Goal: Task Accomplishment & Management: Complete application form

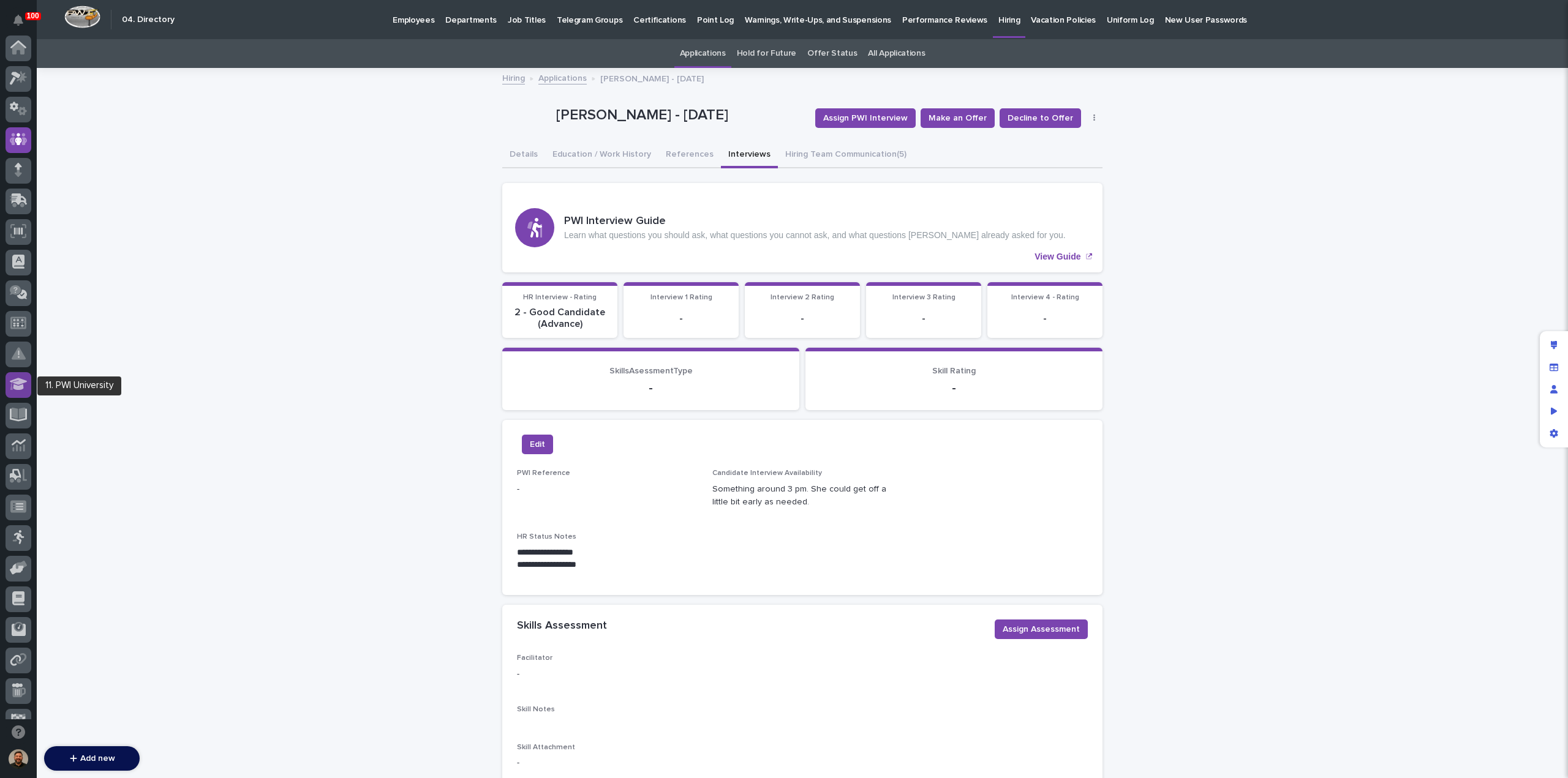
click at [22, 388] on icon at bounding box center [19, 384] width 18 height 12
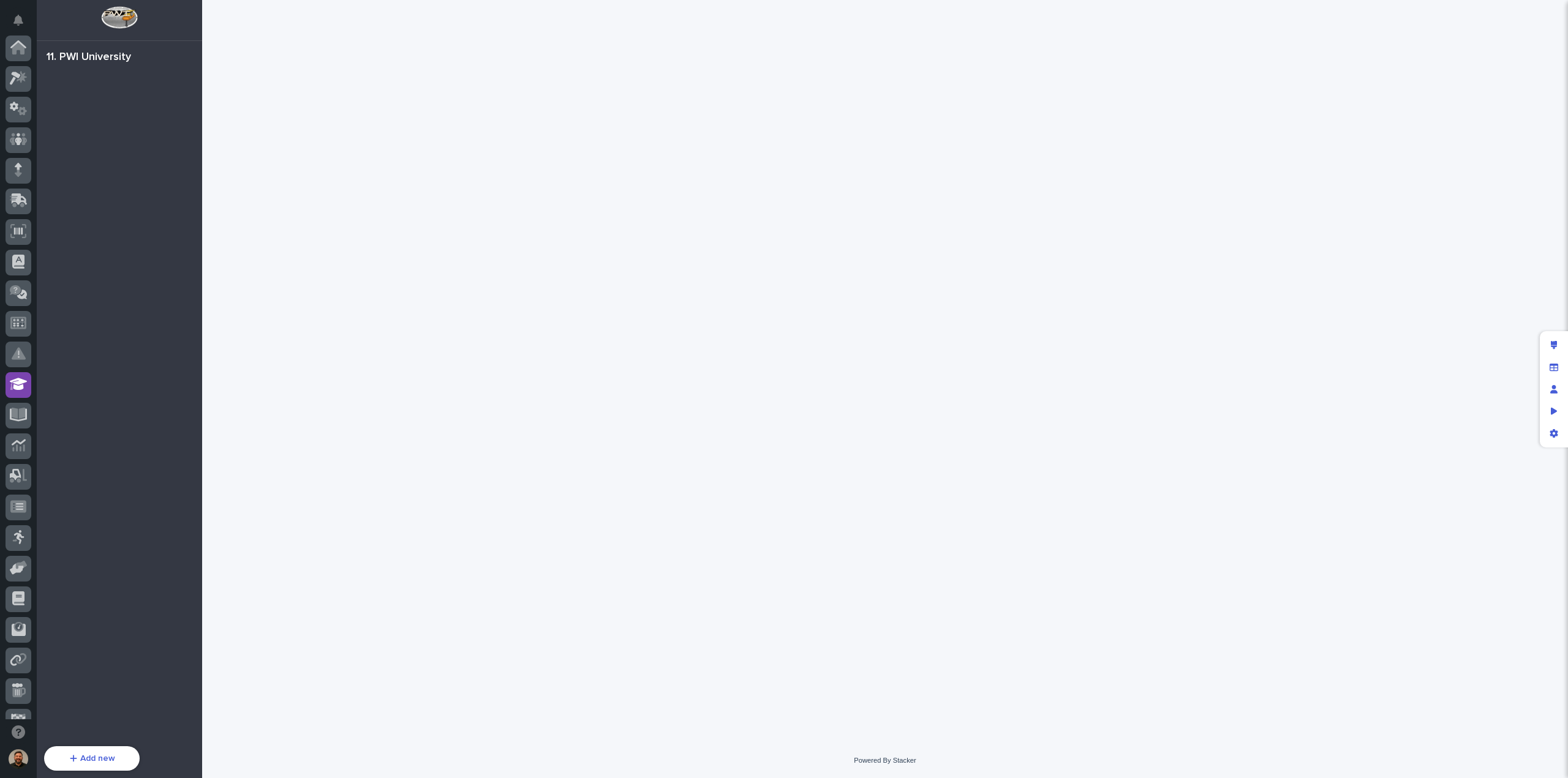
scroll to position [112, 0]
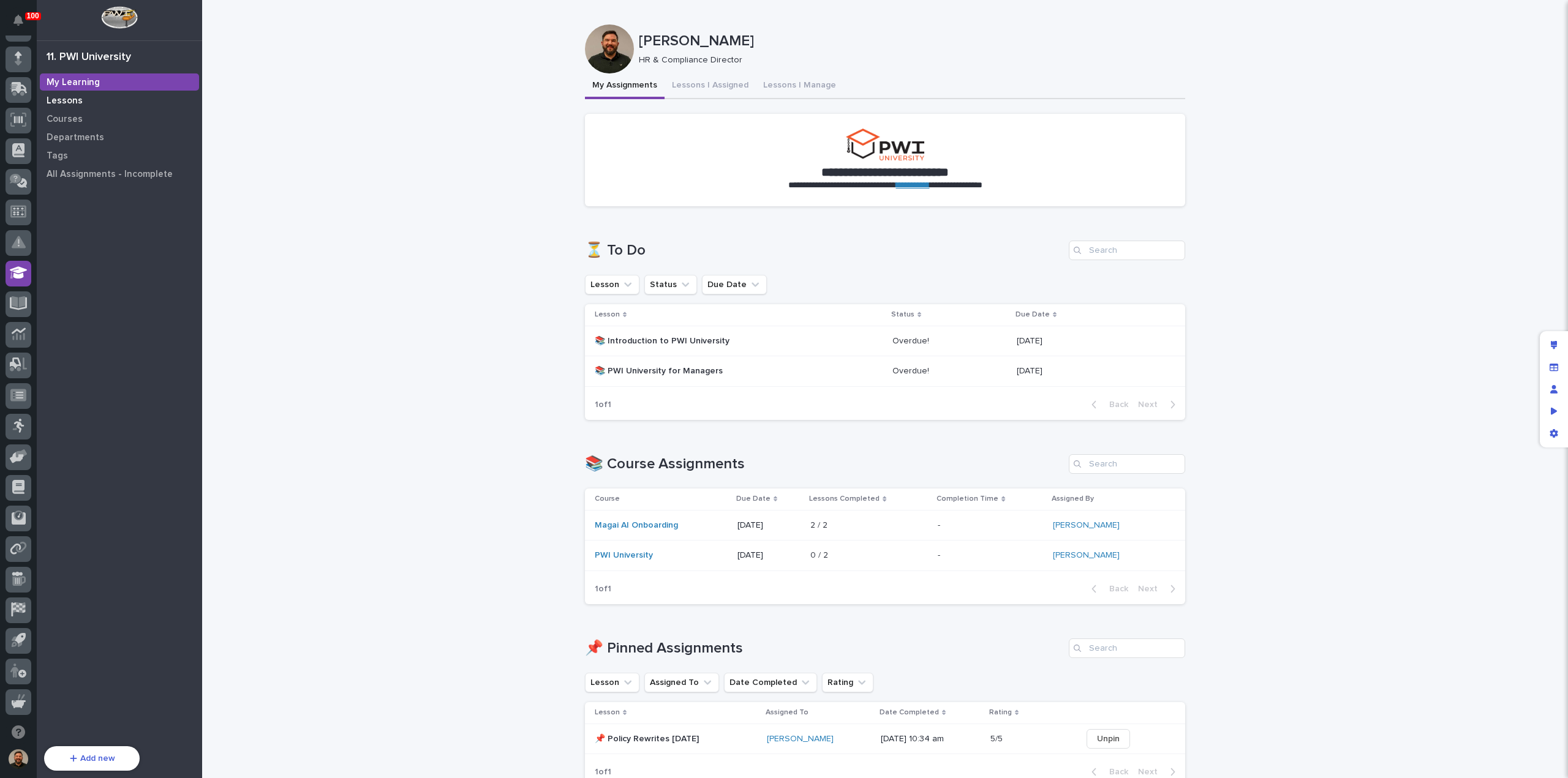
click at [66, 100] on p "Lessons" at bounding box center [64, 101] width 36 height 11
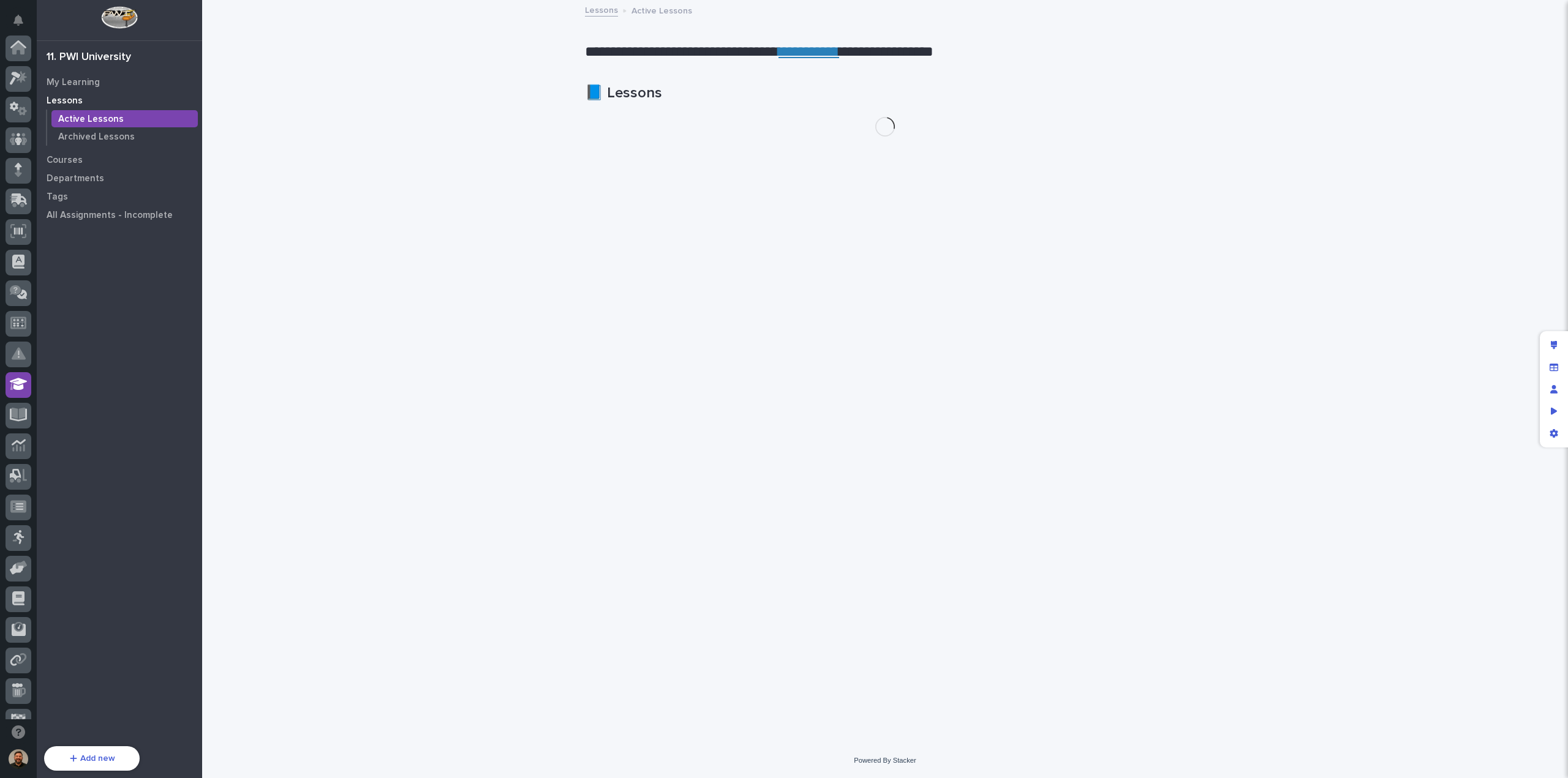
scroll to position [112, 0]
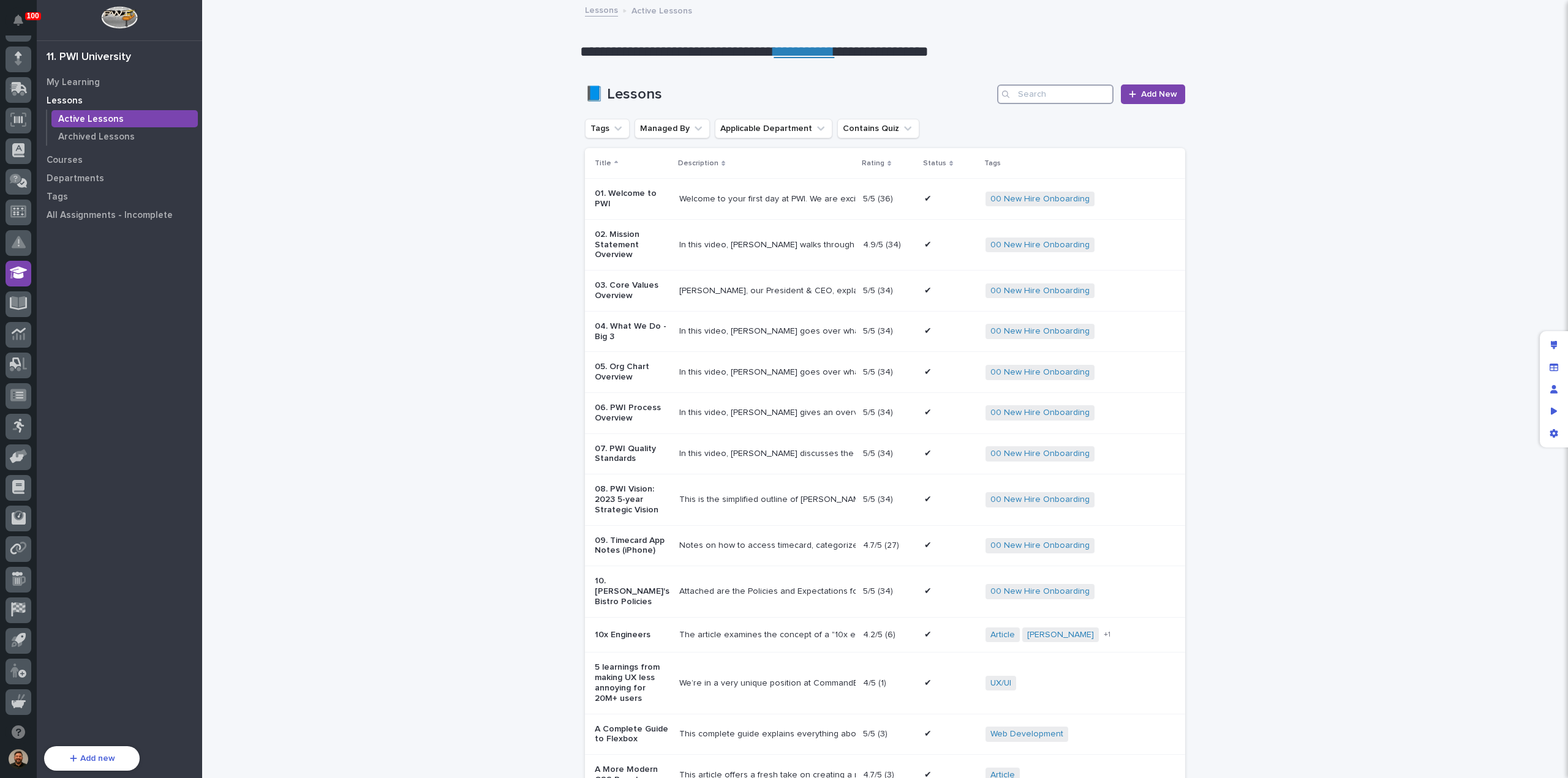
click at [1056, 98] on input "Search" at bounding box center [1055, 94] width 117 height 20
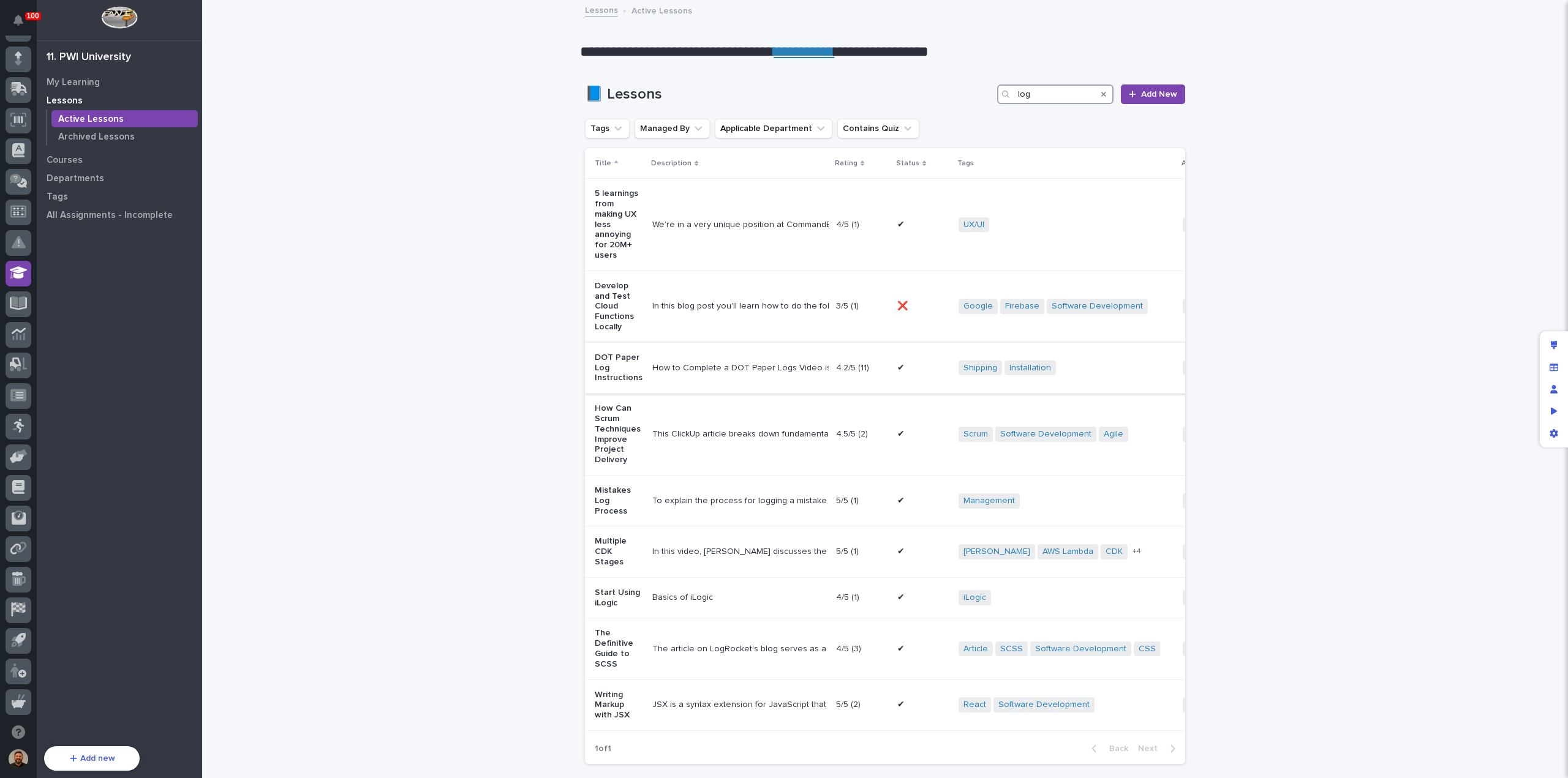
type input "log"
click at [725, 365] on div "How to Complete a DOT Paper Logs Video is for demonstration purposes only." at bounding box center [740, 368] width 174 height 10
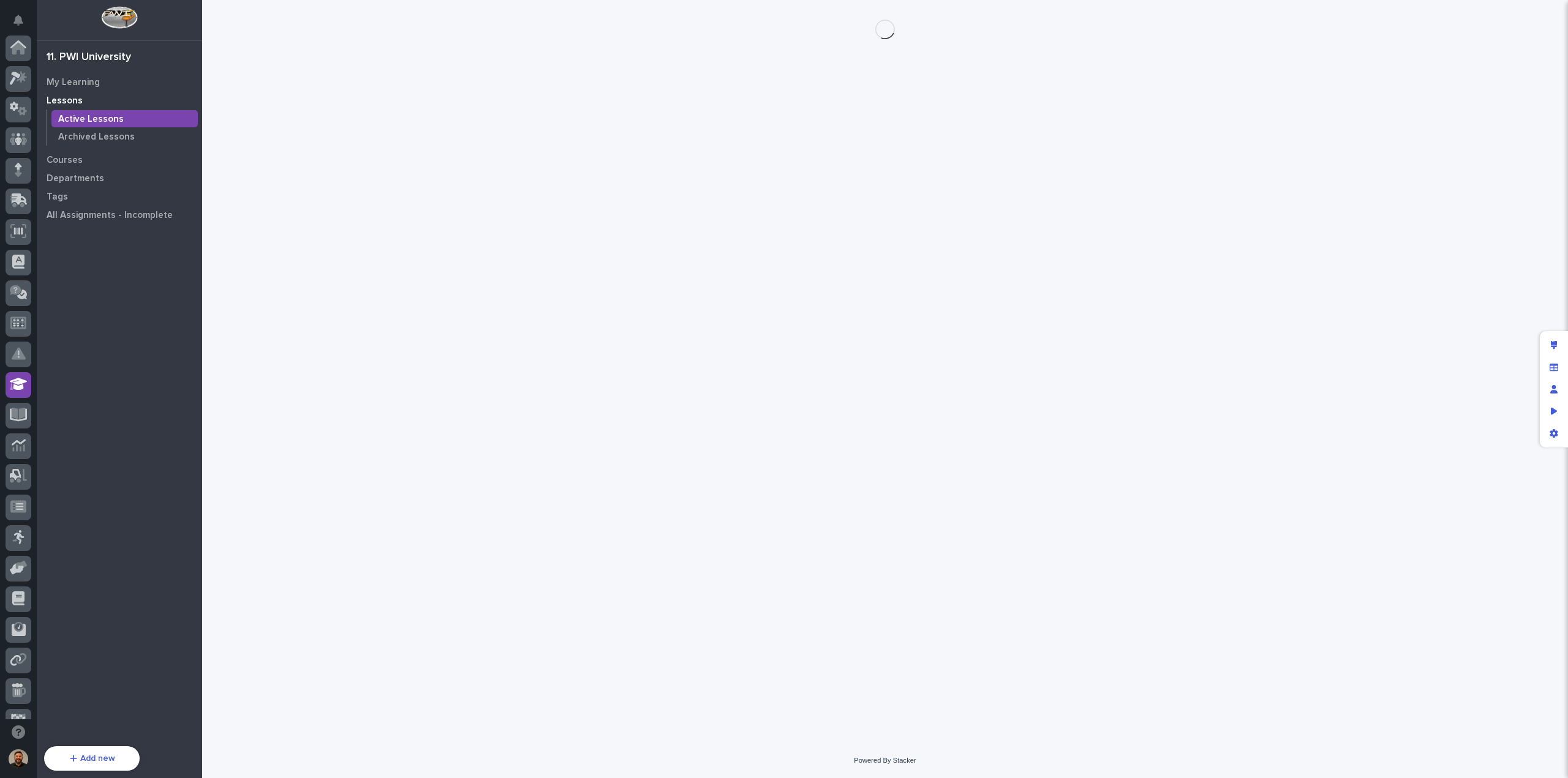
scroll to position [112, 0]
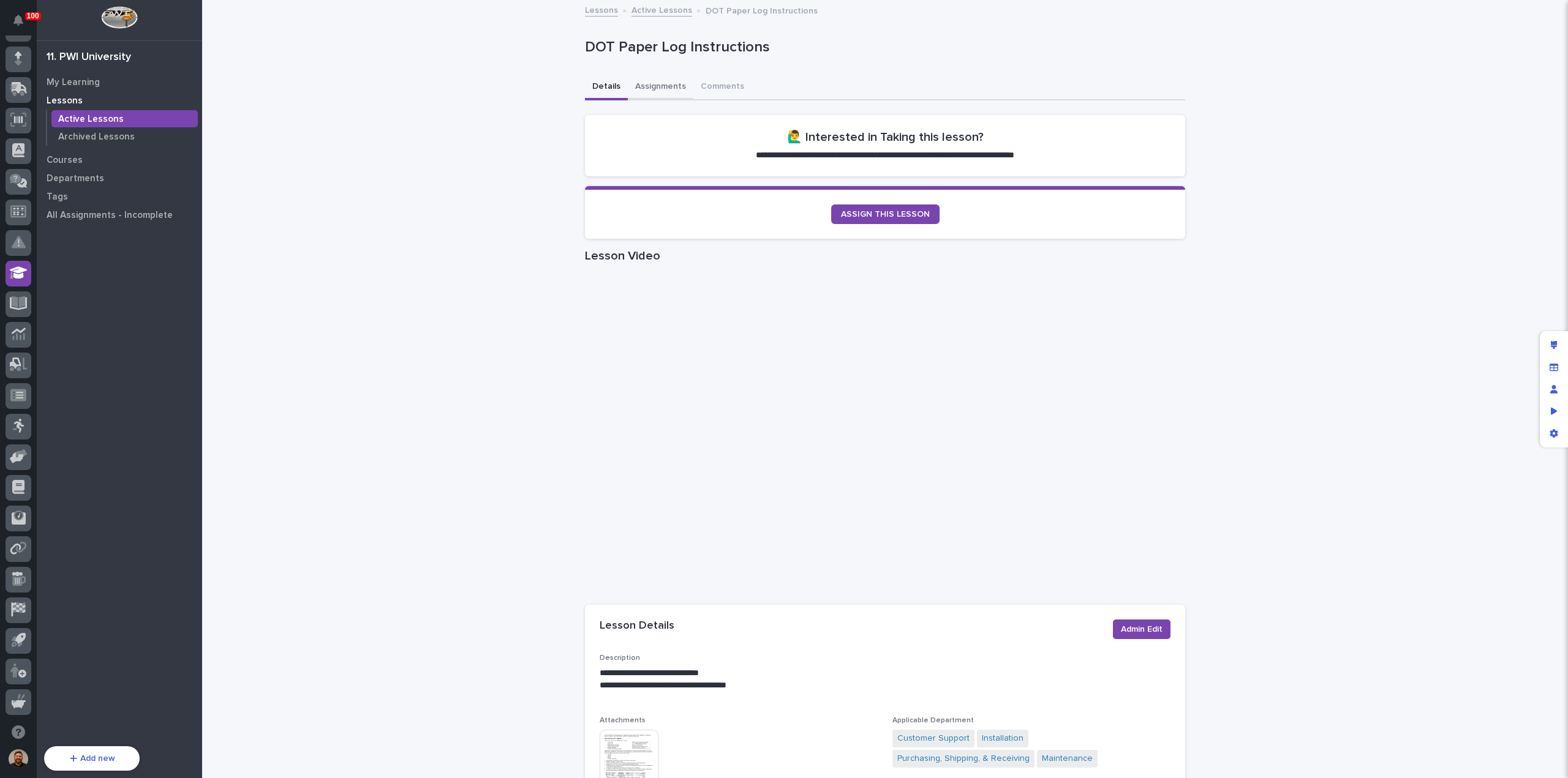
drag, startPoint x: 661, startPoint y: 81, endPoint x: 687, endPoint y: 94, distance: 29.1
click at [661, 81] on button "Assignments" at bounding box center [661, 88] width 65 height 26
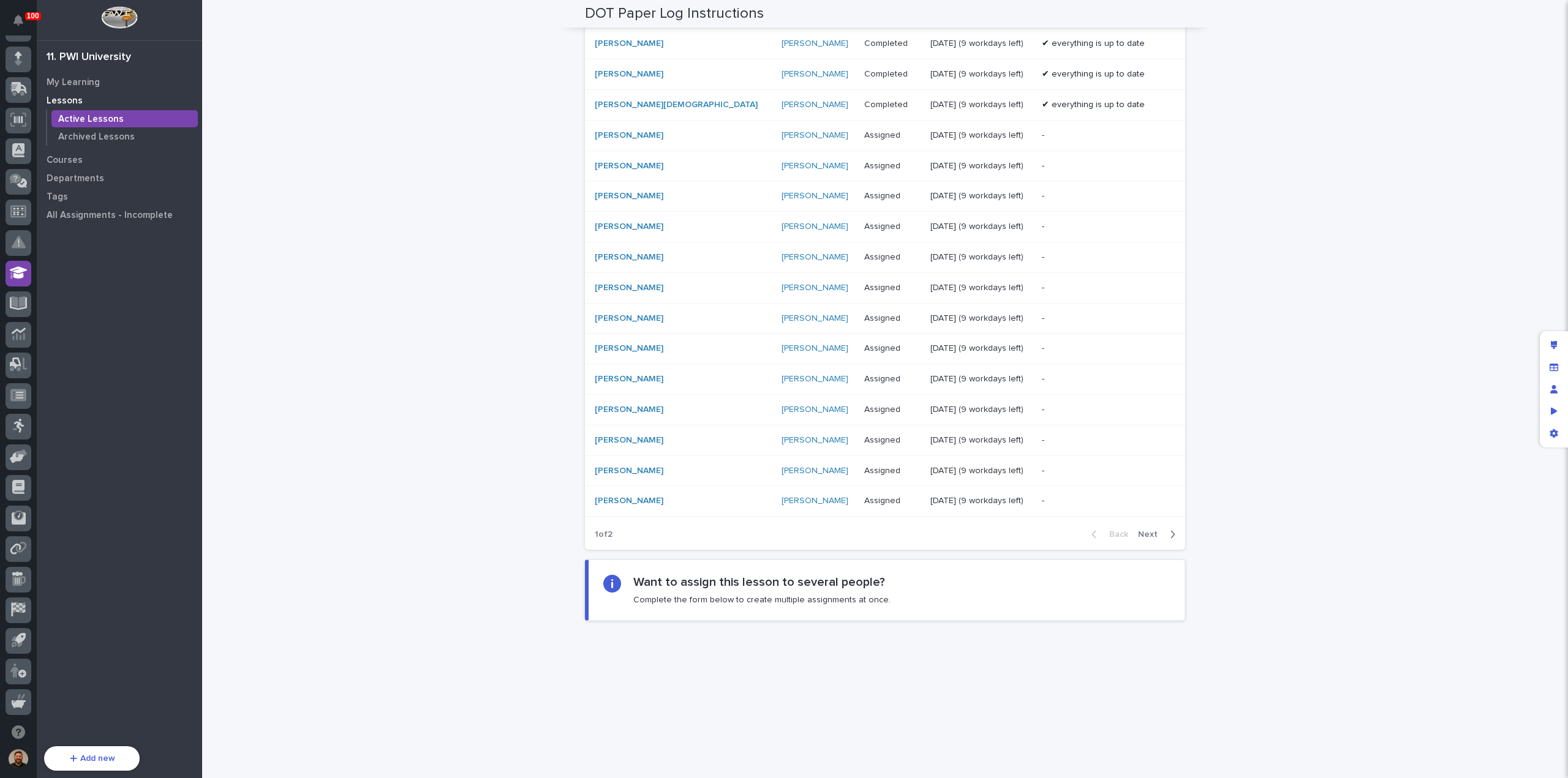
scroll to position [809, 0]
click at [1148, 531] on span "Next" at bounding box center [1152, 534] width 27 height 9
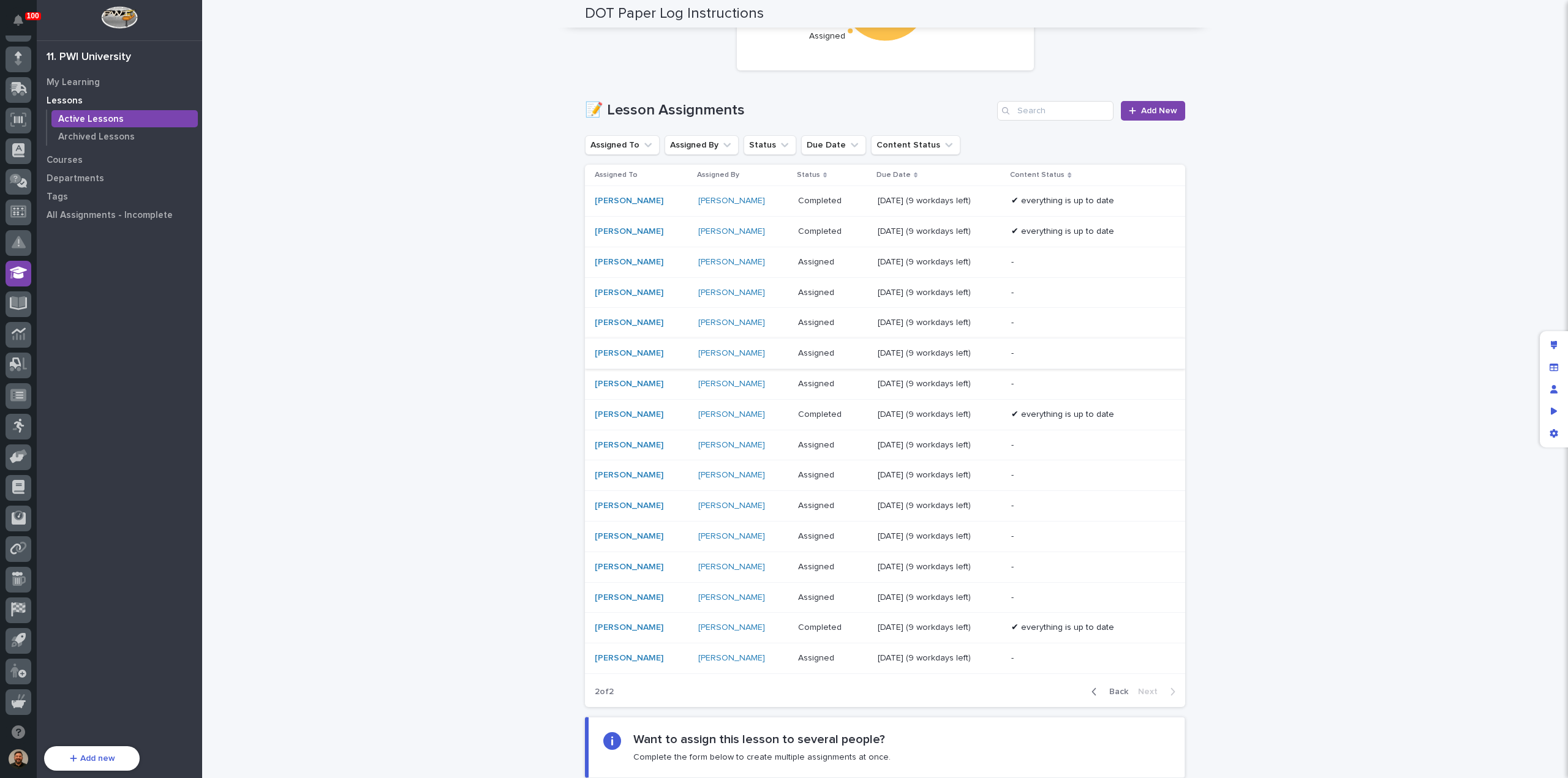
scroll to position [225, 0]
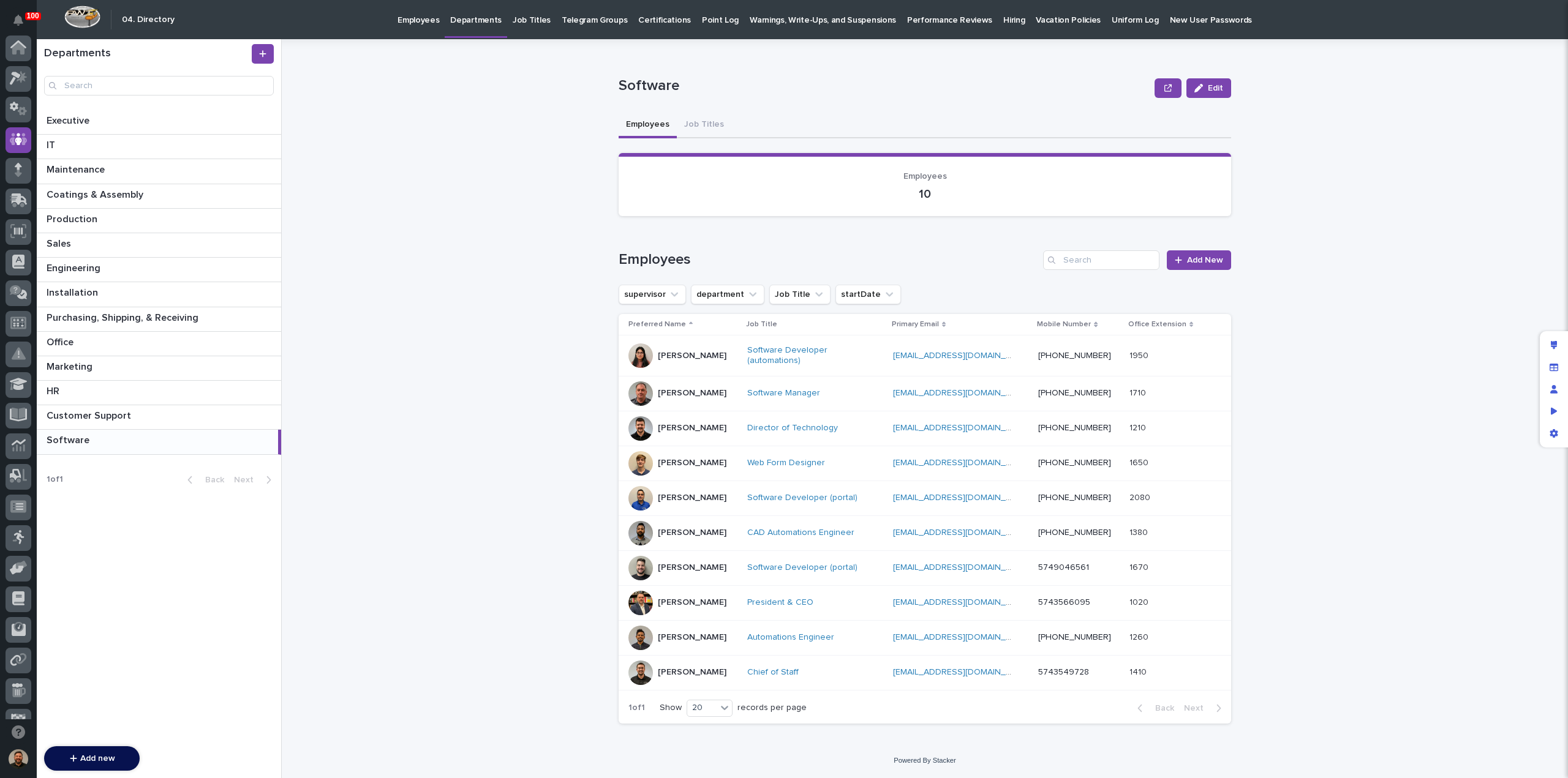
scroll to position [92, 0]
click at [1003, 20] on p "Hiring" at bounding box center [1014, 13] width 22 height 26
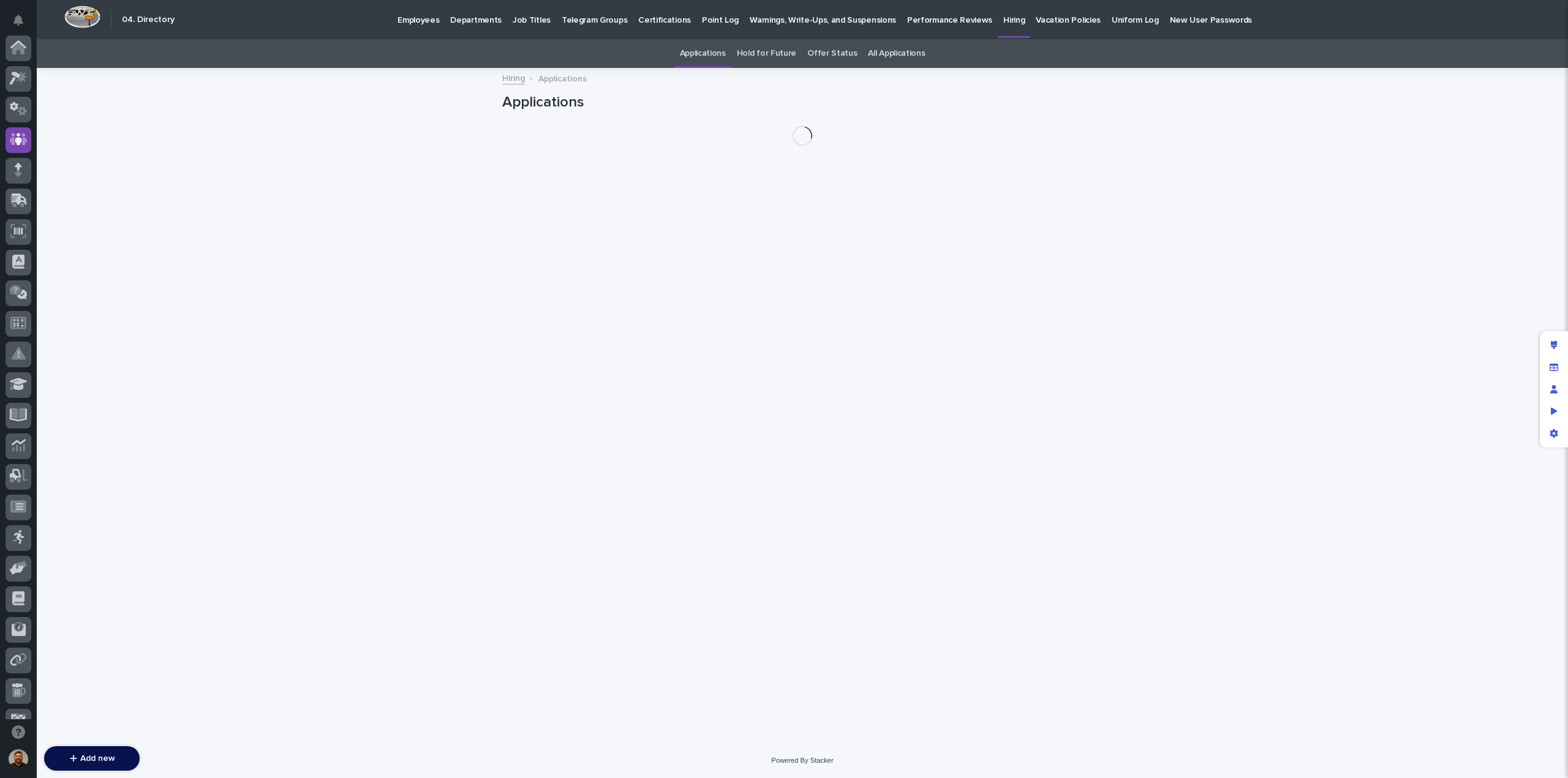
scroll to position [92, 0]
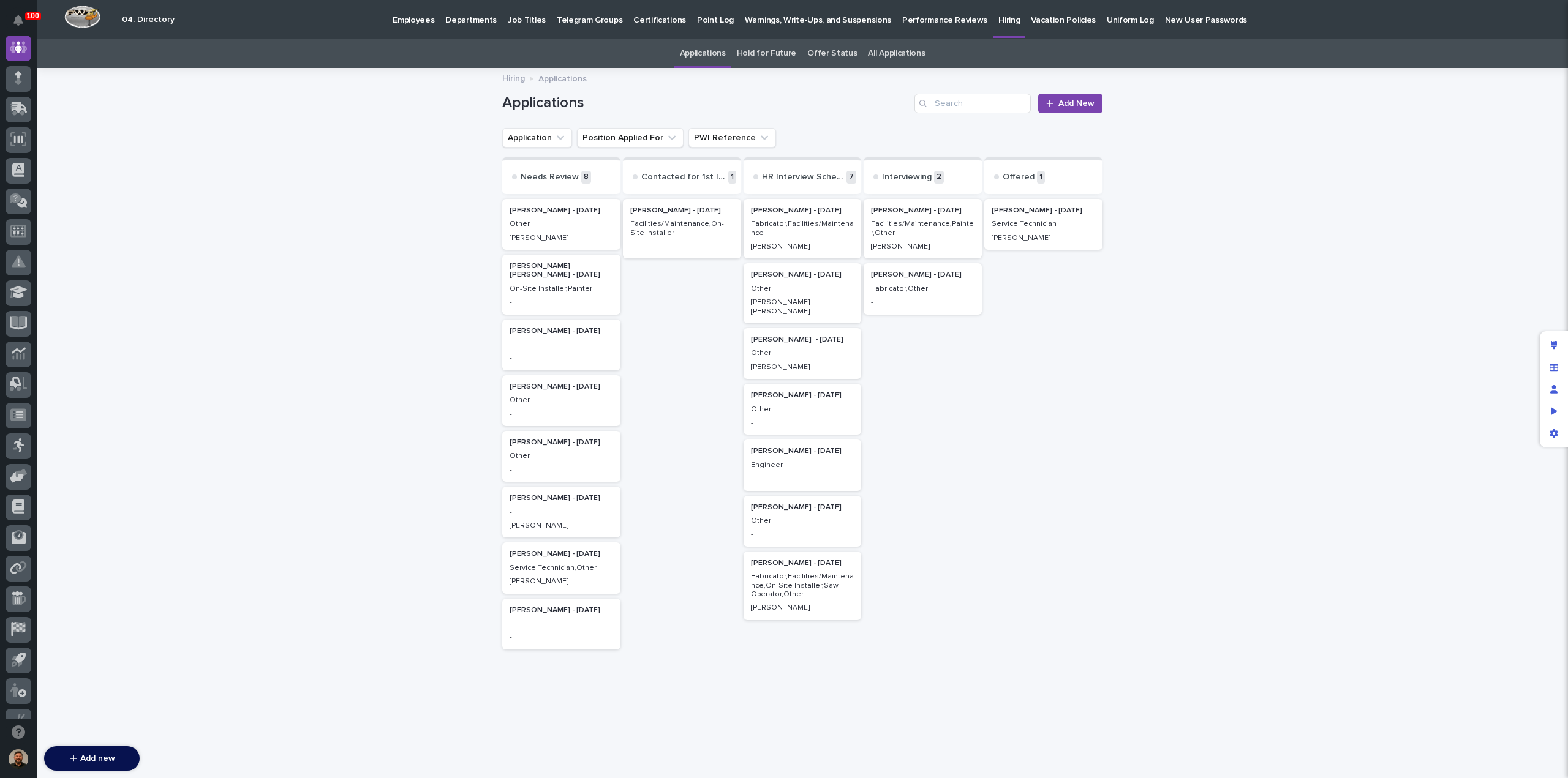
click at [1033, 217] on h2 "[PERSON_NAME] - [DATE]" at bounding box center [1043, 210] width 111 height 16
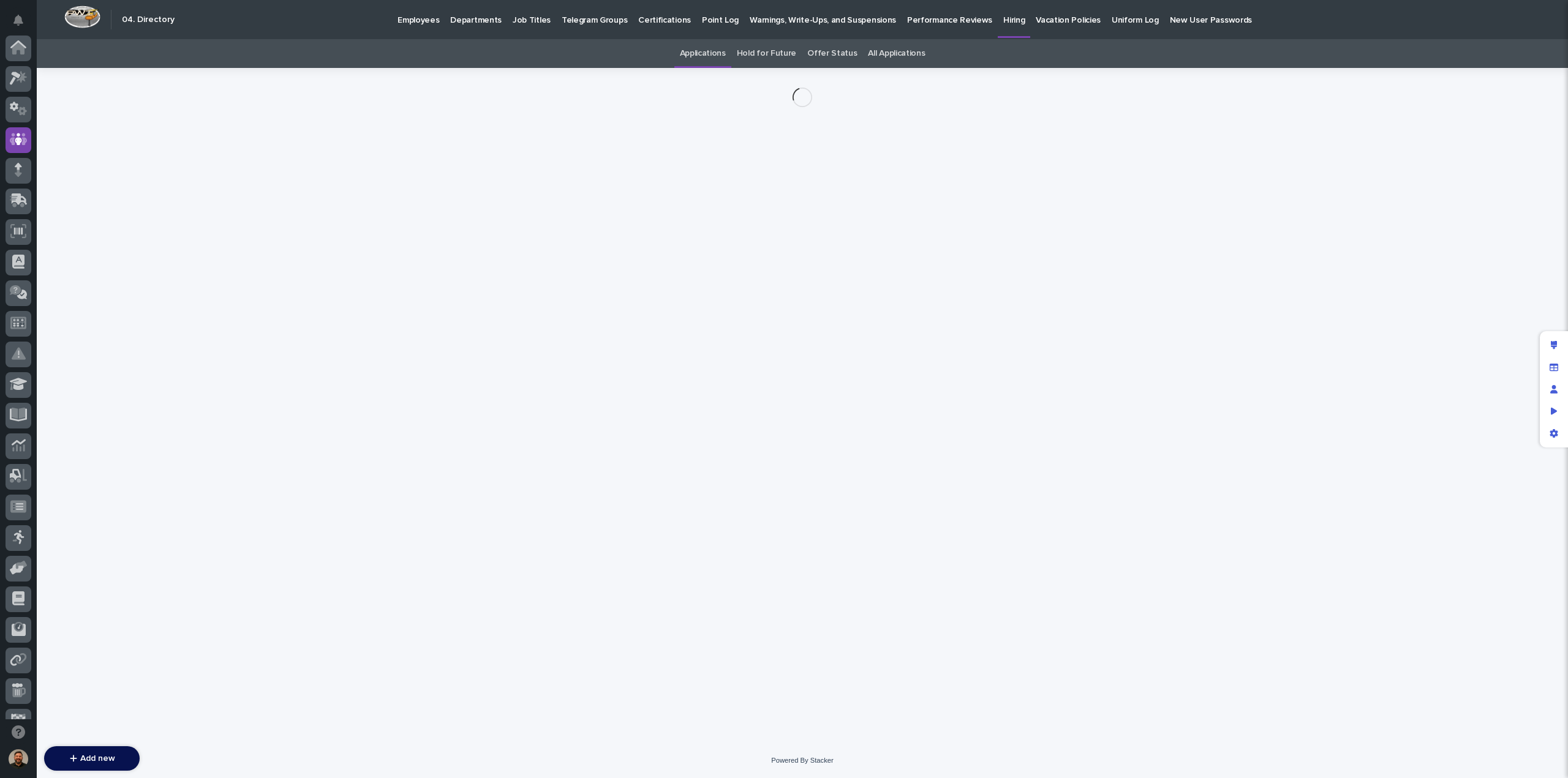
scroll to position [92, 0]
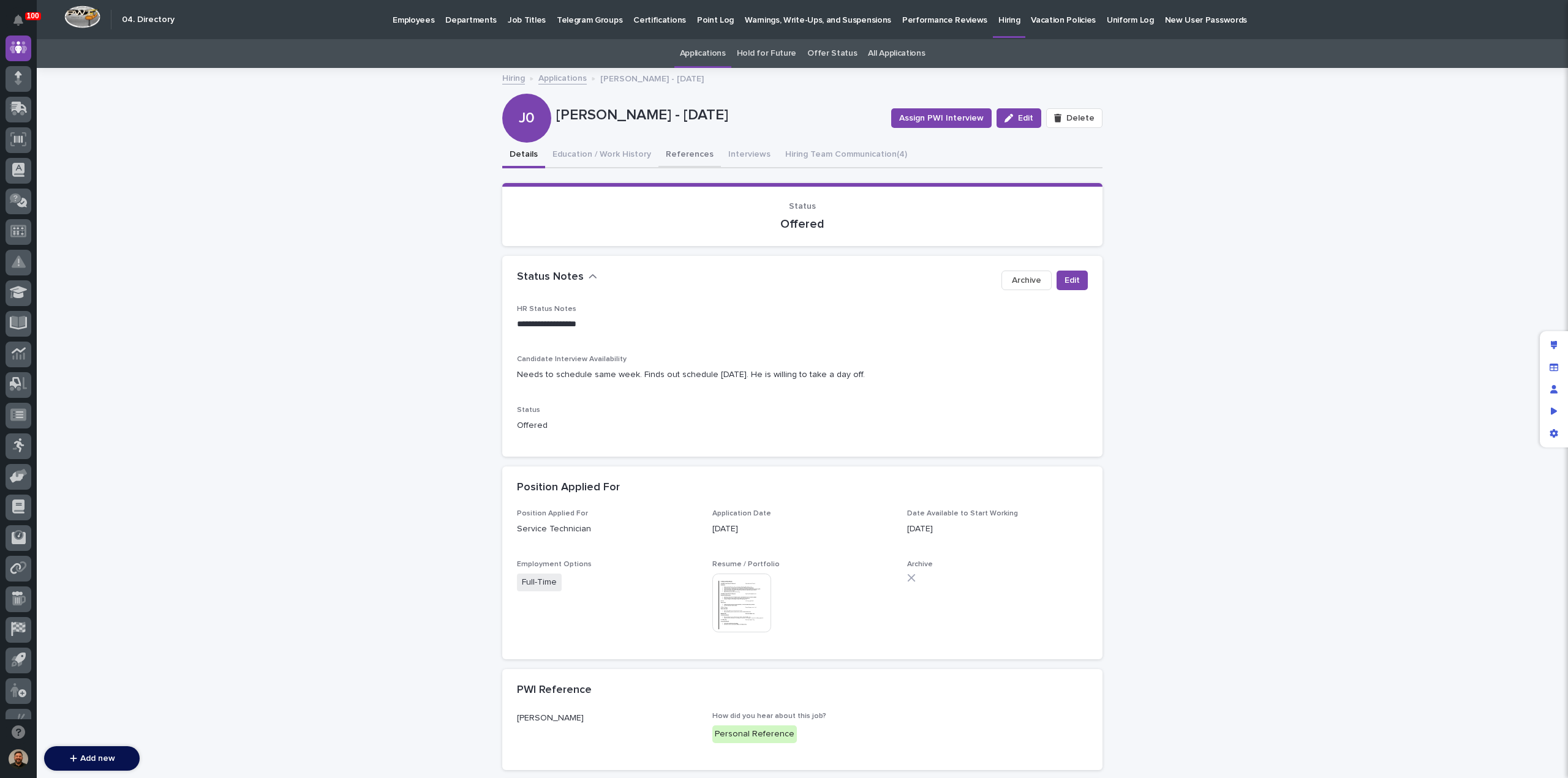
click at [665, 155] on button "References" at bounding box center [690, 155] width 62 height 26
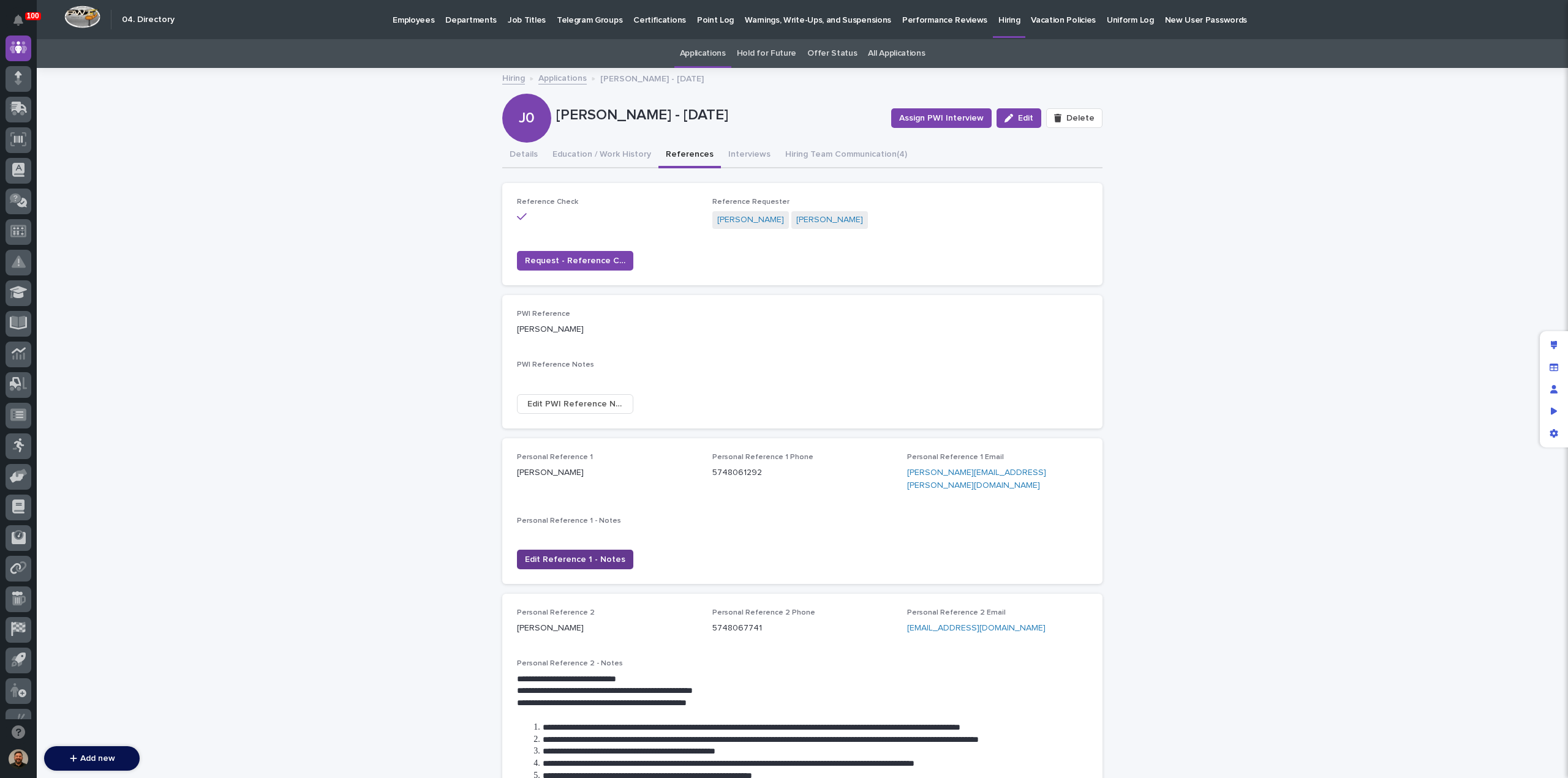
click at [558, 553] on span "Edit Reference 1 - Notes" at bounding box center [575, 560] width 101 height 12
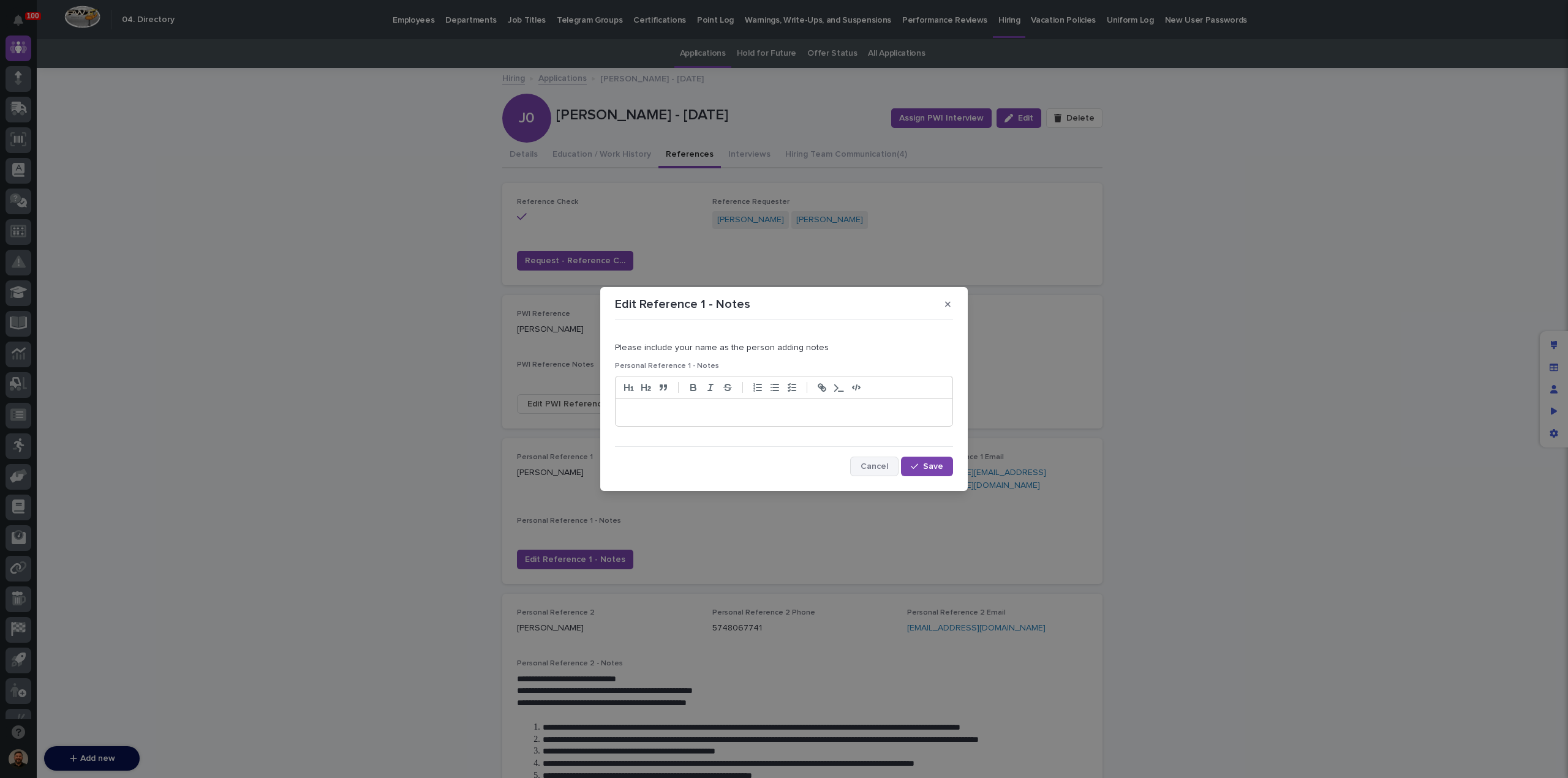
click at [876, 458] on button "Cancel" at bounding box center [874, 466] width 48 height 20
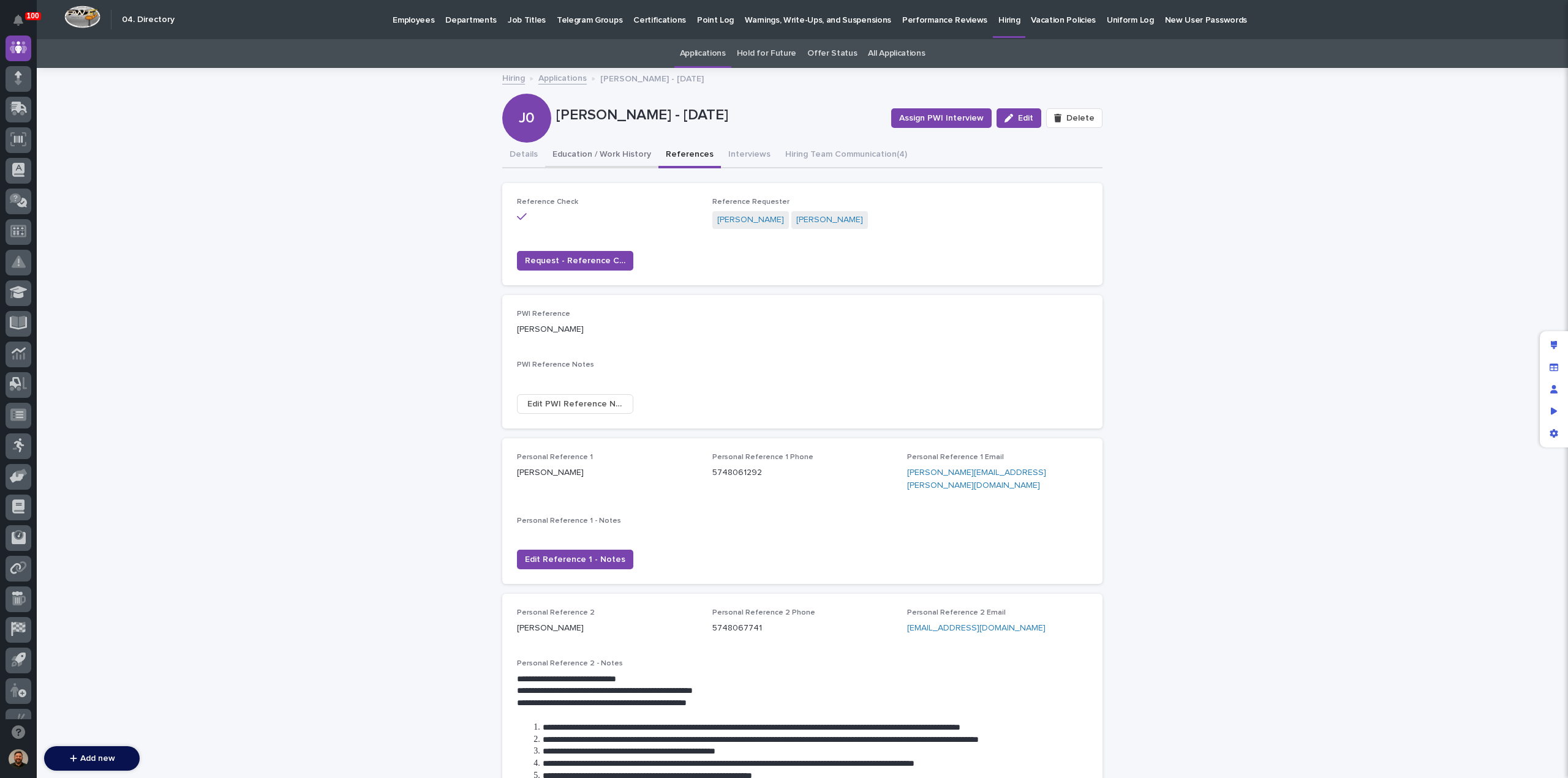
click at [607, 155] on button "Education / Work History" at bounding box center [602, 155] width 114 height 26
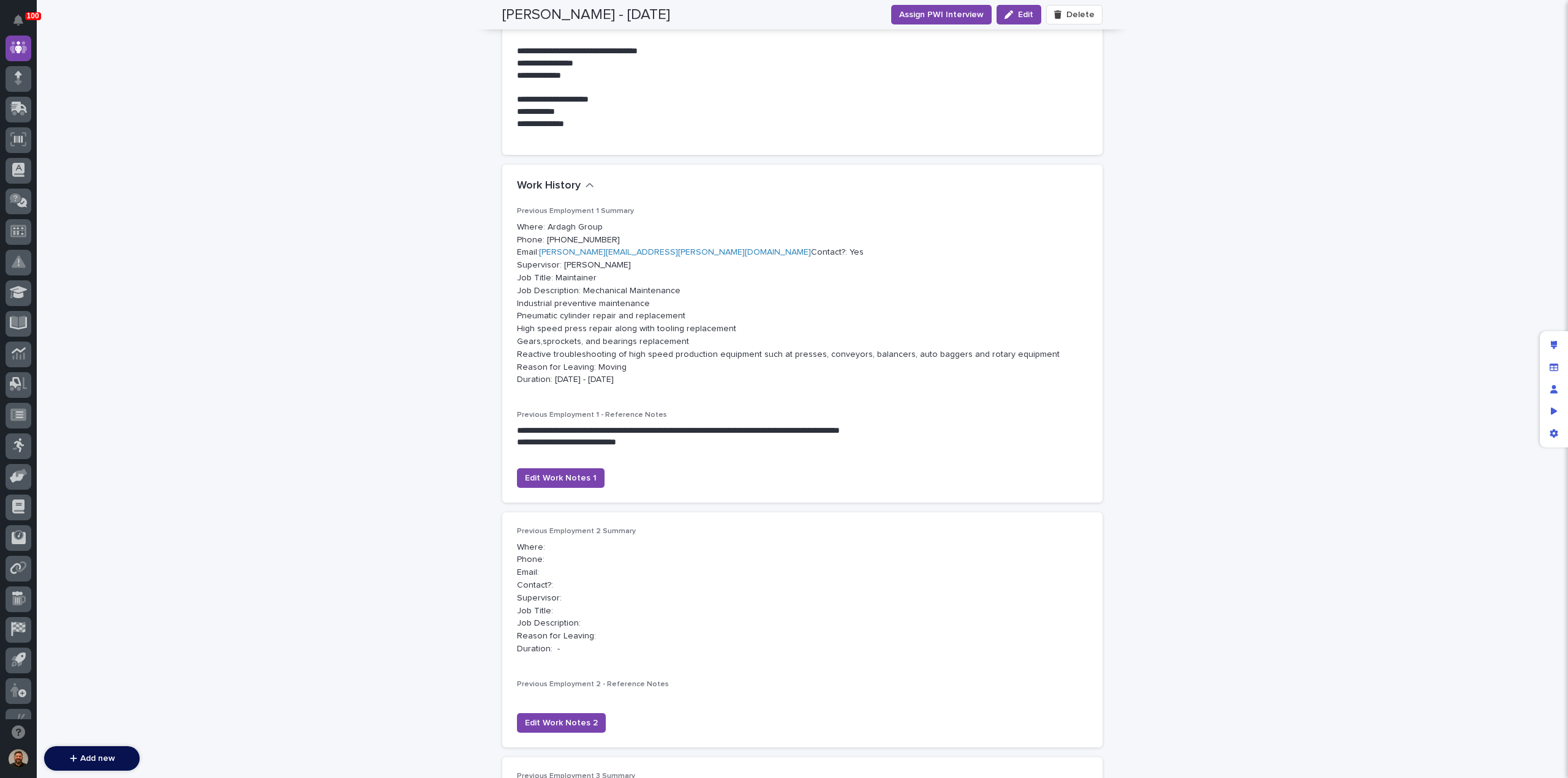
scroll to position [240, 0]
click at [559, 483] on span "Edit Work Notes 1" at bounding box center [561, 477] width 72 height 12
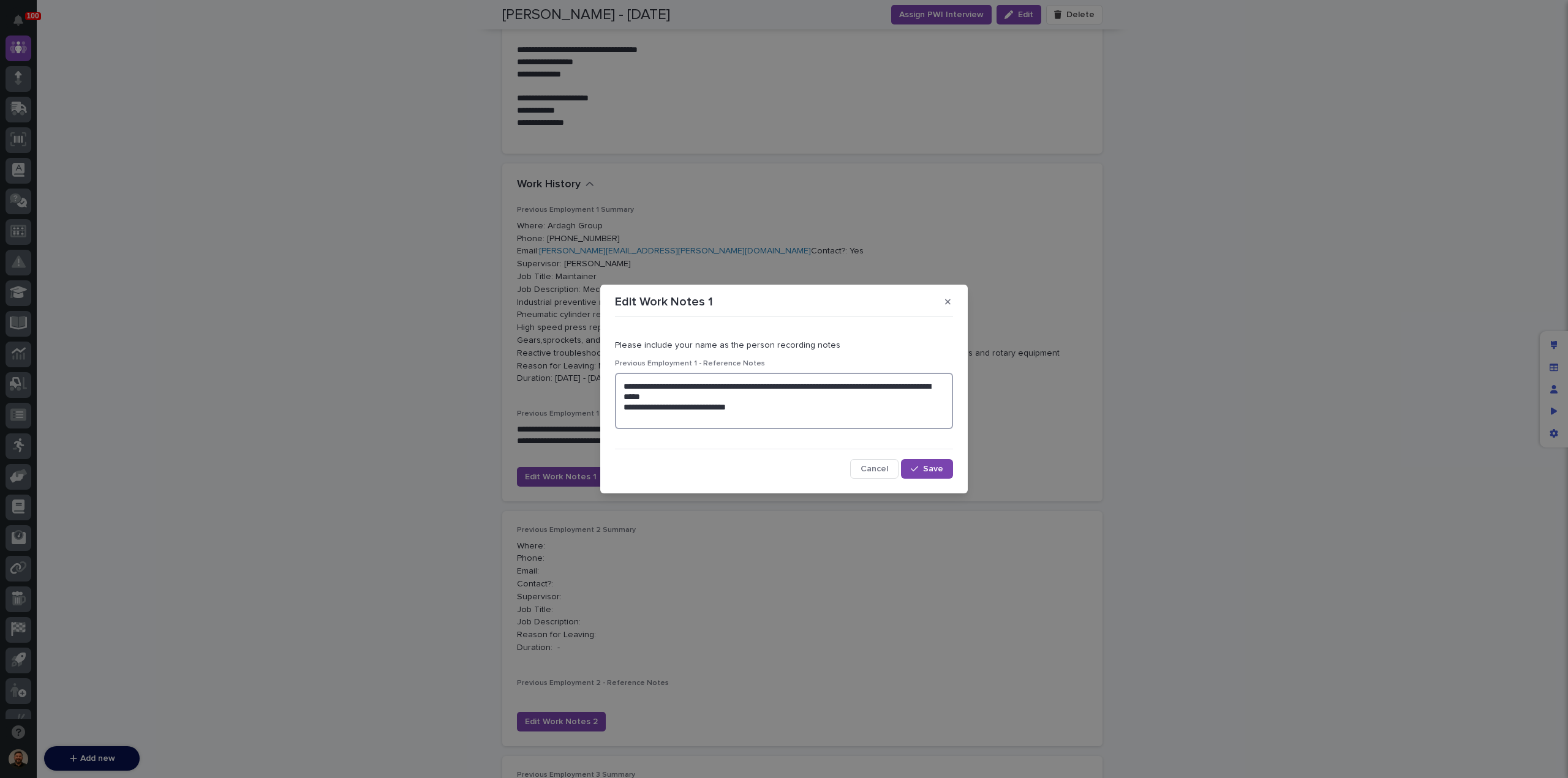
click at [628, 419] on textarea "**********" at bounding box center [784, 400] width 338 height 56
paste textarea "**********"
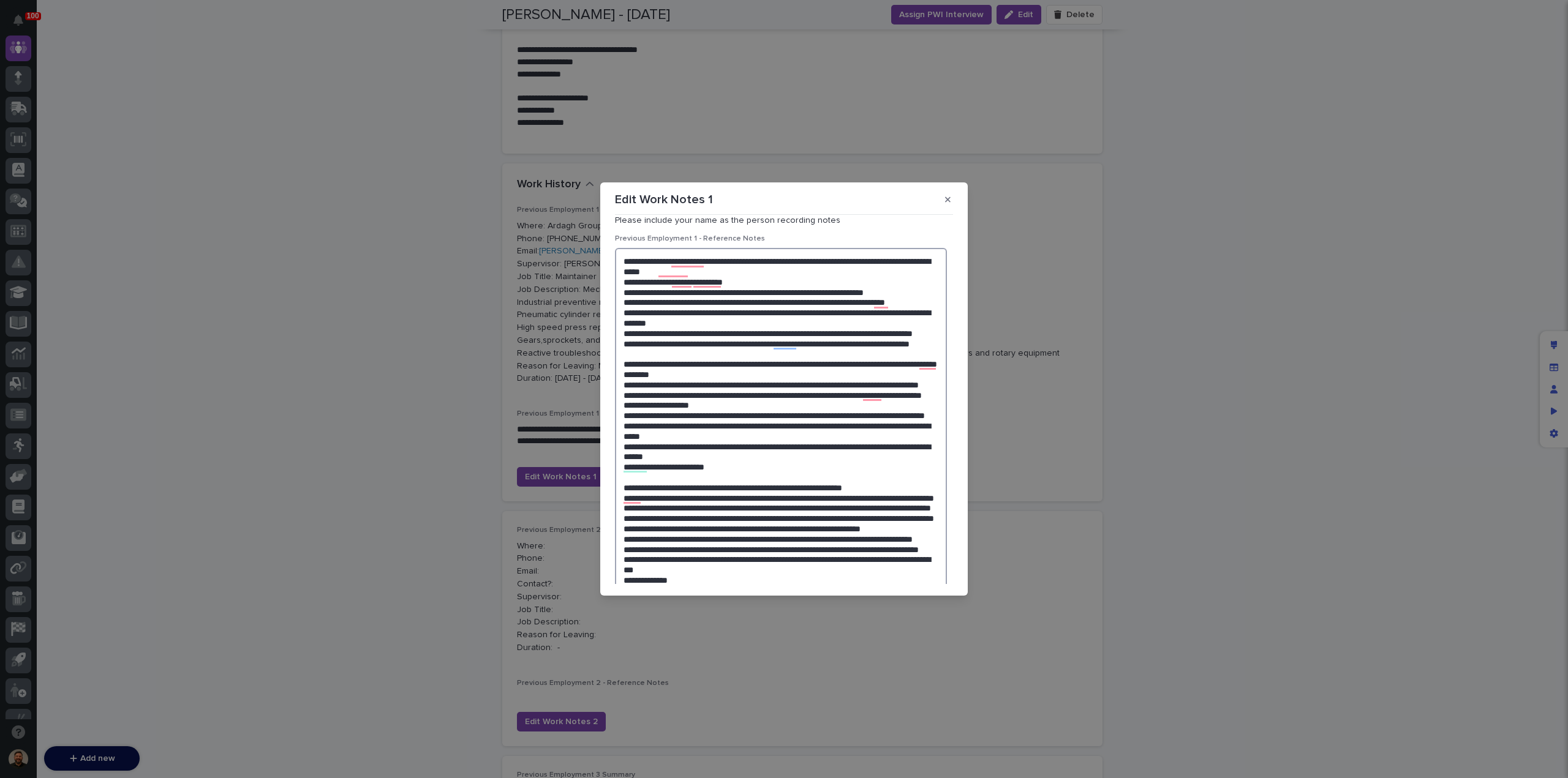
scroll to position [0, 0]
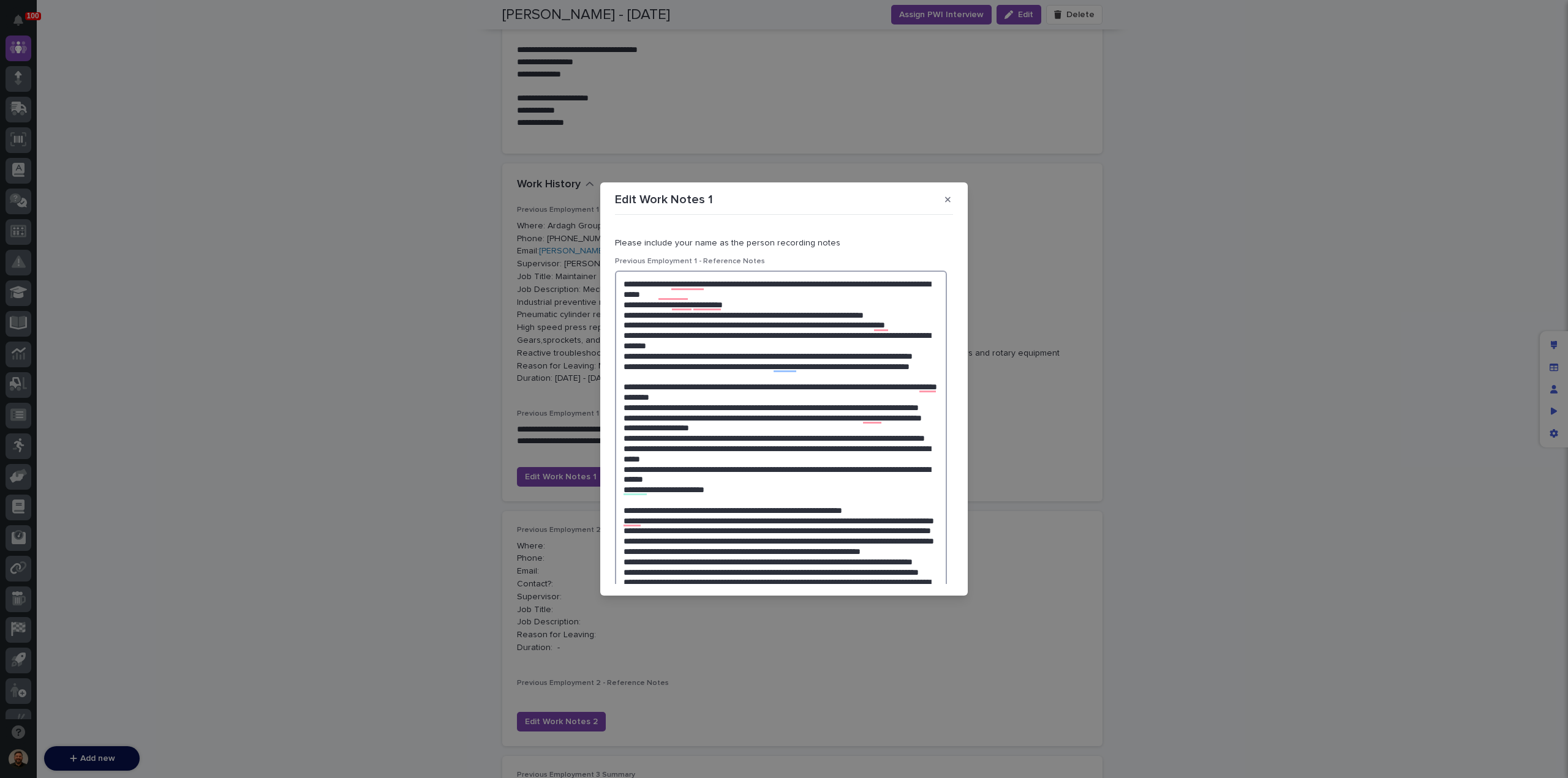
click at [759, 307] on textarea "To enrich screen reader interactions, please activate Accessibility in Grammarl…" at bounding box center [781, 576] width 332 height 611
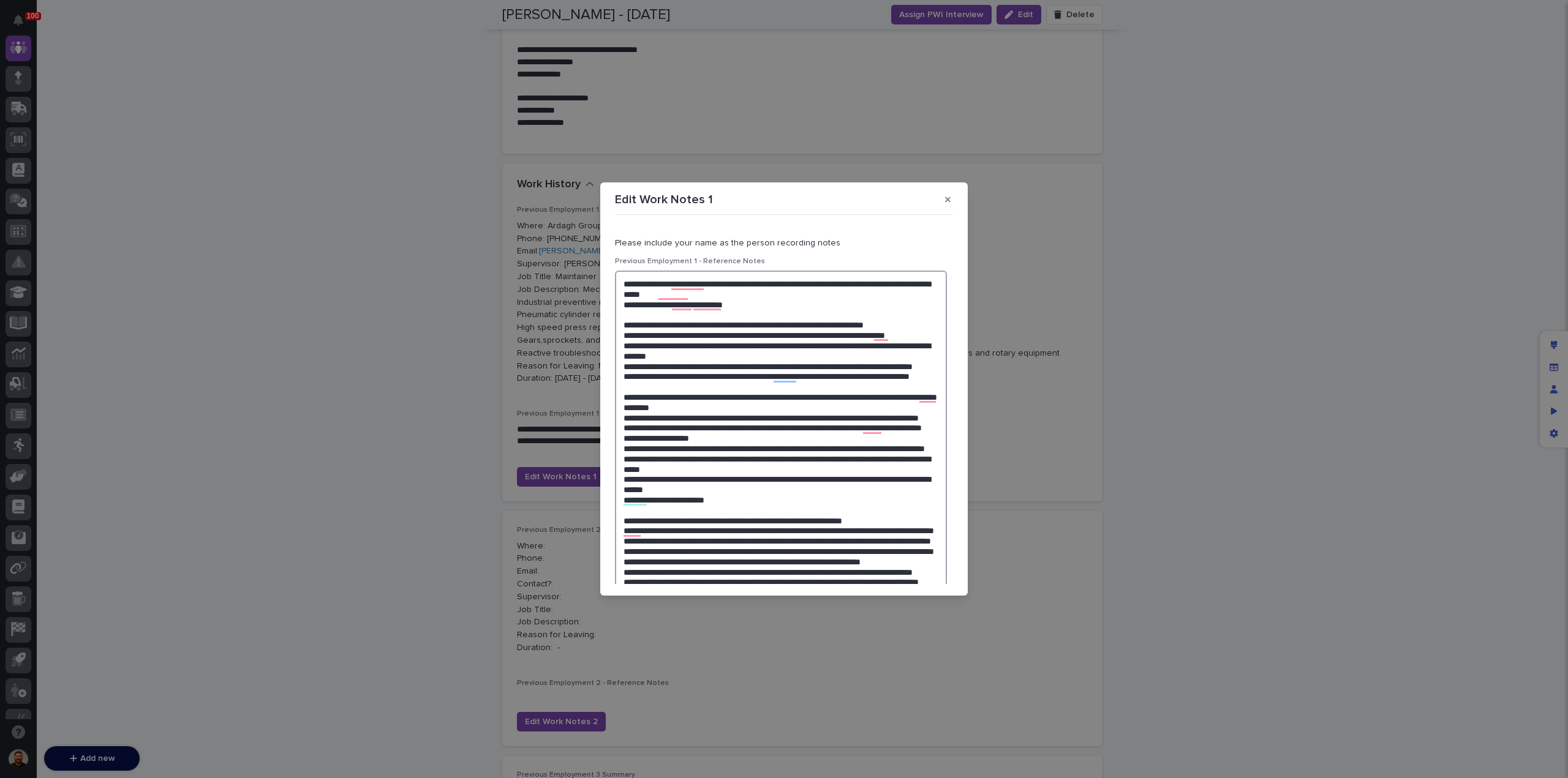
click at [678, 349] on textarea "To enrich screen reader interactions, please activate Accessibility in Grammarl…" at bounding box center [781, 582] width 332 height 622
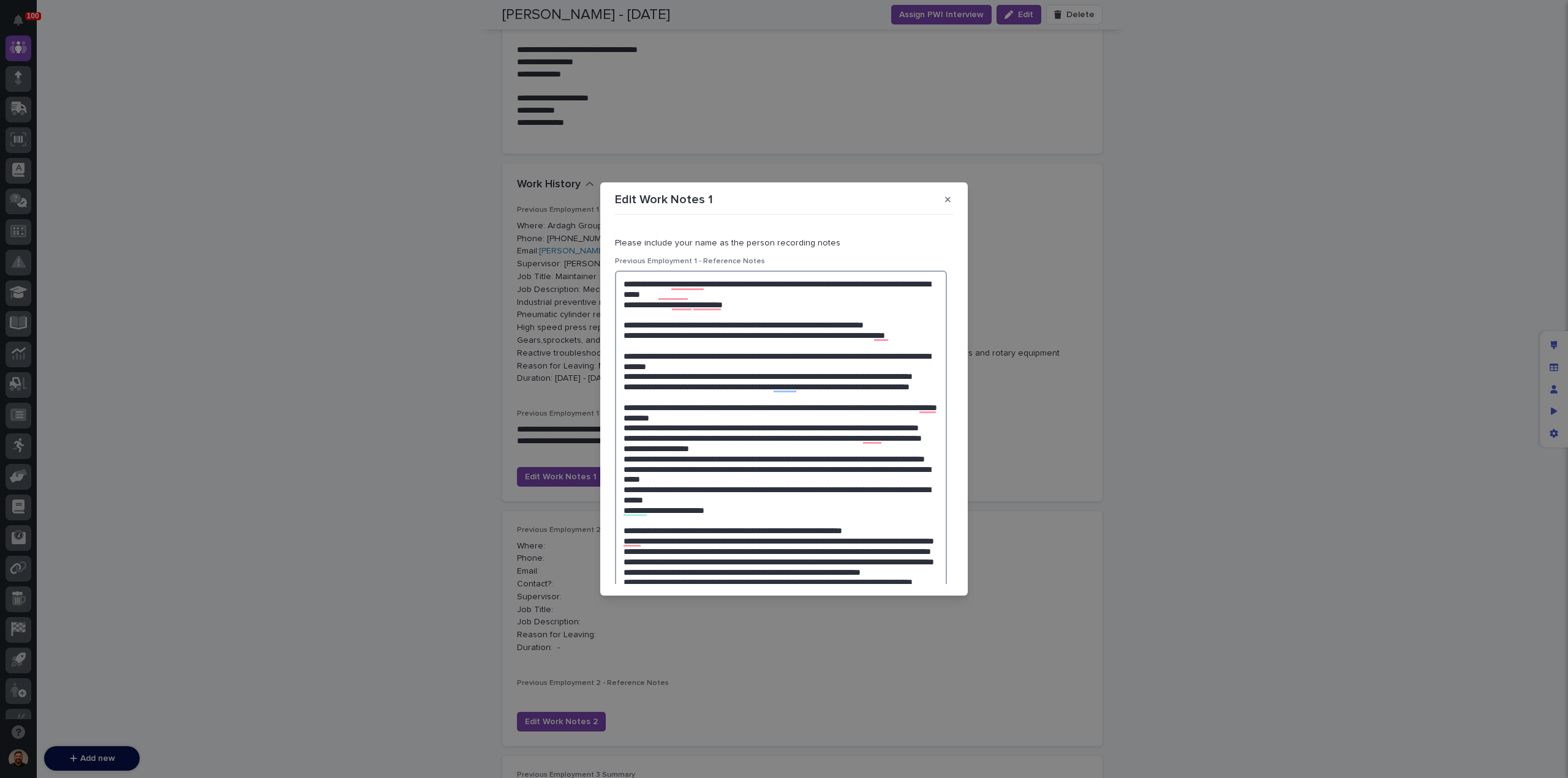
click at [623, 386] on textarea "To enrich screen reader interactions, please activate Accessibility in Grammarl…" at bounding box center [781, 587] width 332 height 632
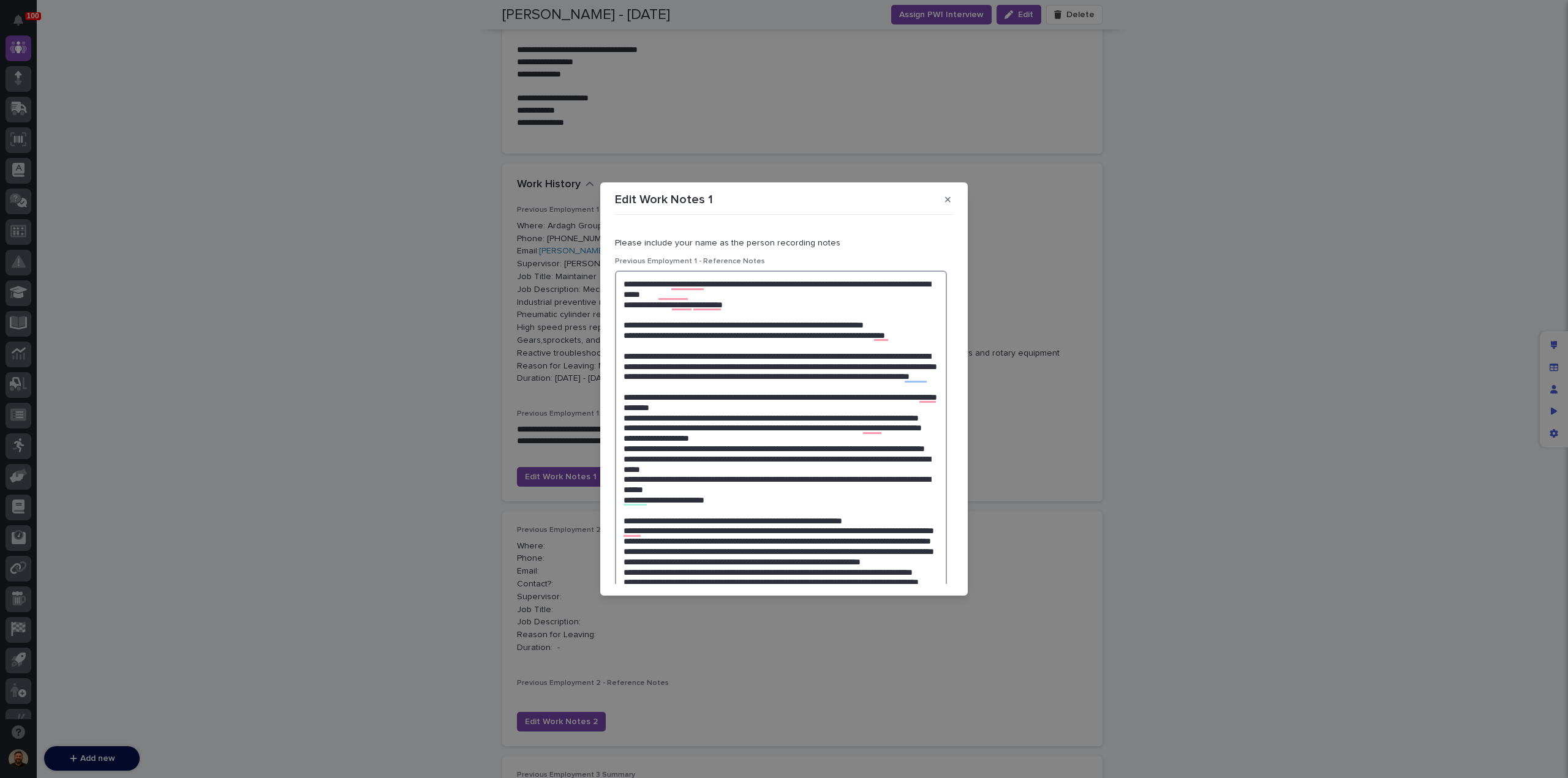
click at [622, 396] on textarea "To enrich screen reader interactions, please activate Accessibility in Grammarl…" at bounding box center [781, 582] width 332 height 622
click at [623, 437] on textarea "To enrich screen reader interactions, please activate Accessibility in Grammarl…" at bounding box center [781, 576] width 332 height 611
click at [621, 439] on textarea "To enrich screen reader interactions, please activate Accessibility in Grammarl…" at bounding box center [781, 571] width 332 height 601
click at [623, 450] on textarea "To enrich screen reader interactions, please activate Accessibility in Grammarl…" at bounding box center [781, 566] width 332 height 591
click at [622, 460] on textarea "To enrich screen reader interactions, please activate Accessibility in Grammarl…" at bounding box center [781, 561] width 332 height 581
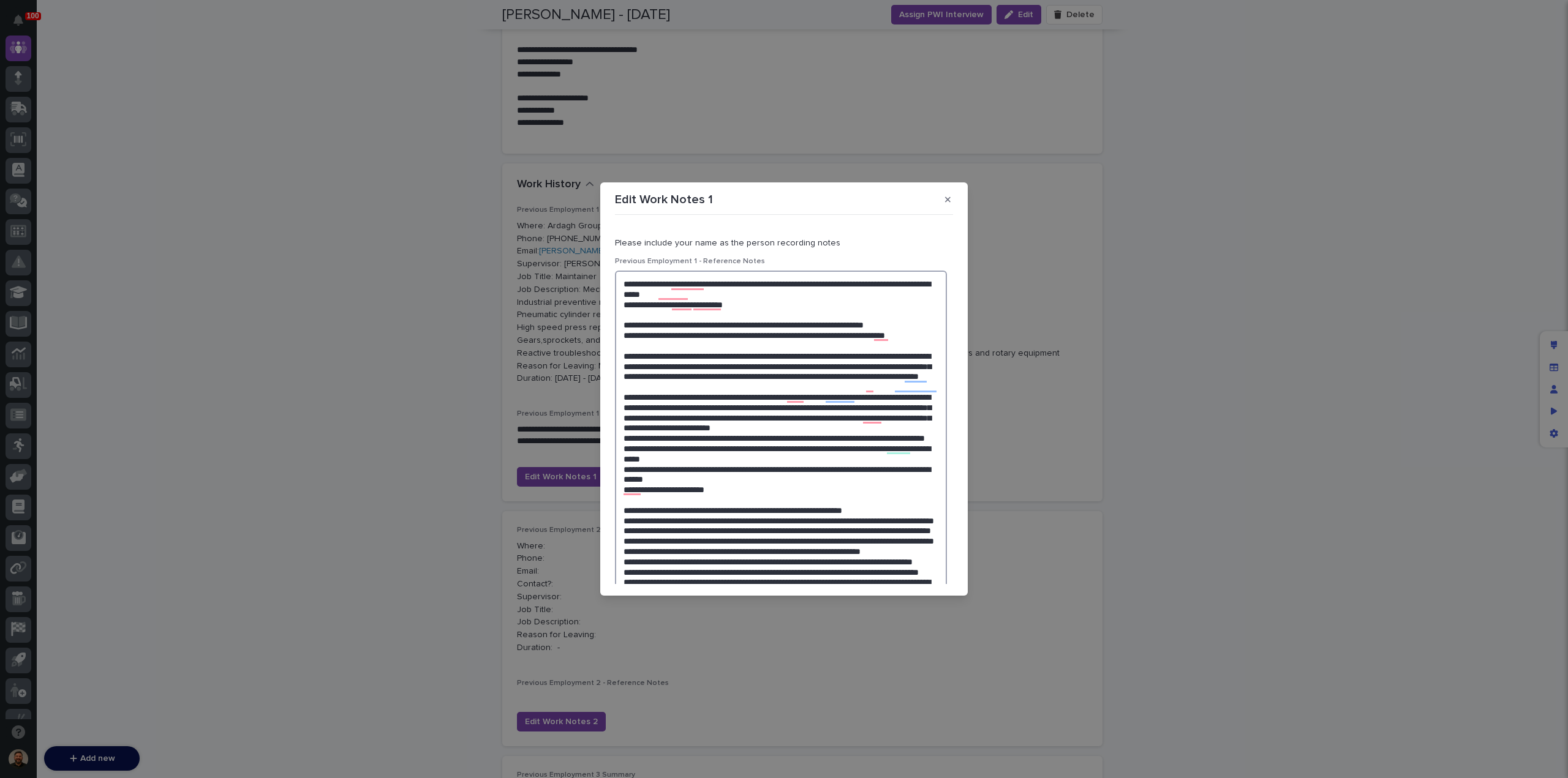
click at [622, 470] on textarea "To enrich screen reader interactions, please activate Accessibility in Grammarl…" at bounding box center [781, 561] width 332 height 581
click at [620, 481] on textarea "To enrich screen reader interactions, please activate Accessibility in Grammarl…" at bounding box center [781, 556] width 332 height 571
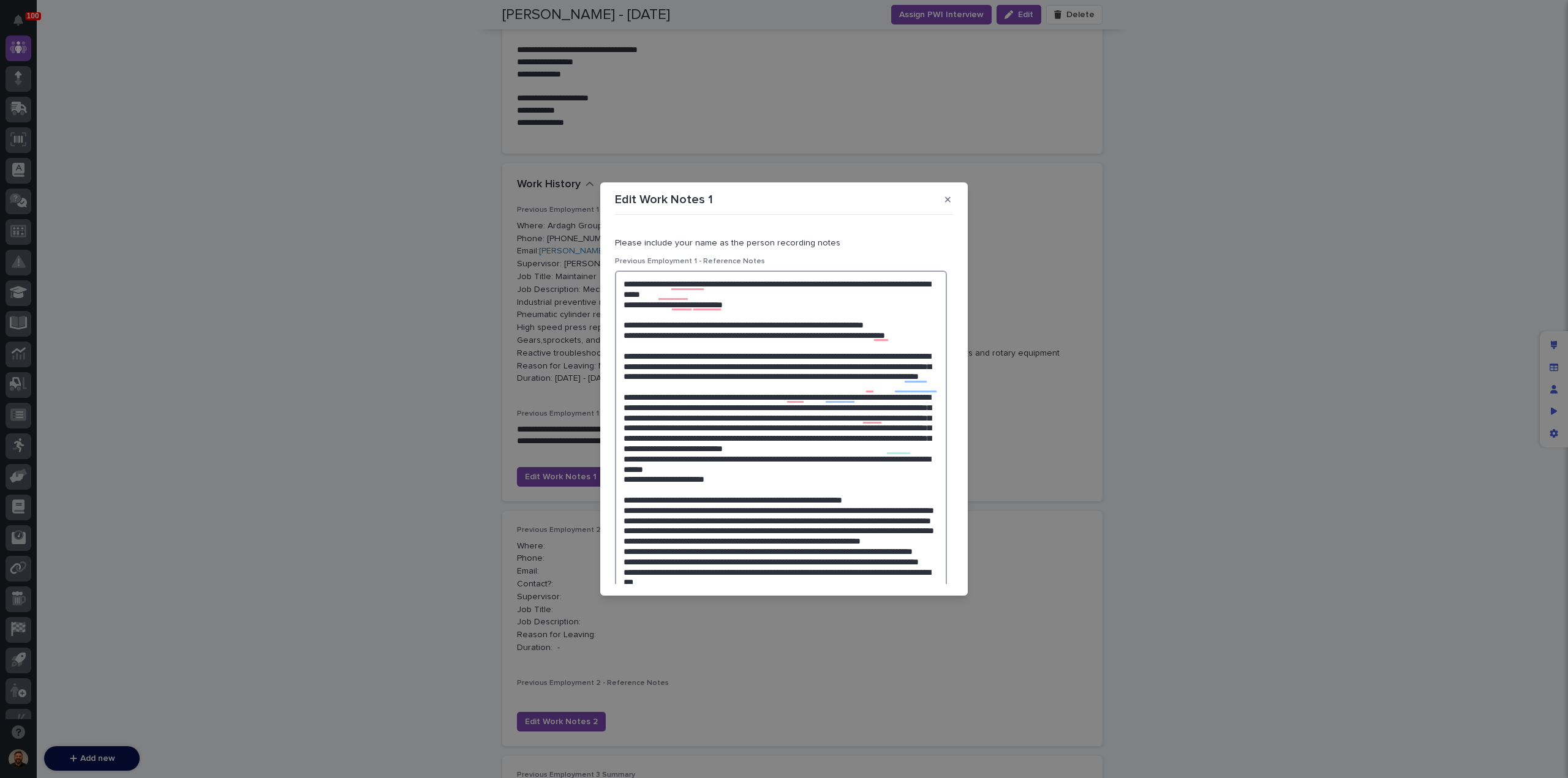
click at [623, 487] on textarea "To enrich screen reader interactions, please activate Accessibility in Grammarl…" at bounding box center [781, 551] width 332 height 560
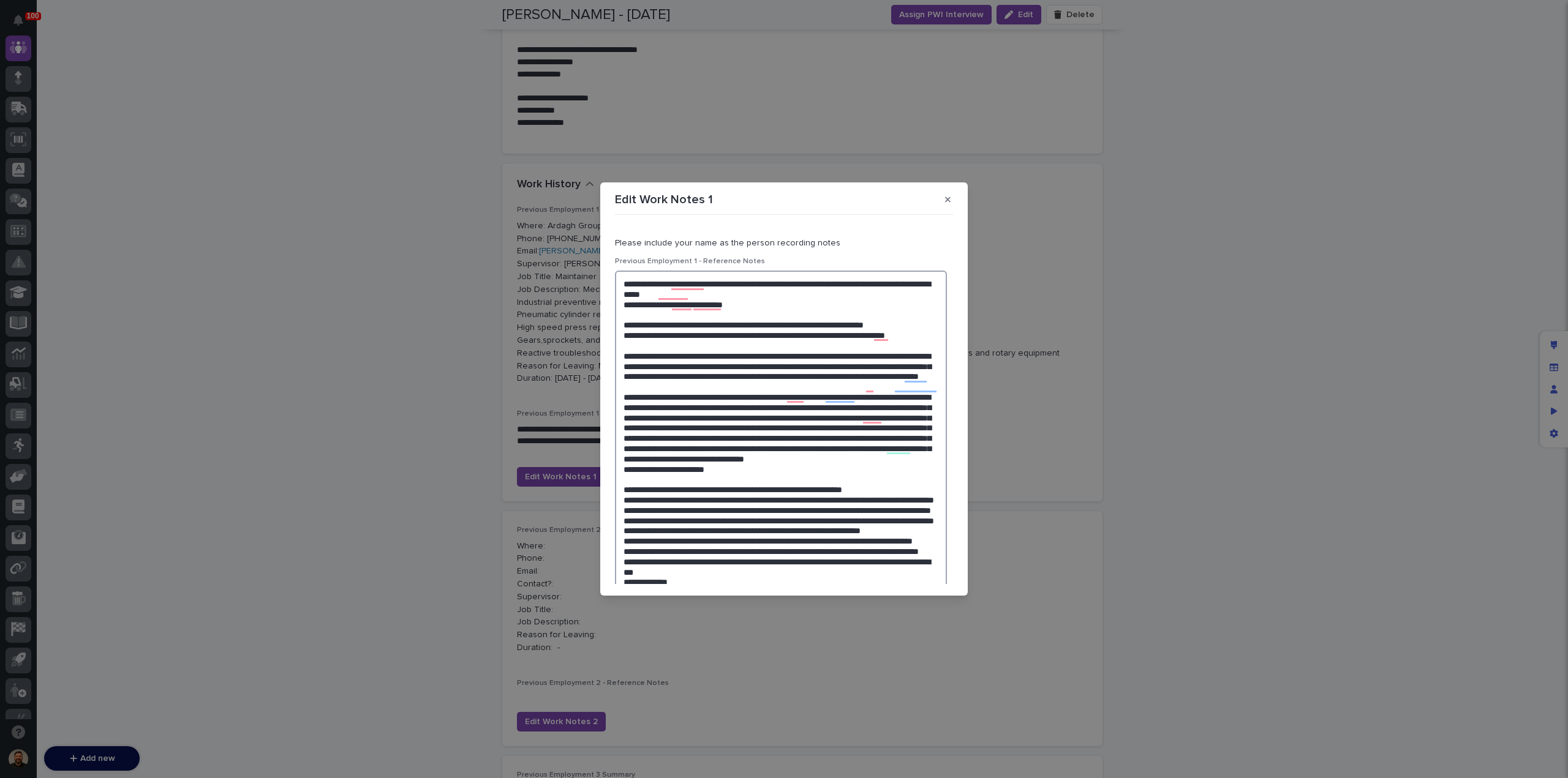
click at [746, 429] on textarea "To enrich screen reader interactions, please activate Accessibility in Grammarl…" at bounding box center [781, 545] width 332 height 550
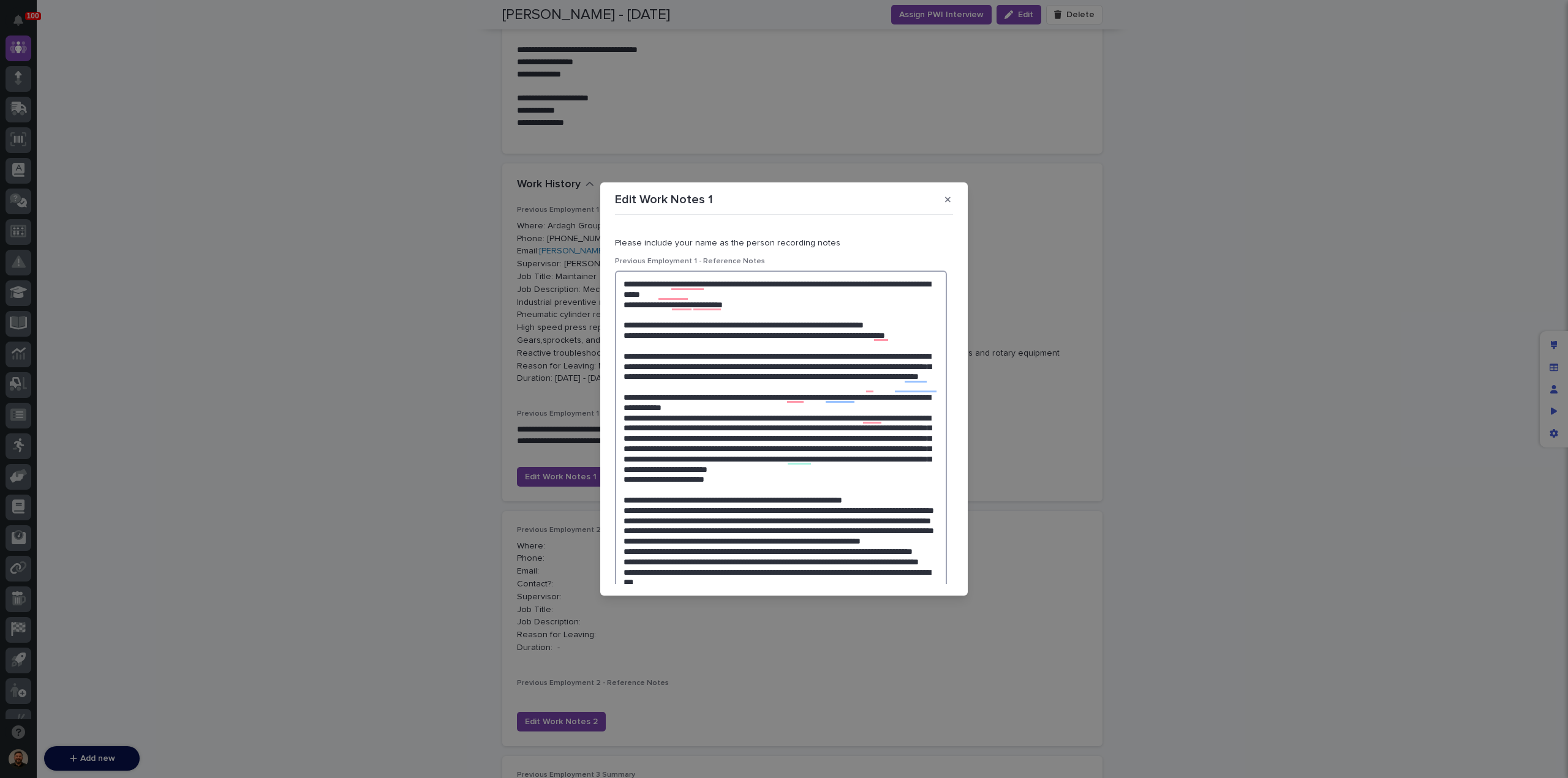
click at [754, 378] on textarea "To enrich screen reader interactions, please activate Accessibility in Grammarl…" at bounding box center [781, 551] width 332 height 560
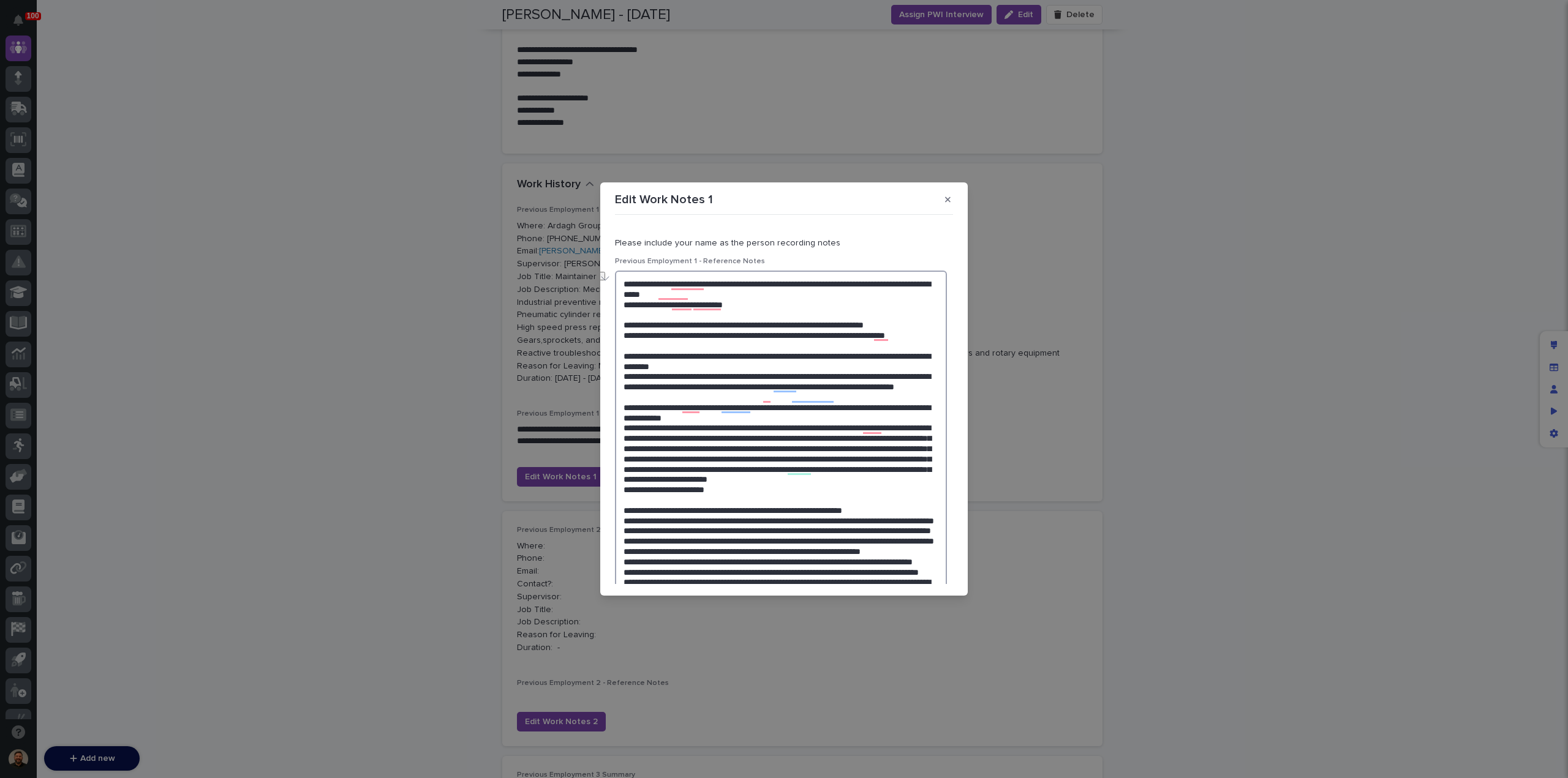
drag, startPoint x: 928, startPoint y: 324, endPoint x: 611, endPoint y: 323, distance: 317.0
click at [611, 323] on section "Edit Work Notes 1 Please include your name as the person recording notes Previo…" at bounding box center [783, 389] width 367 height 413
click at [807, 308] on textarea "To enrich screen reader interactions, please activate Accessibility in Grammarl…" at bounding box center [781, 556] width 332 height 571
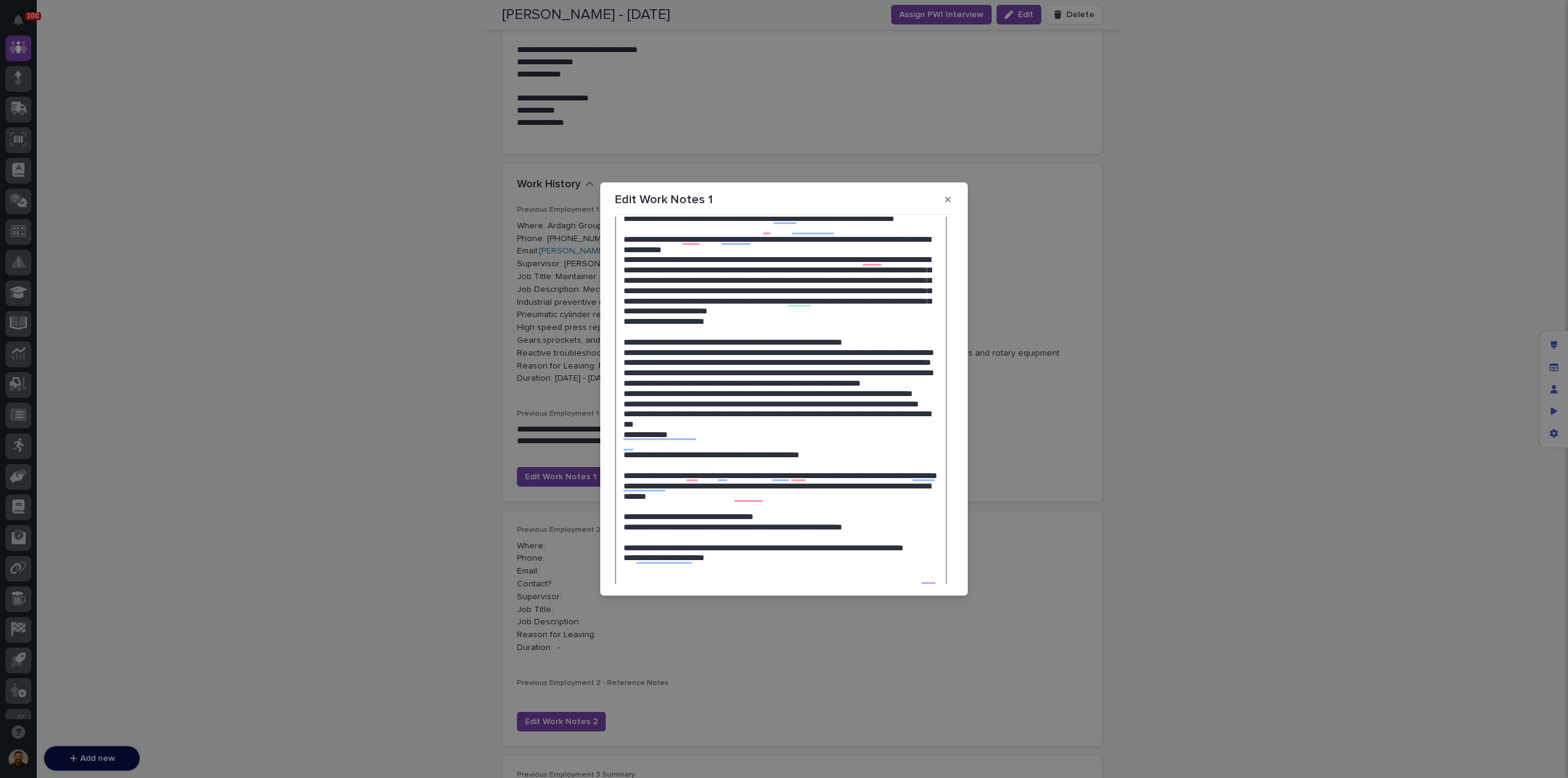
click at [623, 403] on textarea "To enrich screen reader interactions, please activate Accessibility in Grammarl…" at bounding box center [781, 387] width 332 height 571
click at [623, 415] on textarea "To enrich screen reader interactions, please activate Accessibility in Grammarl…" at bounding box center [781, 383] width 332 height 560
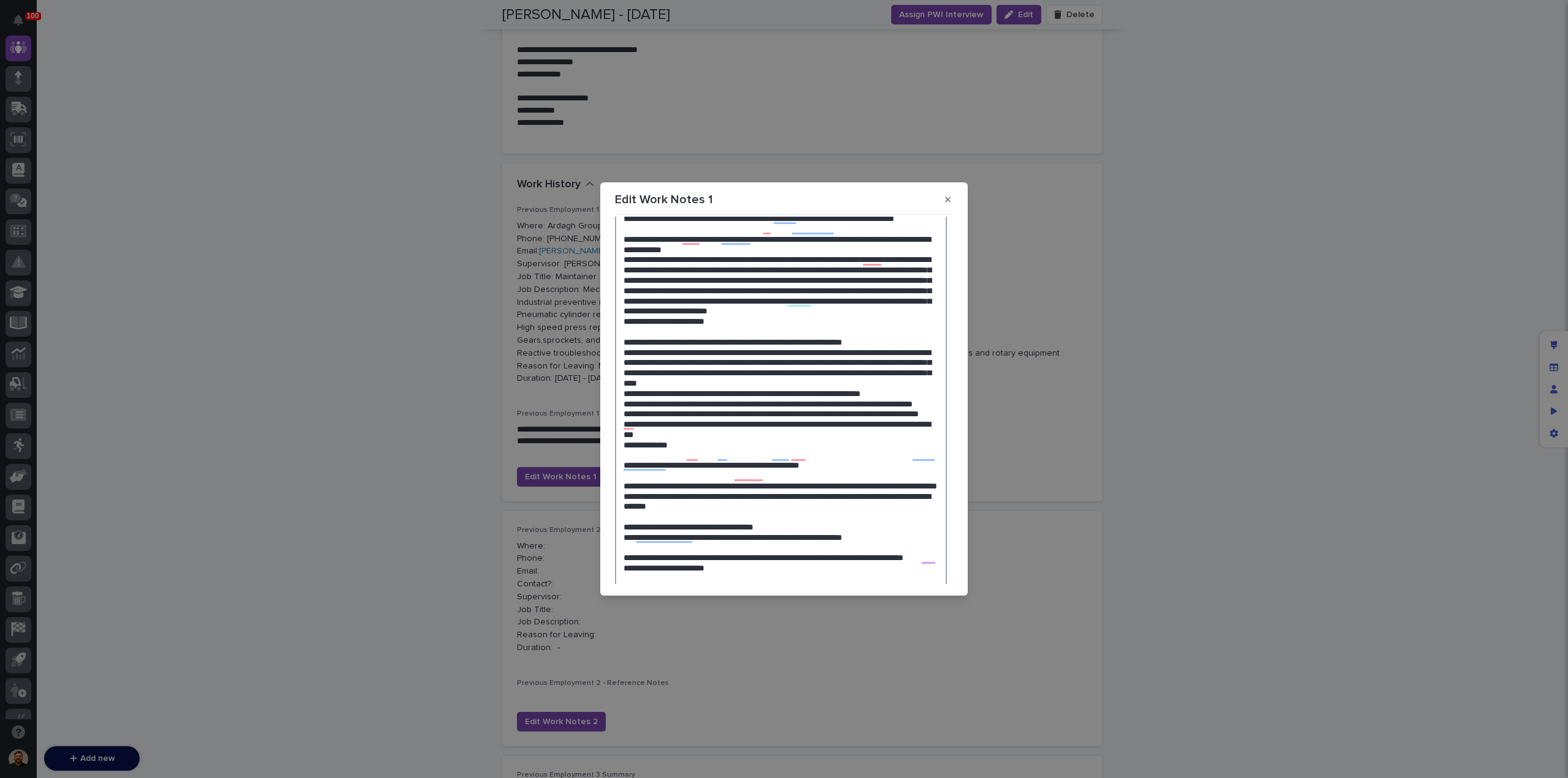
click at [622, 427] on textarea "To enrich screen reader interactions, please activate Accessibility in Grammarl…" at bounding box center [781, 377] width 332 height 550
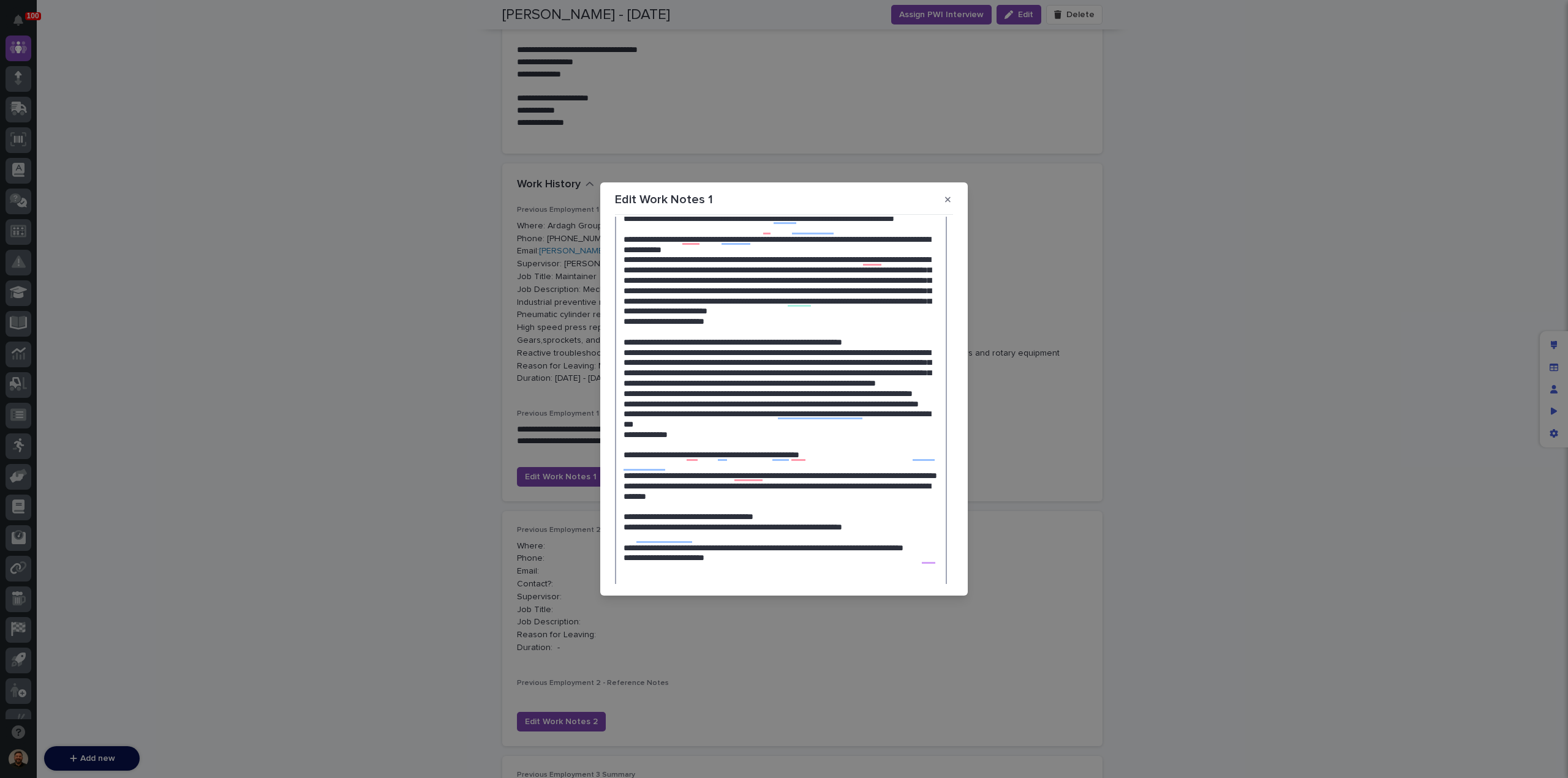
click at [623, 424] on textarea "To enrich screen reader interactions, please activate Accessibility in Grammarl…" at bounding box center [781, 377] width 332 height 550
click at [839, 425] on textarea "To enrich screen reader interactions, please activate Accessibility in Grammarl…" at bounding box center [781, 377] width 332 height 550
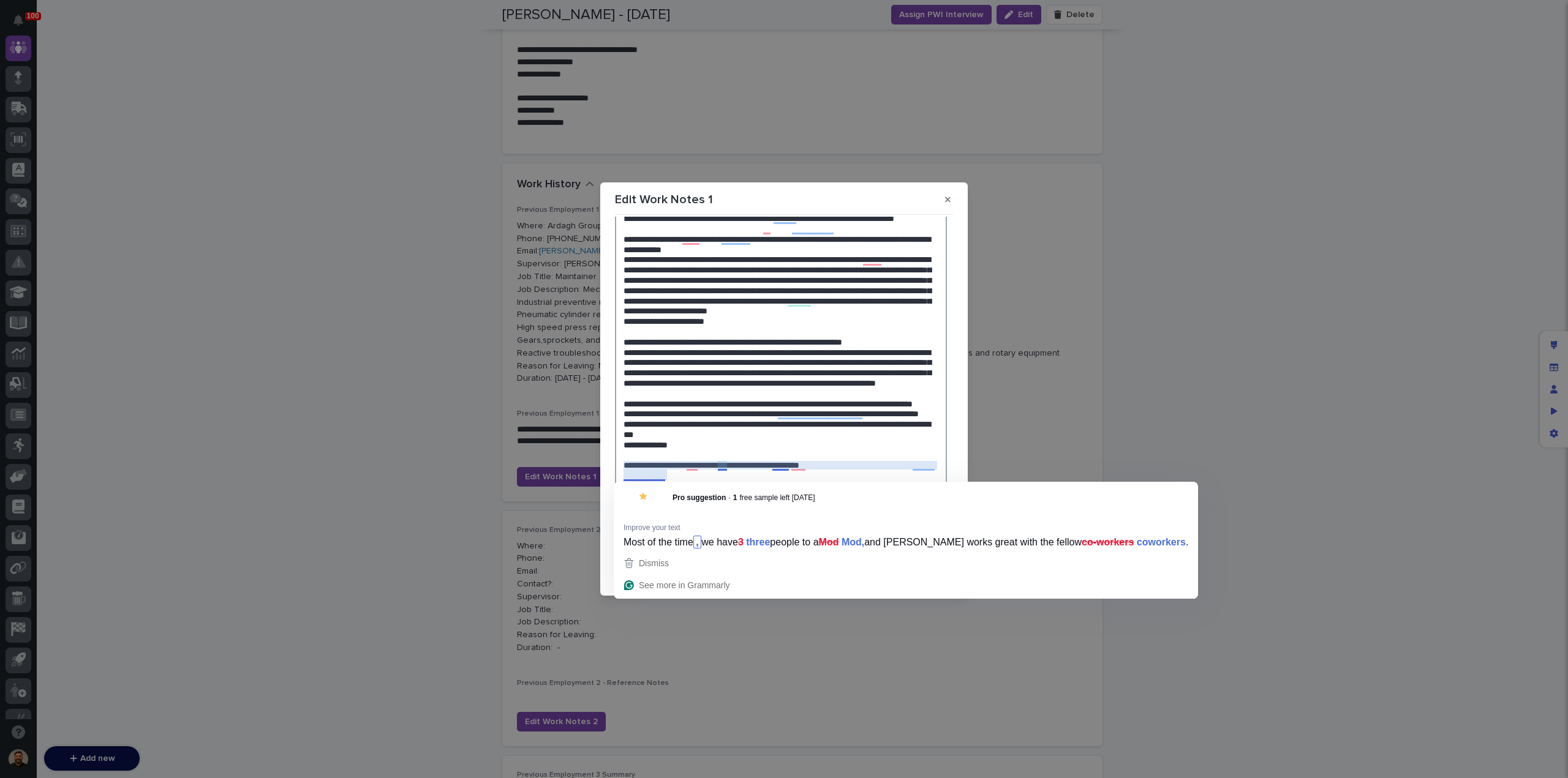
click at [621, 477] on textarea "To enrich screen reader interactions, please activate Accessibility in Grammarl…" at bounding box center [781, 383] width 332 height 560
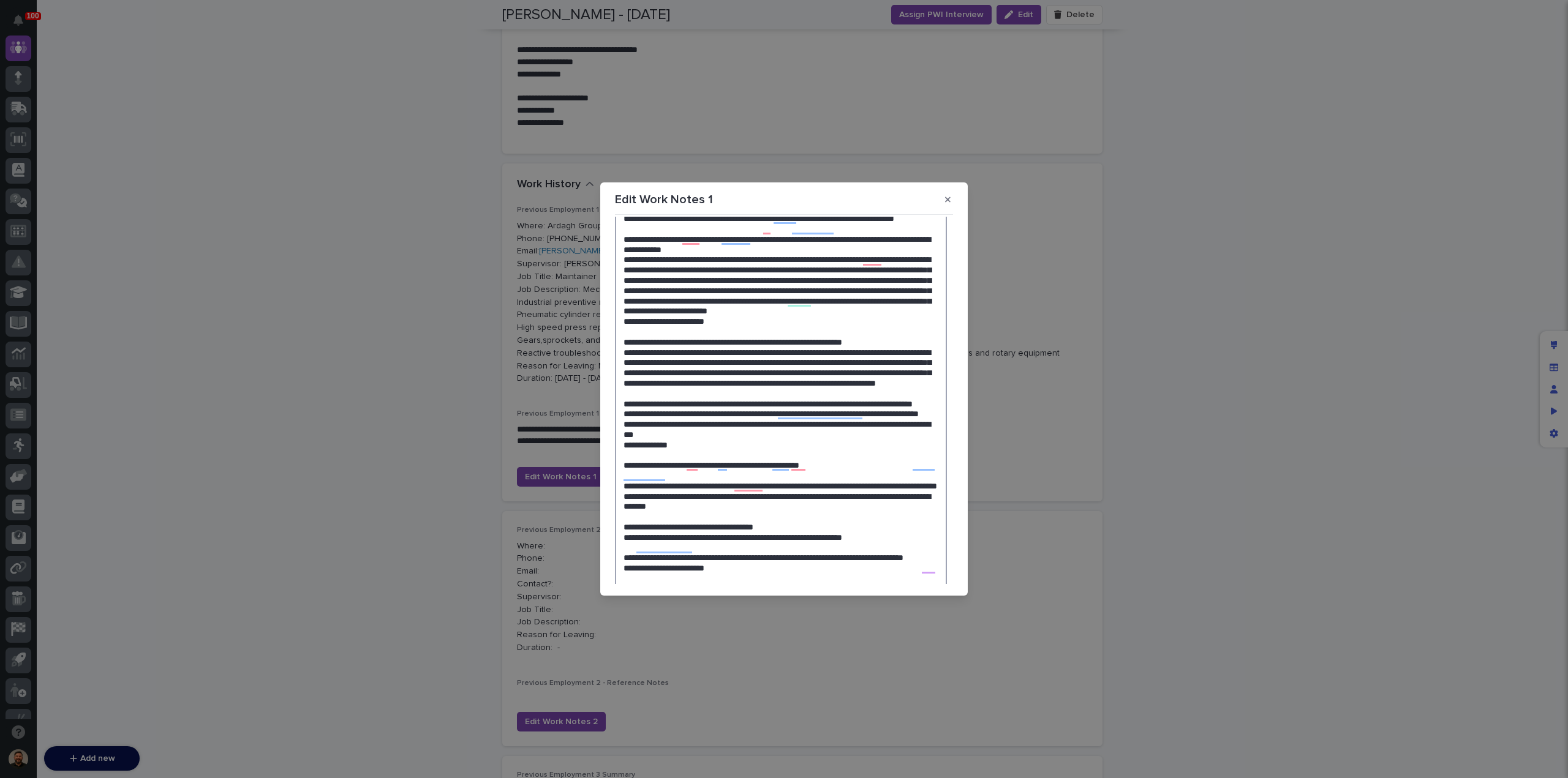
click at [623, 484] on textarea "To enrich screen reader interactions, please activate Accessibility in Grammarl…" at bounding box center [781, 383] width 332 height 560
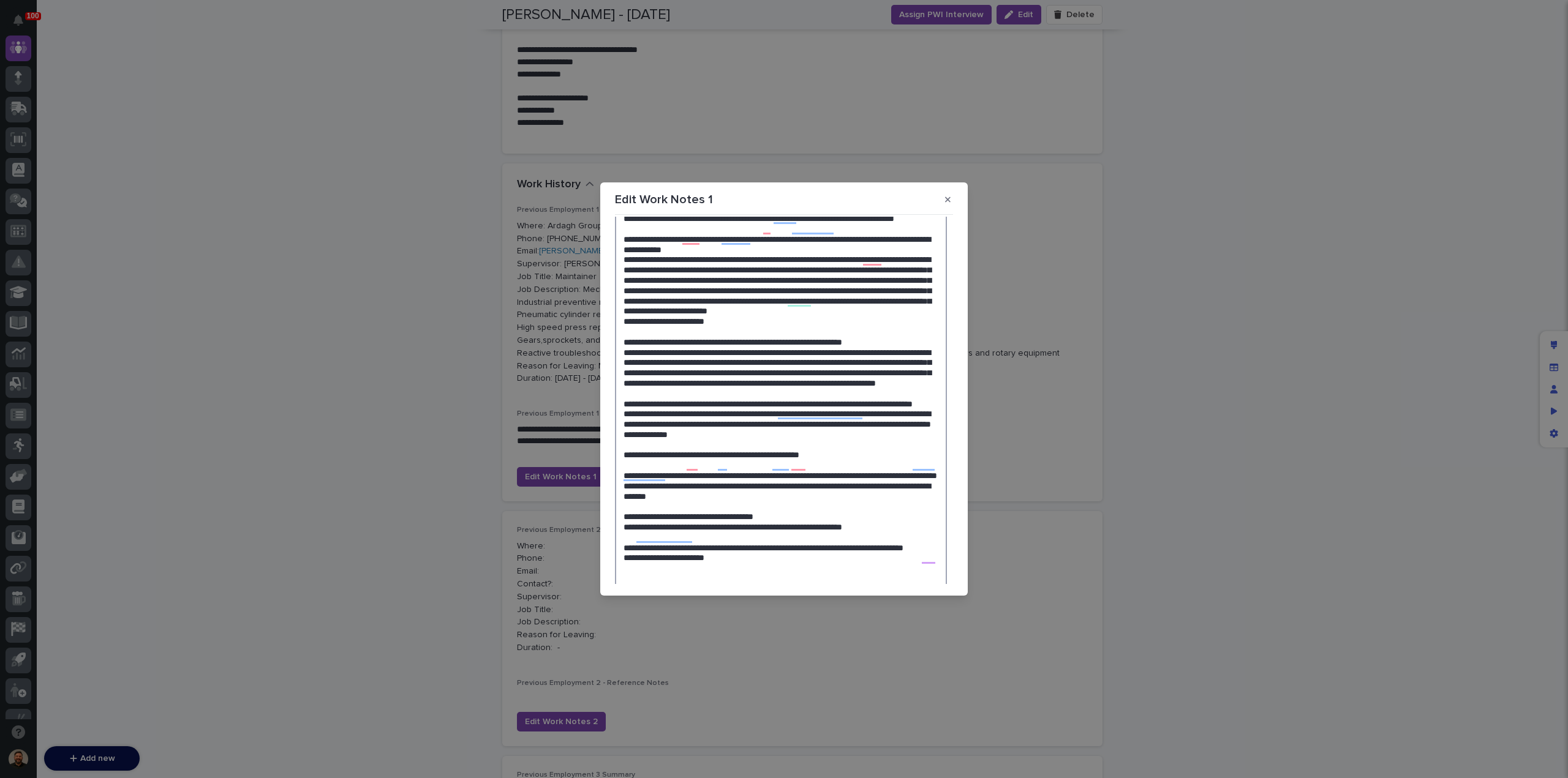
click at [623, 494] on textarea "To enrich screen reader interactions, please activate Accessibility in Grammarl…" at bounding box center [781, 377] width 332 height 550
click at [623, 547] on textarea "To enrich screen reader interactions, please activate Accessibility in Grammarl…" at bounding box center [781, 372] width 332 height 539
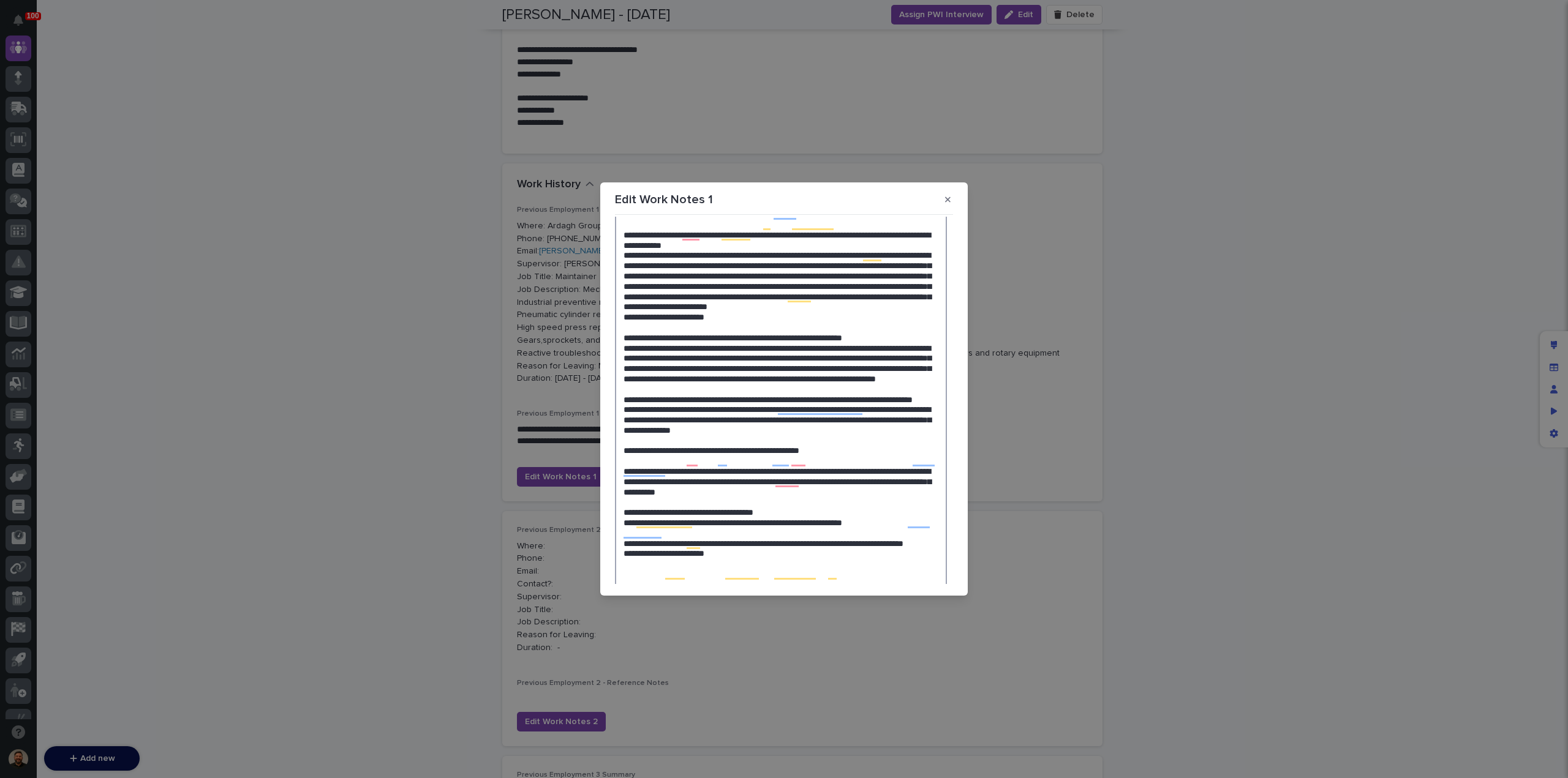
scroll to position [188, 0]
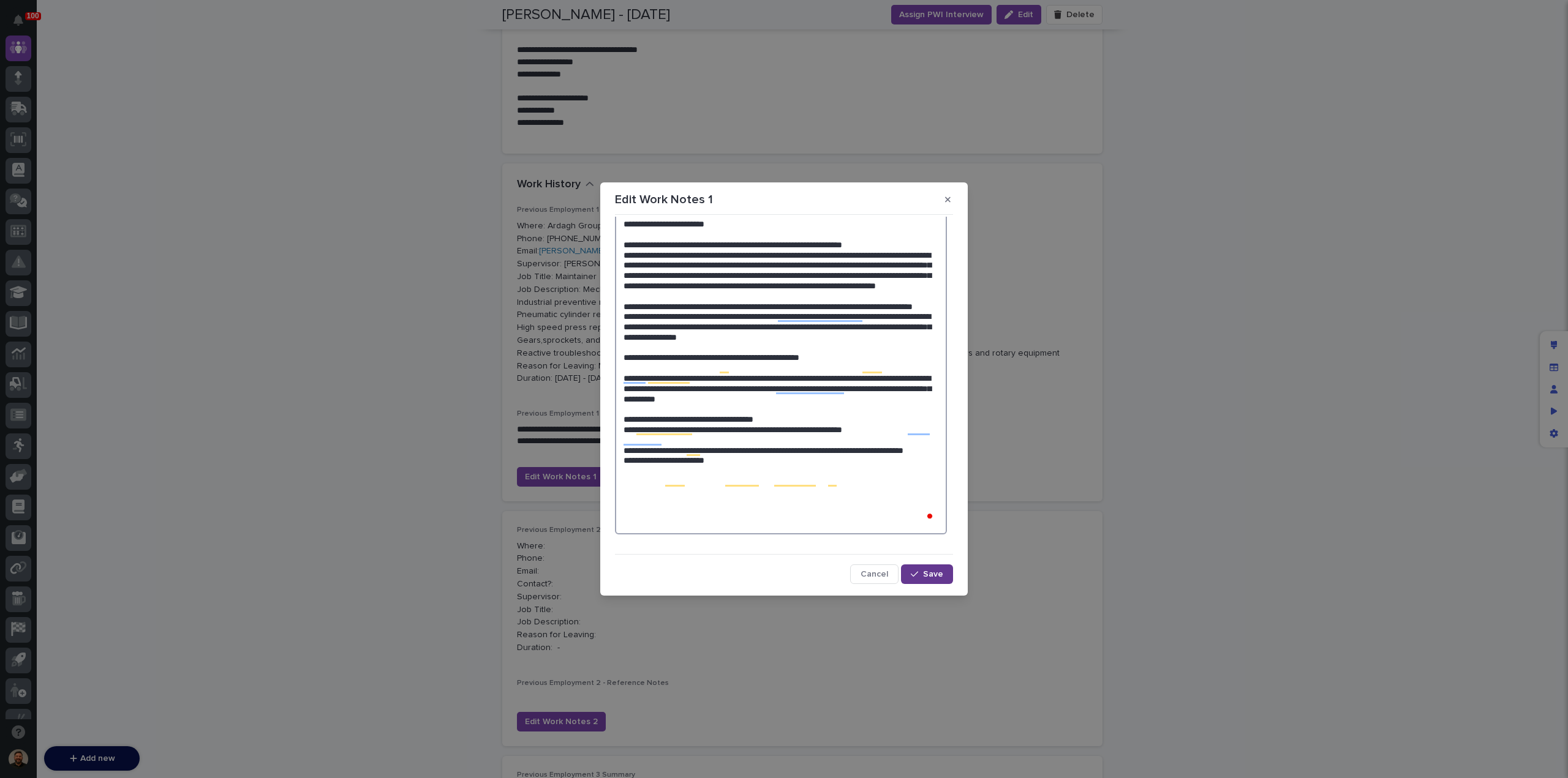
type textarea "**********"
click at [923, 571] on span "Save" at bounding box center [933, 574] width 20 height 9
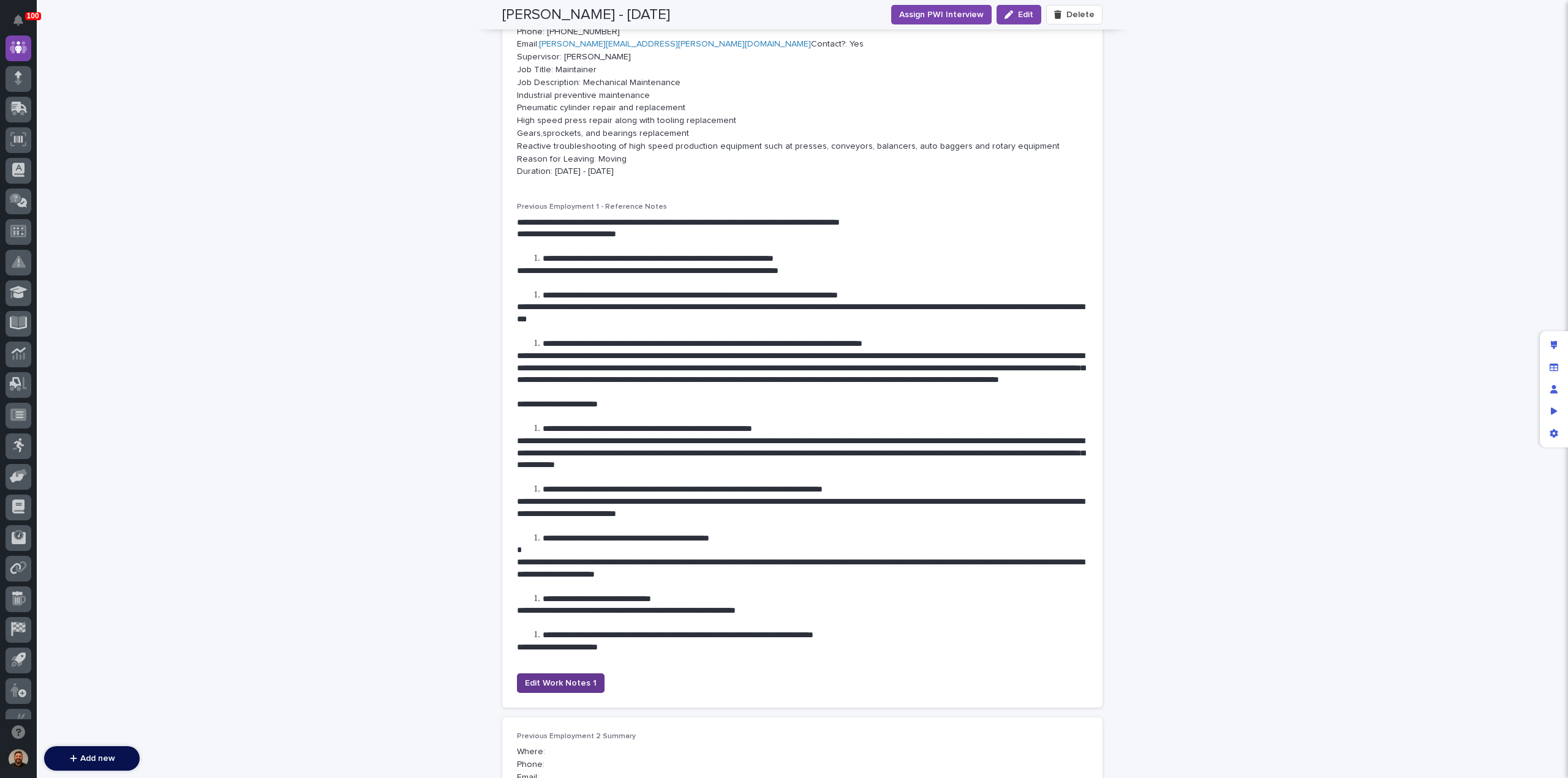
click at [554, 689] on span "Edit Work Notes 1" at bounding box center [561, 683] width 72 height 12
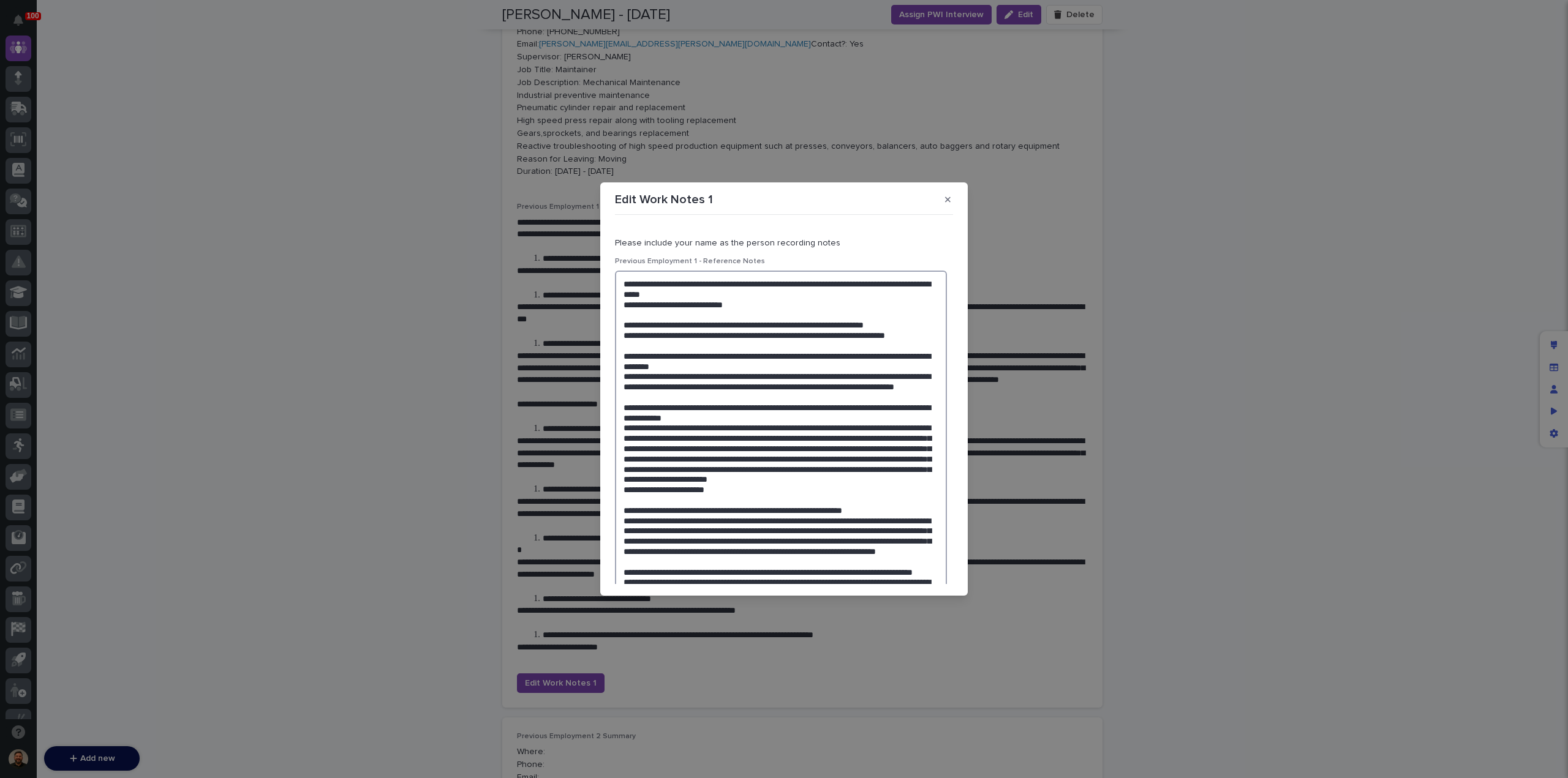
click at [628, 369] on textarea at bounding box center [781, 530] width 332 height 519
click at [633, 368] on textarea "To enrich screen reader interactions, please activate Accessibility in Grammarl…" at bounding box center [781, 530] width 332 height 519
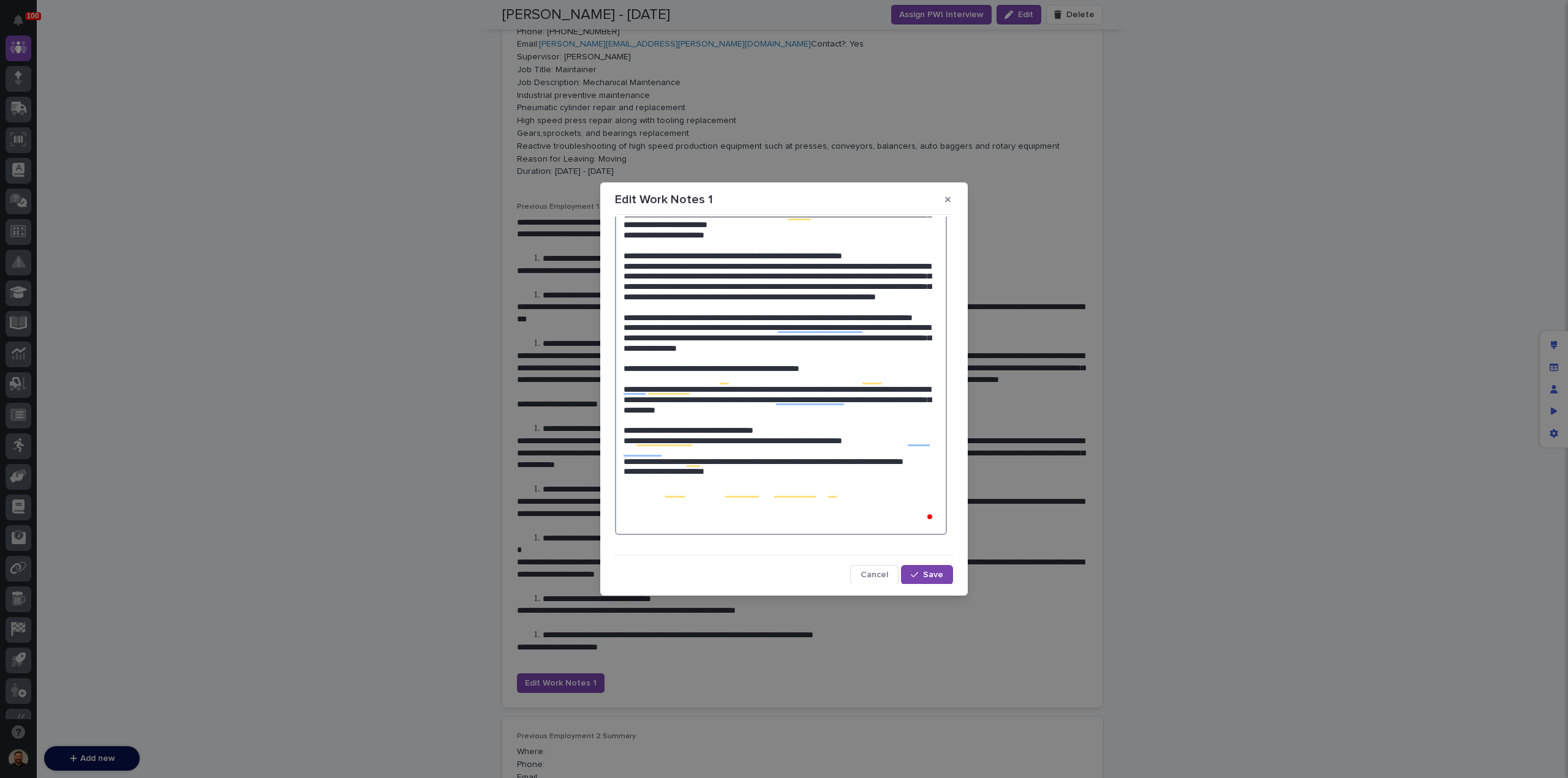
scroll to position [255, 0]
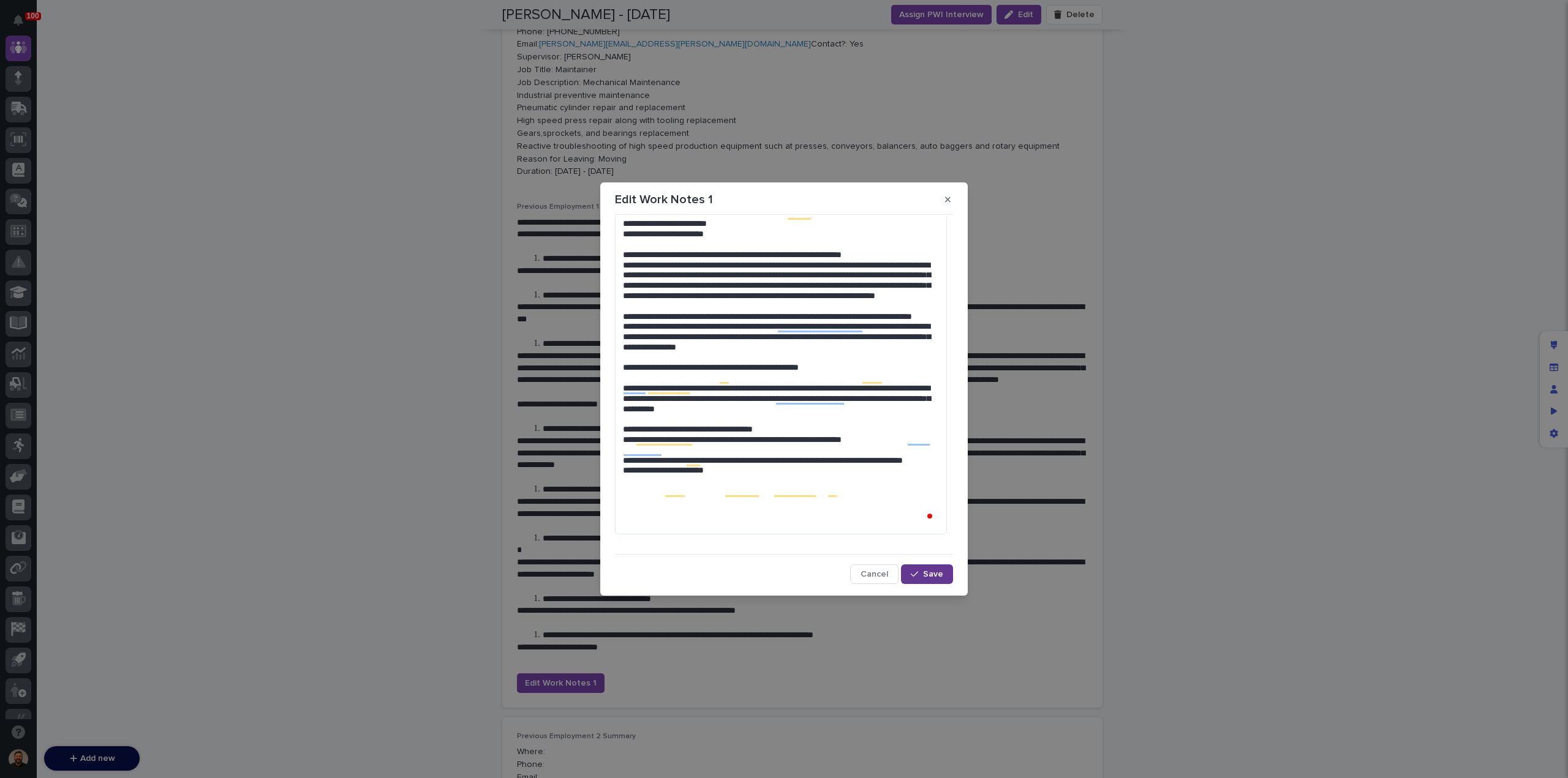
click at [913, 574] on div "button" at bounding box center [917, 574] width 12 height 9
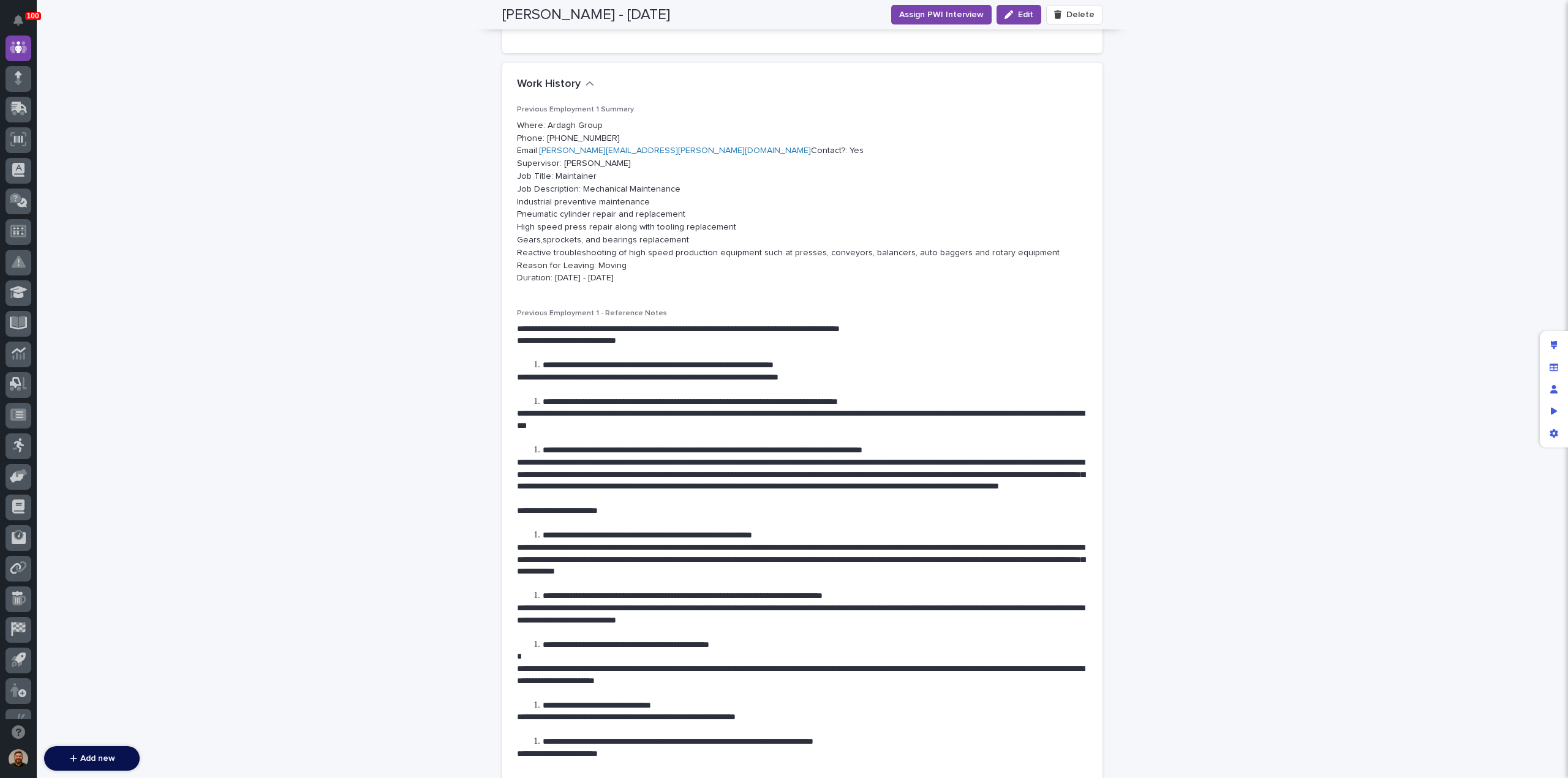
scroll to position [162, 0]
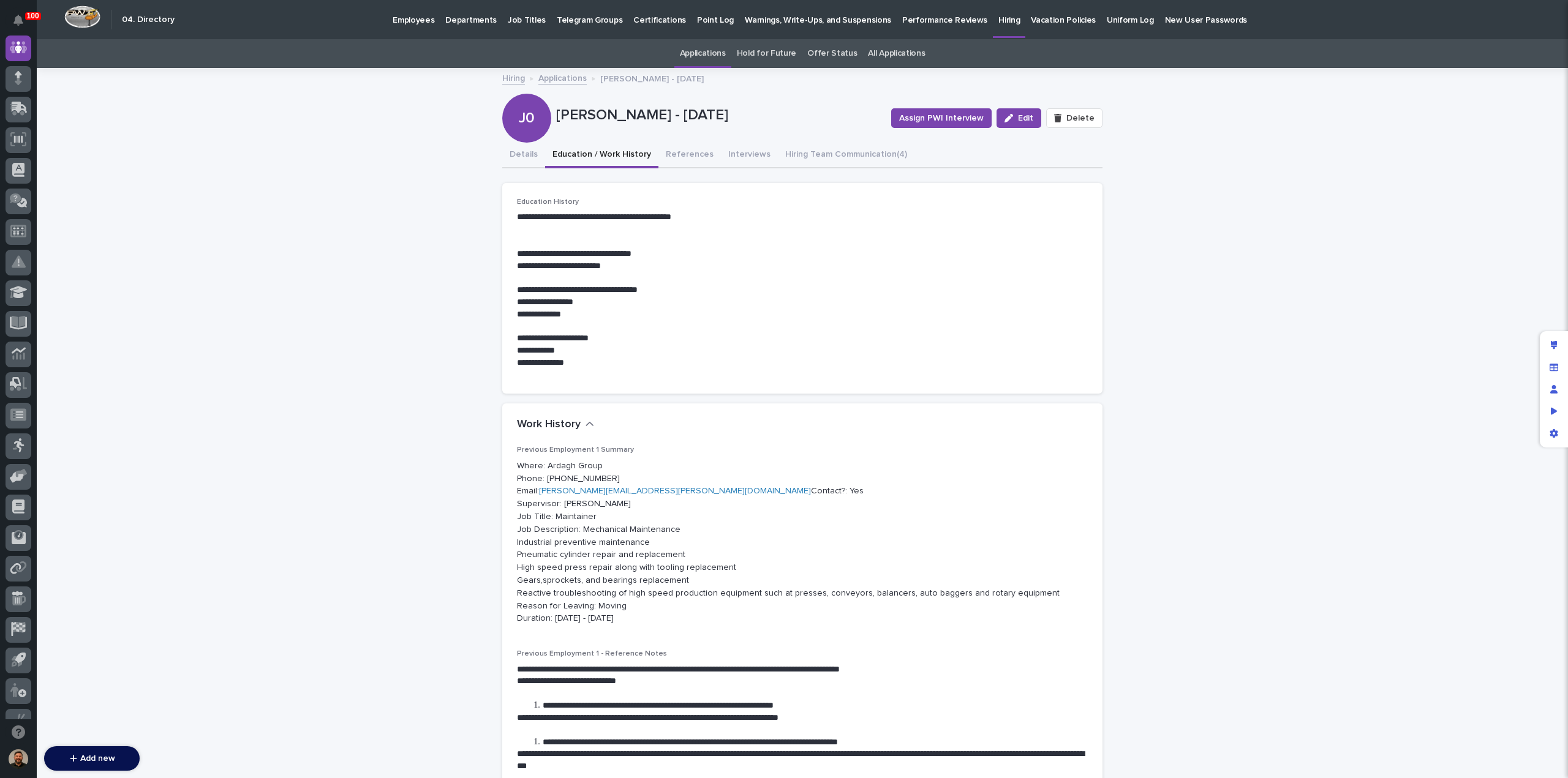
click at [547, 79] on link "Applications" at bounding box center [562, 77] width 48 height 14
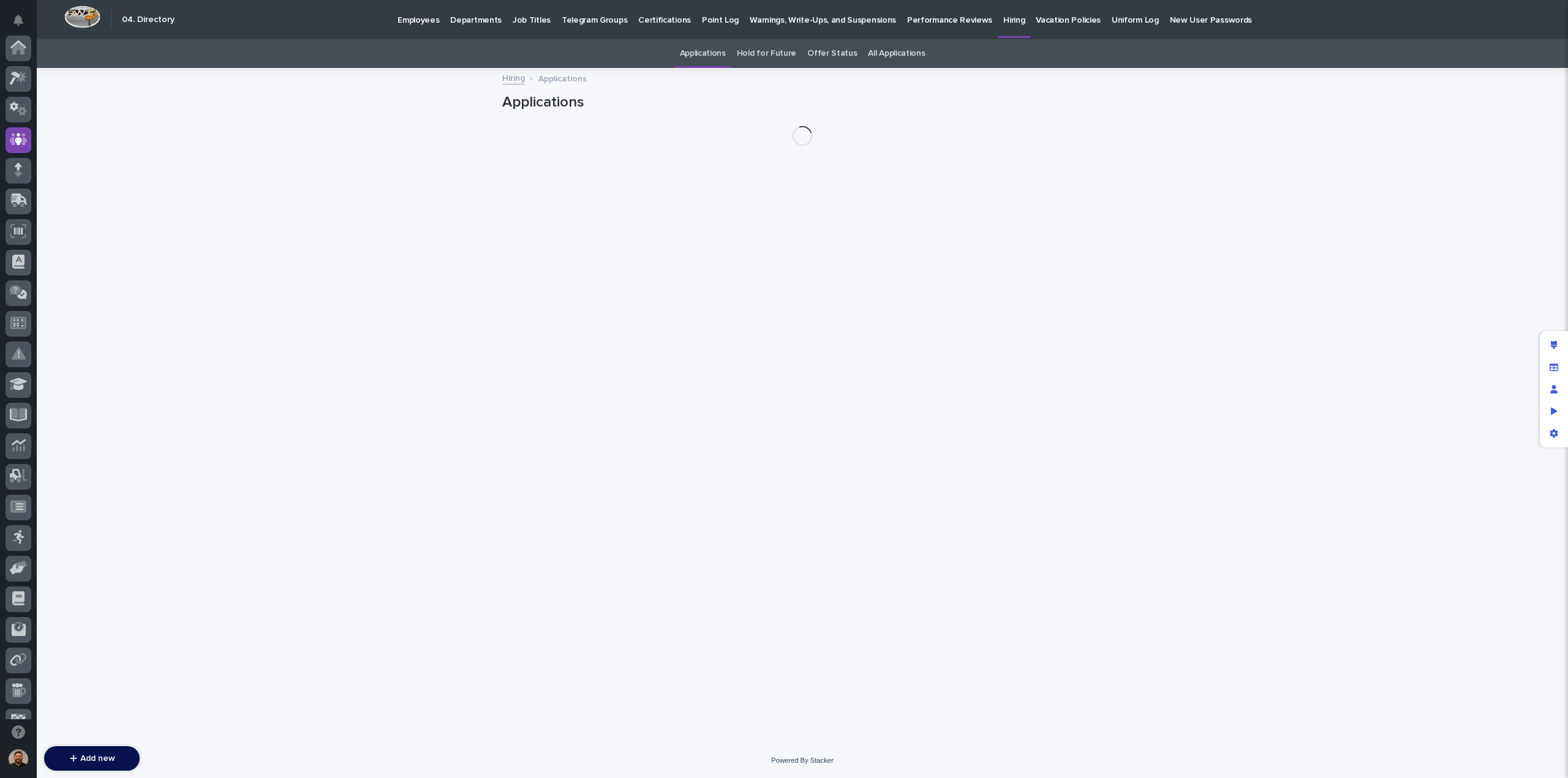
scroll to position [92, 0]
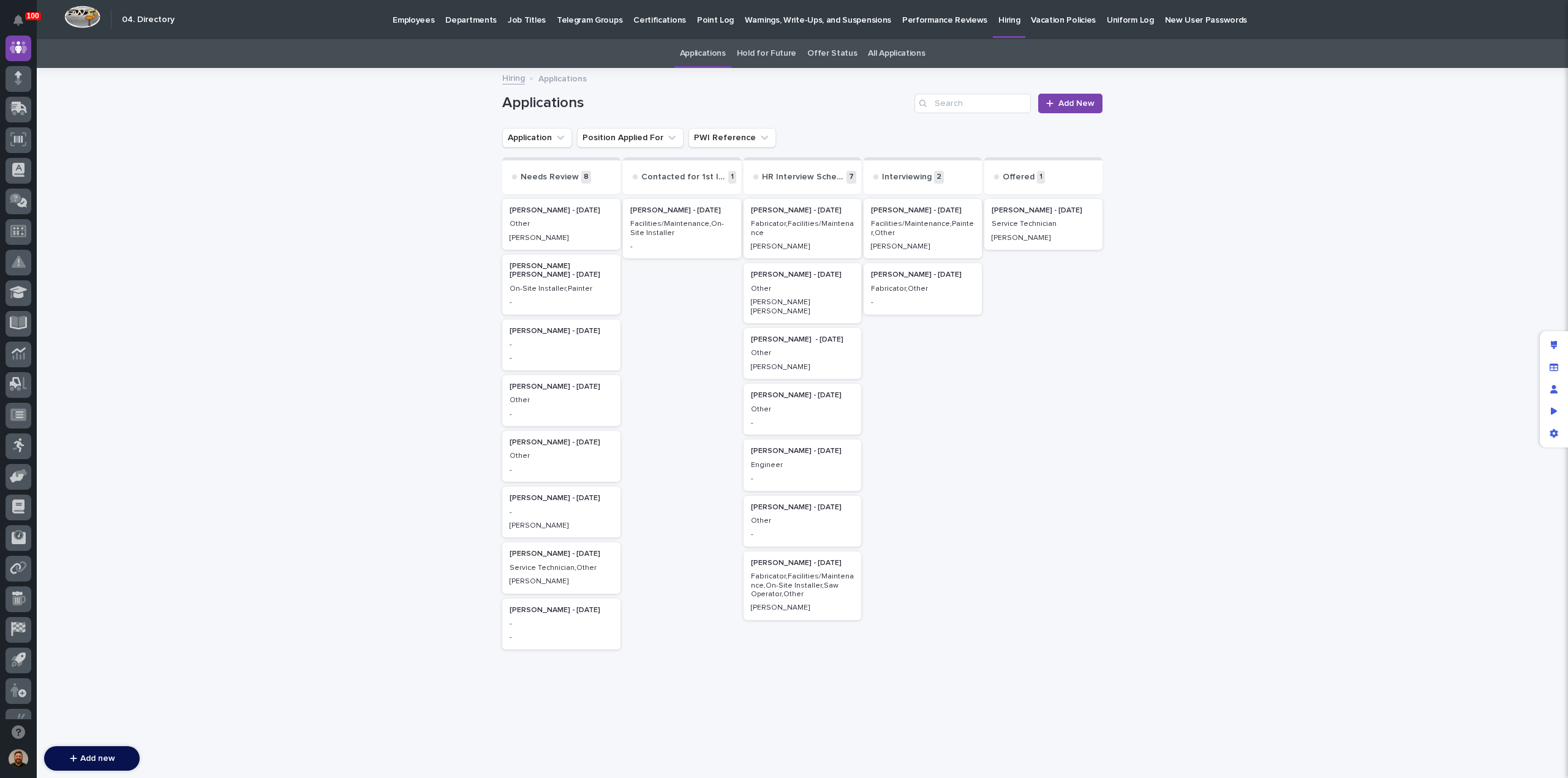
click at [552, 226] on p "Other" at bounding box center [562, 224] width 104 height 9
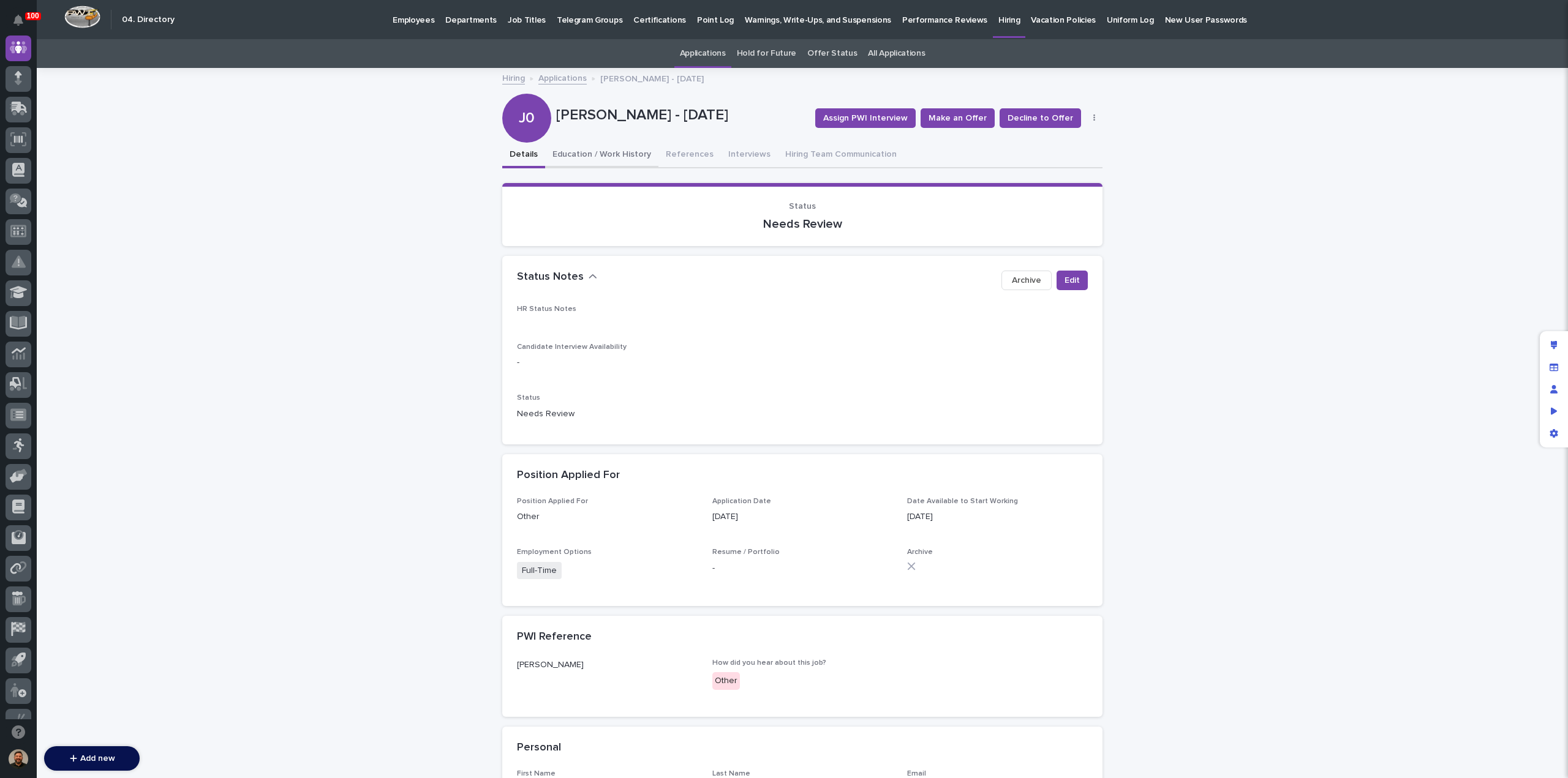
click at [590, 147] on button "Education / Work History" at bounding box center [602, 155] width 114 height 26
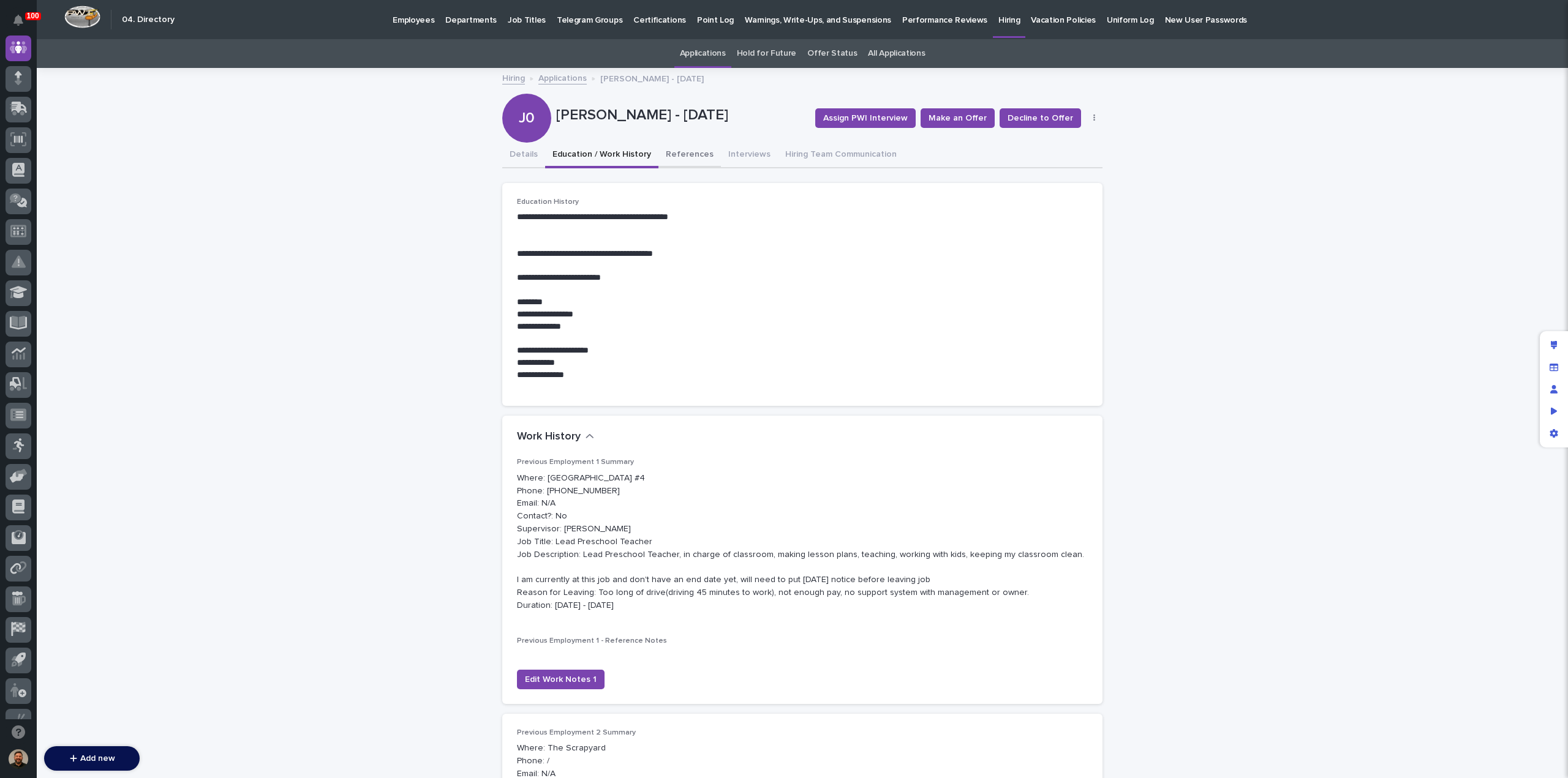
click at [672, 150] on button "References" at bounding box center [690, 155] width 62 height 26
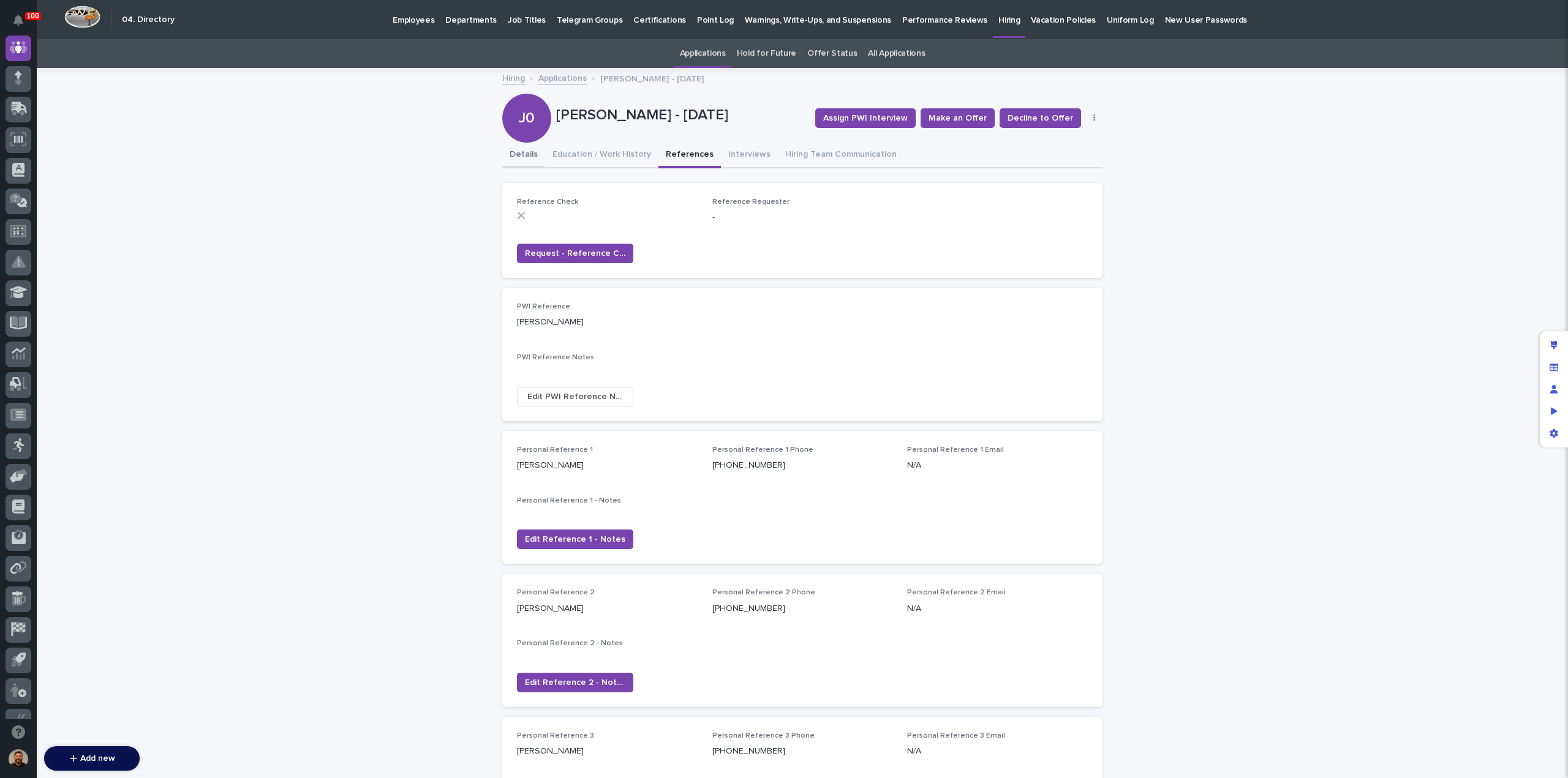
click at [509, 151] on button "Details" at bounding box center [523, 155] width 43 height 26
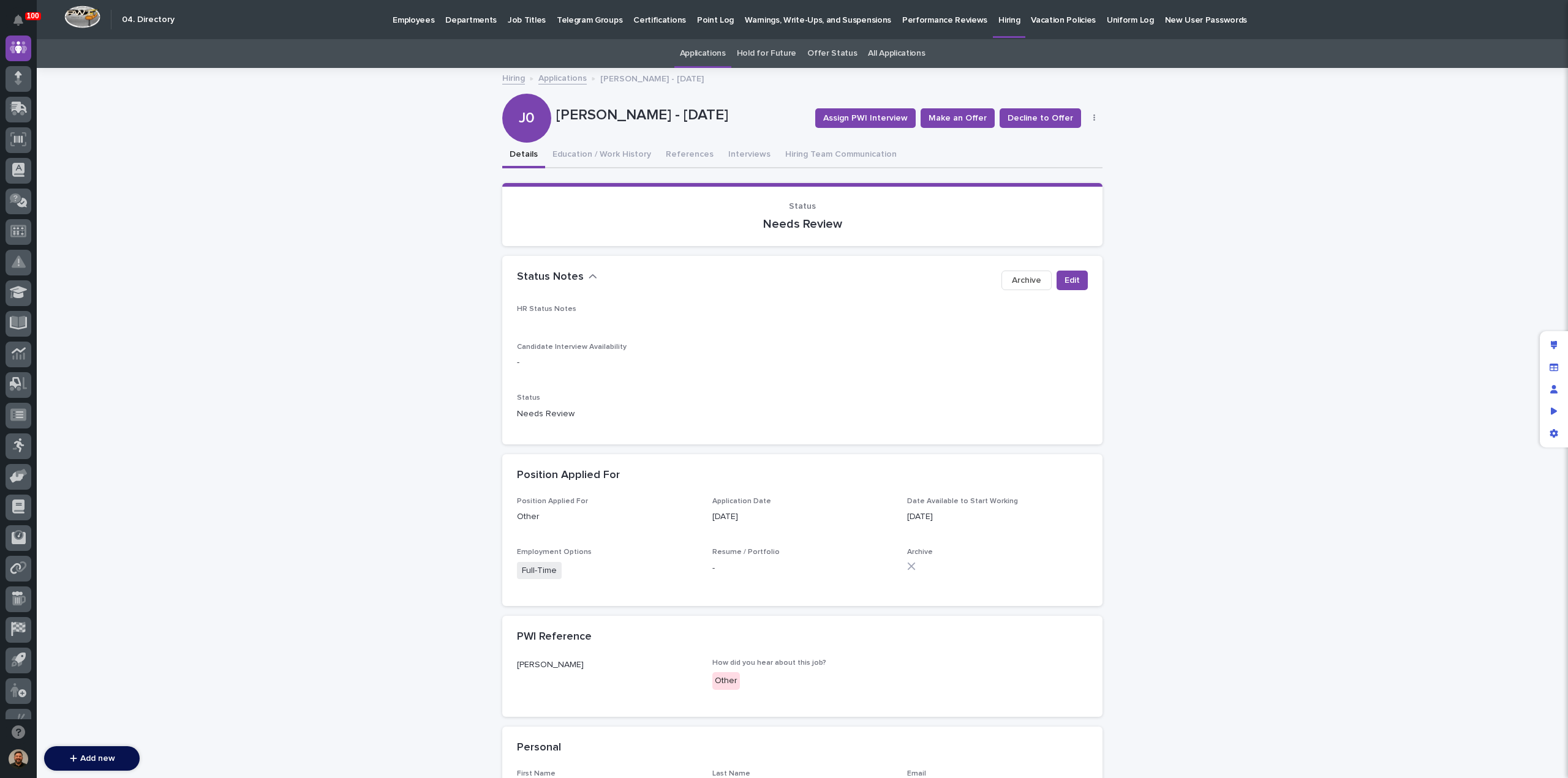
click at [694, 50] on link "Applications" at bounding box center [703, 54] width 46 height 29
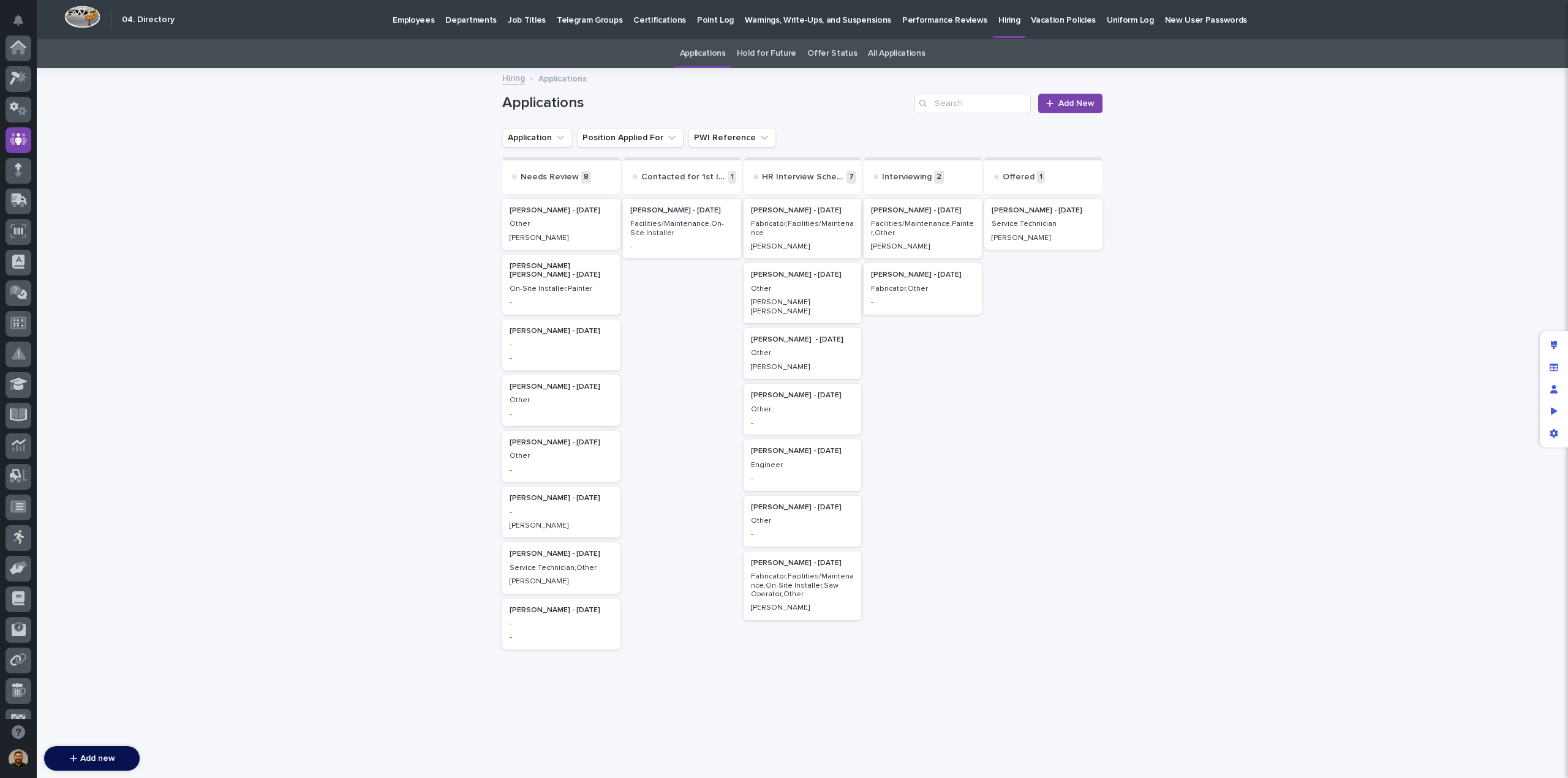
scroll to position [92, 0]
click at [581, 229] on div "Jessie Yoder - 09/06/25 Other Branson Martin" at bounding box center [562, 224] width 119 height 51
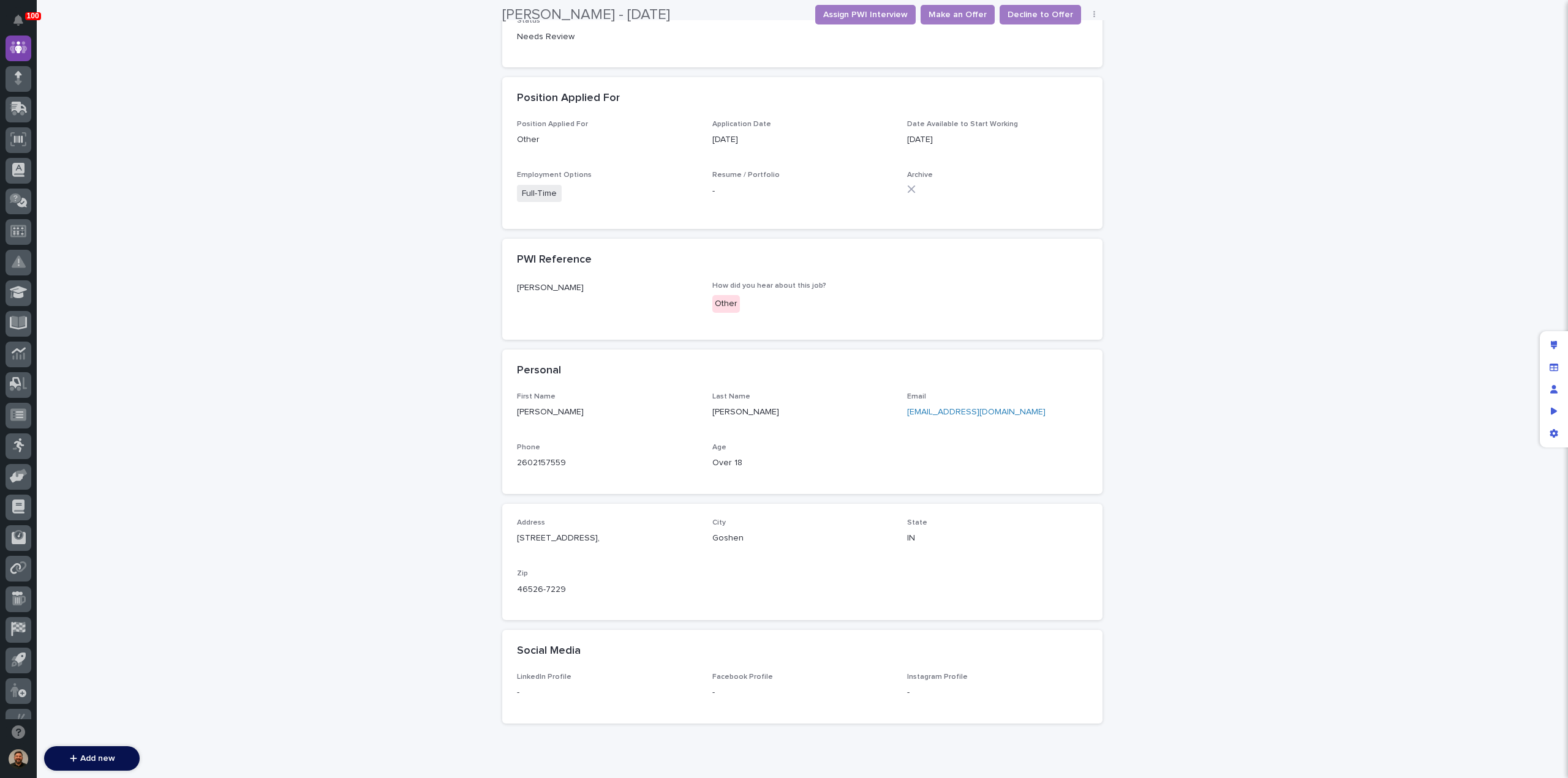
scroll to position [428, 0]
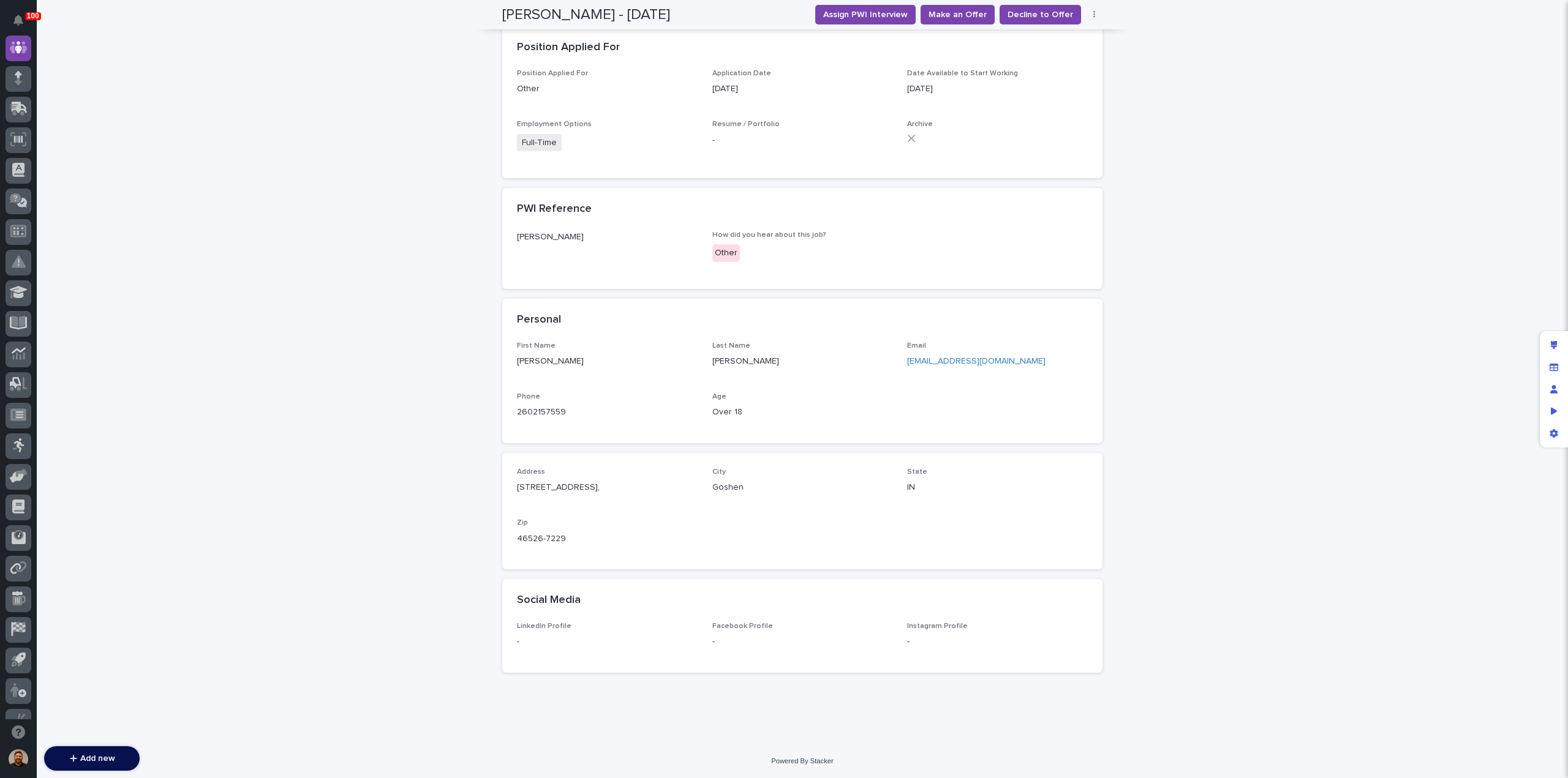
click at [926, 363] on link "savannacat94@gmail.com" at bounding box center [976, 361] width 138 height 9
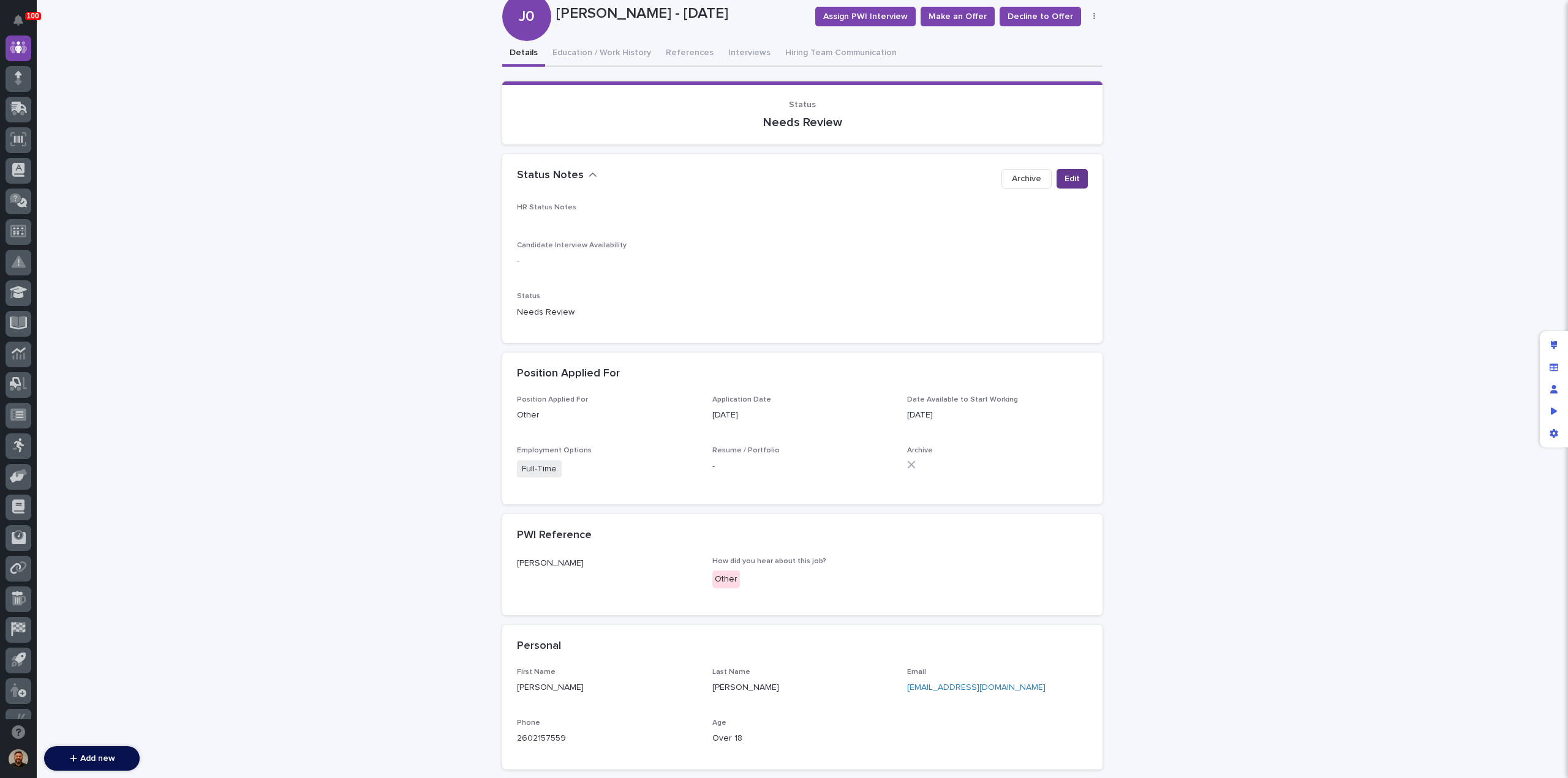
click at [1064, 176] on span "Edit" at bounding box center [1072, 179] width 15 height 12
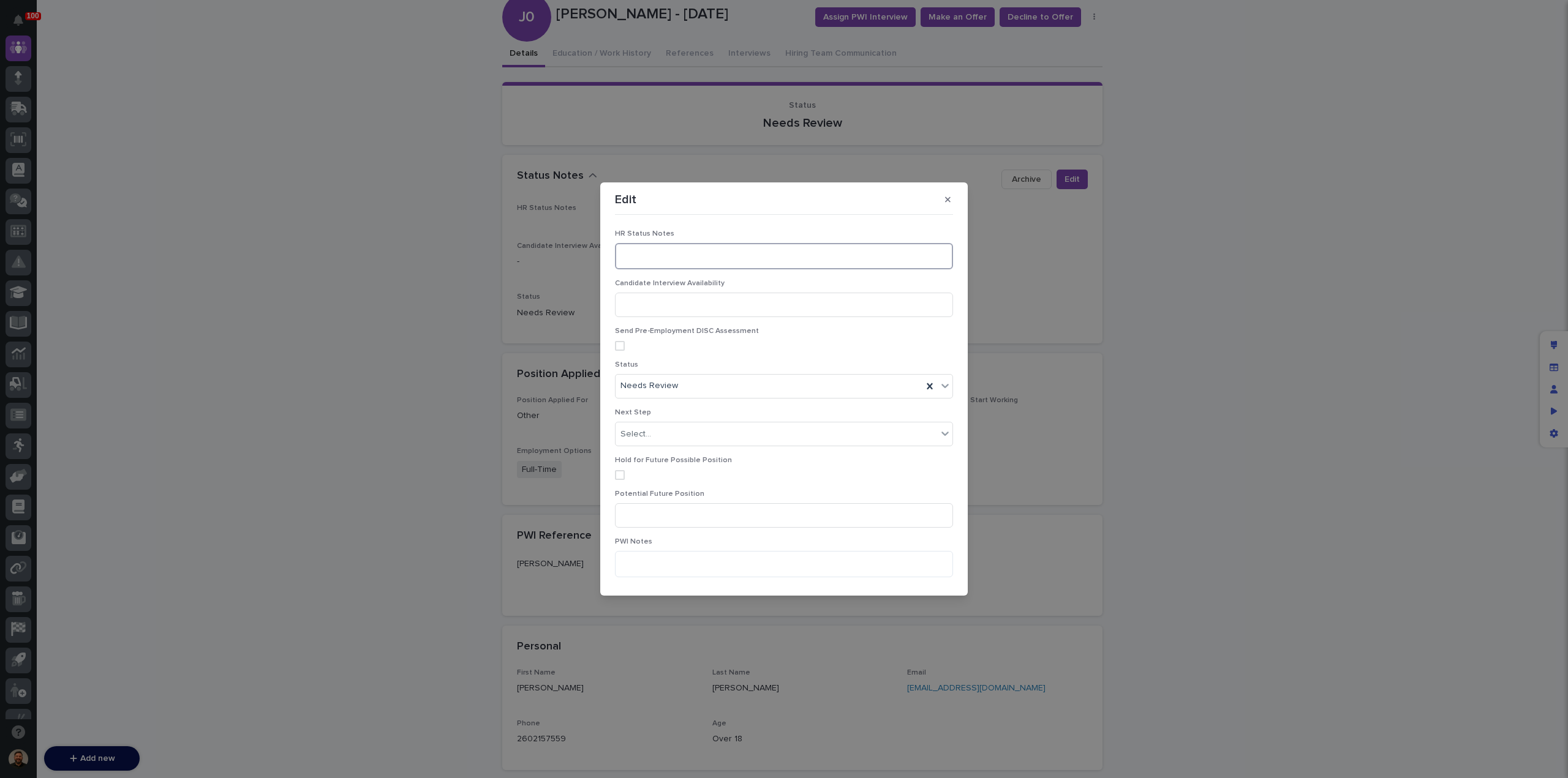
click at [649, 263] on textarea at bounding box center [784, 256] width 338 height 26
type textarea "**********"
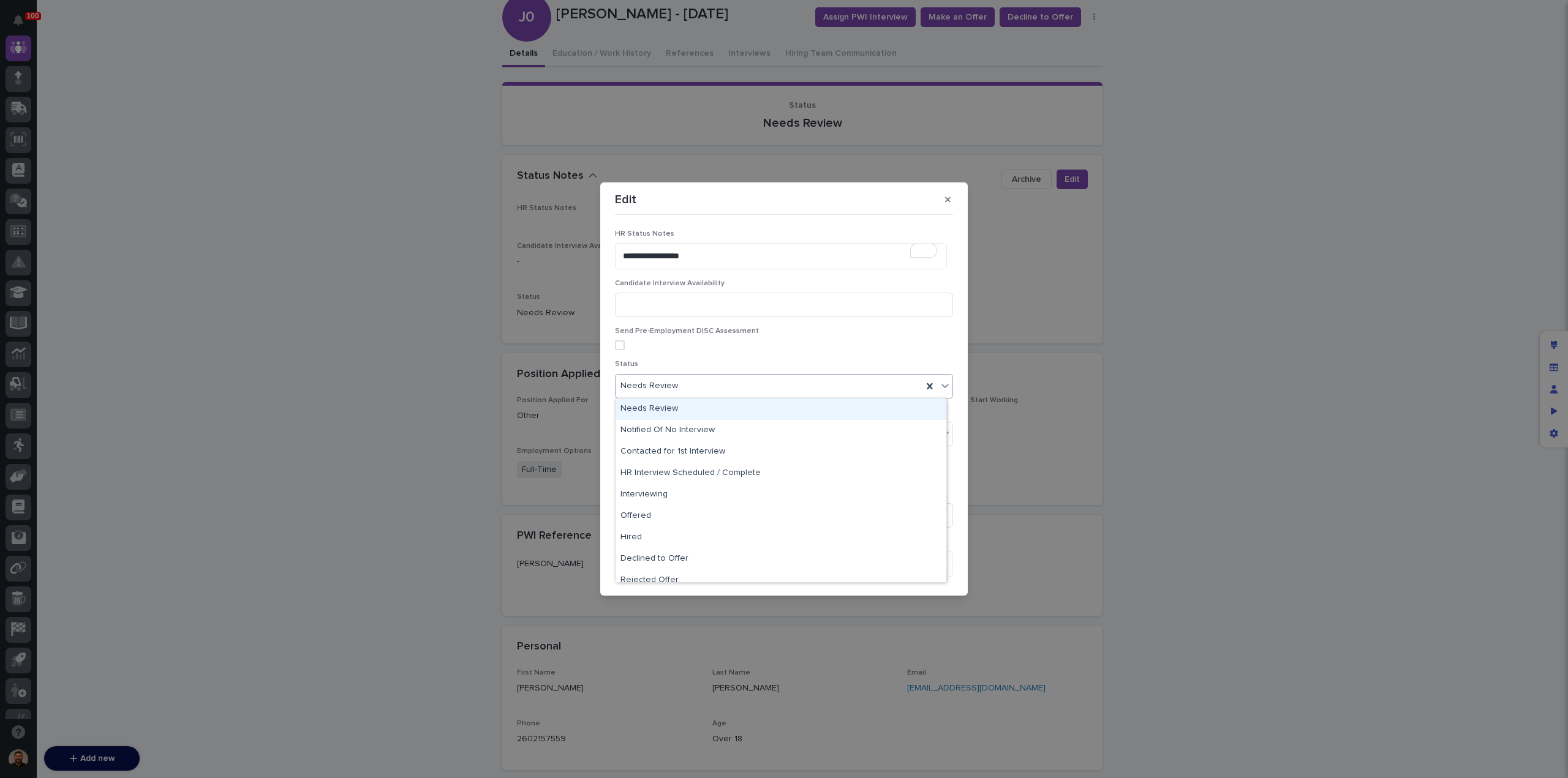
click at [751, 387] on div "Needs Review" at bounding box center [769, 386] width 307 height 20
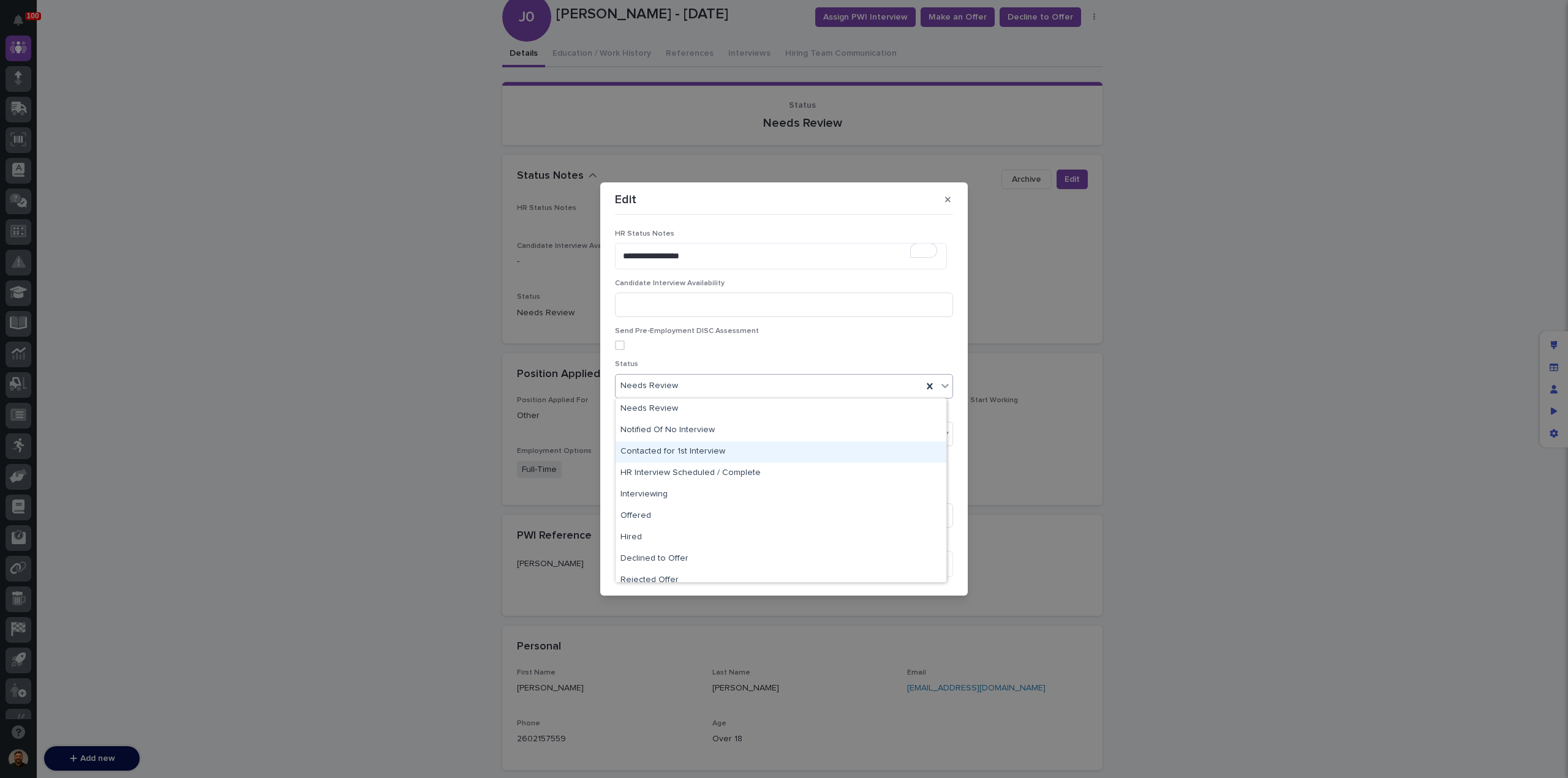
click at [751, 453] on div "Contacted for 1st Interview" at bounding box center [781, 452] width 331 height 22
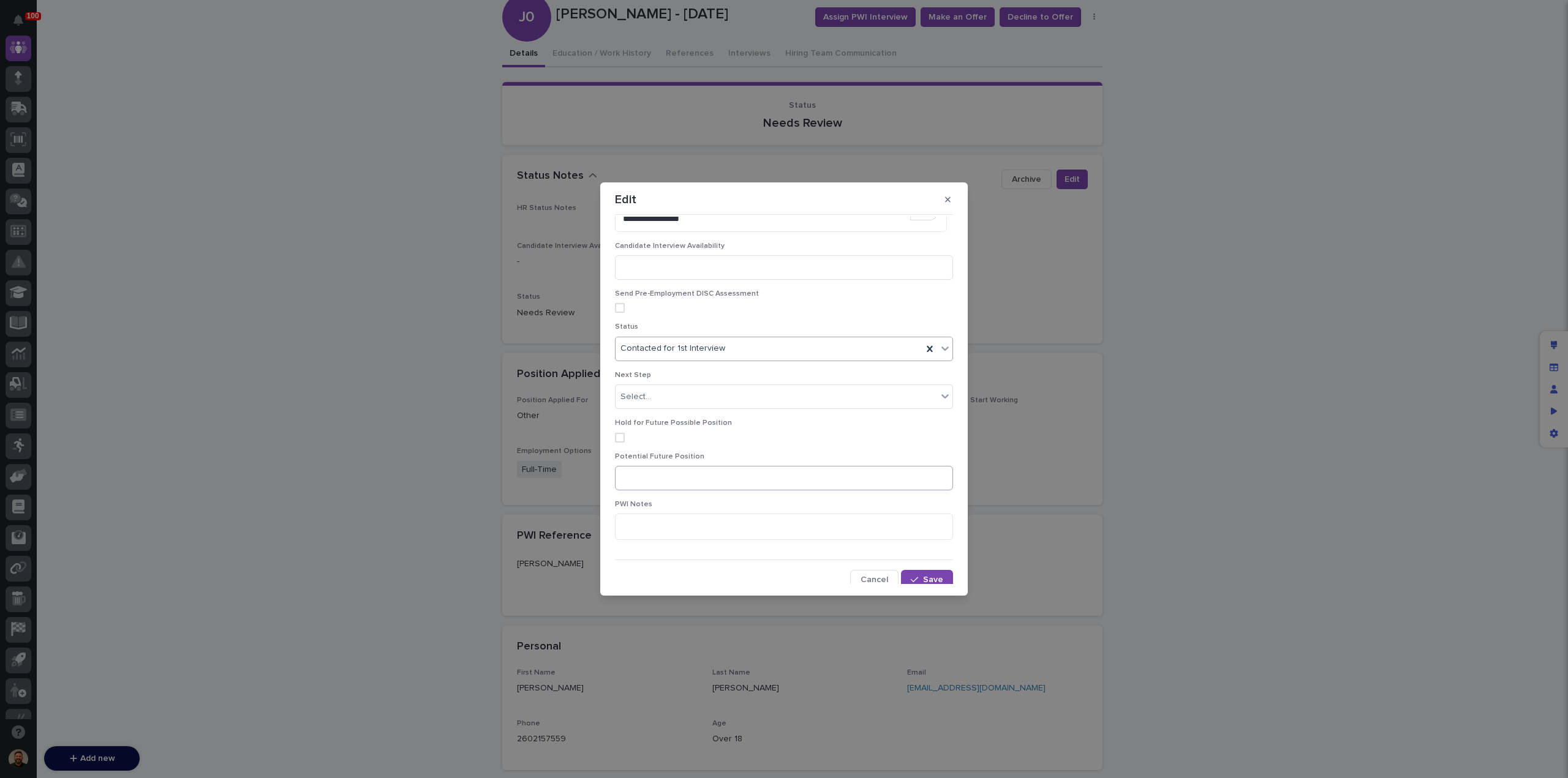
scroll to position [41, 0]
click at [911, 571] on icon "button" at bounding box center [914, 576] width 7 height 9
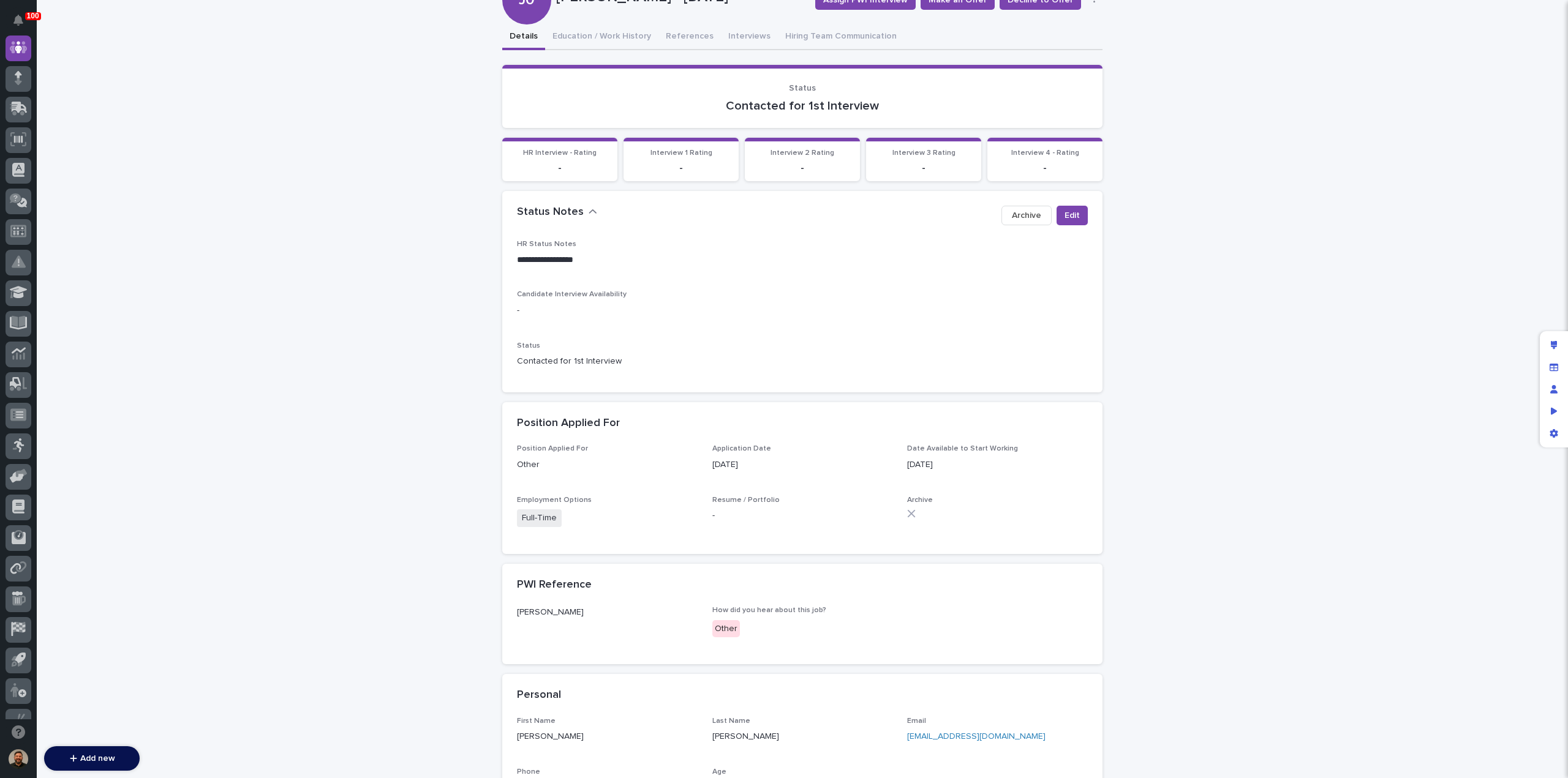
scroll to position [0, 0]
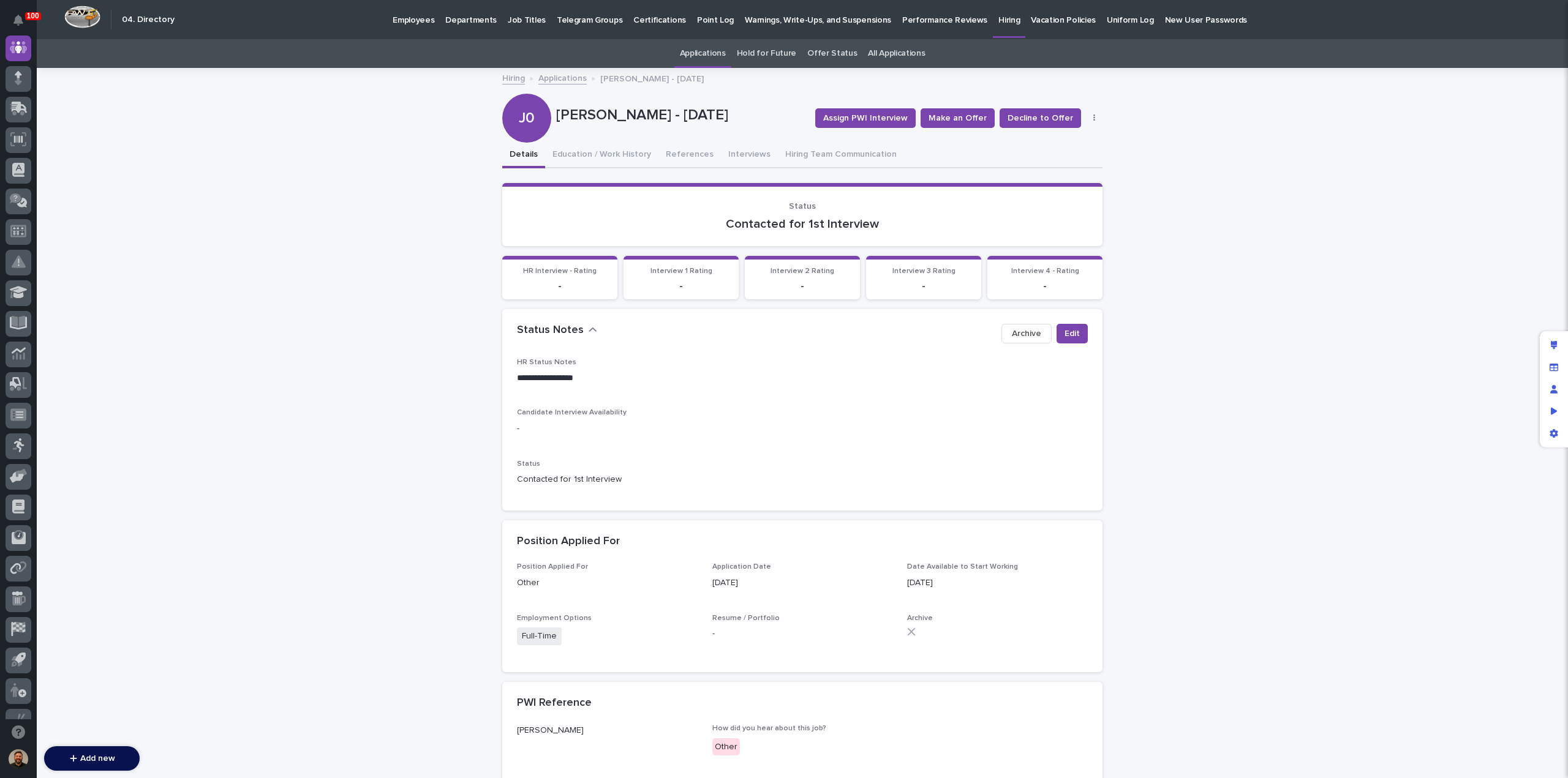
click at [555, 75] on link "Applications" at bounding box center [562, 77] width 48 height 14
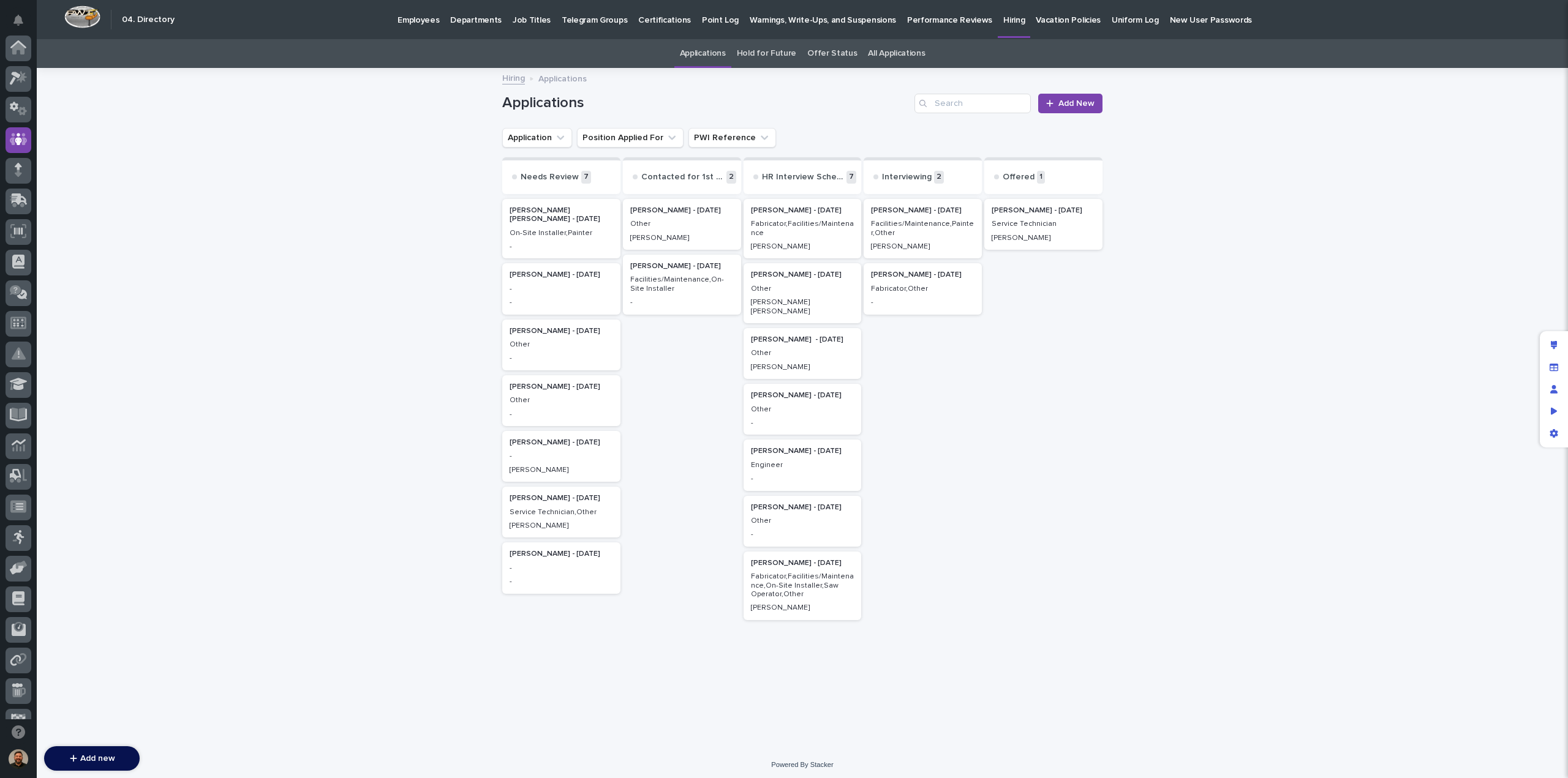
scroll to position [92, 0]
click at [1072, 105] on span "Add New" at bounding box center [1077, 104] width 36 height 9
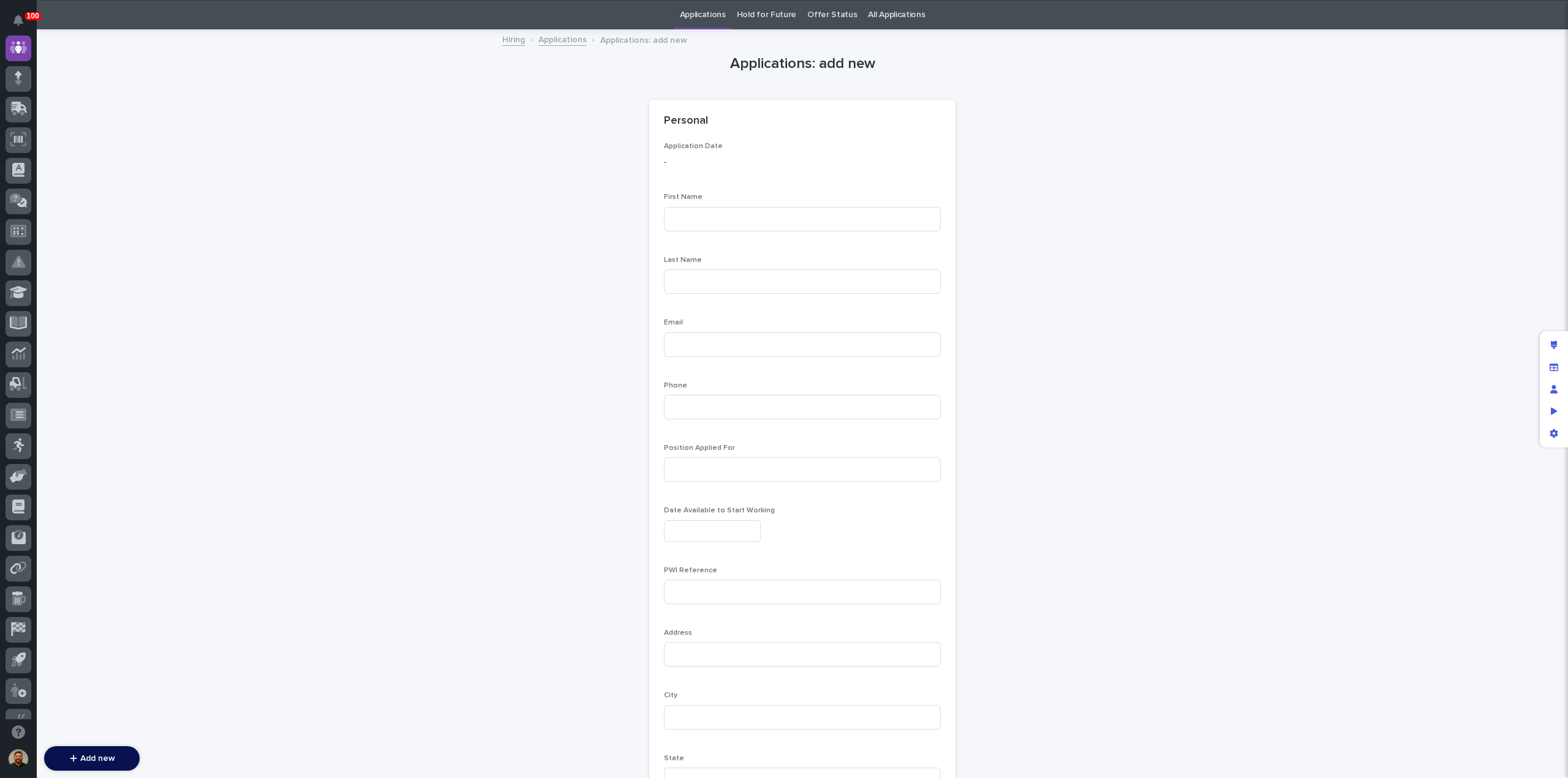
scroll to position [39, 0]
click at [709, 219] on input at bounding box center [803, 218] width 277 height 25
type input "Marco"
type input "Galvan"
click at [686, 341] on input at bounding box center [803, 344] width 277 height 25
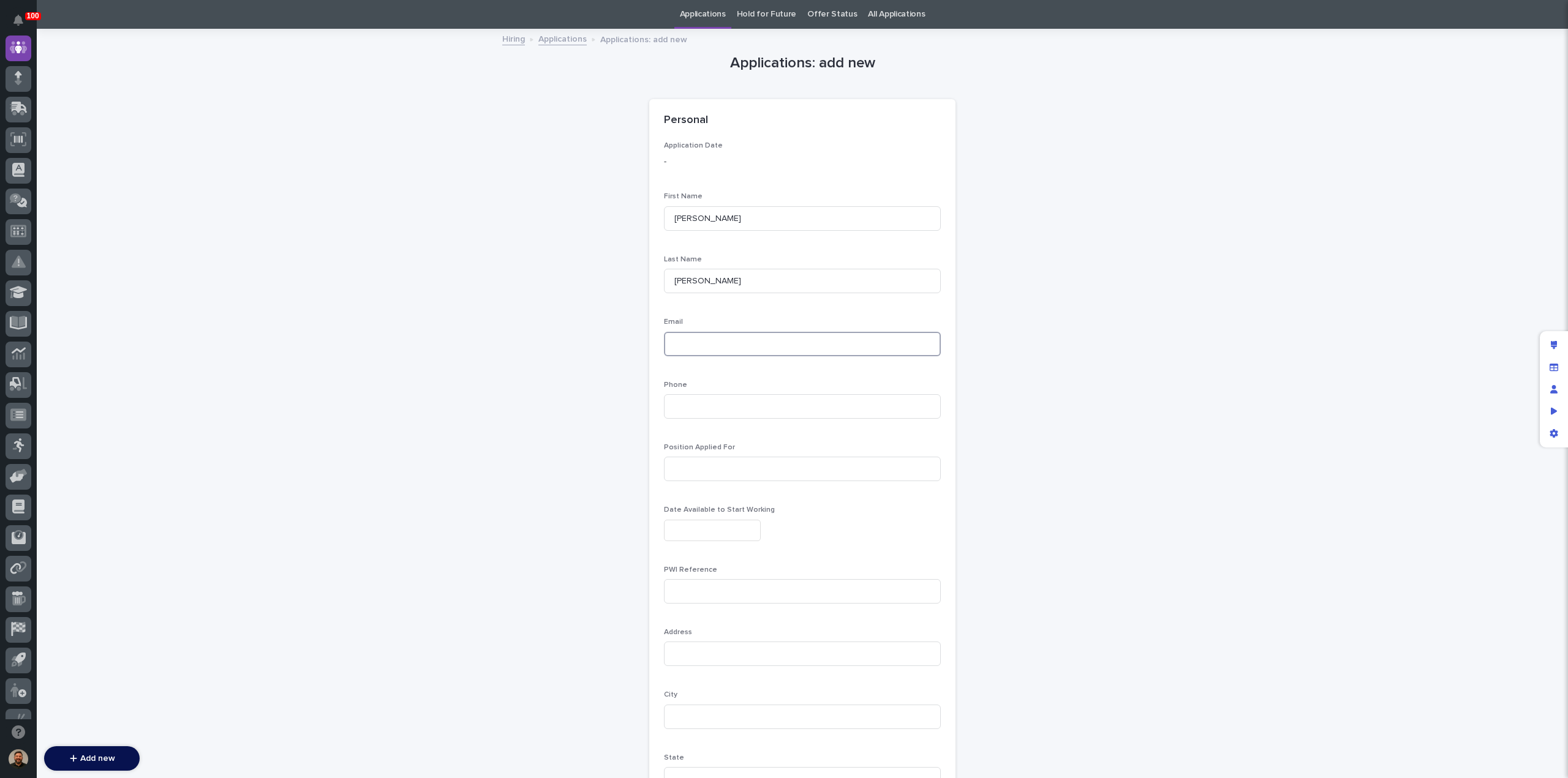
paste input "ivaldiviez@yahoo.com"
type input "ivaldiviez@yahoo.com"
click at [693, 403] on input at bounding box center [803, 407] width 277 height 25
paste input "(956)909-1660"
click at [689, 409] on input "(956)909-1660" at bounding box center [803, 407] width 277 height 25
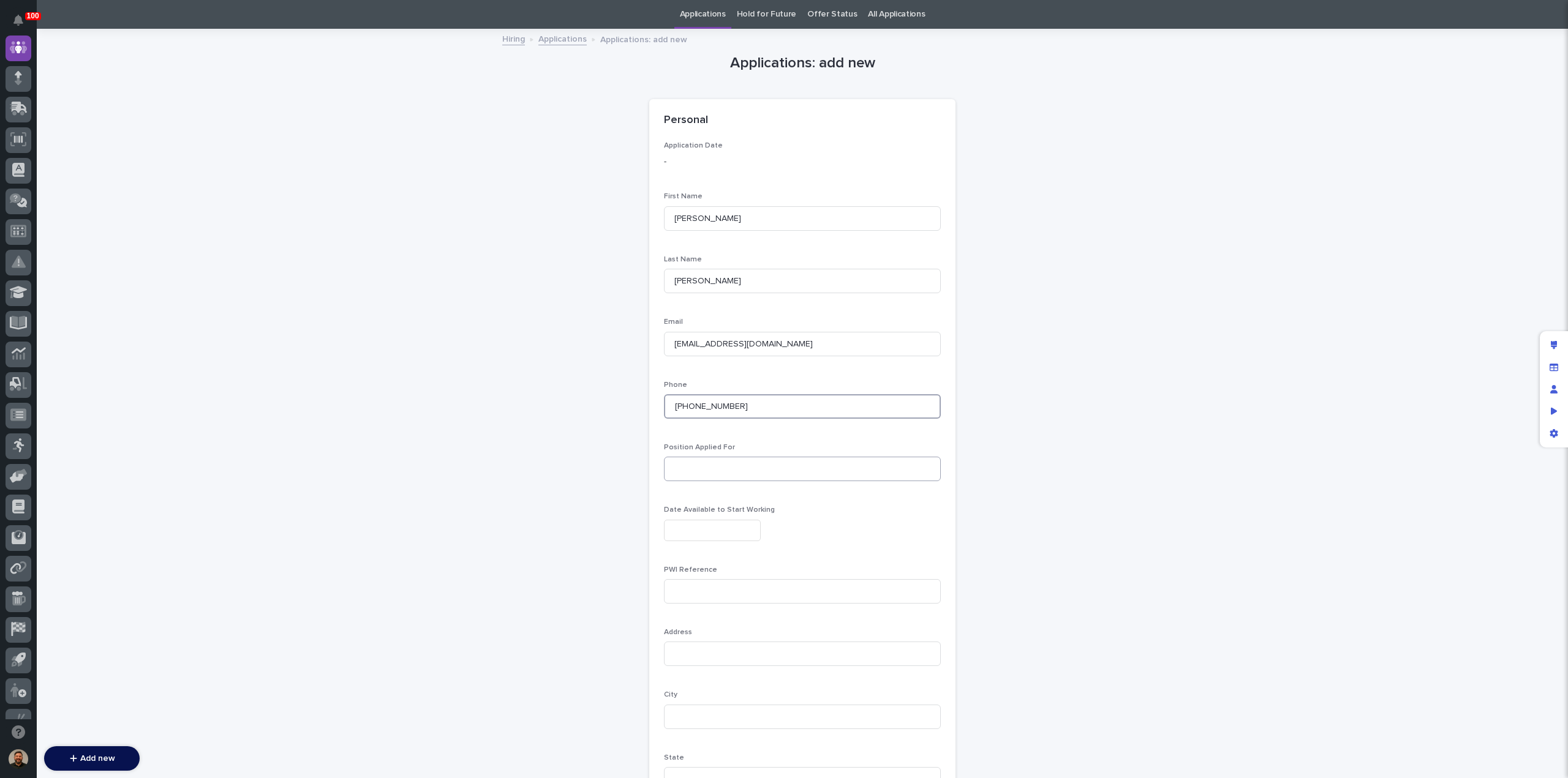
type input "(956) 909-1660"
click at [687, 470] on input at bounding box center [803, 469] width 277 height 25
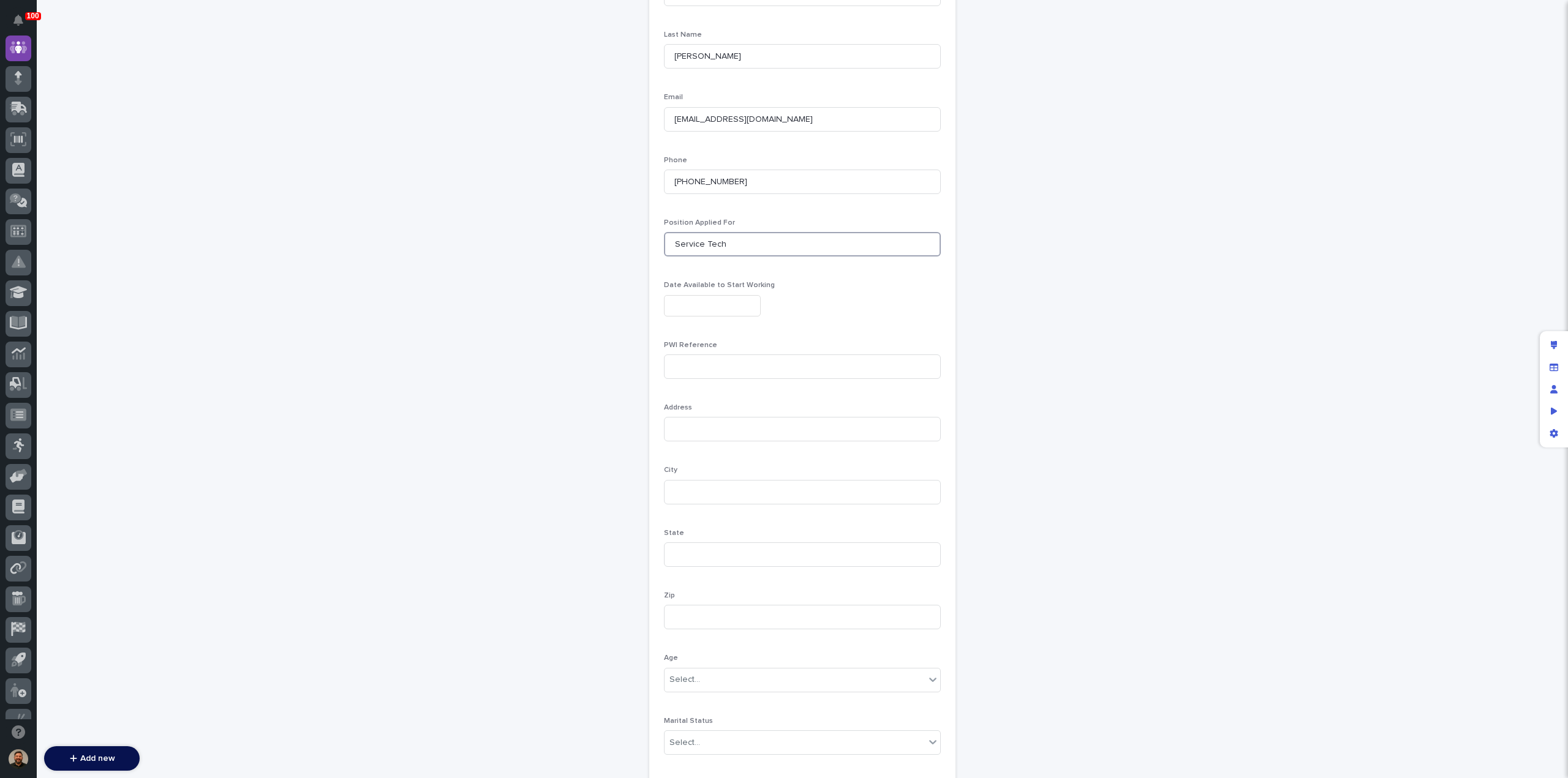
scroll to position [265, 0]
type input "Service Tech"
click at [702, 368] on input at bounding box center [803, 366] width 277 height 25
type input "Indeed"
click at [720, 270] on input at bounding box center [803, 267] width 277 height 25
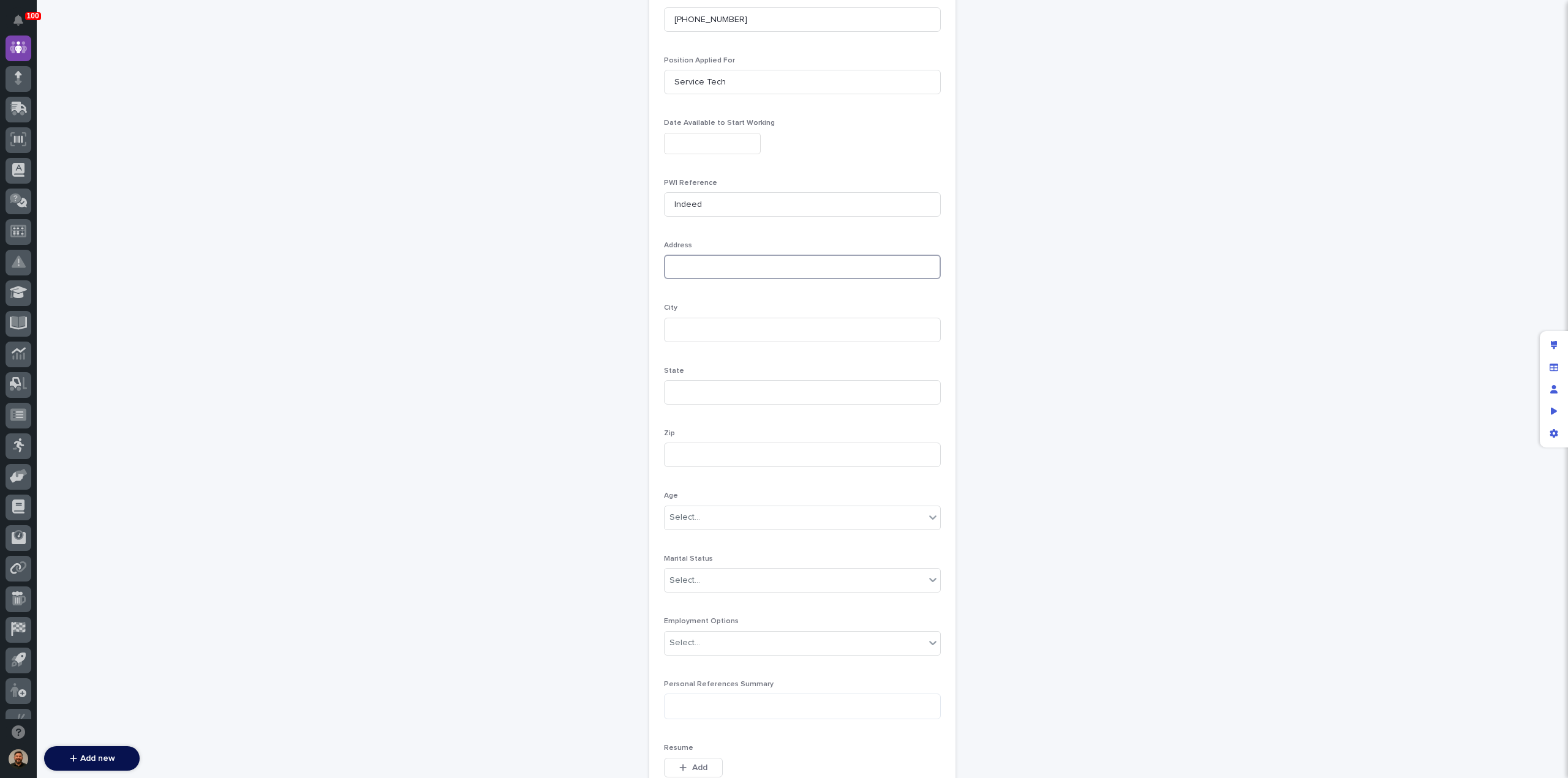
scroll to position [427, 0]
type input "4910 Mesa Ave"
type input "Brownsville"
type input "TX"
type input "**"
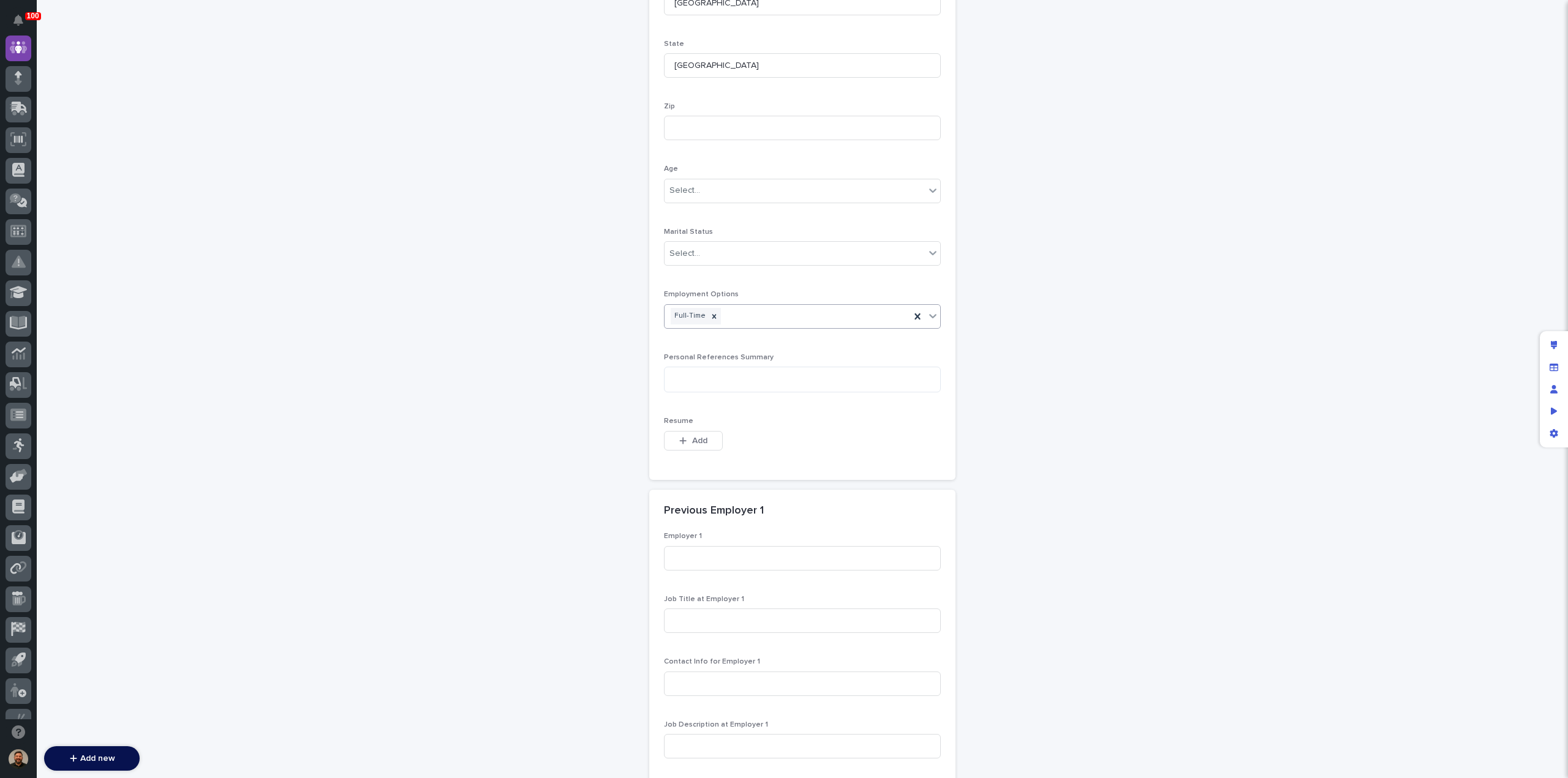
scroll to position [753, 0]
click at [686, 438] on div "button" at bounding box center [685, 440] width 12 height 9
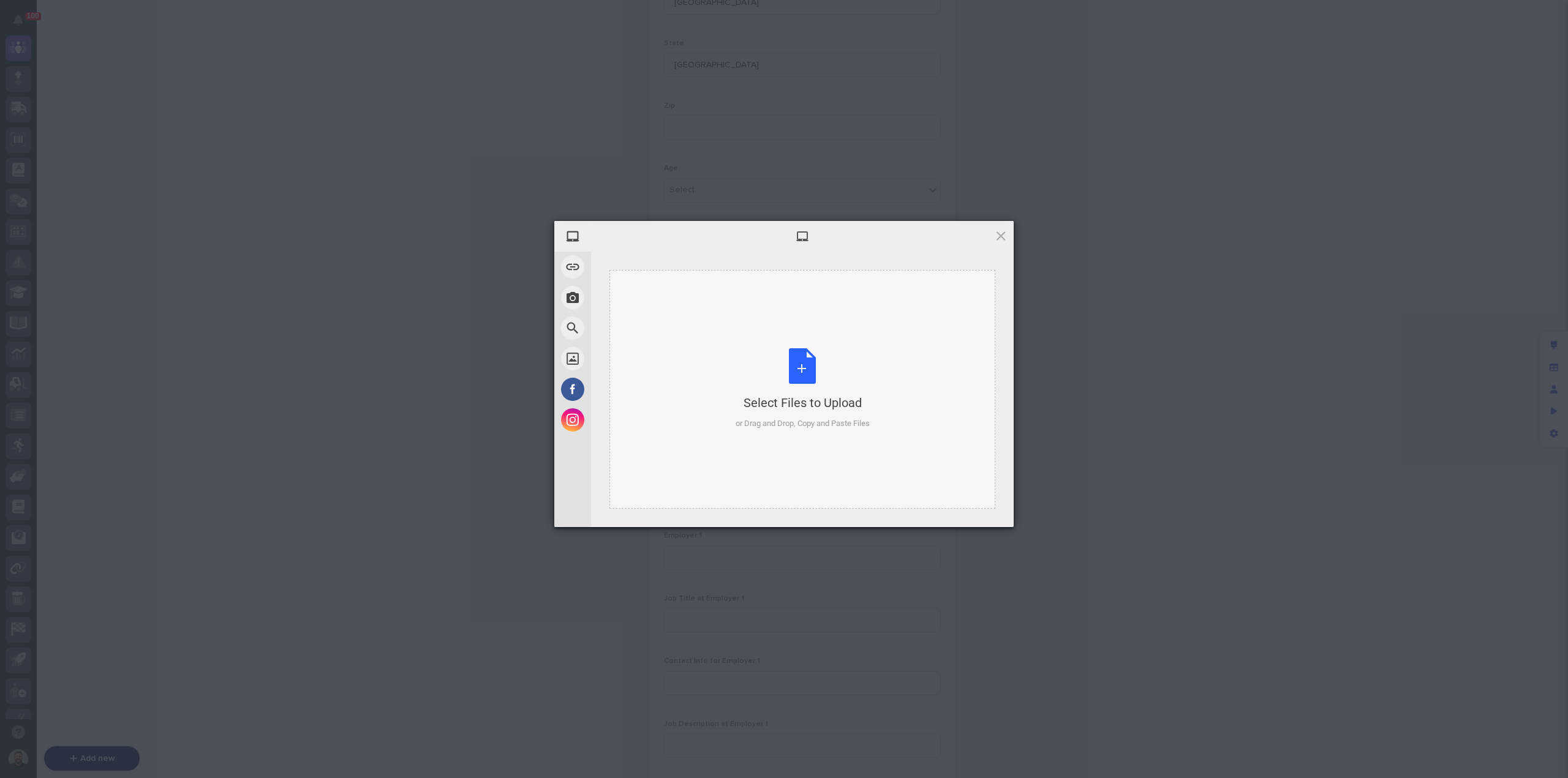
click at [799, 380] on div "Select Files to Upload or Drag and Drop, Copy and Paste Files" at bounding box center [803, 389] width 134 height 81
click at [972, 515] on span "Upload 1" at bounding box center [977, 511] width 24 height 9
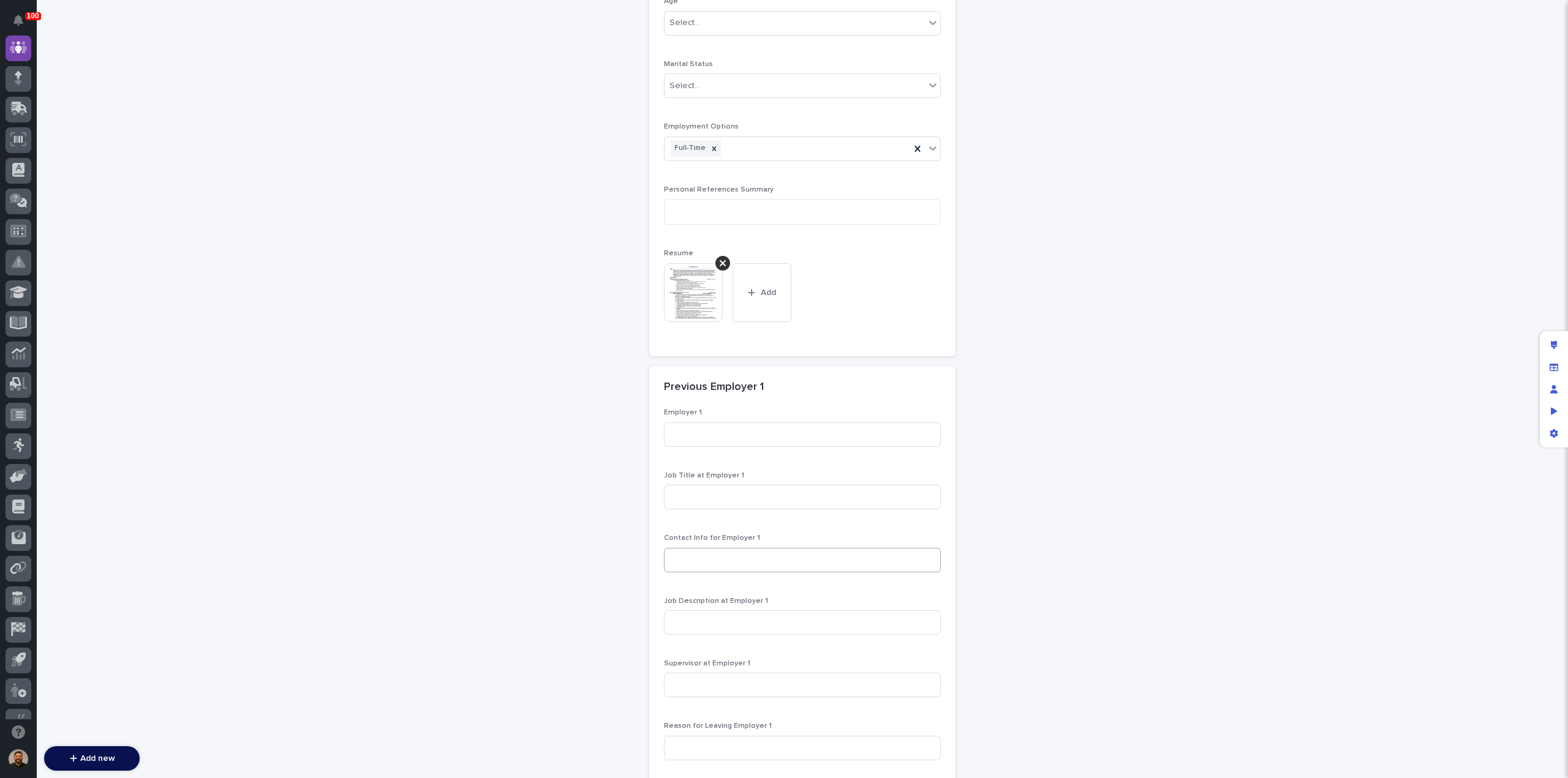
scroll to position [921, 0]
click at [696, 431] on input at bounding box center [803, 435] width 277 height 25
type input "Seatrium AmFILS"
click at [756, 498] on input at bounding box center [803, 497] width 277 height 25
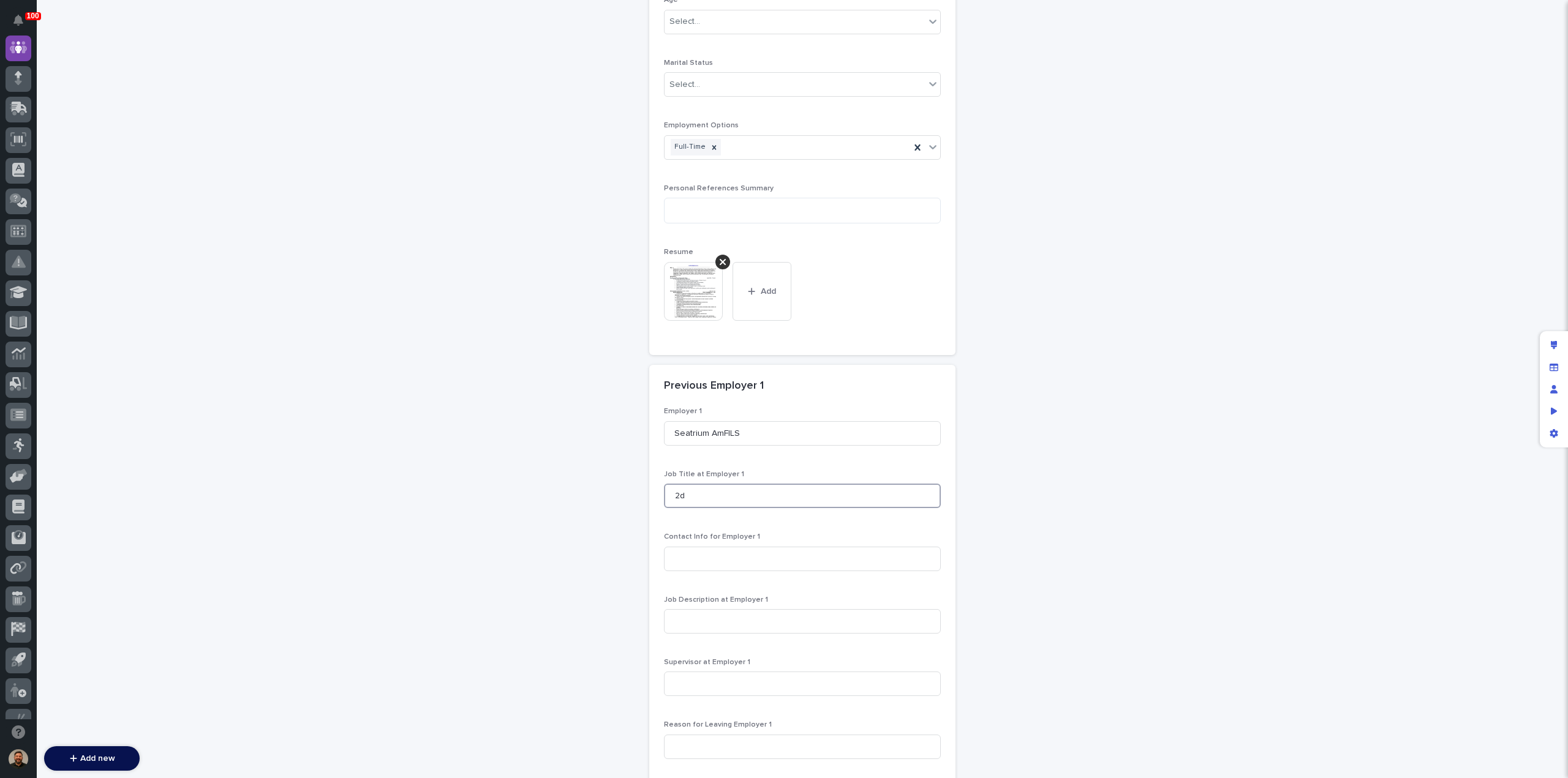
type input "2"
type input "1st Class Industrial Electrician"
click at [707, 619] on input at bounding box center [803, 621] width 277 height 25
paste input "Conduct Routine Maintenance and Electrical repairs on Marine Vessel. • Troubles…"
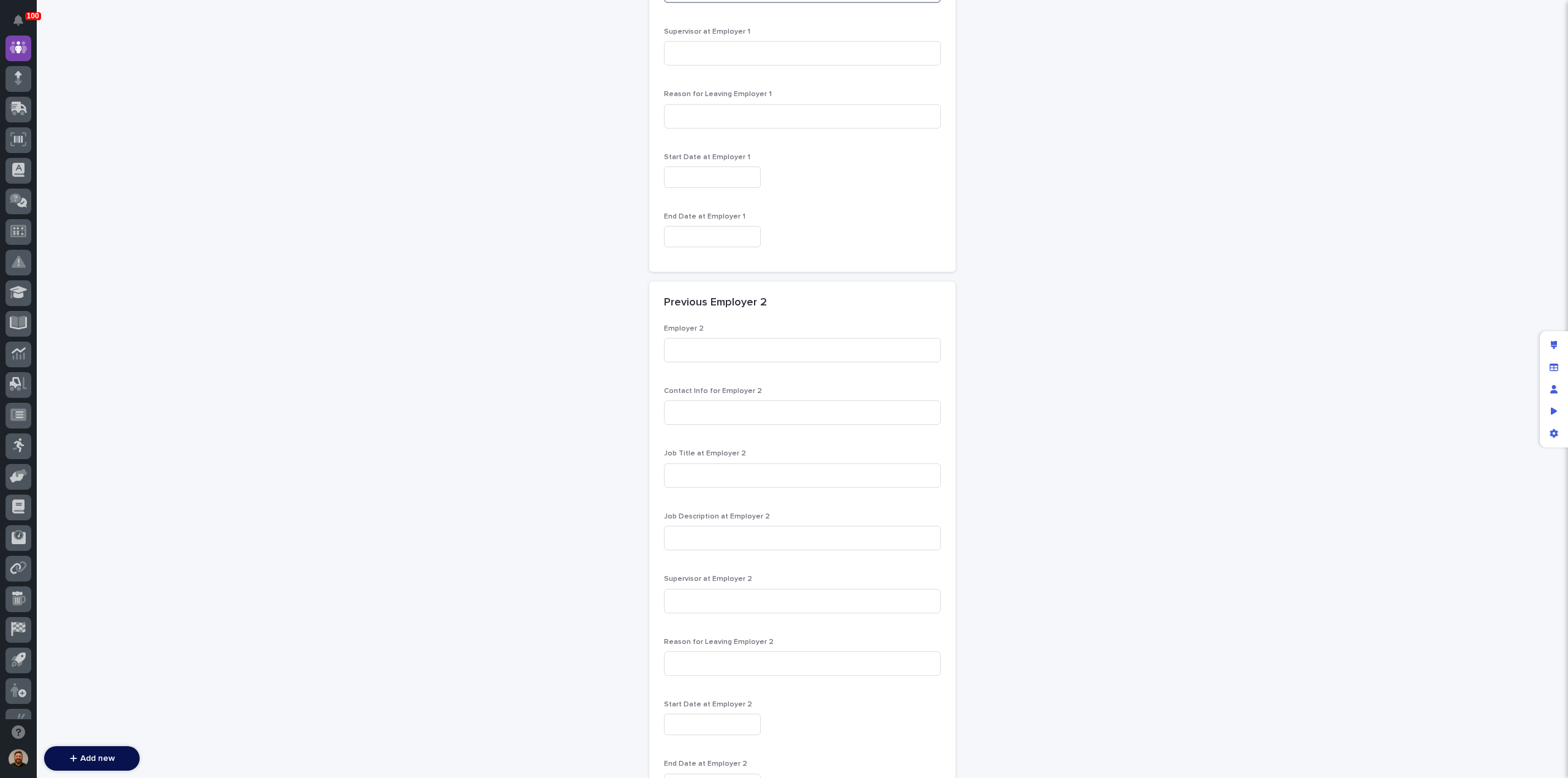
scroll to position [1552, 0]
type input "Conduct Routine Maintenance and Electrical repairs on Marine Vessel. • Troubles…"
click at [681, 176] on input "text" at bounding box center [712, 178] width 97 height 22
click at [714, 220] on div "2025" at bounding box center [704, 220] width 147 height 10
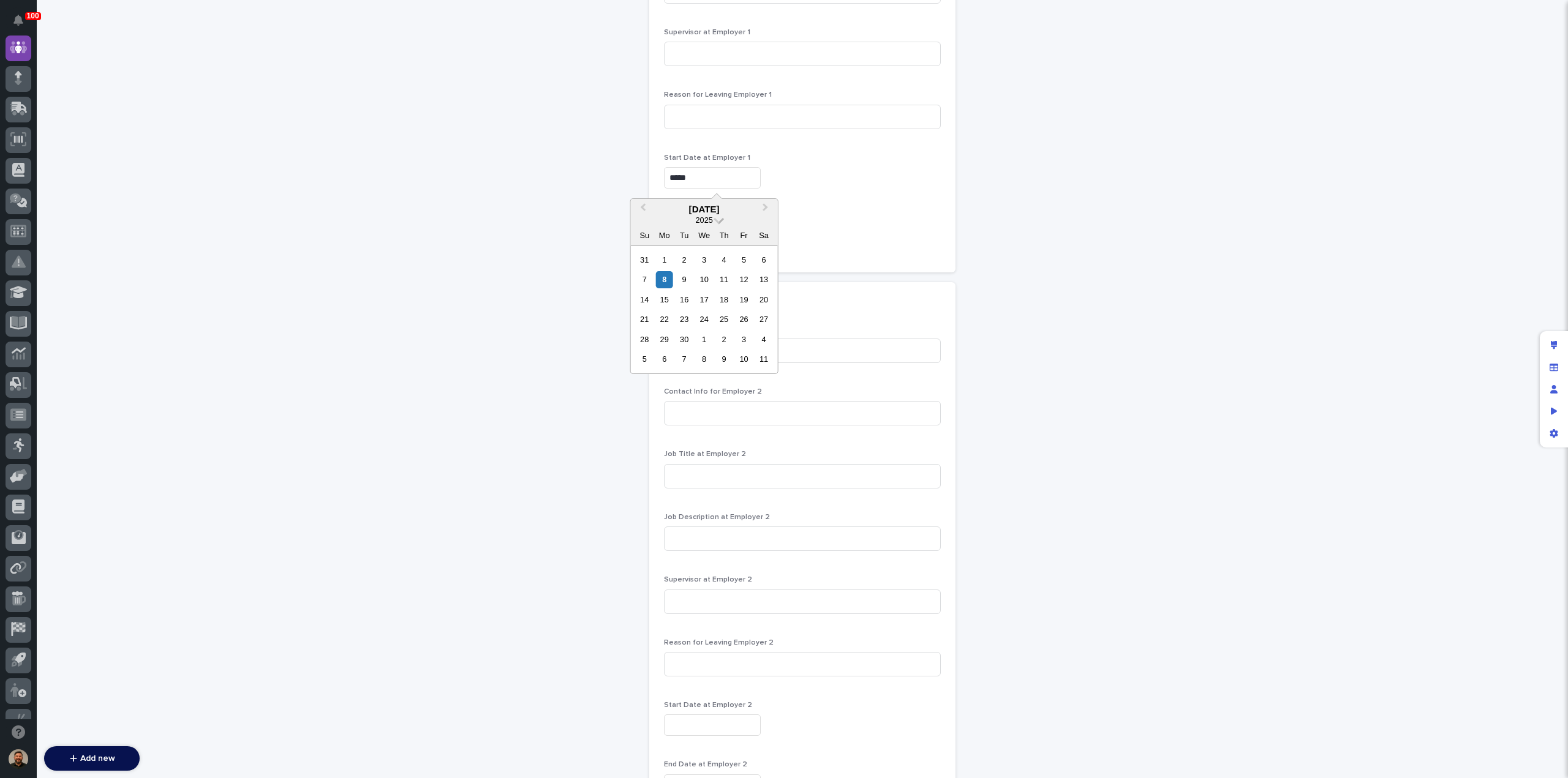
click at [719, 220] on span at bounding box center [719, 219] width 10 height 10
click at [709, 314] on div "2024" at bounding box center [704, 317] width 72 height 12
click at [643, 207] on span "Previous Month" at bounding box center [643, 209] width 0 height 17
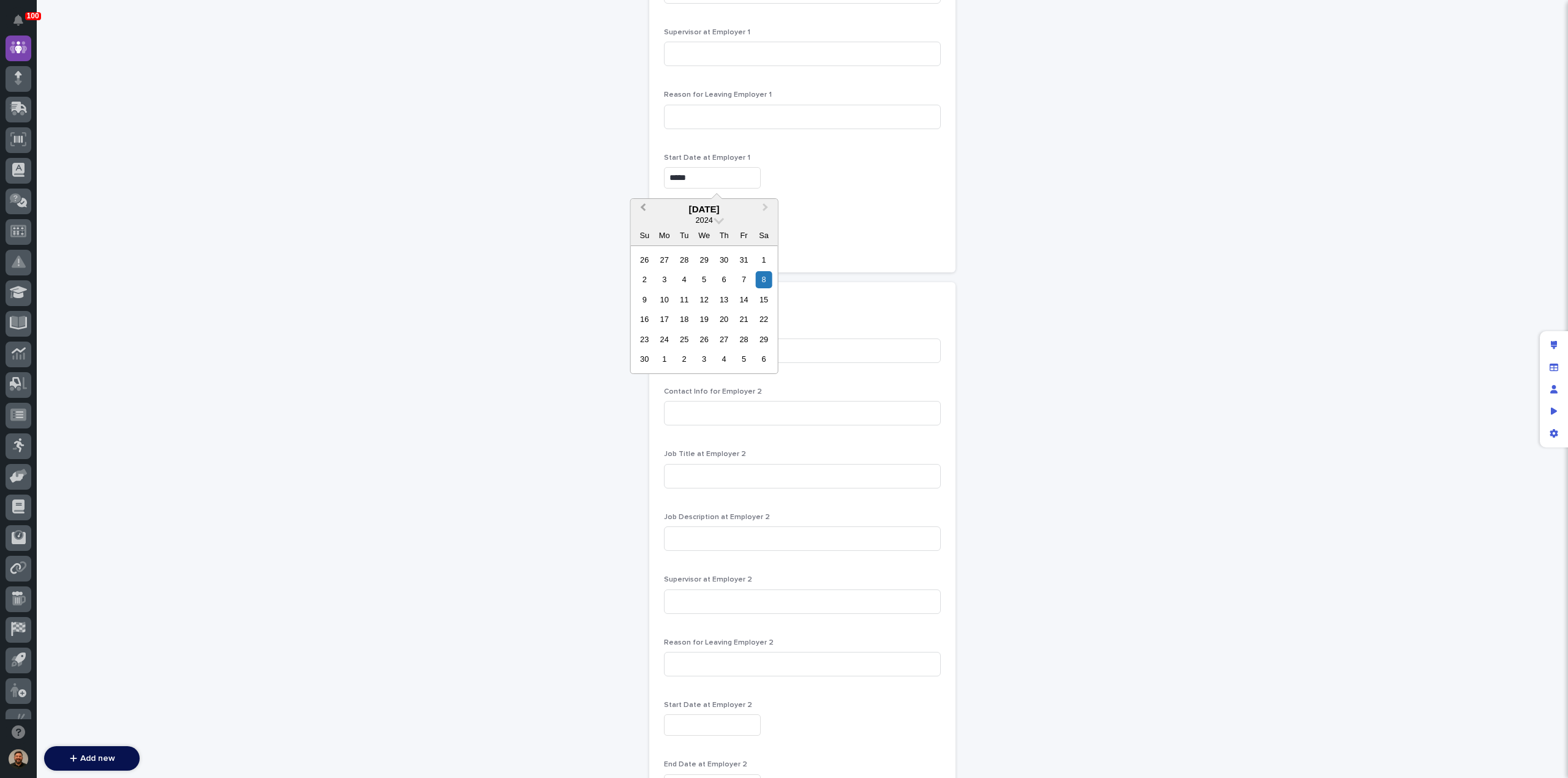
click at [643, 207] on span "Previous Month" at bounding box center [643, 209] width 0 height 17
click at [666, 257] on div "1" at bounding box center [664, 260] width 17 height 17
type input "**********"
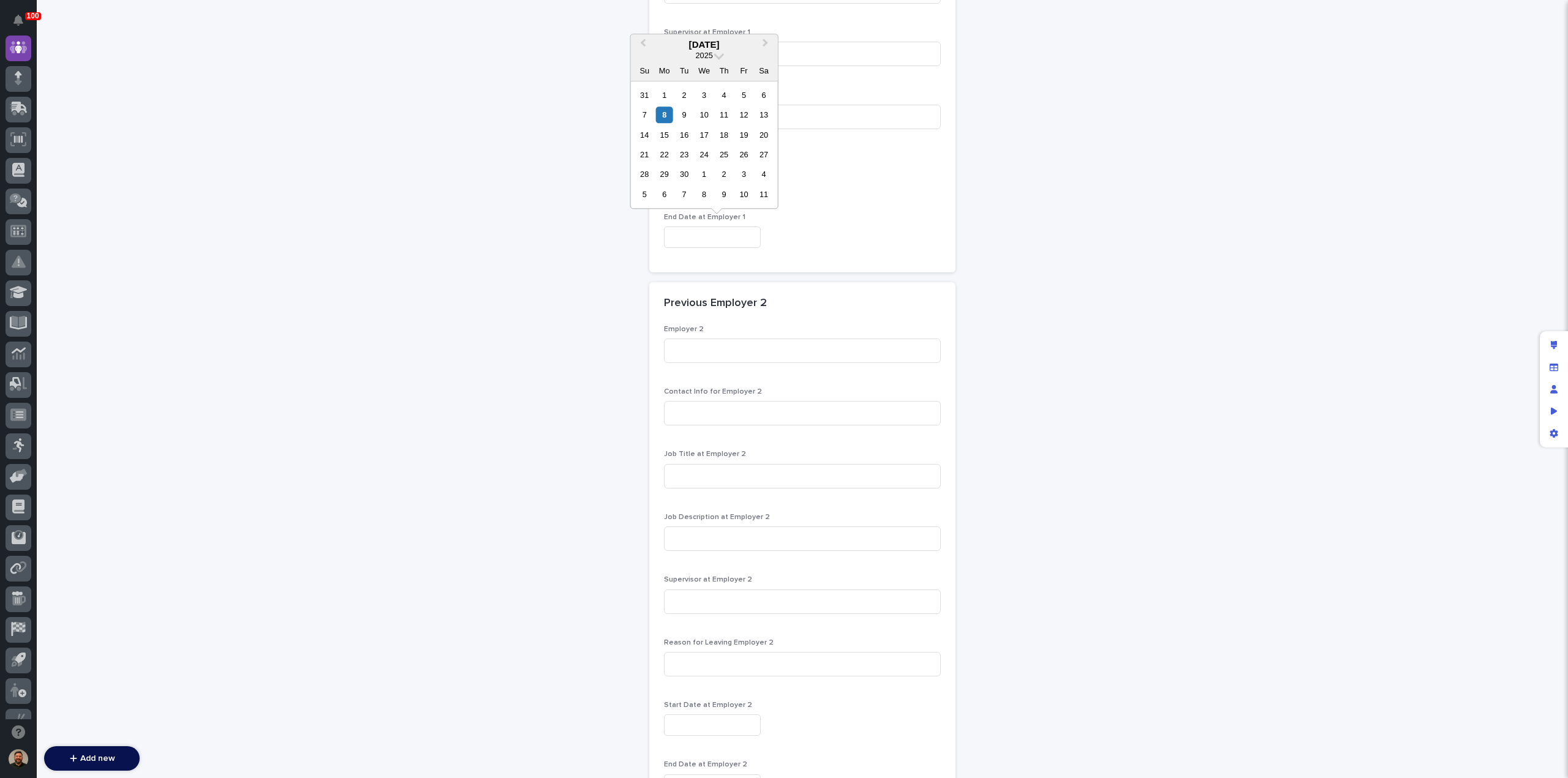
click at [689, 239] on input "text" at bounding box center [712, 237] width 97 height 22
click at [838, 222] on div "End Date at Employer 1" at bounding box center [803, 235] width 277 height 44
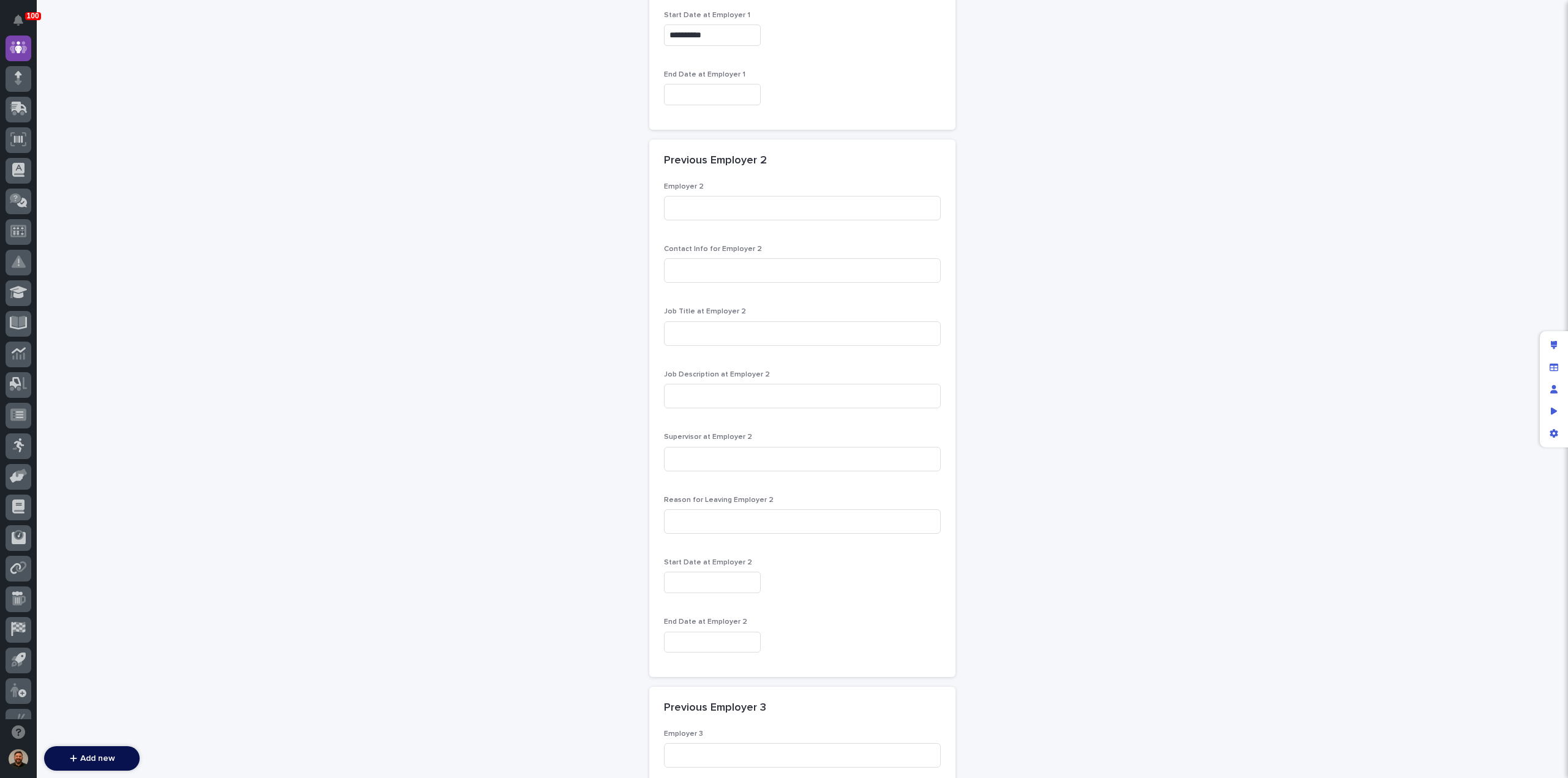
scroll to position [1694, 0]
click at [691, 206] on input at bounding box center [803, 209] width 277 height 25
type input "Dairy Famers of America"
click at [695, 335] on input at bounding box center [803, 334] width 277 height 25
type input "Master Maintenance"
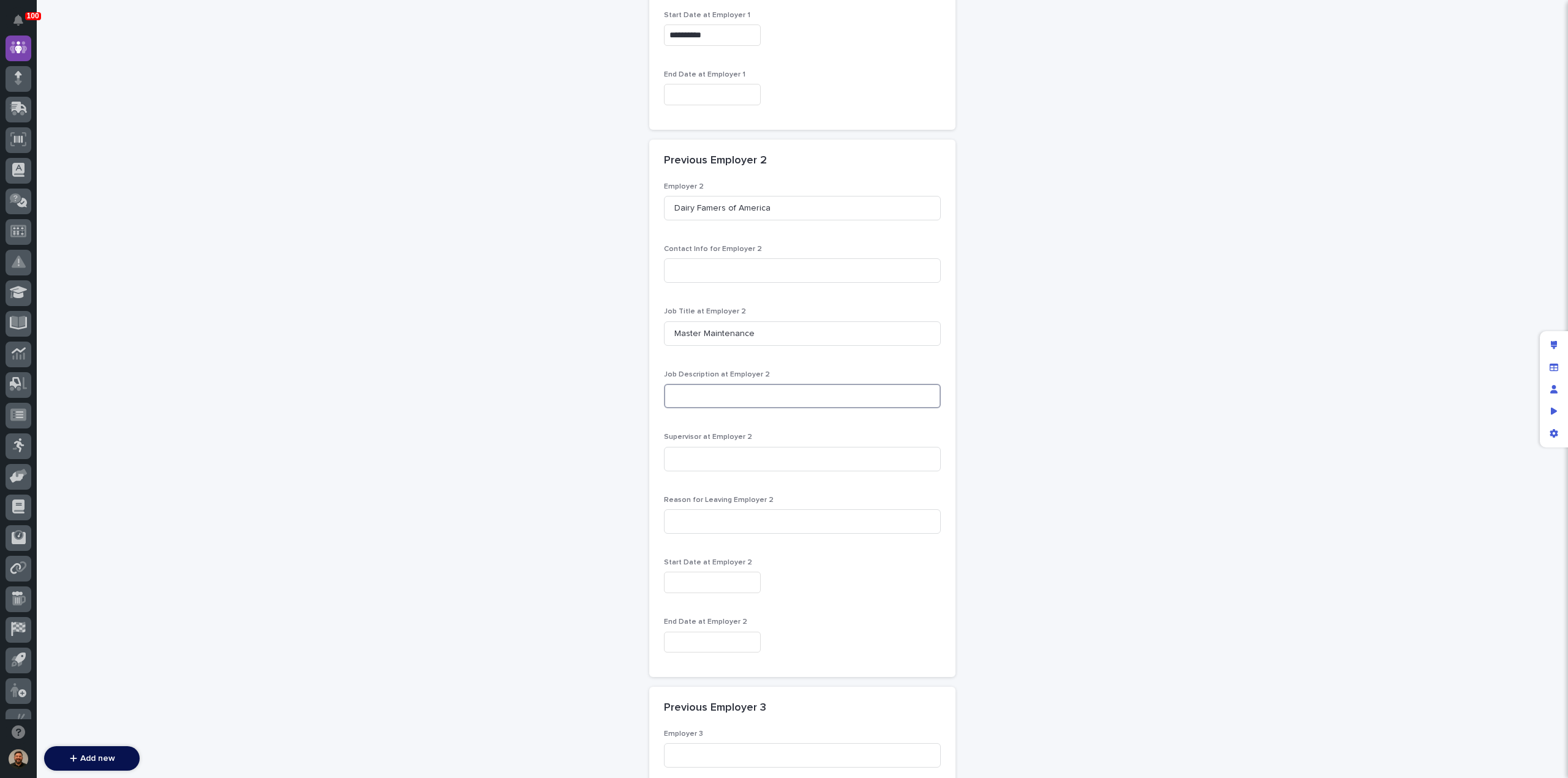
click at [701, 391] on input at bounding box center [803, 396] width 277 height 25
paste input "• Troubleshoot equipment problems and perform immediate repairs and preventativ…"
type input "• Troubleshoot equipment problems and perform immediate repairs and preventativ…"
click at [726, 519] on input at bounding box center [803, 522] width 277 height 25
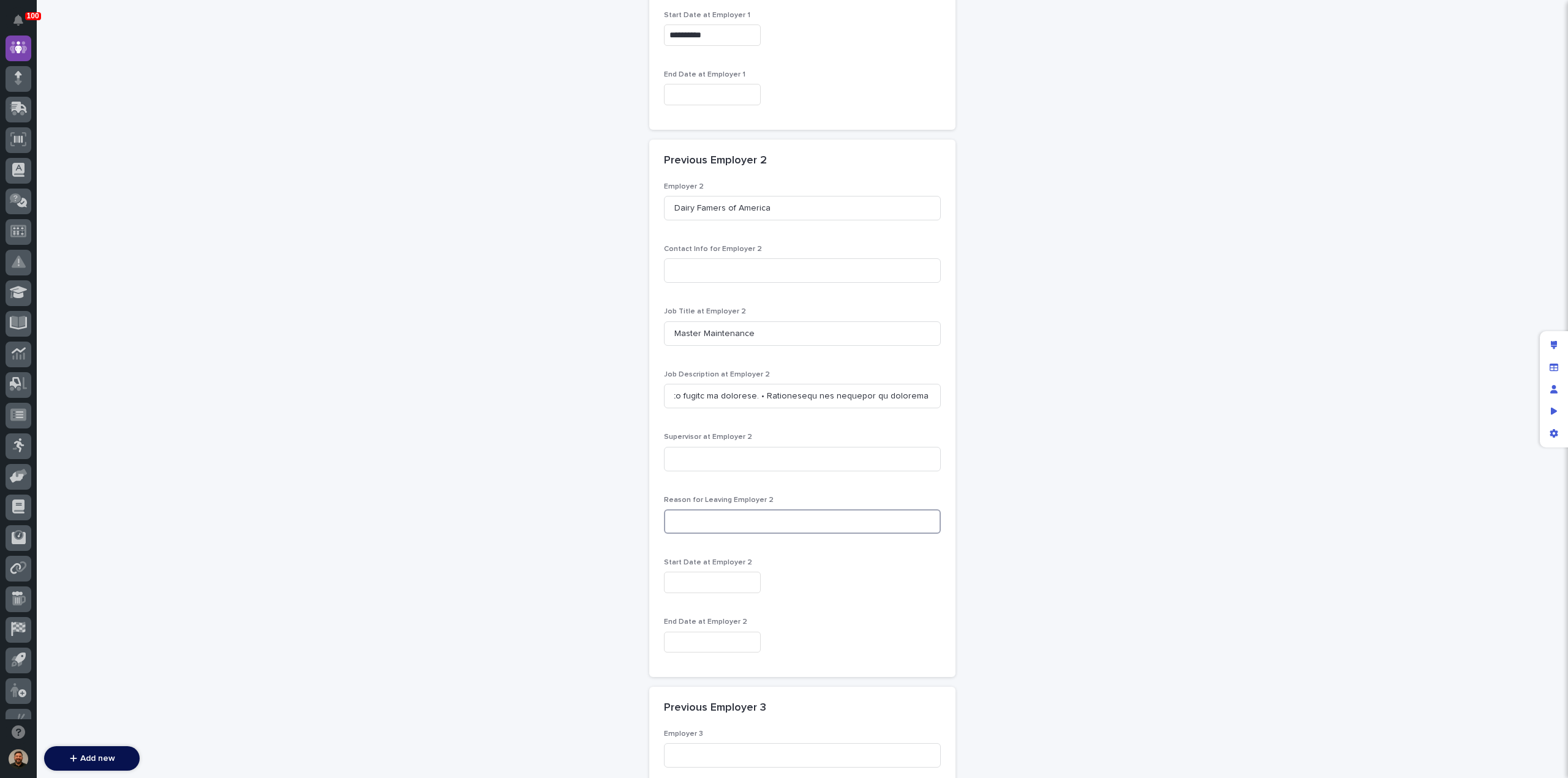
scroll to position [0, 0]
type input "Plant Closed"
click at [672, 584] on input "text" at bounding box center [712, 582] width 97 height 22
type input "**********"
click at [665, 460] on div "8" at bounding box center [664, 460] width 17 height 17
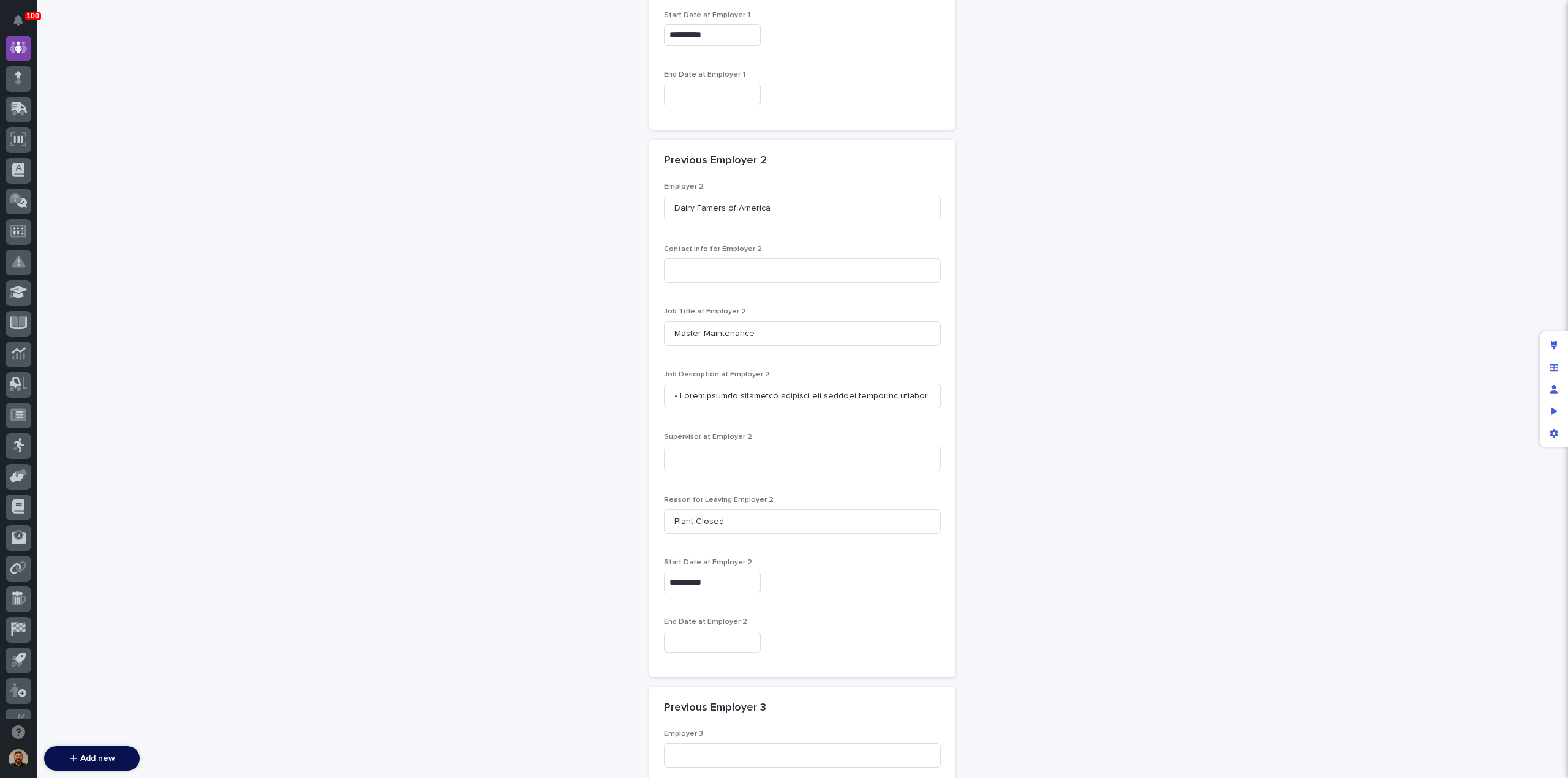
click at [683, 642] on input "text" at bounding box center [712, 642] width 97 height 22
type input "**********"
click at [801, 636] on div "**********" at bounding box center [803, 642] width 277 height 22
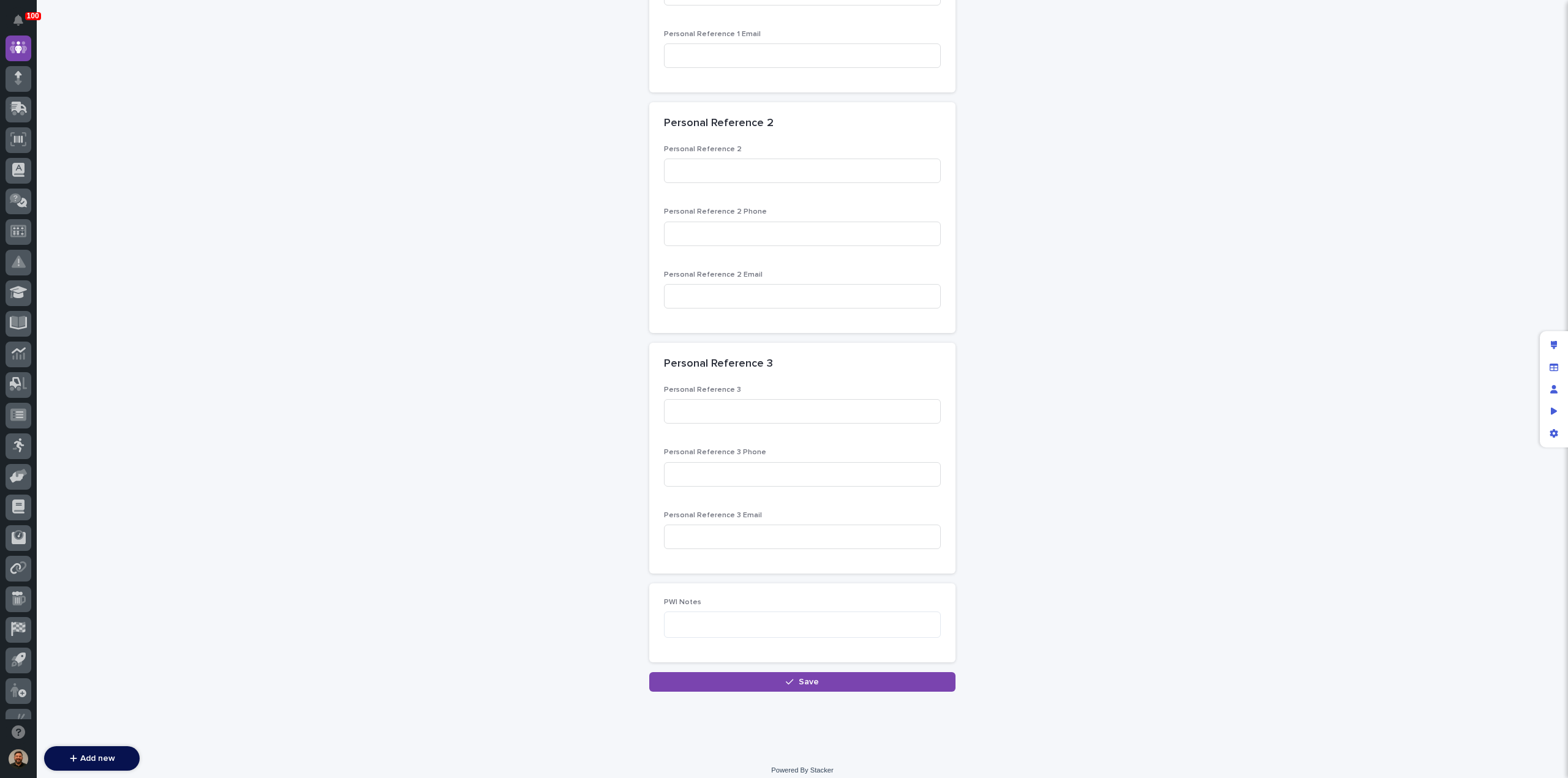
scroll to position [3072, 0]
click at [686, 619] on textarea "To enrich screen reader interactions, please activate Accessibility in Grammarl…" at bounding box center [803, 619] width 277 height 26
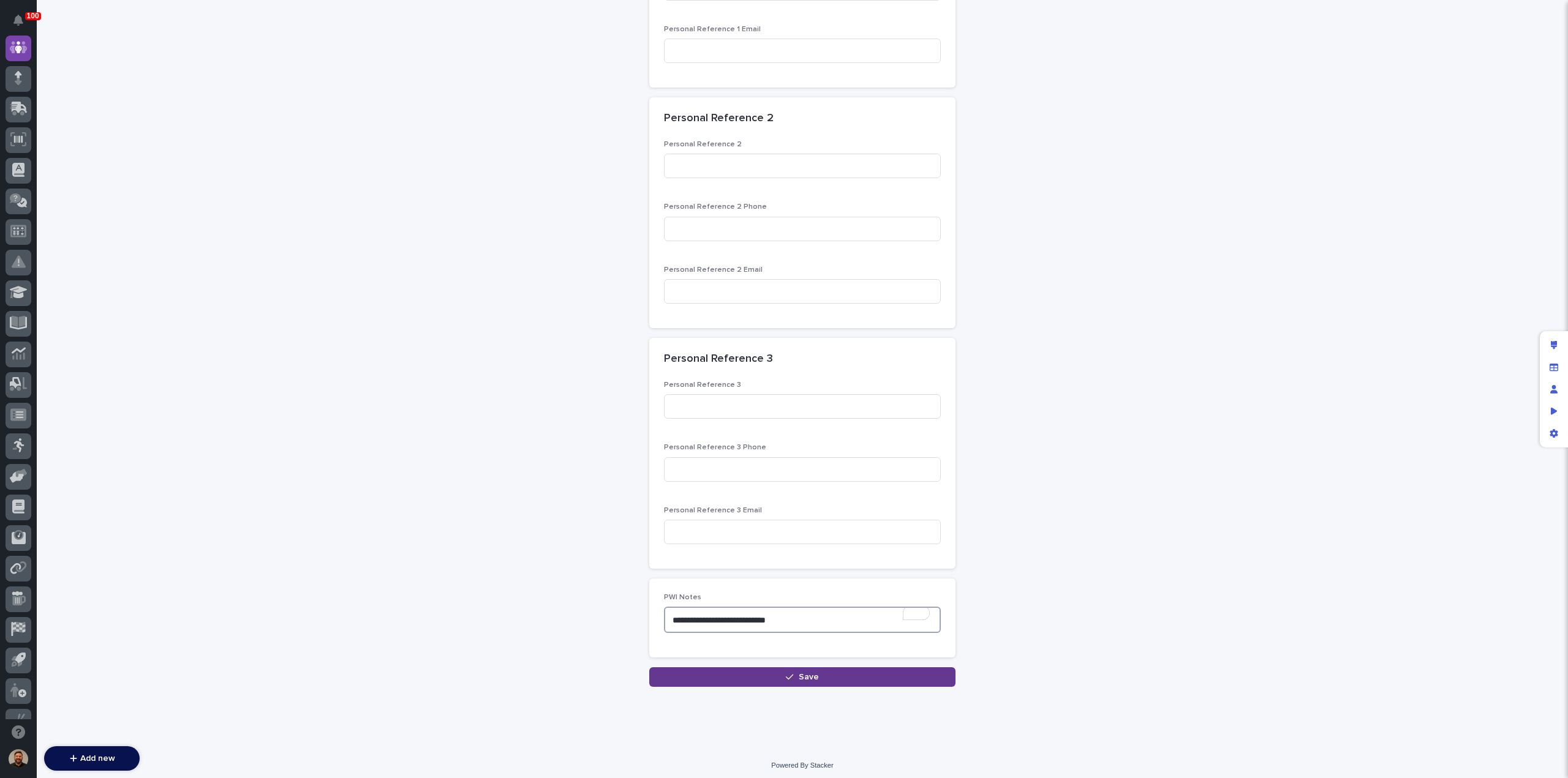
type textarea "**********"
click at [716, 668] on button "Save" at bounding box center [803, 677] width 306 height 20
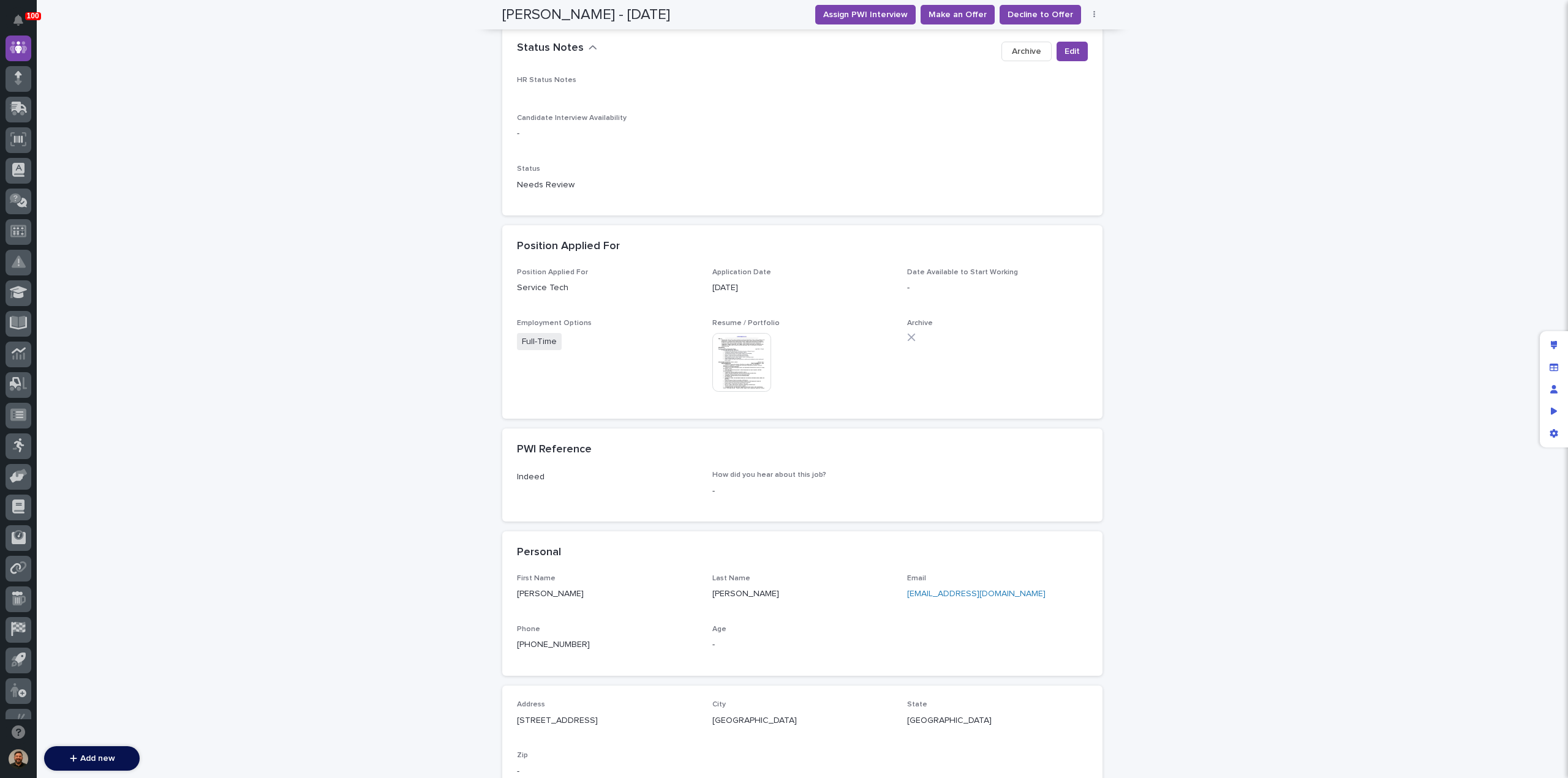
scroll to position [230, 0]
click at [925, 593] on link "ivaldiviez@yahoo.com" at bounding box center [976, 593] width 138 height 9
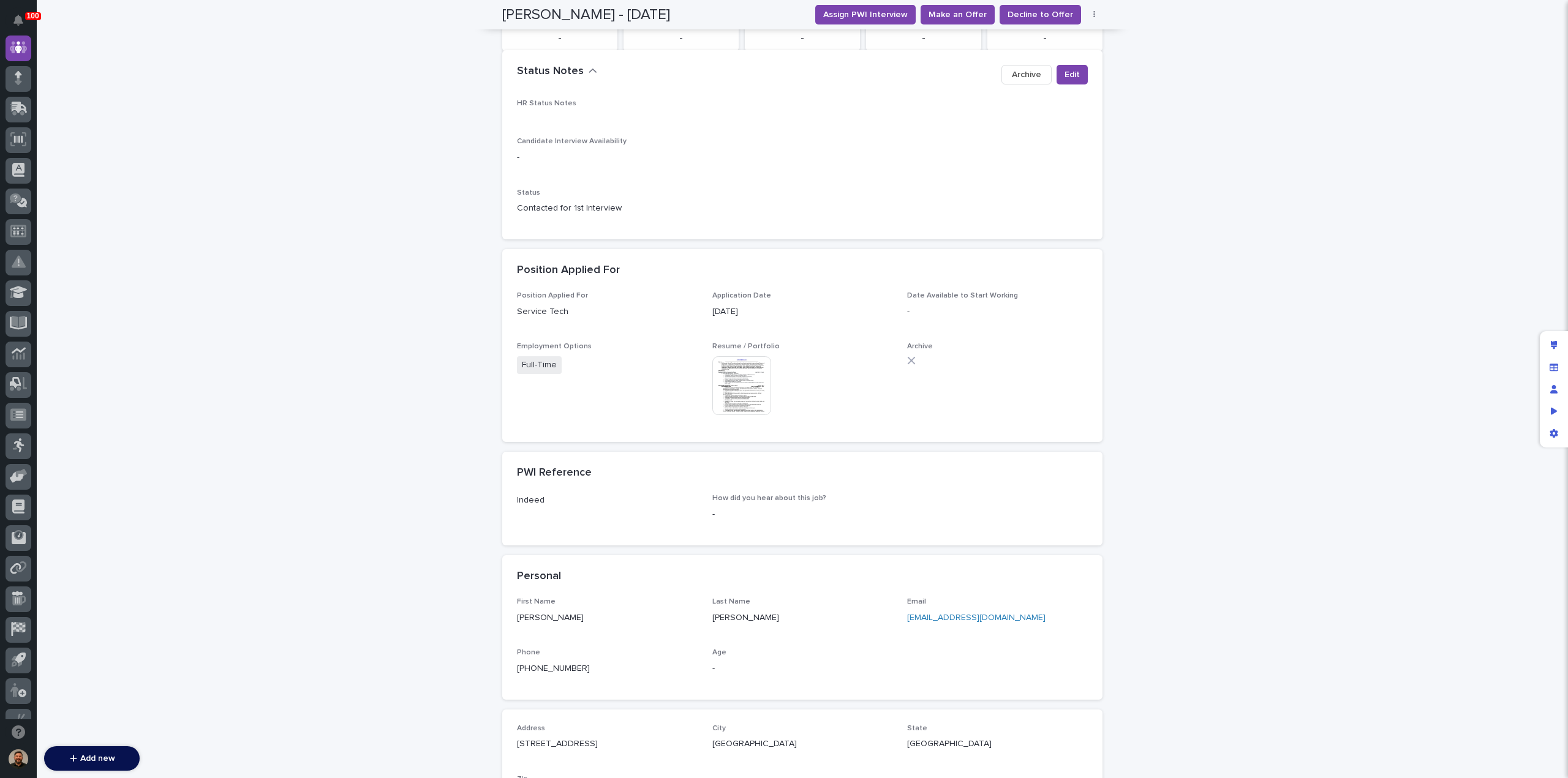
scroll to position [257, 0]
click at [1279, 313] on div "Loading... Saving… Loading... Saving… Marco Galvan - 09/08/25 Assign PWI Interv…" at bounding box center [803, 407] width 1532 height 1190
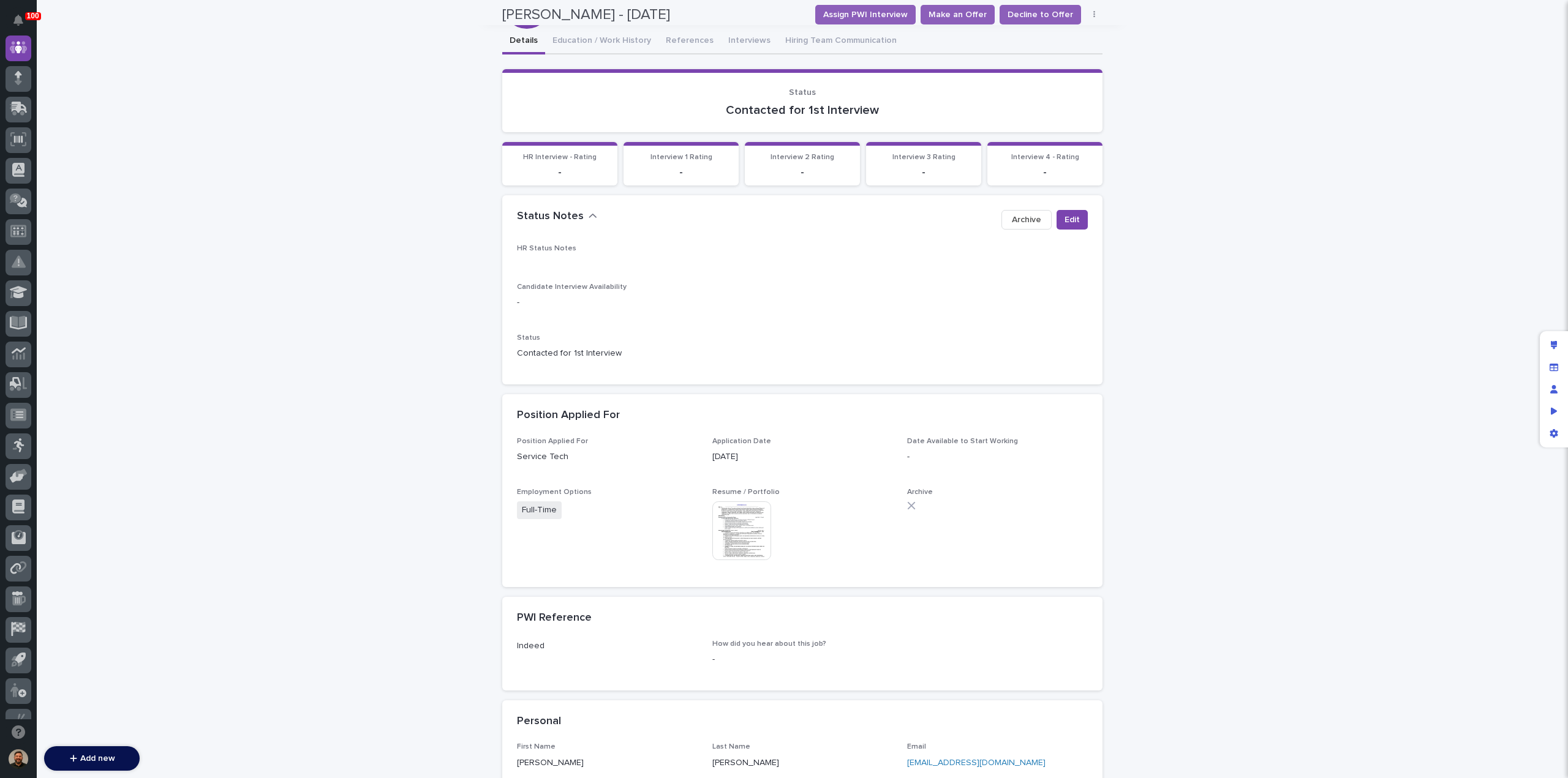
scroll to position [0, 0]
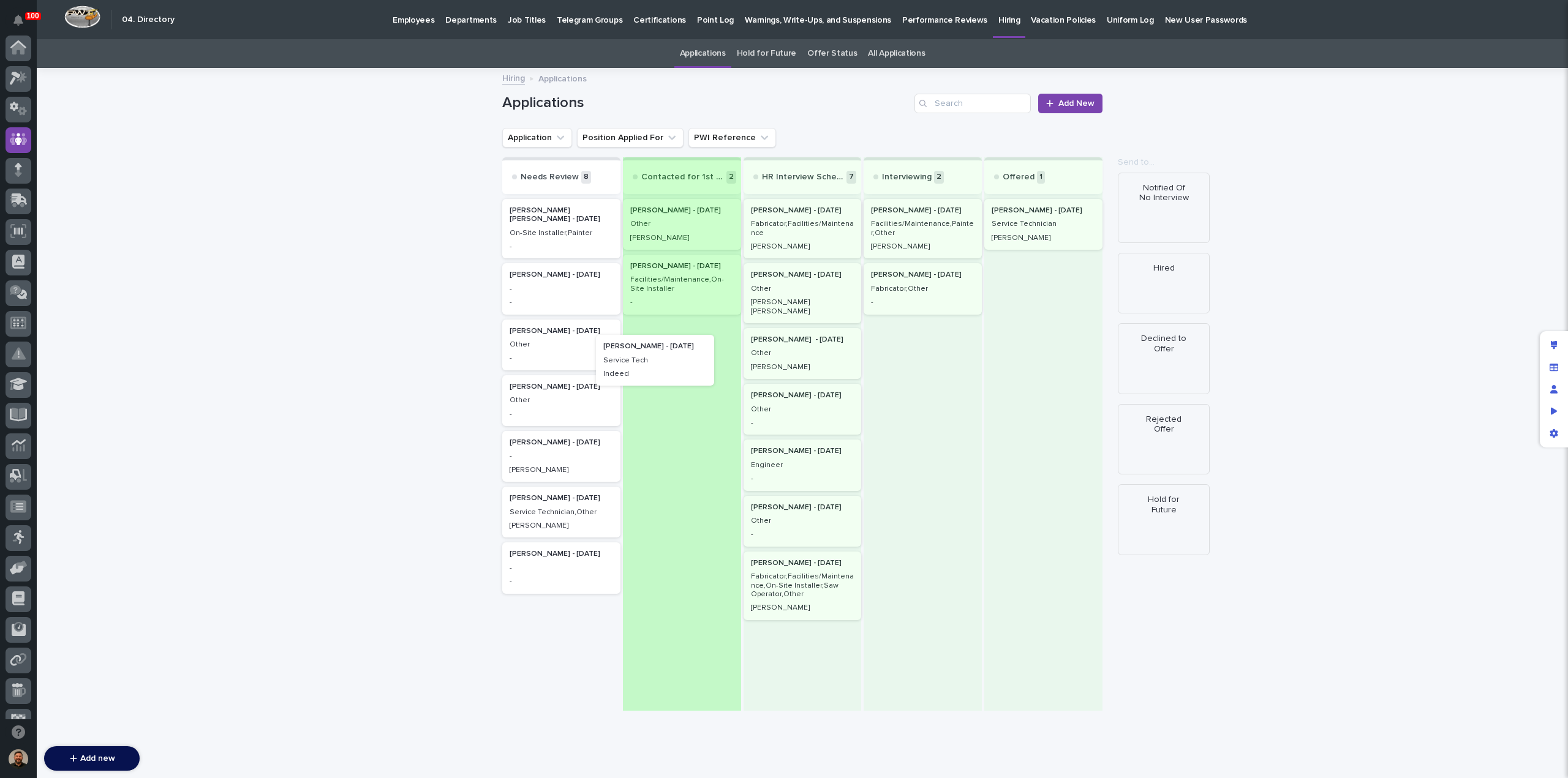
drag, startPoint x: 545, startPoint y: 223, endPoint x: 648, endPoint y: 368, distance: 177.9
click at [648, 368] on div "Needs Review 8 Marco Galvan - 09/08/25 Service Tech Indeed Miguel Ramirez Silva…" at bounding box center [803, 434] width 600 height 553
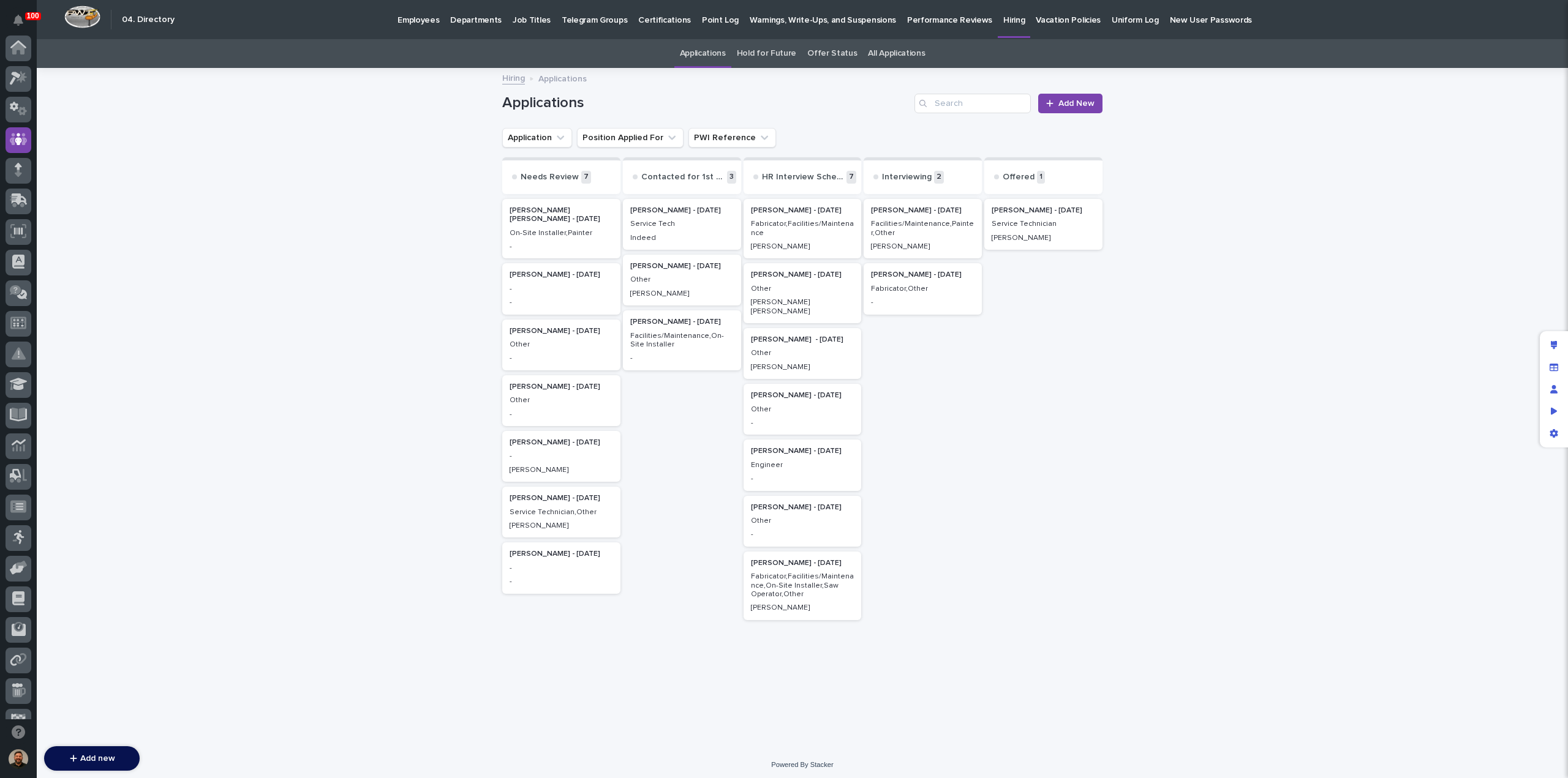
click at [79, 19] on img at bounding box center [82, 17] width 36 height 23
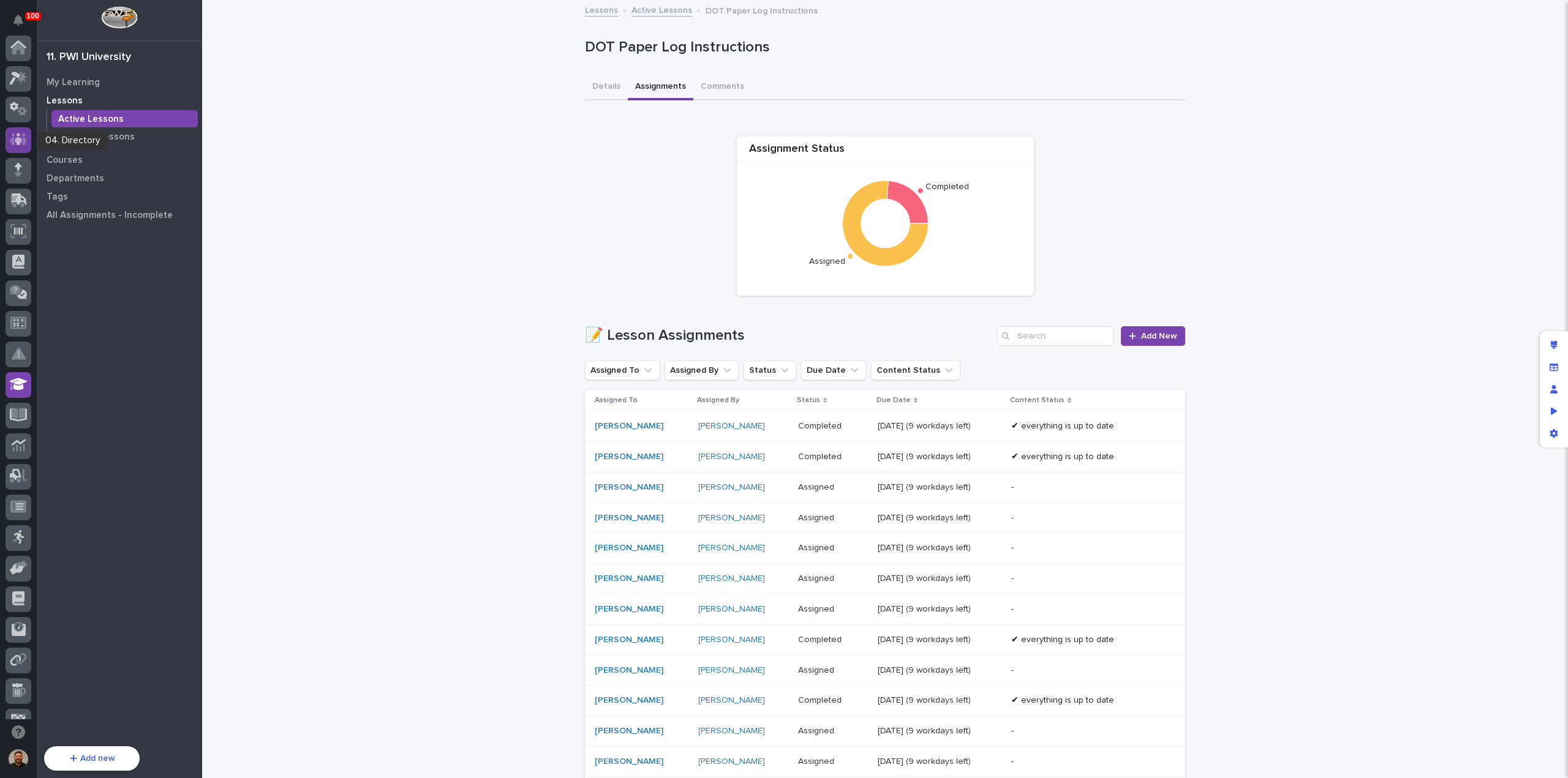
click at [22, 134] on icon at bounding box center [19, 139] width 18 height 12
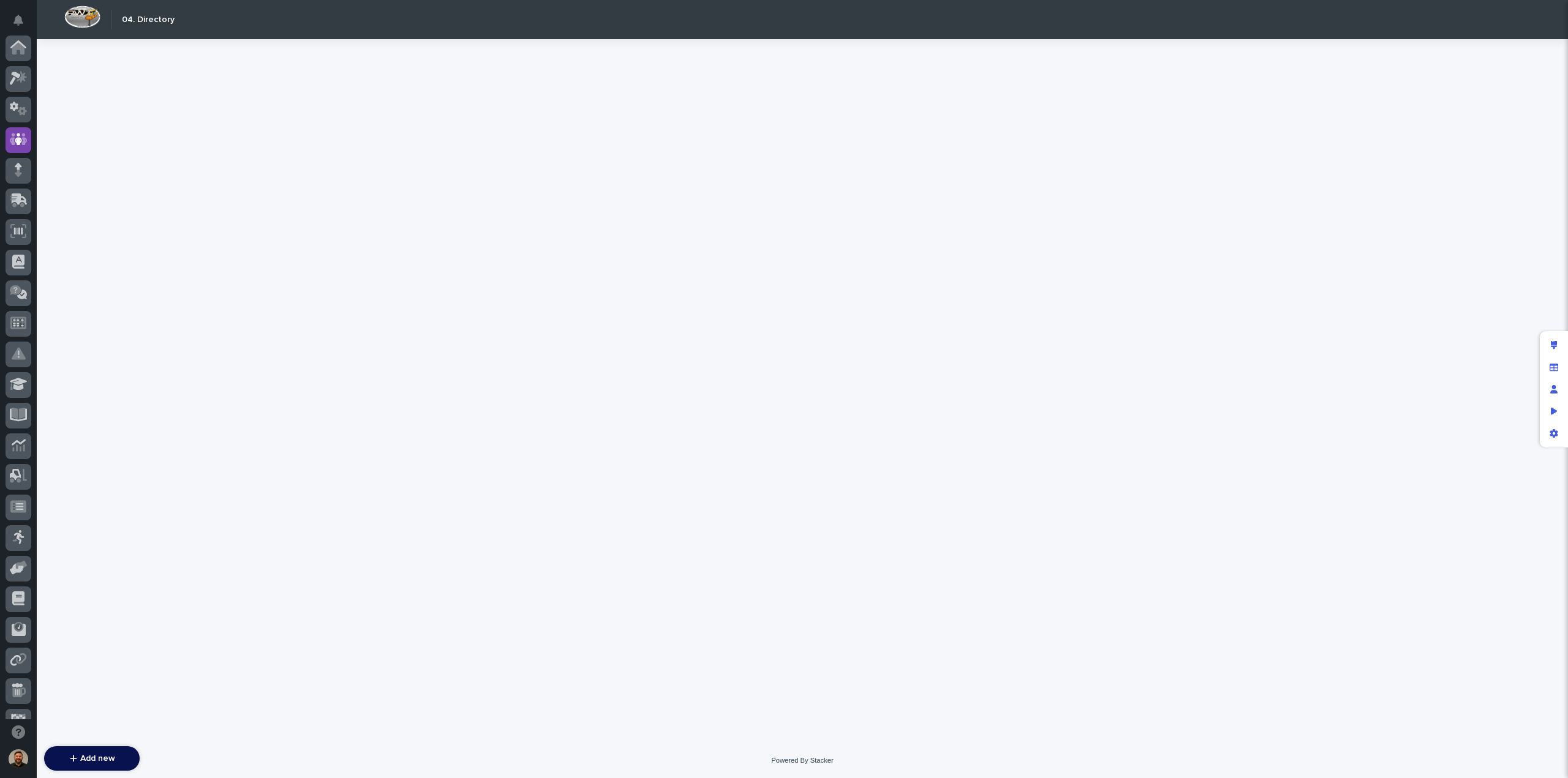
scroll to position [92, 0]
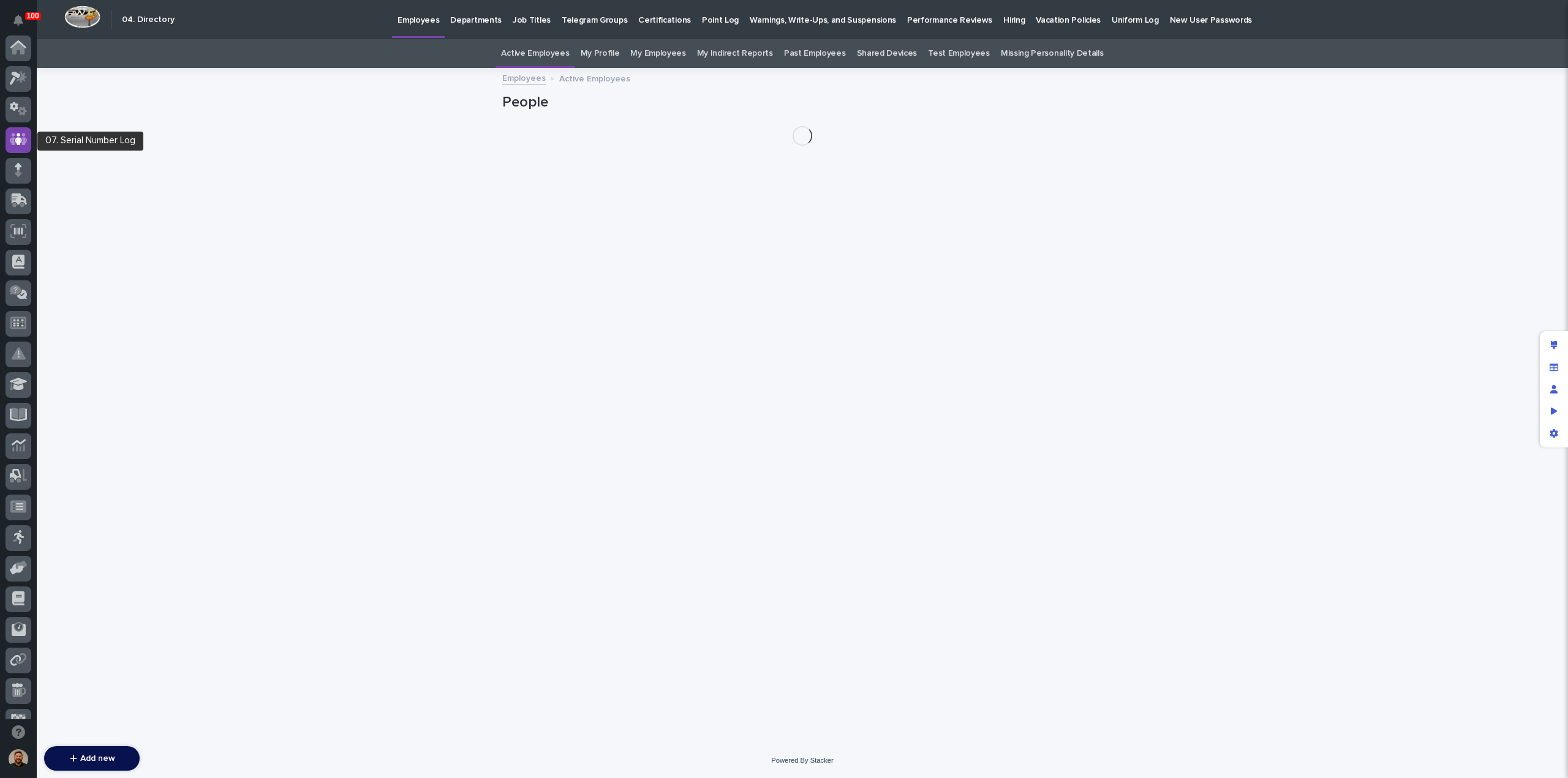
scroll to position [92, 0]
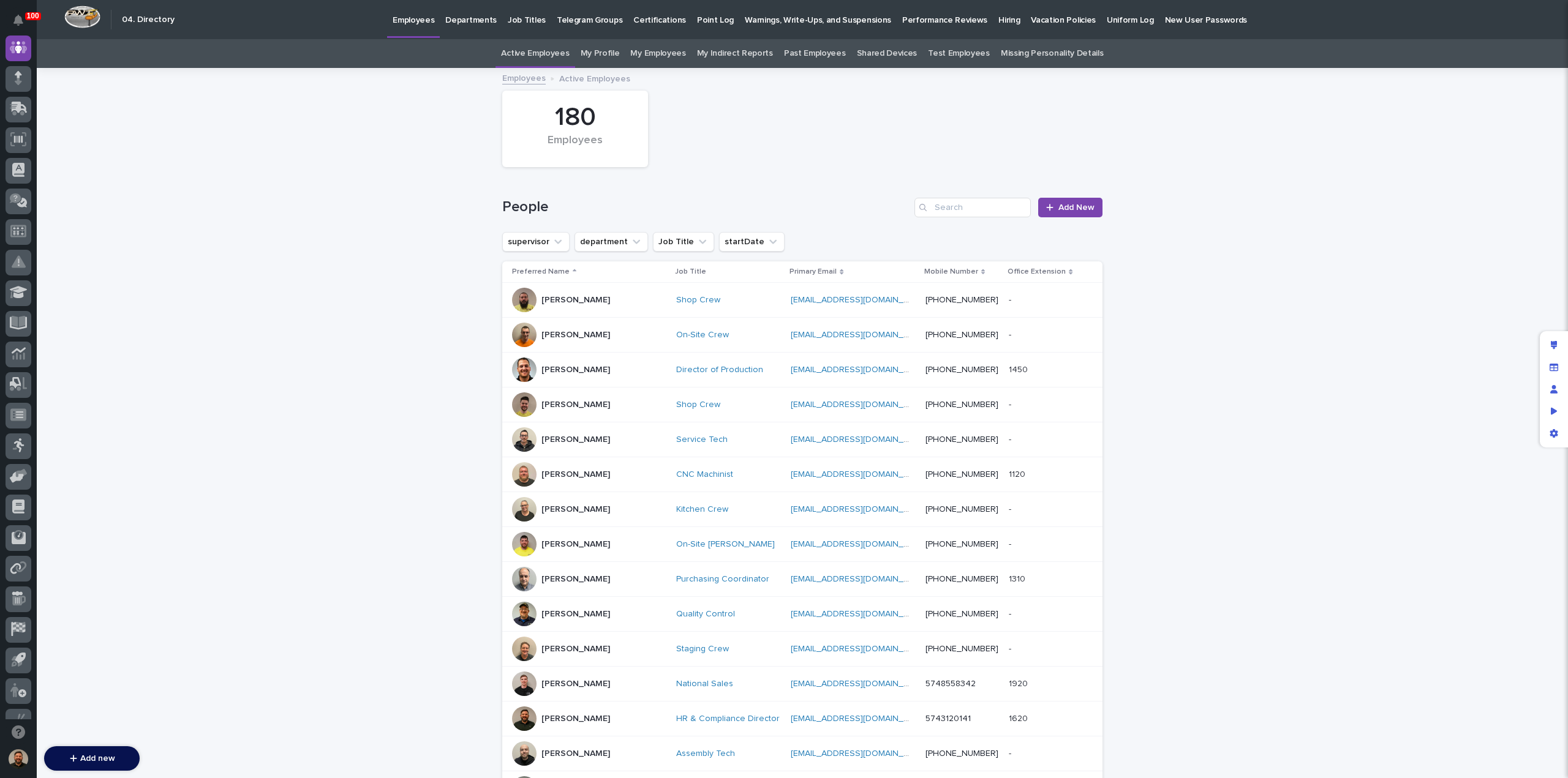
click at [998, 19] on p "Hiring" at bounding box center [1009, 13] width 22 height 26
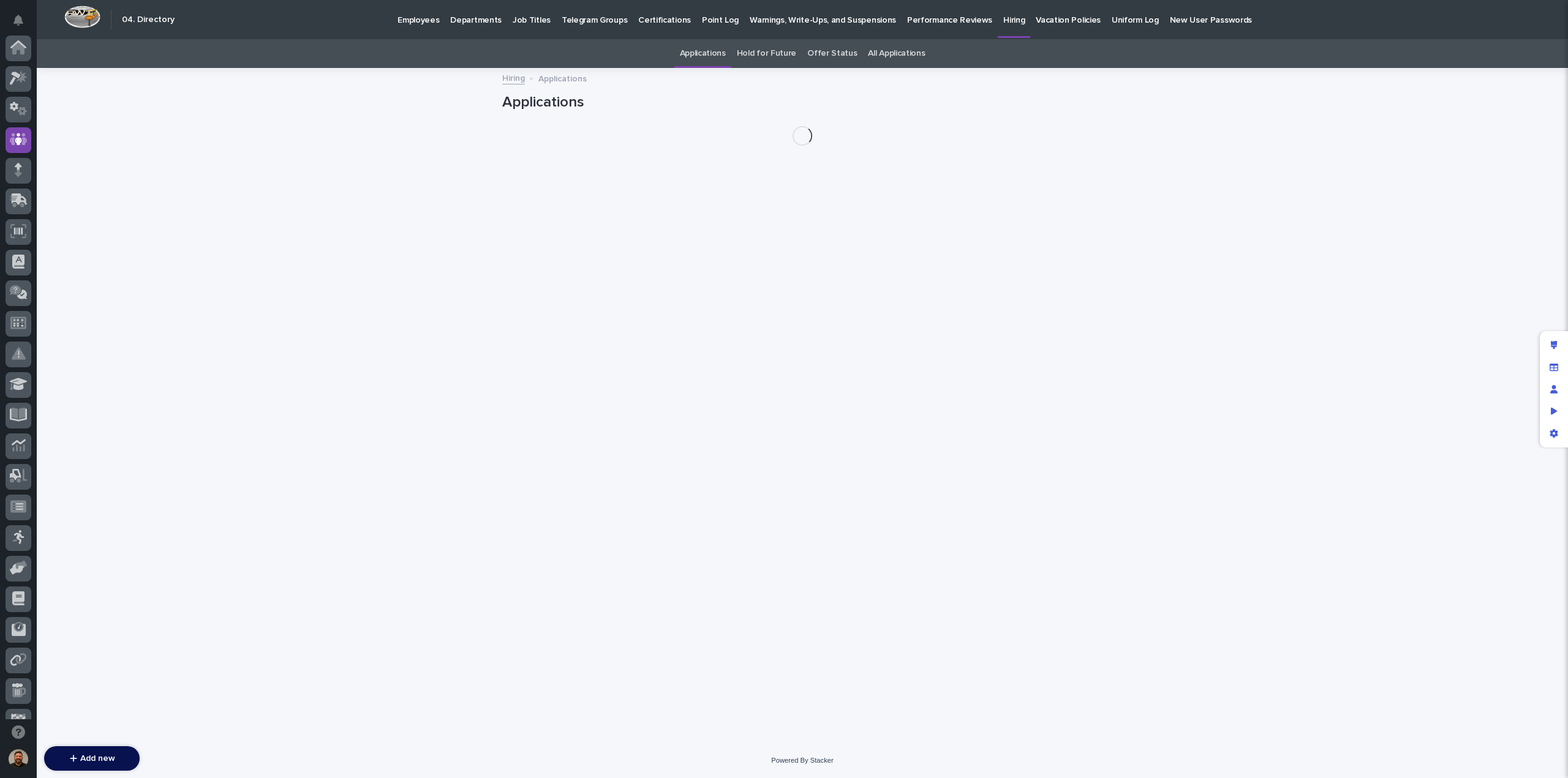
scroll to position [92, 0]
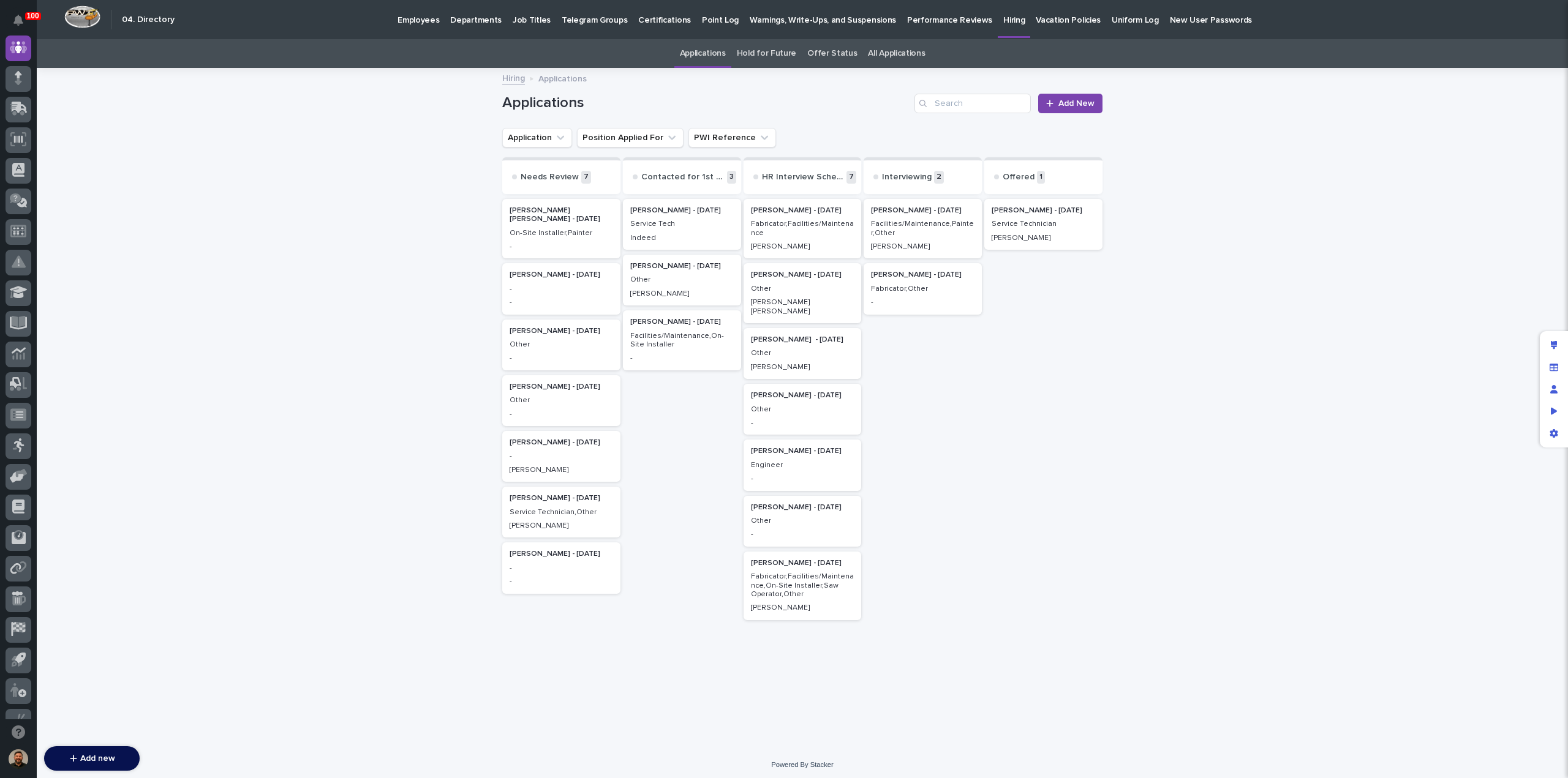
click at [653, 331] on div "Facilities/Maintenance,On-Site Installer" at bounding box center [682, 339] width 104 height 20
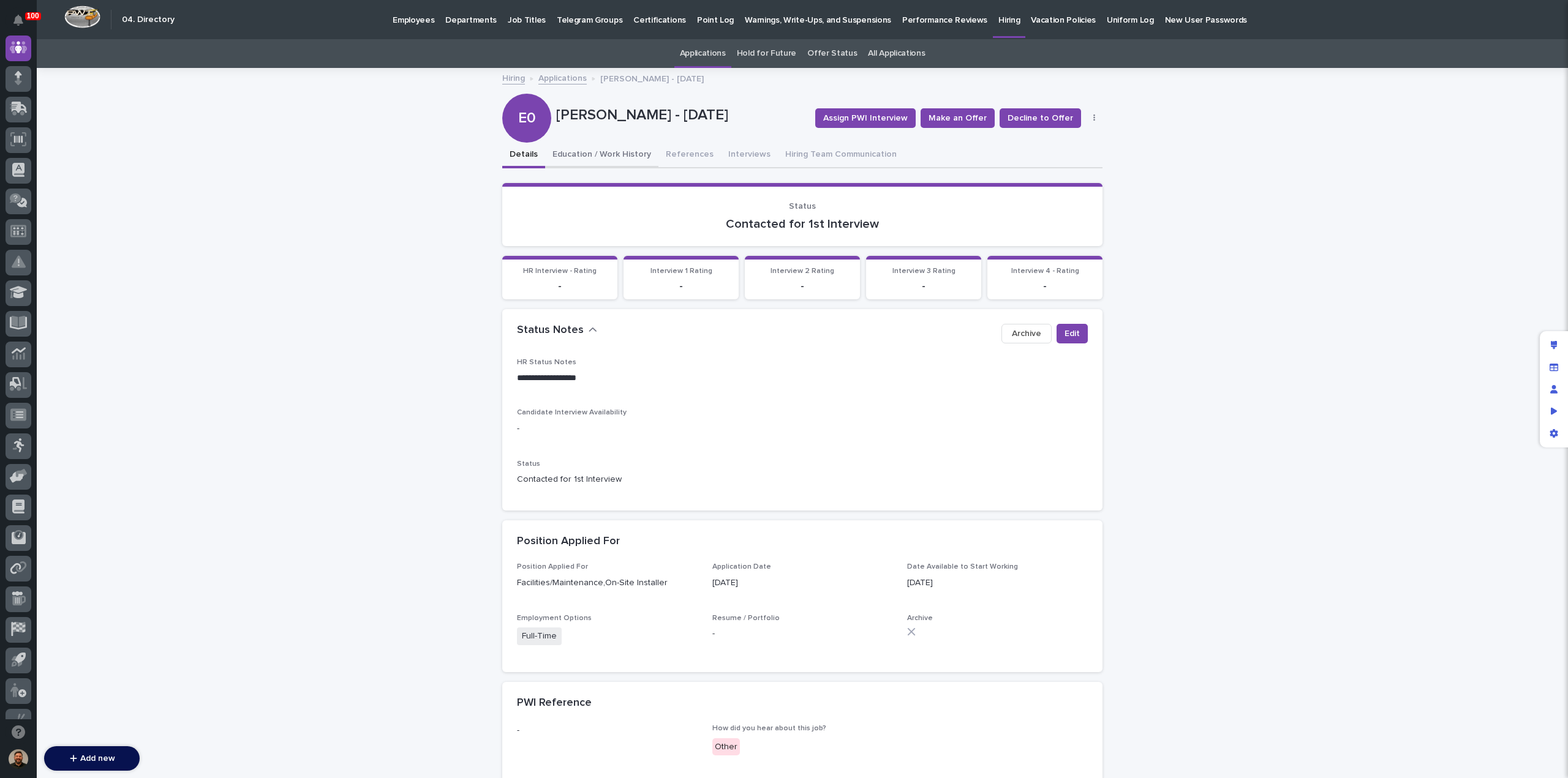
click at [597, 152] on button "Education / Work History" at bounding box center [602, 155] width 114 height 26
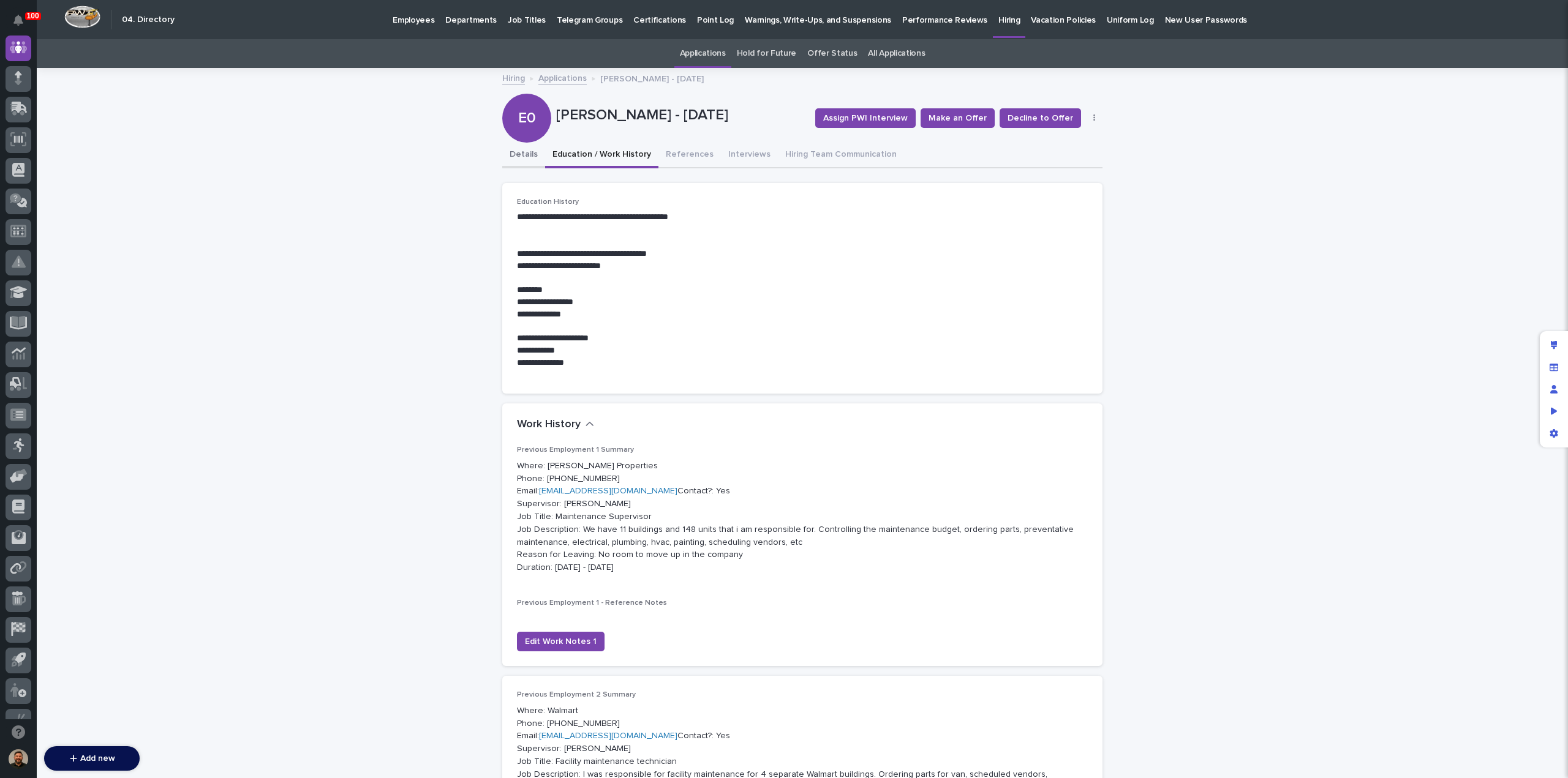
click at [512, 152] on button "Details" at bounding box center [523, 155] width 43 height 26
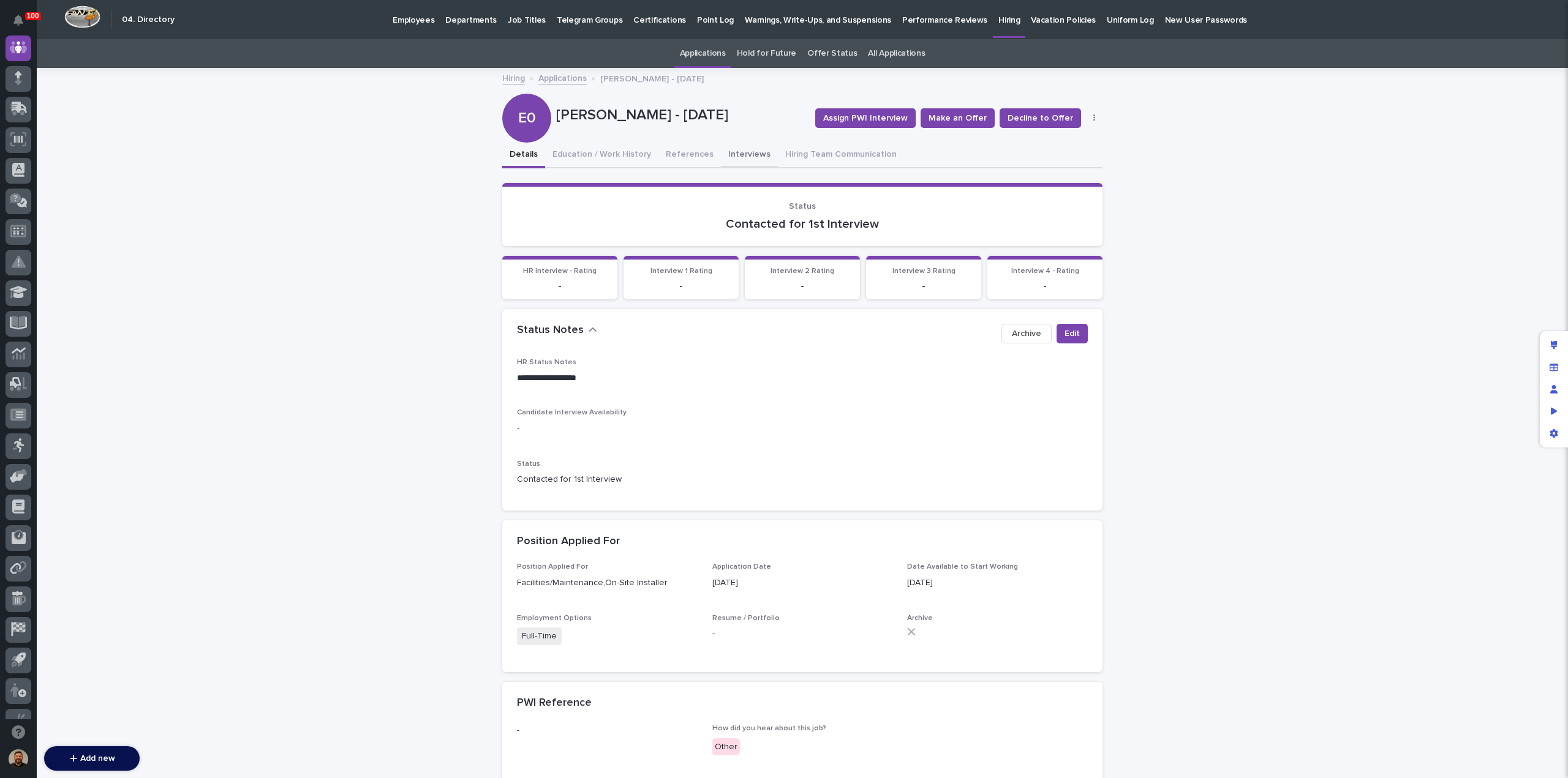
drag, startPoint x: 740, startPoint y: 156, endPoint x: 744, endPoint y: 166, distance: 10.8
click at [740, 155] on button "Interviews" at bounding box center [749, 155] width 57 height 26
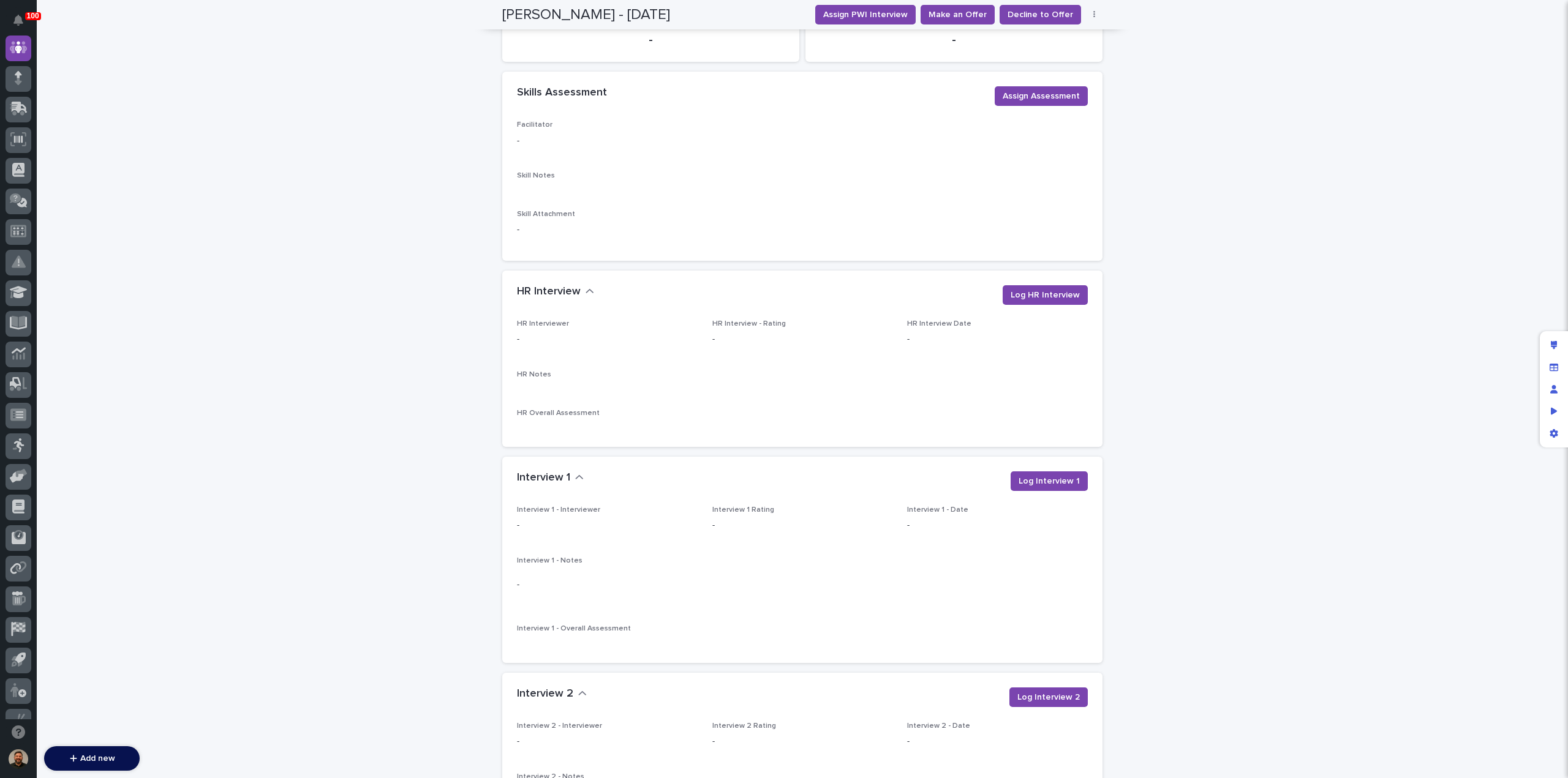
scroll to position [337, 0]
click at [1029, 299] on span "Log HR Interview" at bounding box center [1045, 295] width 69 height 12
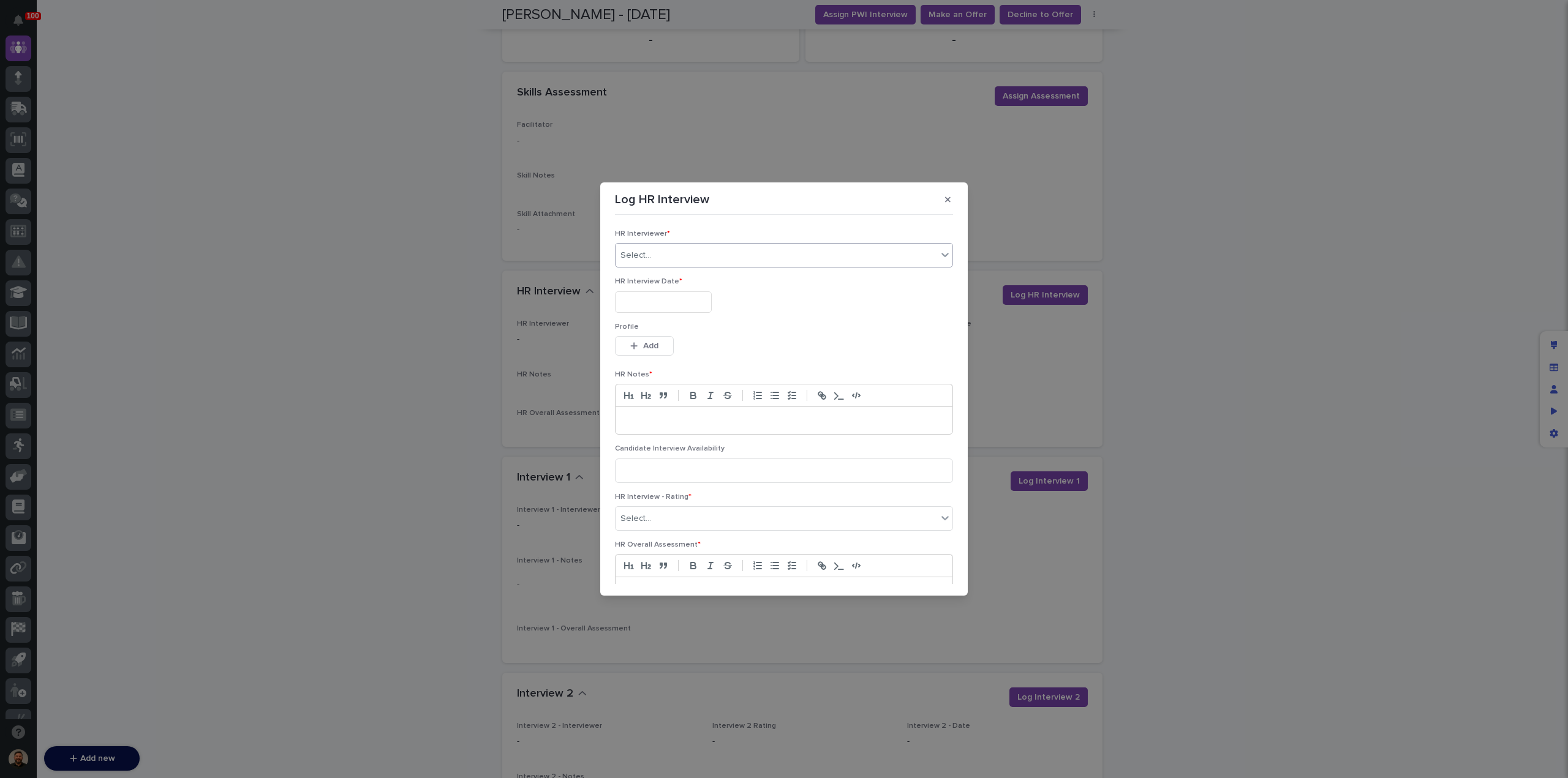
click at [736, 253] on div "Select..." at bounding box center [776, 255] width 322 height 20
click at [685, 399] on div "[PERSON_NAME]" at bounding box center [781, 406] width 331 height 22
click at [675, 305] on input "text" at bounding box center [663, 302] width 97 height 22
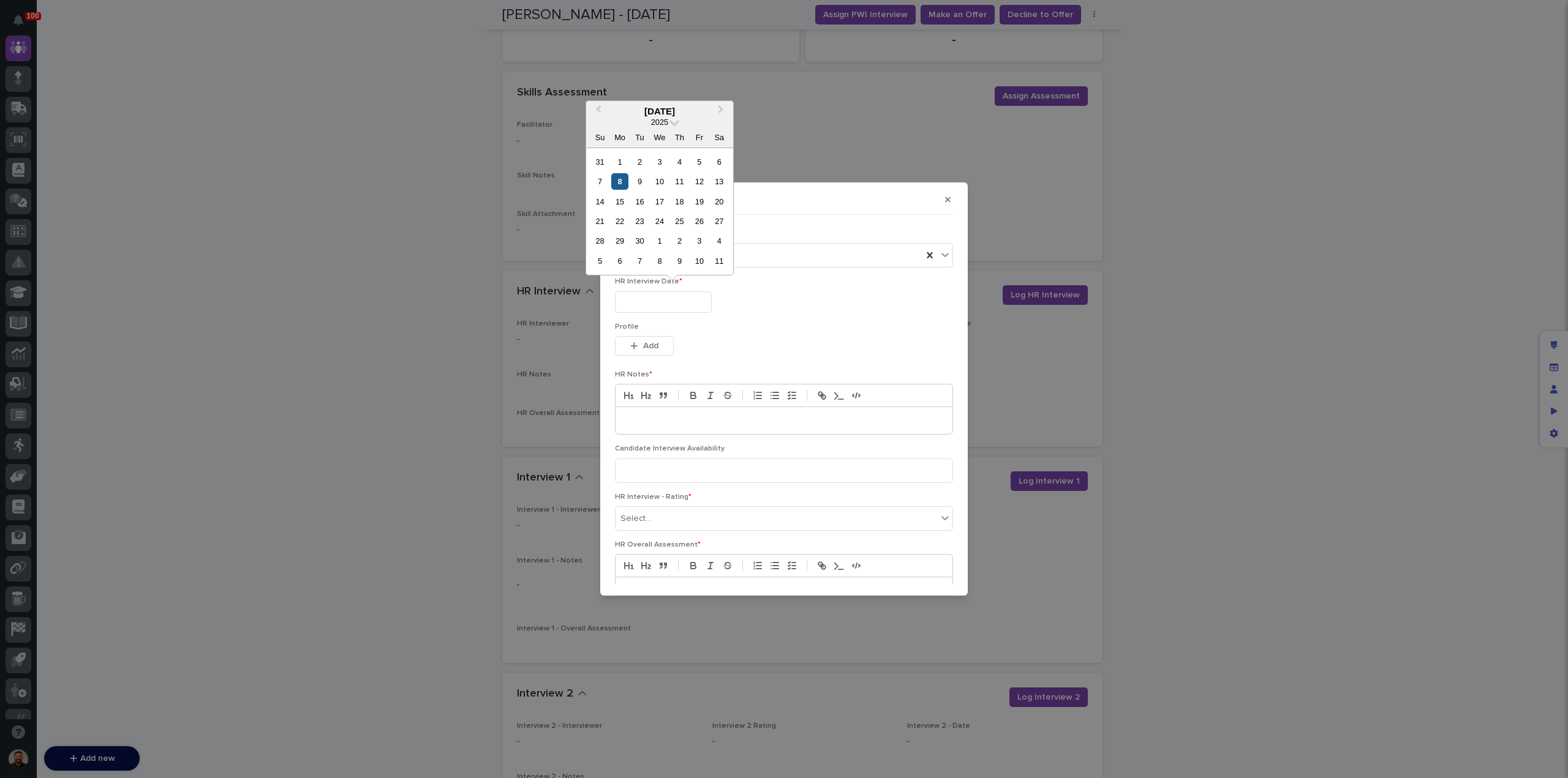
click at [621, 183] on div "8" at bounding box center [619, 181] width 17 height 17
type input "**********"
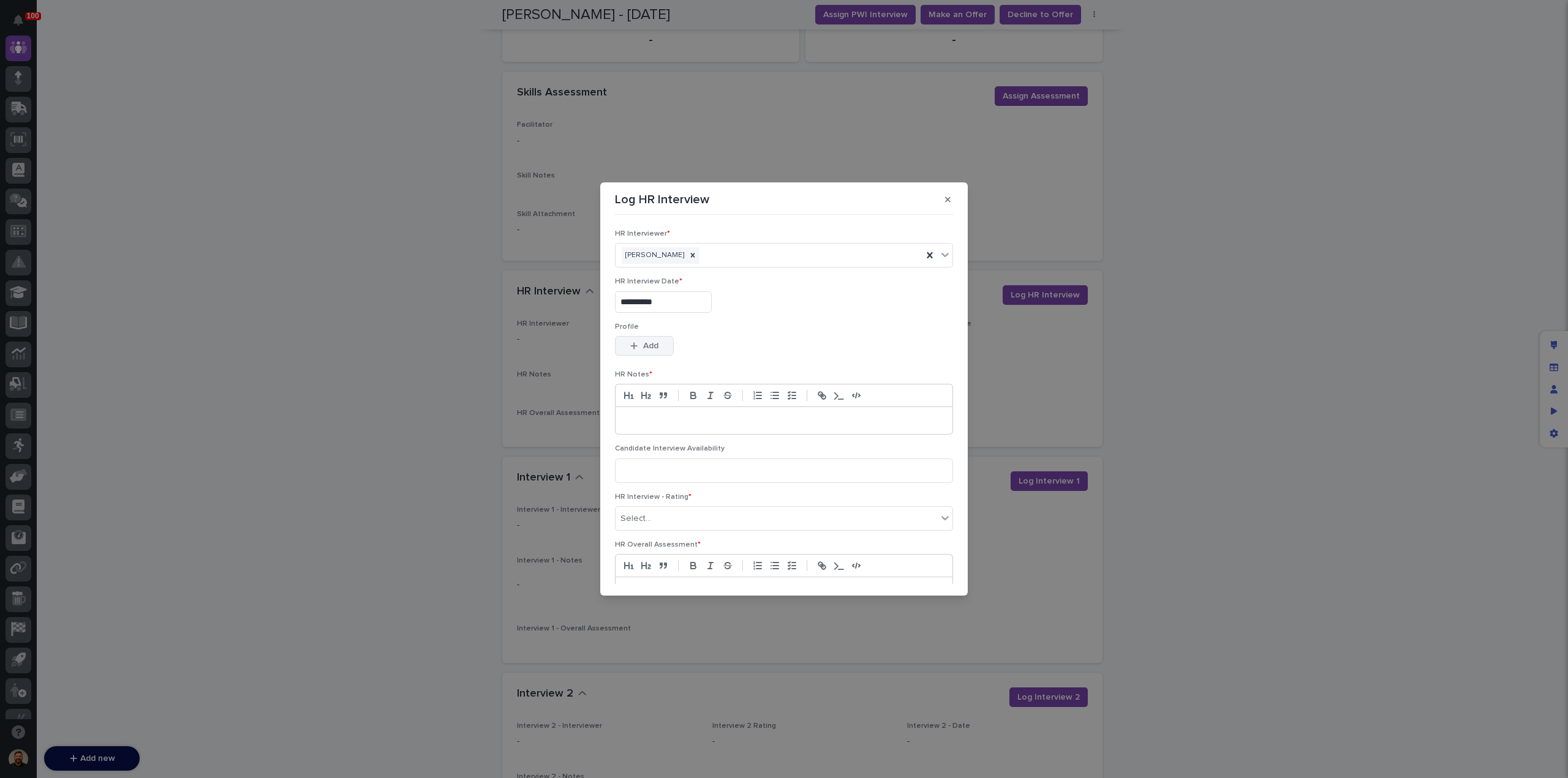
click at [638, 343] on div "button" at bounding box center [636, 346] width 12 height 9
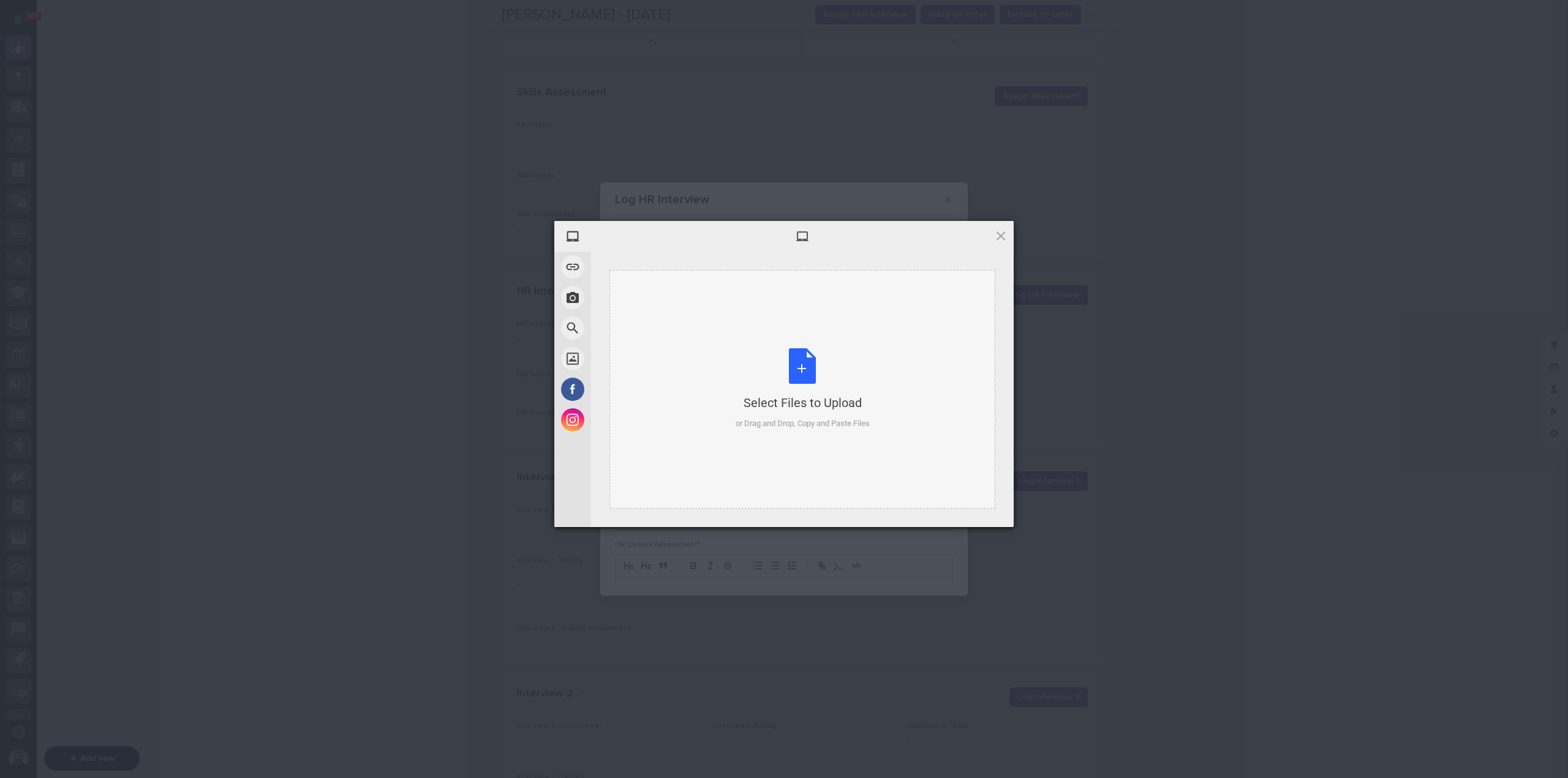
click at [812, 366] on div "Select Files to Upload or Drag and Drop, Copy and Paste Files" at bounding box center [803, 389] width 134 height 81
click at [975, 507] on span "Upload 1" at bounding box center [977, 511] width 24 height 9
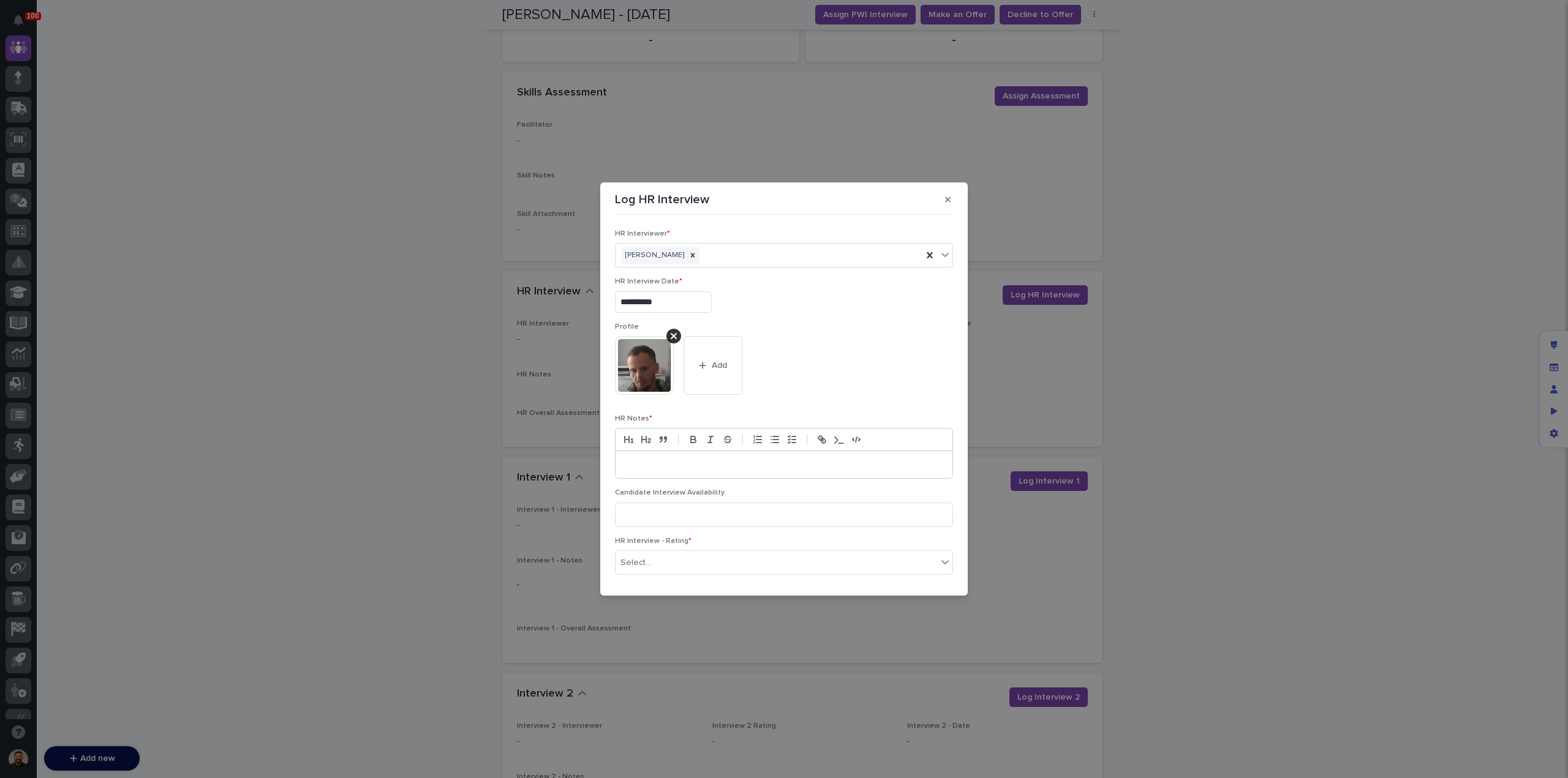
click at [717, 467] on p at bounding box center [784, 465] width 319 height 12
click at [773, 442] on line "button" at bounding box center [775, 442] width 6 height 0
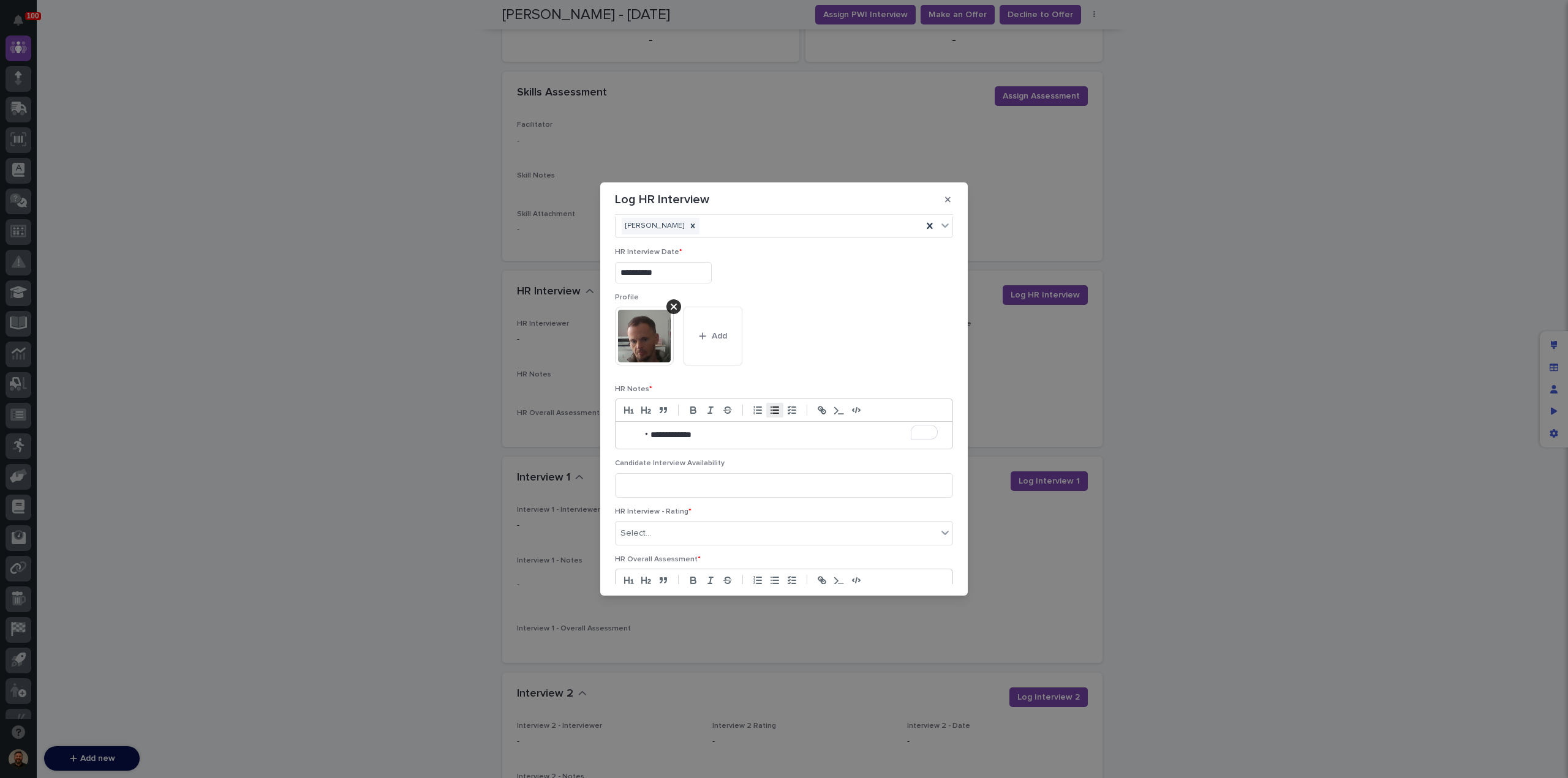
scroll to position [30, 0]
click at [871, 472] on li "**********" at bounding box center [788, 471] width 300 height 12
click at [690, 482] on li "**********" at bounding box center [788, 478] width 300 height 25
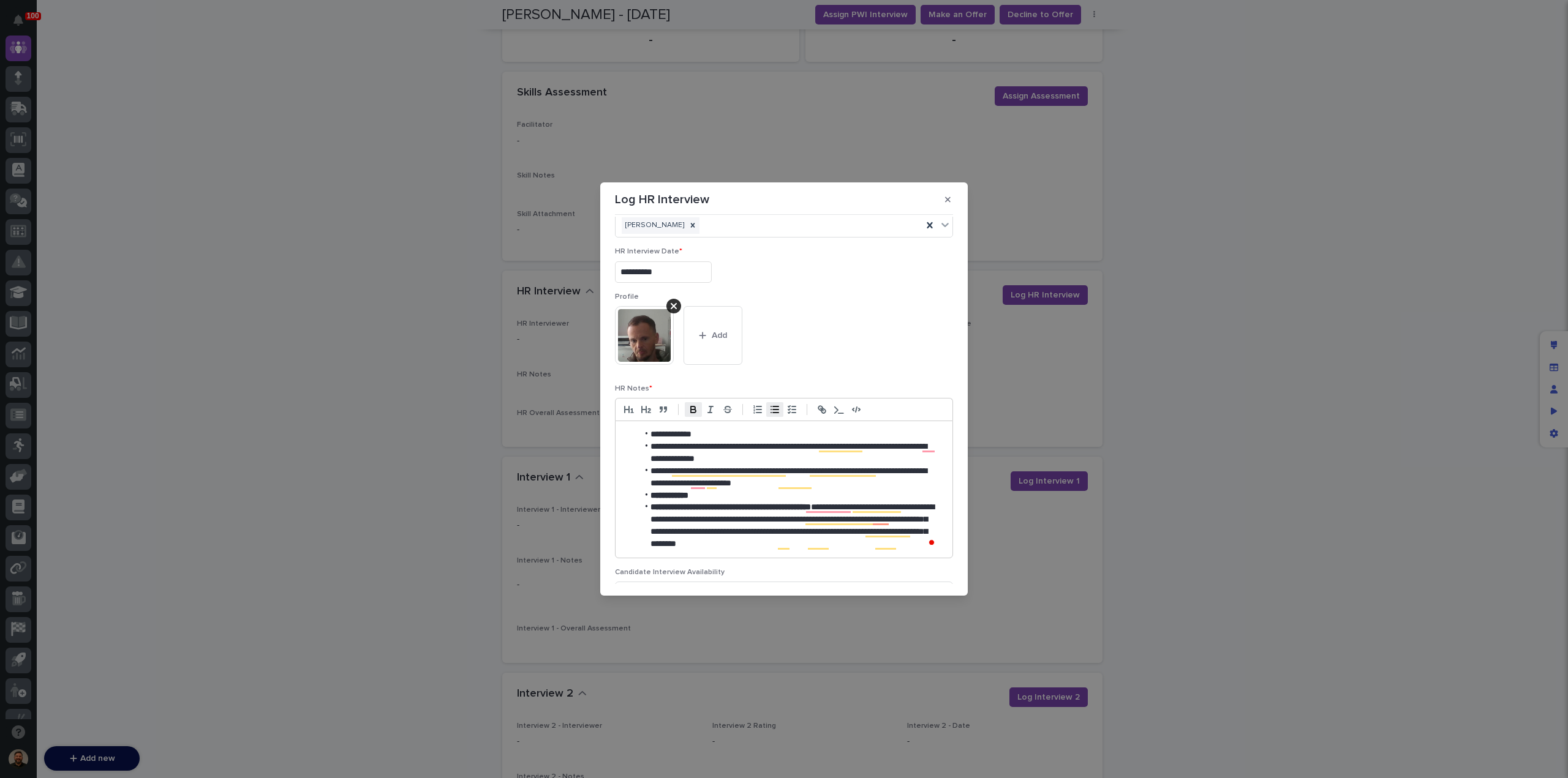
click at [912, 545] on li "**********" at bounding box center [788, 526] width 300 height 49
click at [886, 538] on li "**********" at bounding box center [788, 544] width 300 height 85
click at [715, 577] on li "**********" at bounding box center [788, 544] width 300 height 85
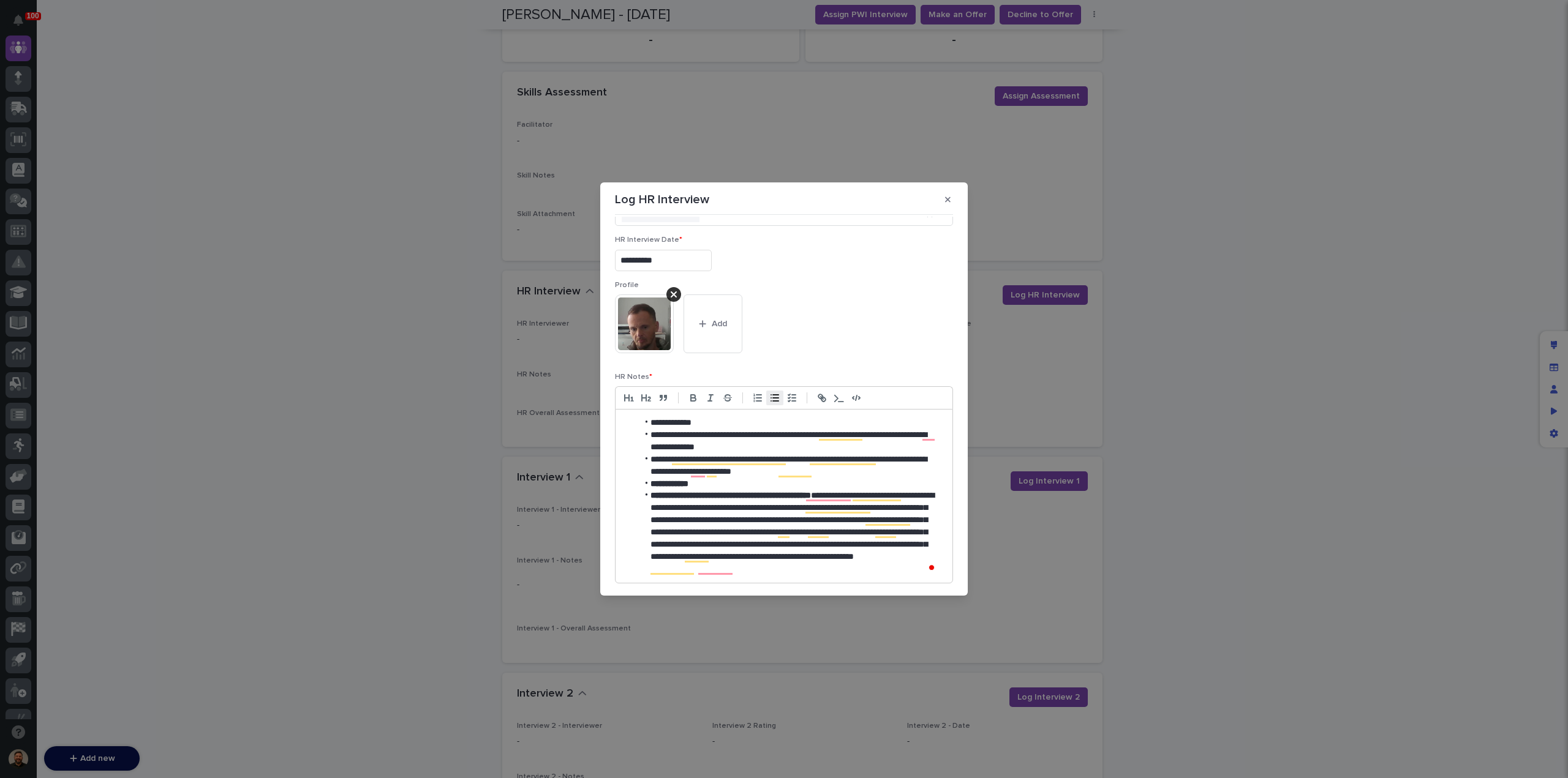
scroll to position [41, 0]
click at [789, 579] on li "**********" at bounding box center [788, 539] width 300 height 97
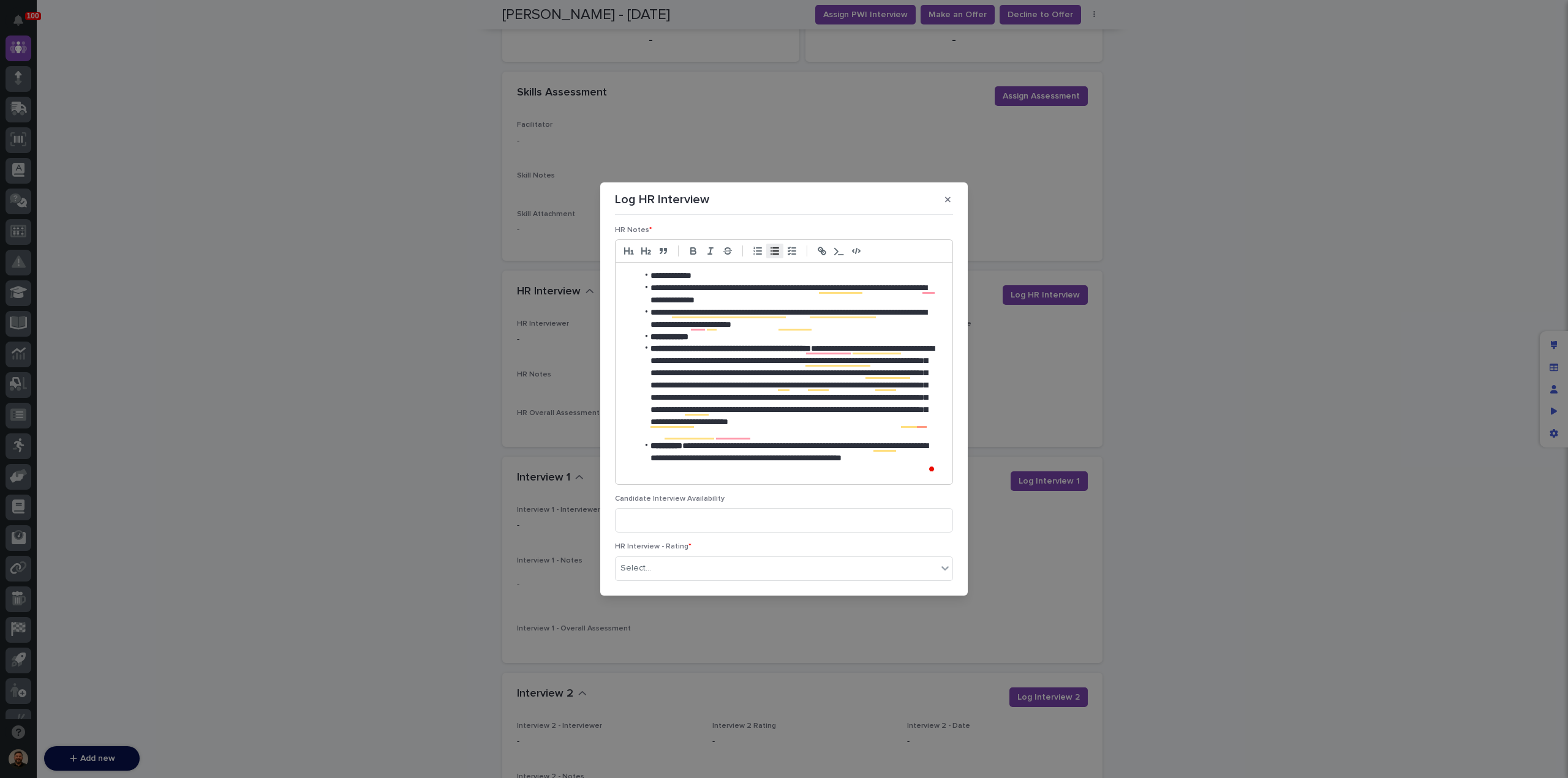
scroll to position [189, 0]
click at [704, 469] on li "**********" at bounding box center [788, 458] width 300 height 37
click at [909, 483] on li "**********" at bounding box center [788, 464] width 300 height 49
click at [762, 490] on li "**********" at bounding box center [788, 470] width 300 height 60
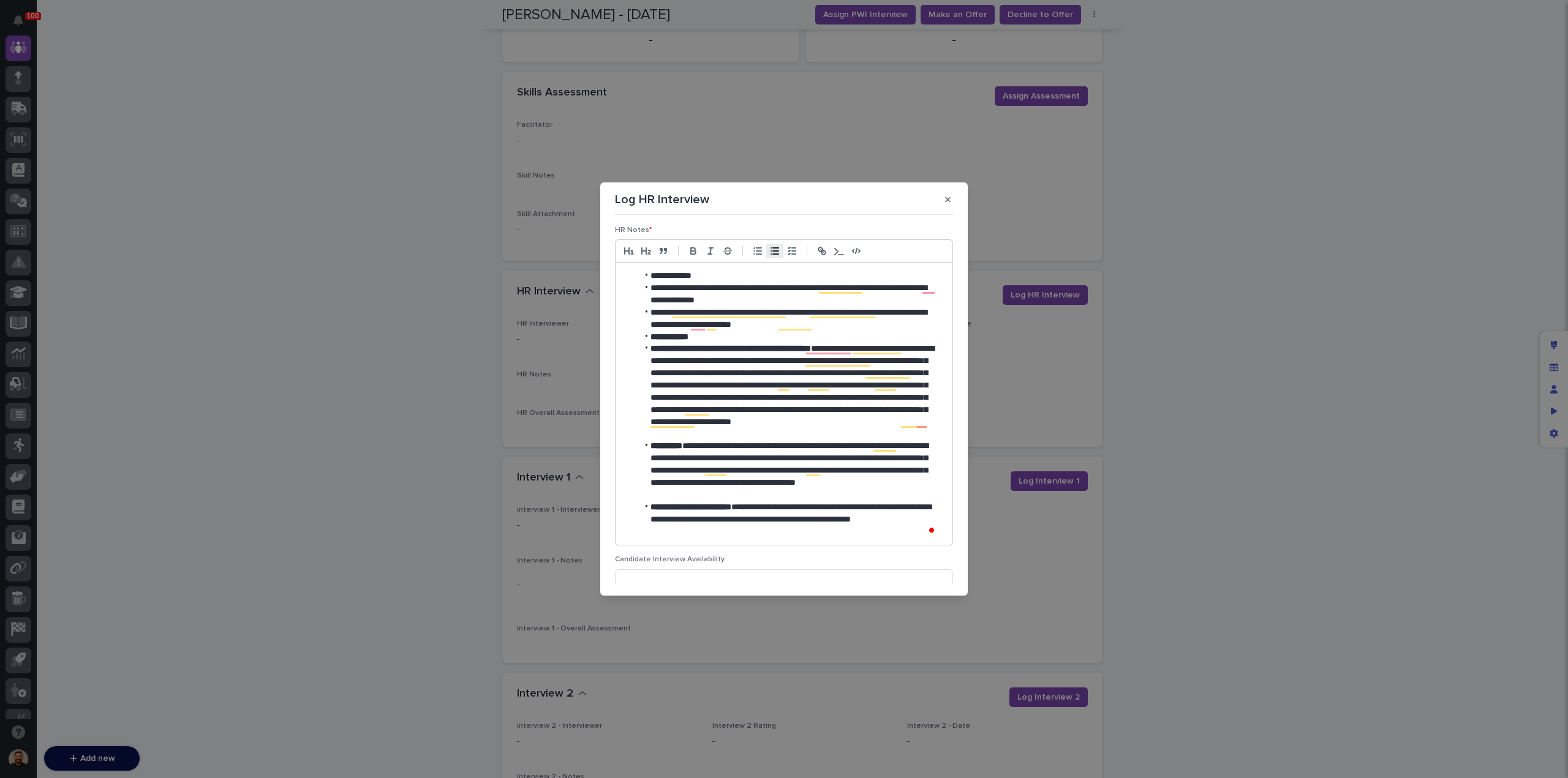
click at [756, 529] on li "**********" at bounding box center [788, 520] width 300 height 37
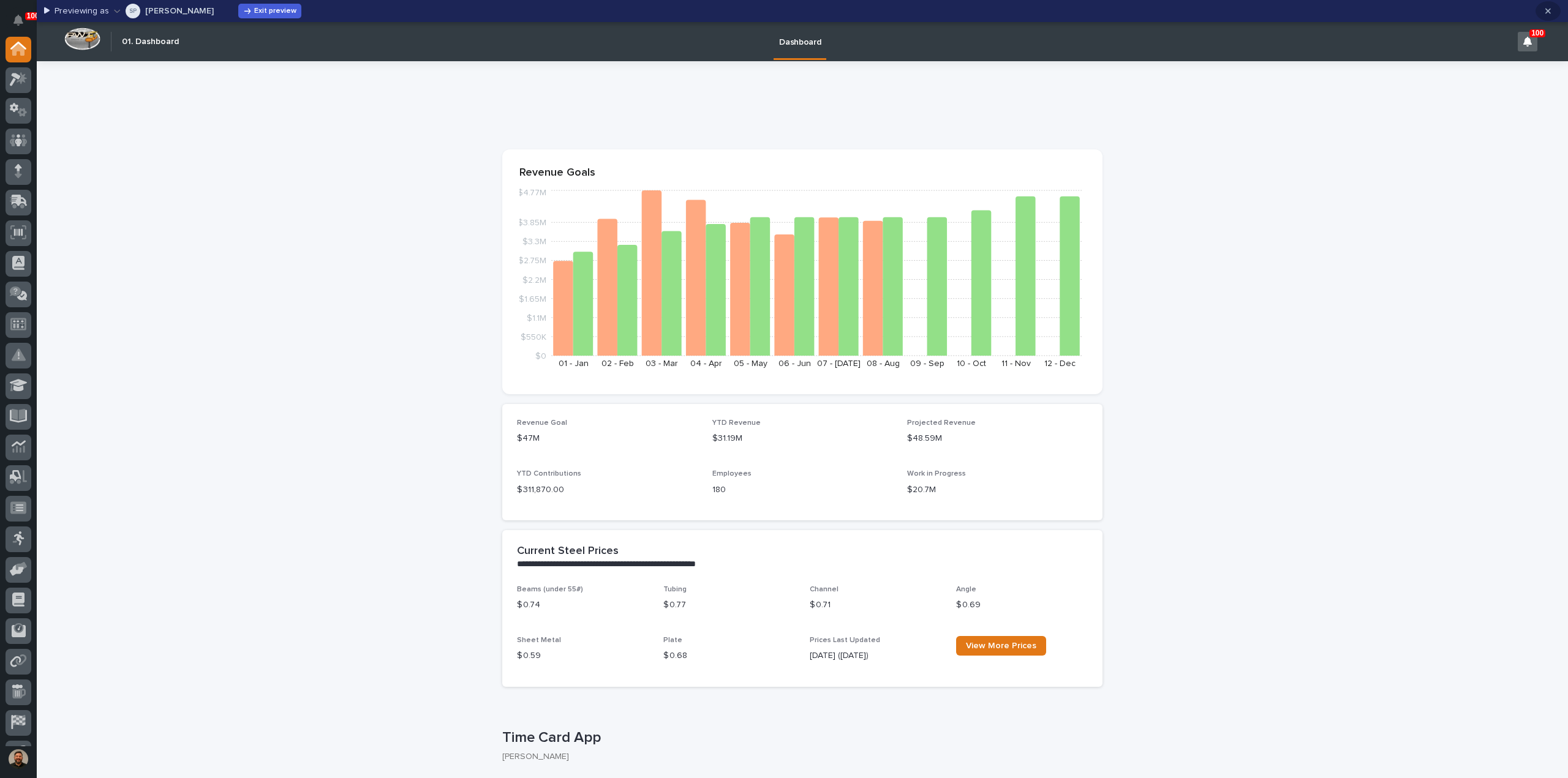
click at [1547, 10] on icon "button" at bounding box center [1548, 11] width 6 height 6
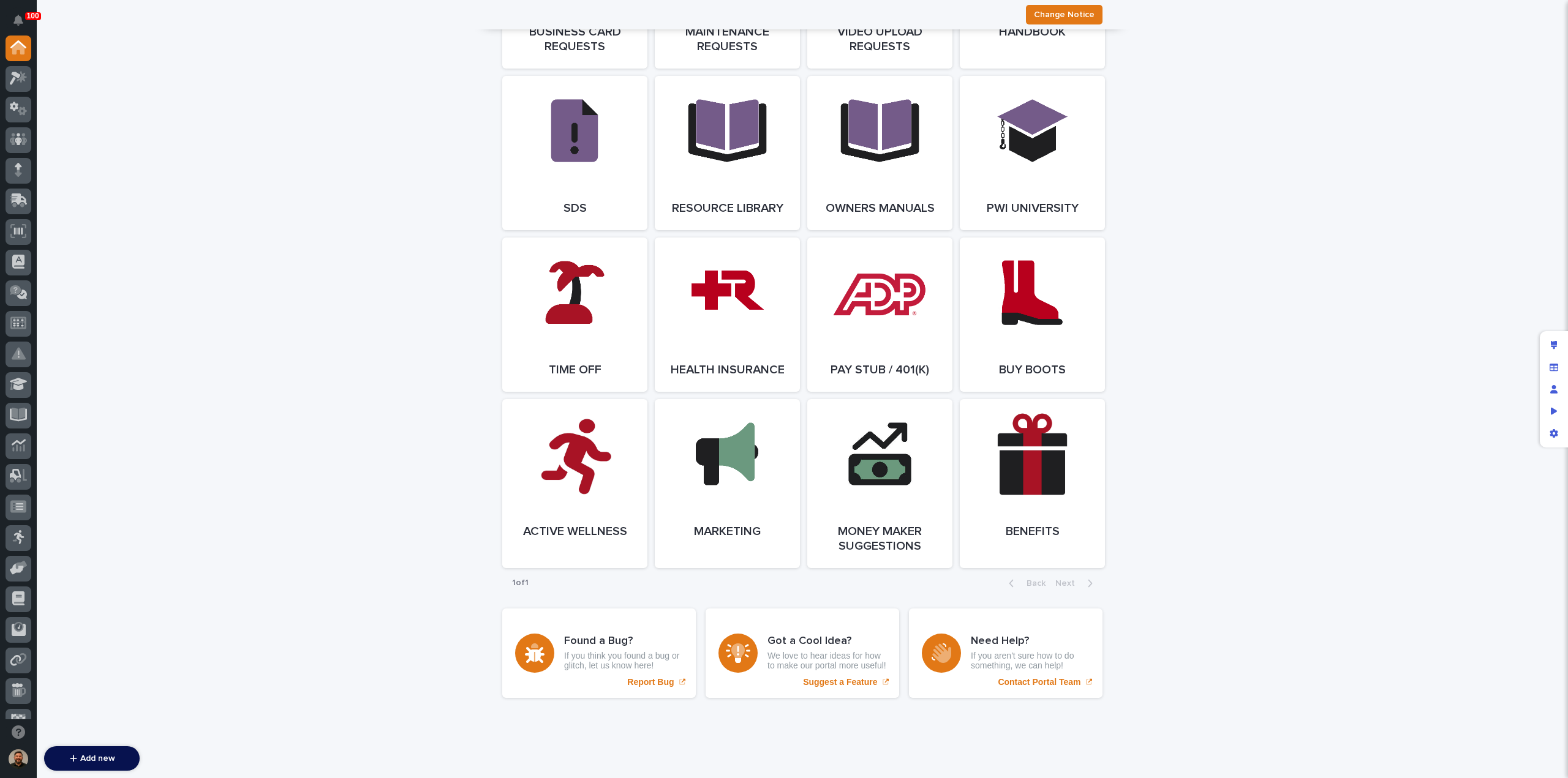
scroll to position [2050, 0]
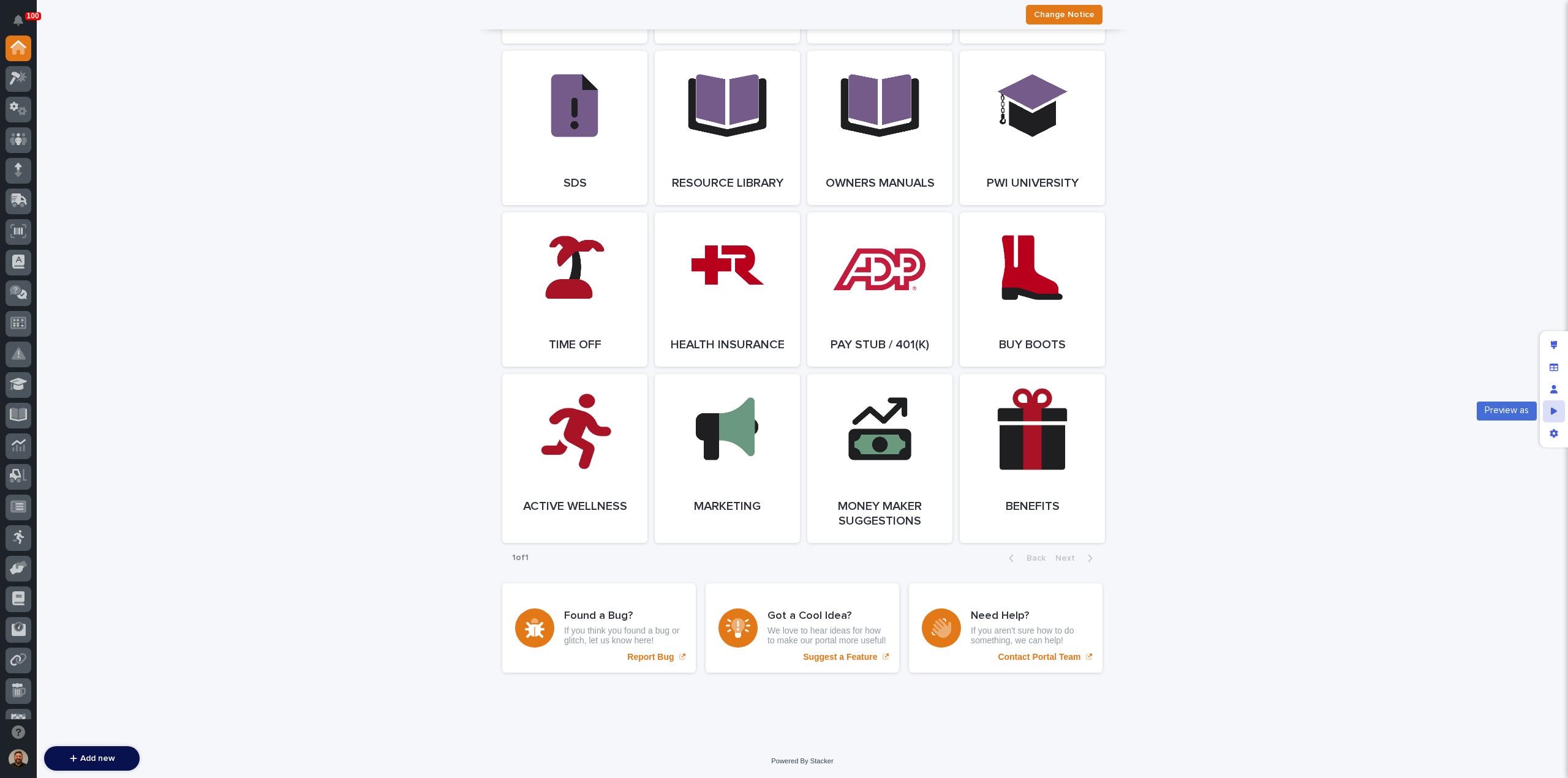
click at [1551, 413] on icon "Preview as" at bounding box center [1554, 411] width 7 height 7
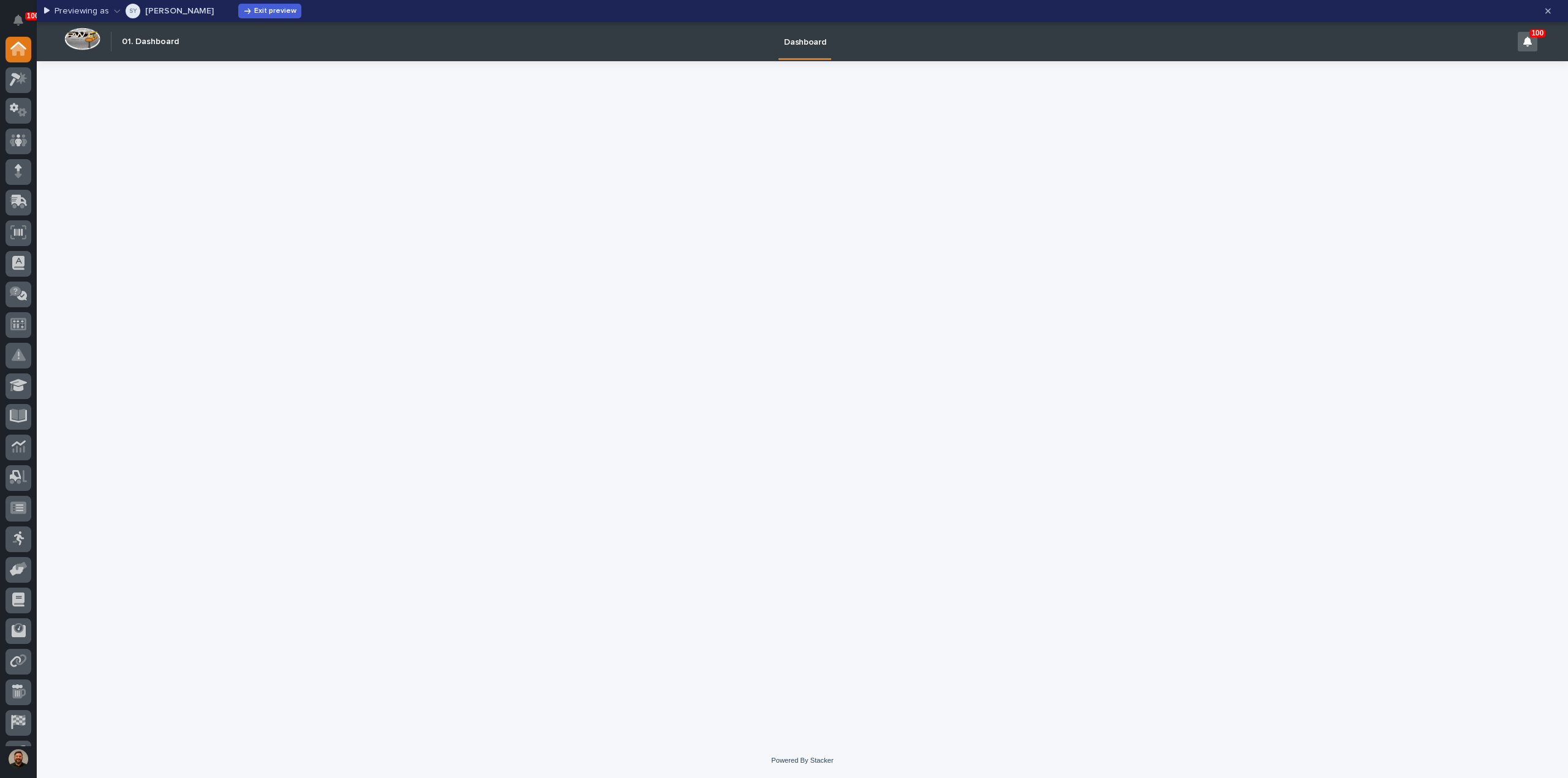
scroll to position [0, 0]
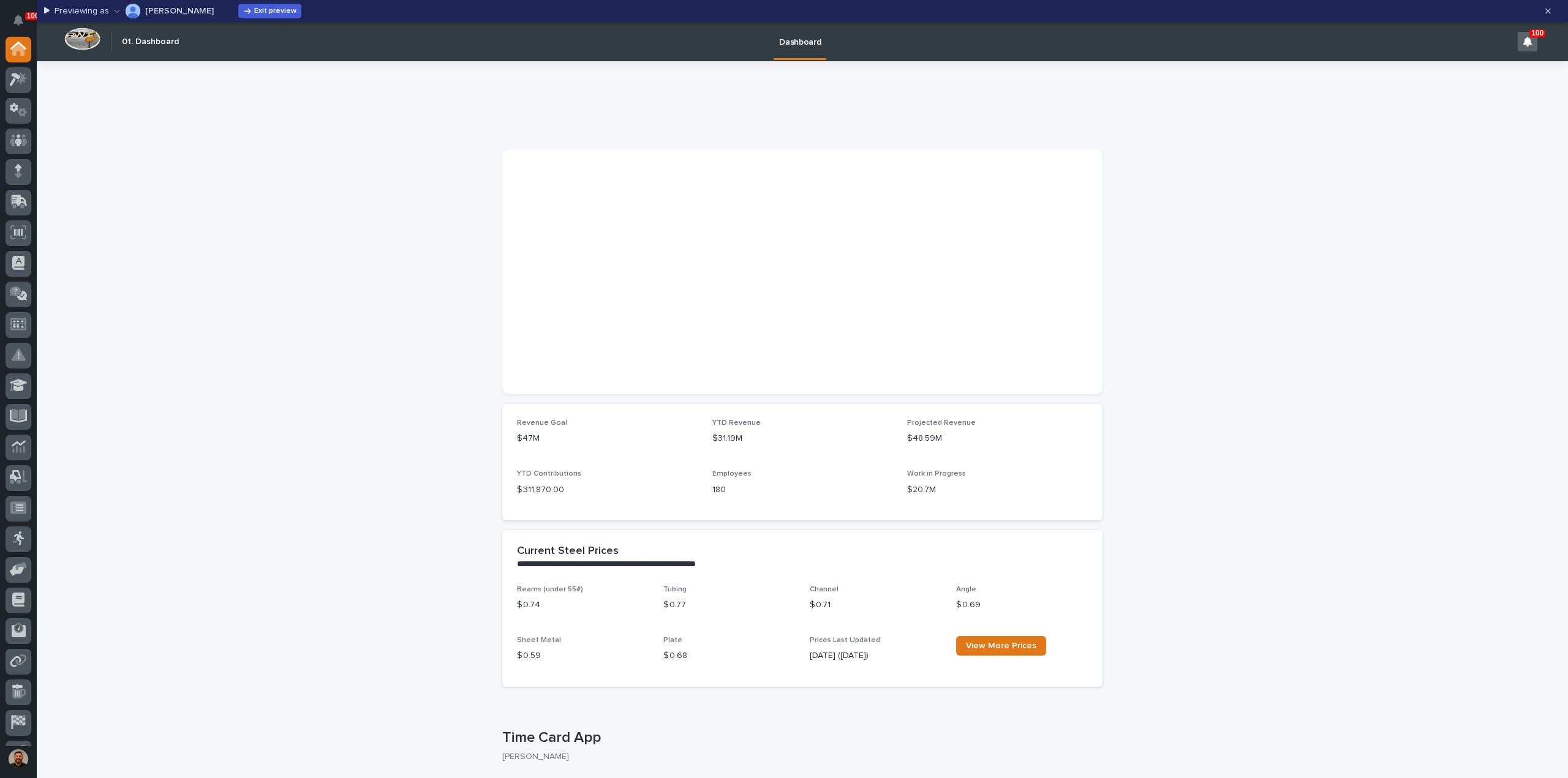
click at [118, 10] on icon "button" at bounding box center [117, 11] width 6 height 3
type input "micah"
click at [135, 81] on p "[EMAIL_ADDRESS][DOMAIN_NAME]" at bounding box center [167, 85] width 140 height 10
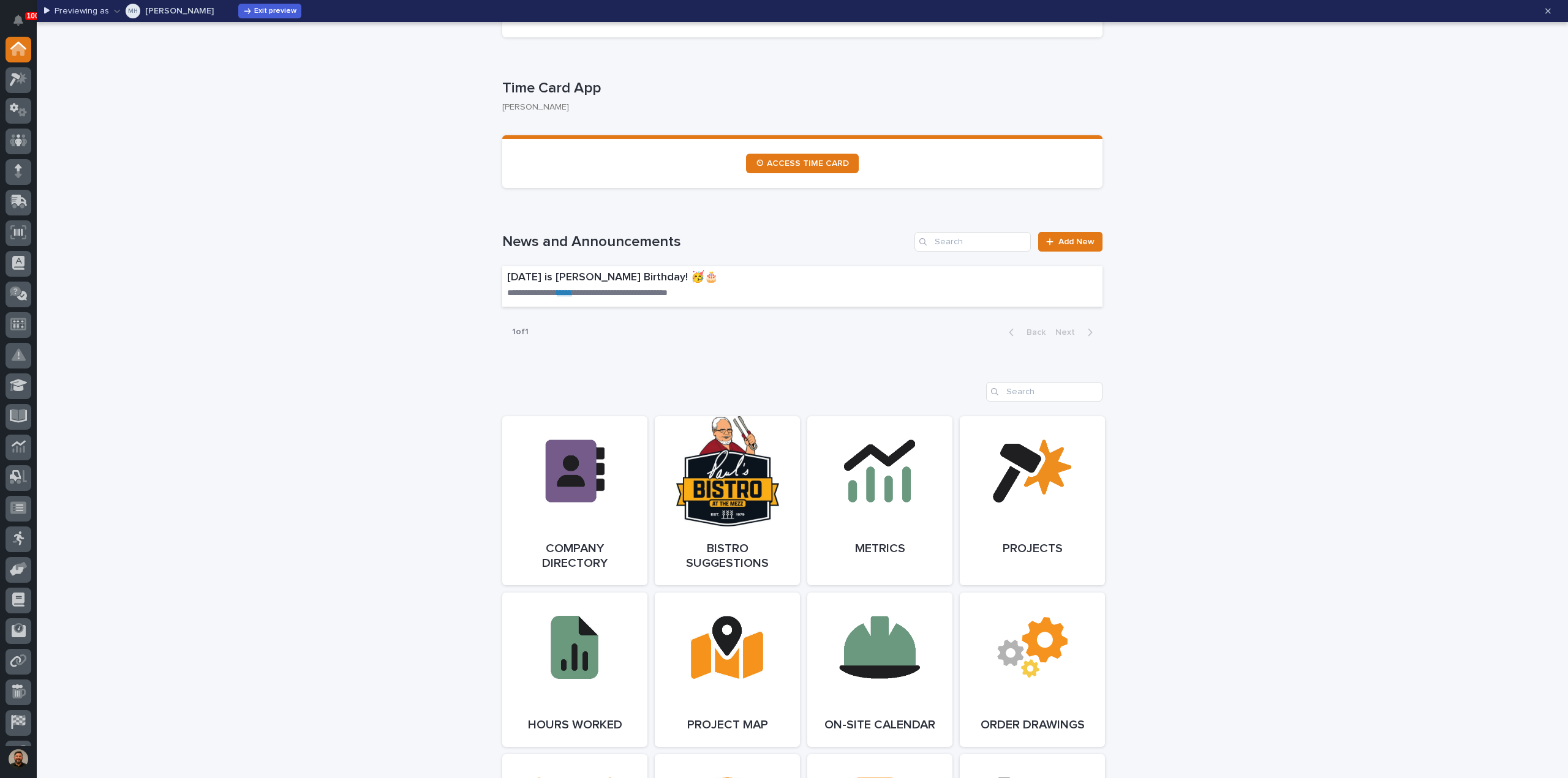
scroll to position [649, 0]
click at [564, 503] on span "Open Link" at bounding box center [575, 502] width 40 height 9
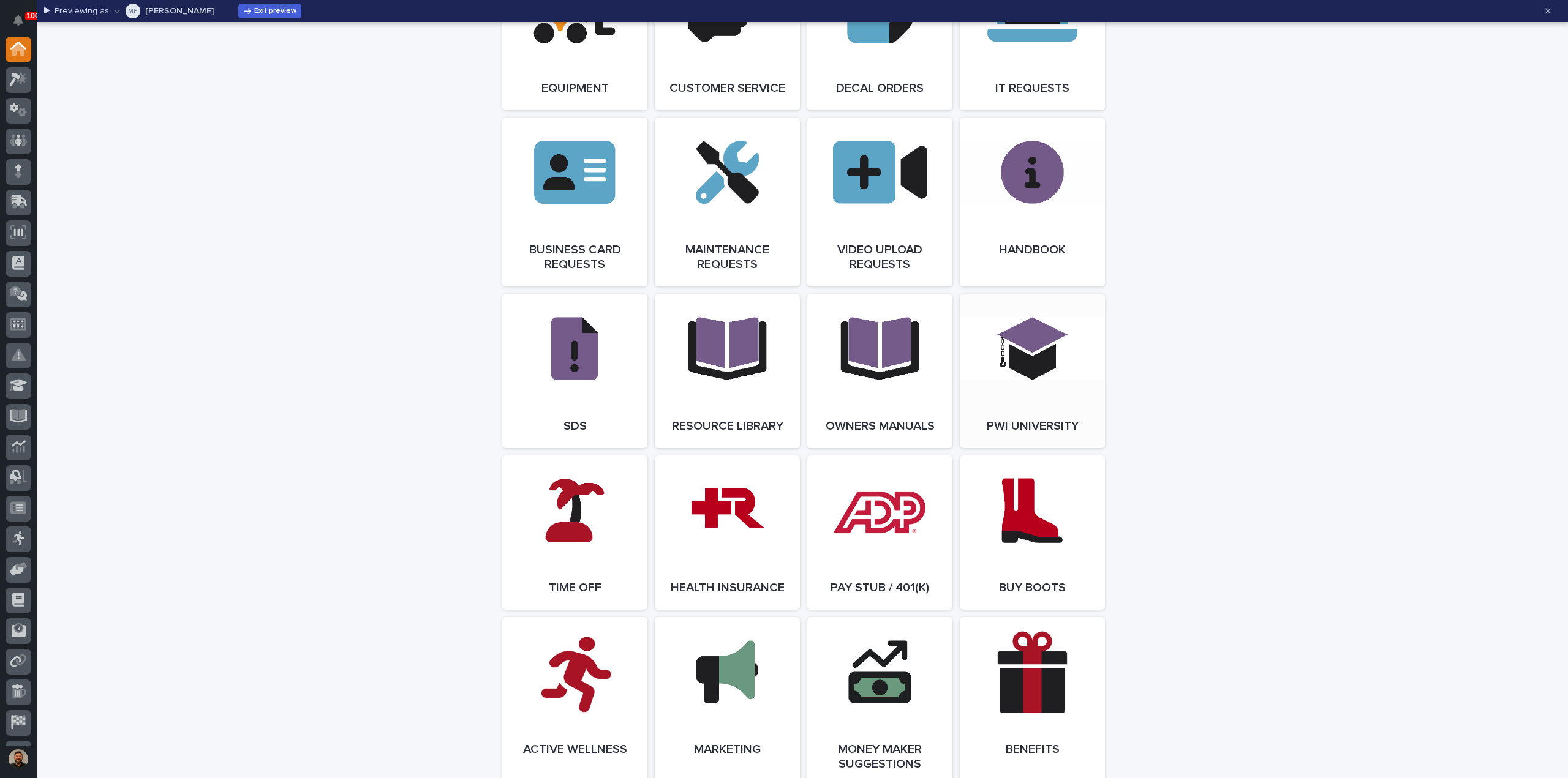
scroll to position [1801, 0]
click at [1017, 375] on span "Open Link" at bounding box center [1032, 370] width 40 height 9
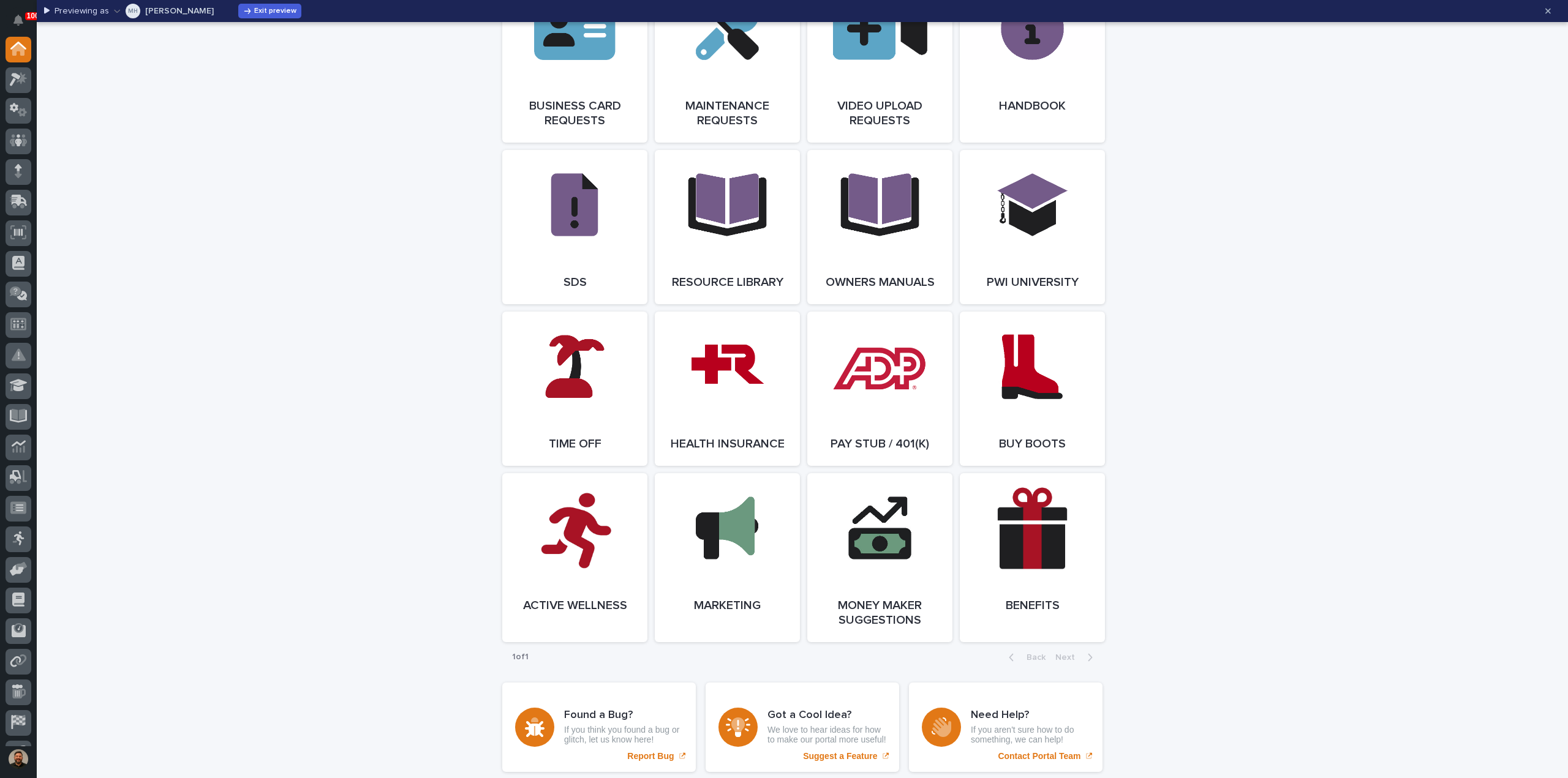
scroll to position [1944, 0]
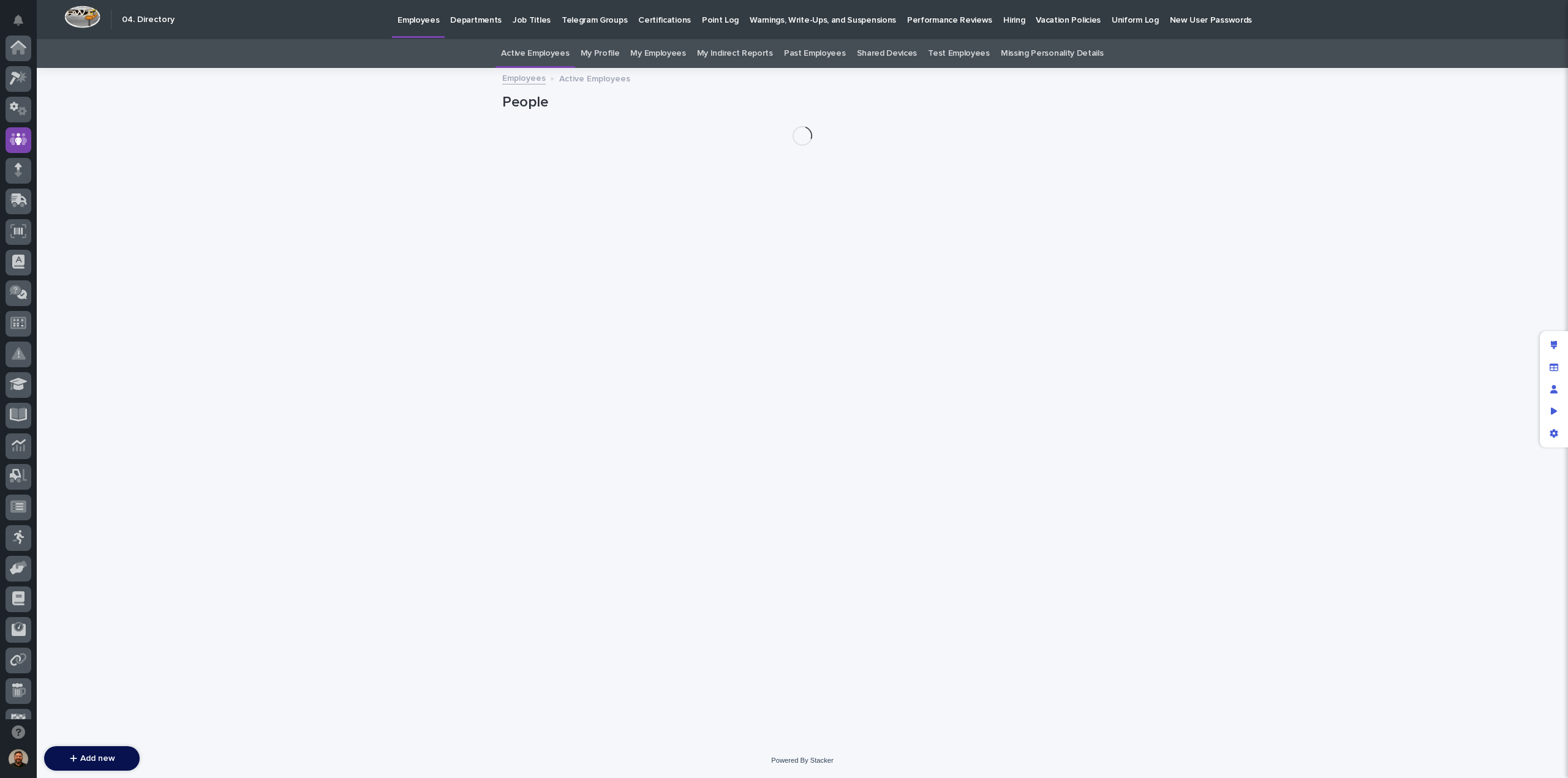
scroll to position [92, 0]
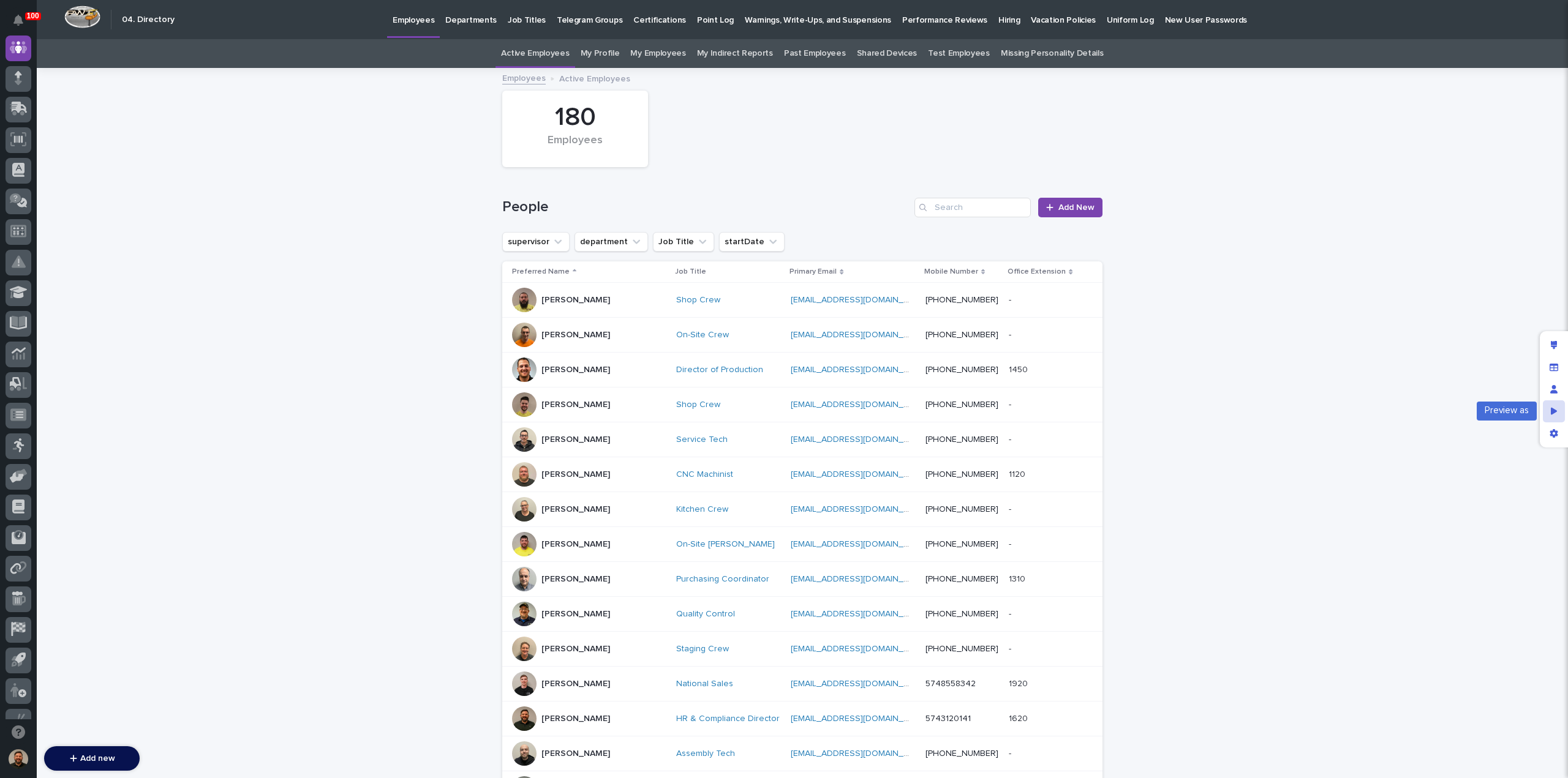
click at [1551, 412] on icon "Preview as" at bounding box center [1554, 412] width 7 height 9
